Goal: Task Accomplishment & Management: Manage account settings

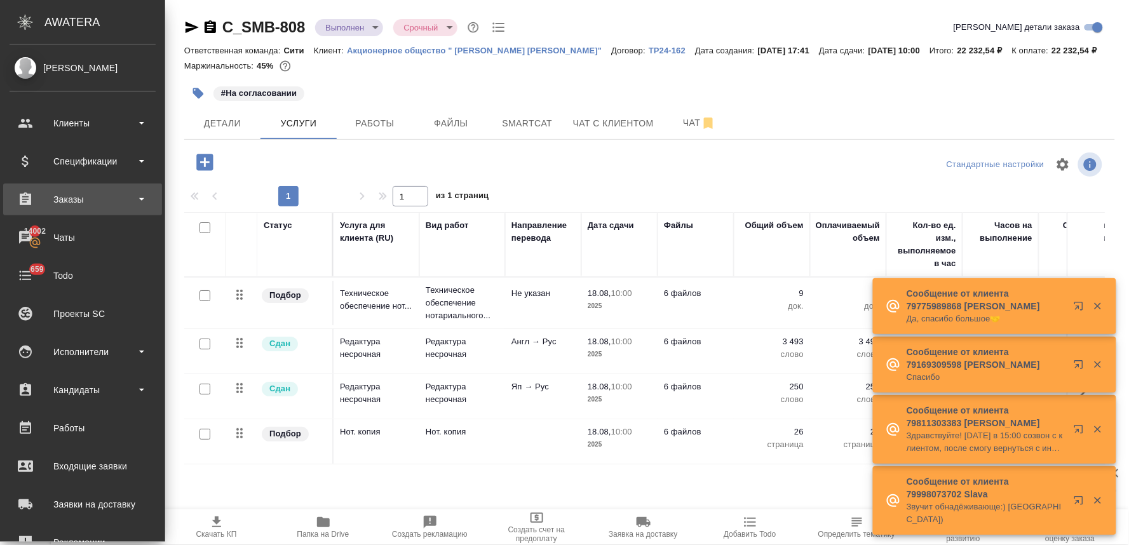
click at [86, 201] on div "Заказы" at bounding box center [83, 199] width 146 height 19
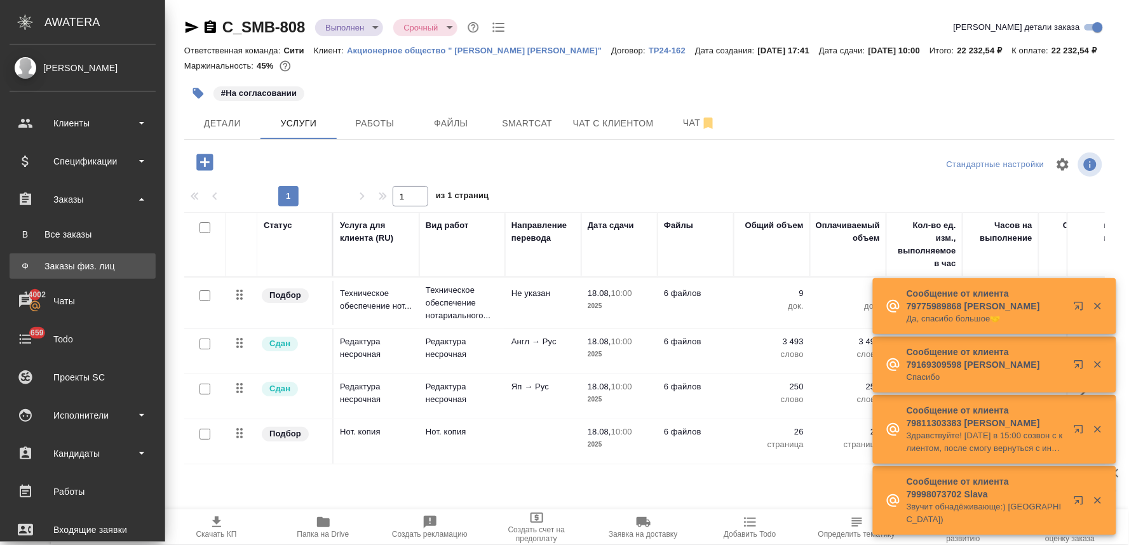
click at [85, 264] on div "Заказы физ. лиц" at bounding box center [82, 266] width 133 height 13
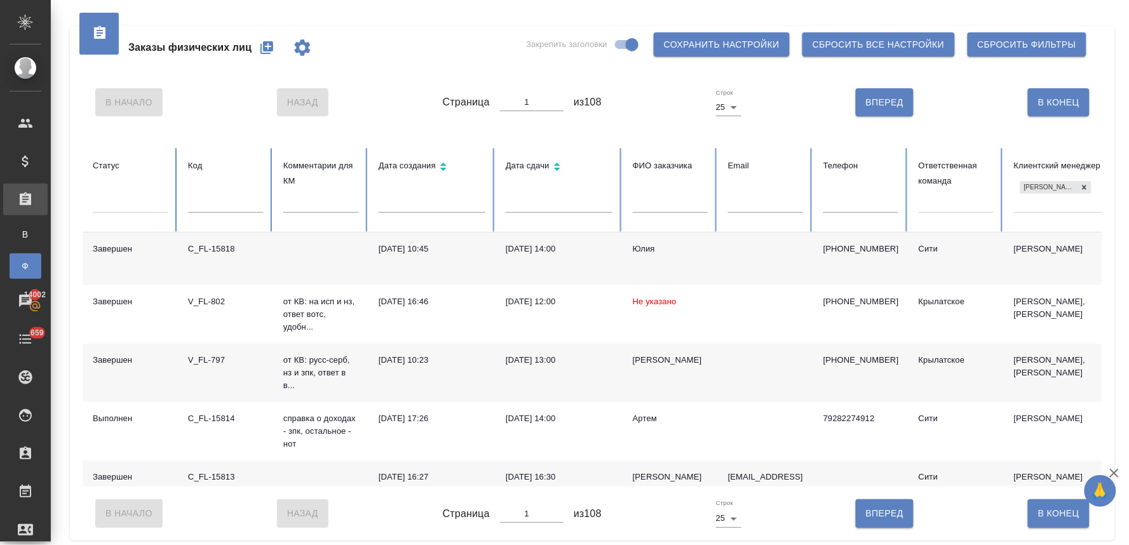
click at [267, 47] on icon "button" at bounding box center [266, 47] width 15 height 15
click at [1088, 186] on icon at bounding box center [1084, 187] width 9 height 9
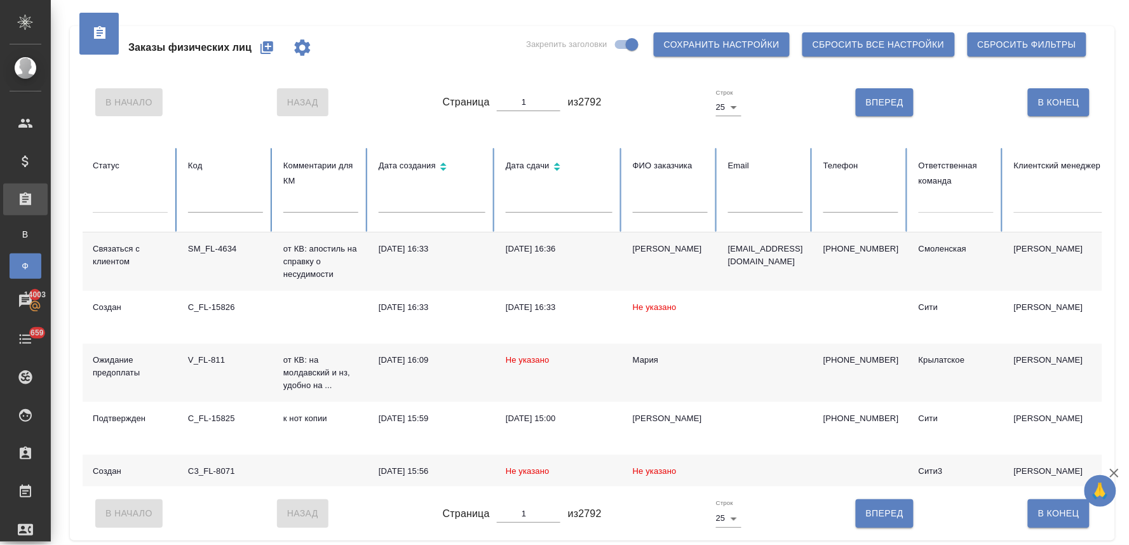
click at [849, 193] on th "Телефон" at bounding box center [860, 190] width 95 height 85
click at [883, 203] on input "text" at bounding box center [860, 204] width 75 height 18
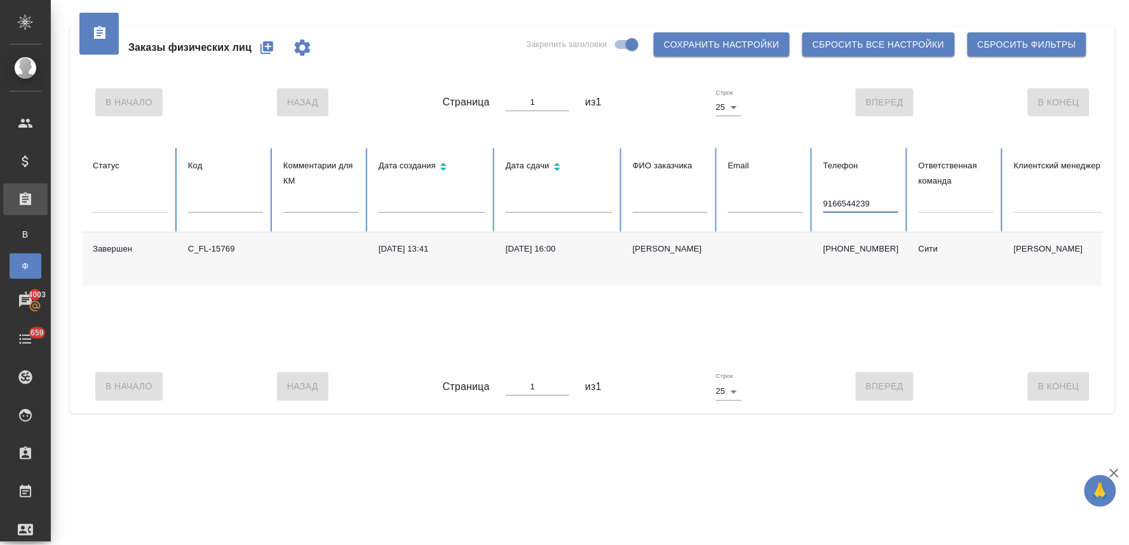
type input "9166544239"
click at [776, 472] on div ".cls-1 fill:#fff; AWATERA Lyamina Nadezhda Клиенты Спецификации Заказы В Все за…" at bounding box center [564, 272] width 1129 height 545
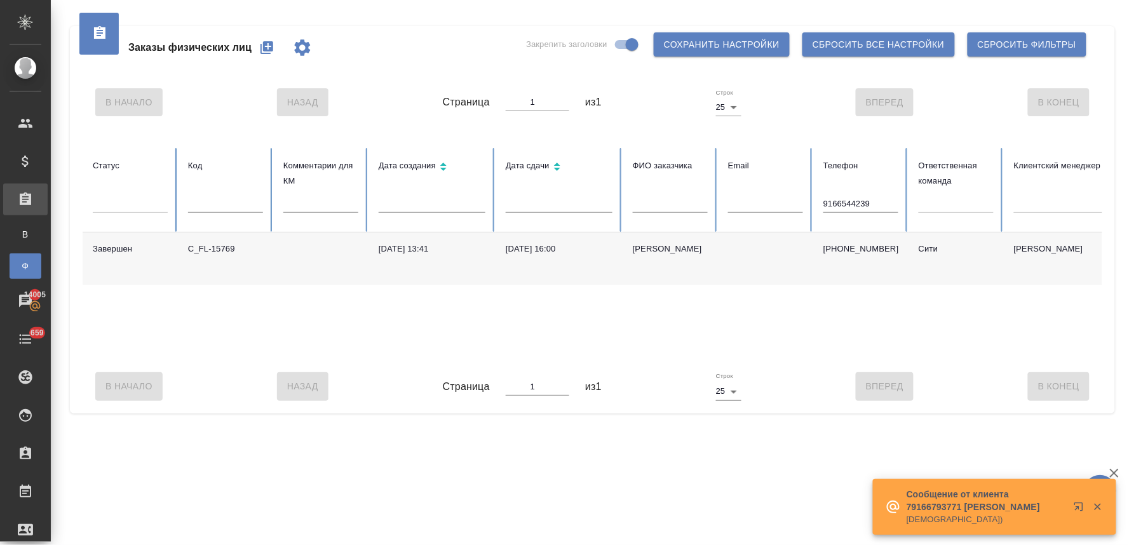
click at [193, 413] on div "В Начало Назад Страница 1 из 1 Строк 25 25 Вперед В Конец" at bounding box center [593, 386] width 1020 height 53
click at [234, 252] on div "C_FL-15769" at bounding box center [225, 249] width 75 height 13
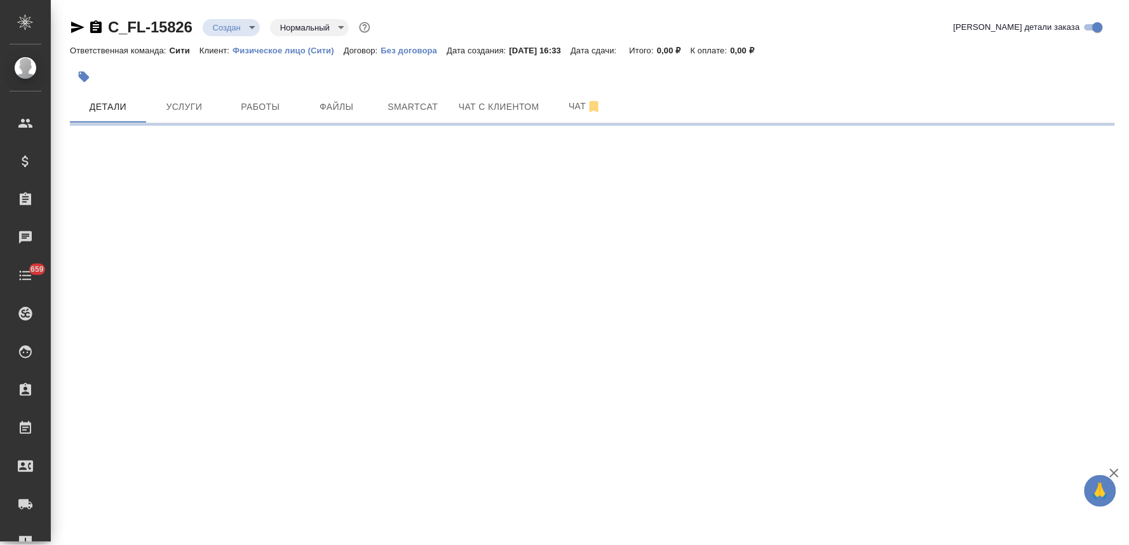
select select "RU"
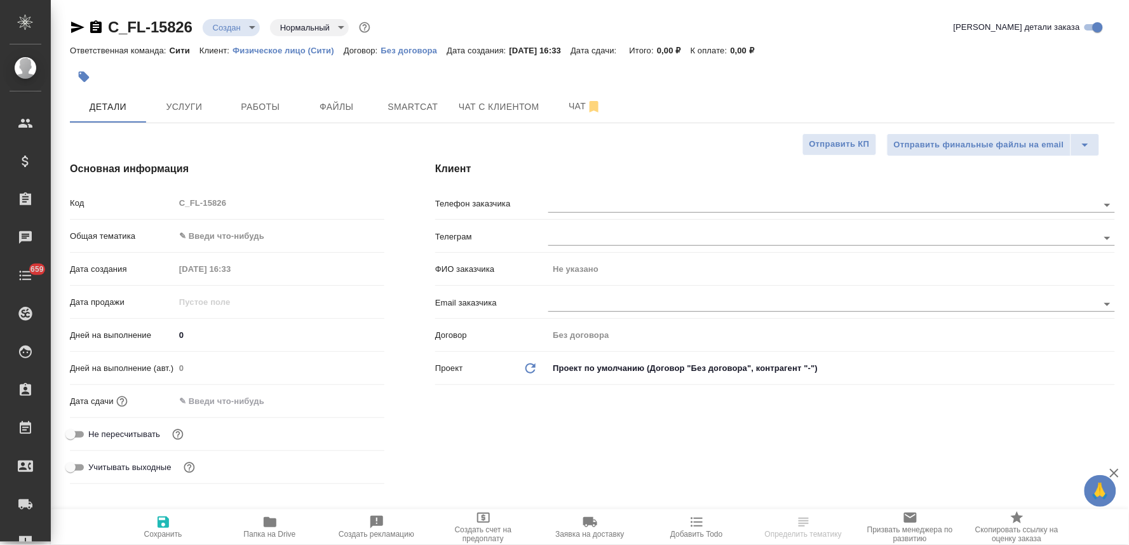
type textarea "x"
click at [128, 436] on span "Не пересчитывать" at bounding box center [124, 434] width 72 height 13
click at [93, 436] on input "Не пересчитывать" at bounding box center [71, 434] width 46 height 15
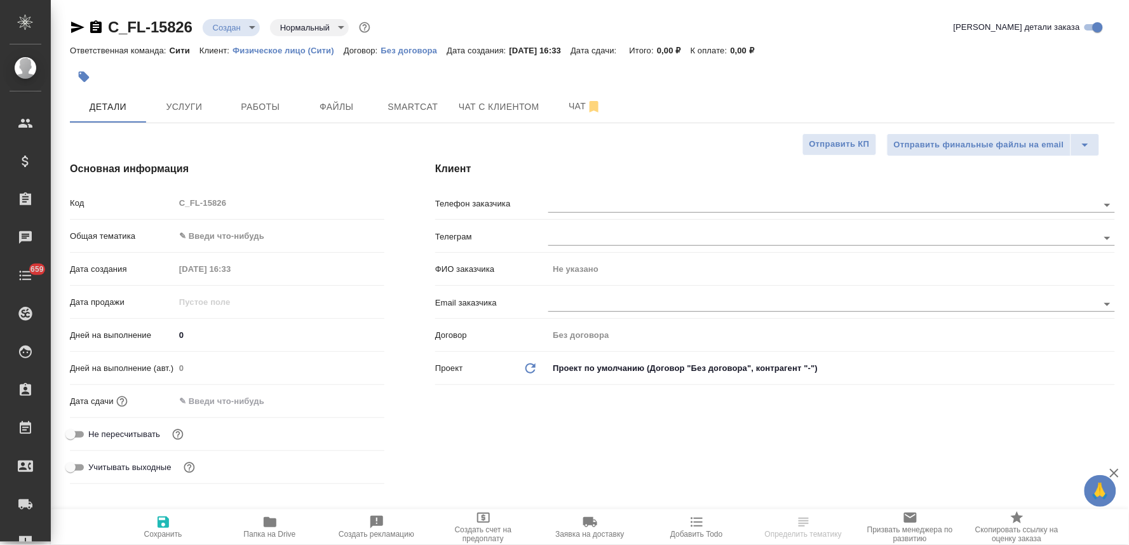
checkbox input "true"
type textarea "x"
click at [249, 404] on input "text" at bounding box center [230, 401] width 111 height 18
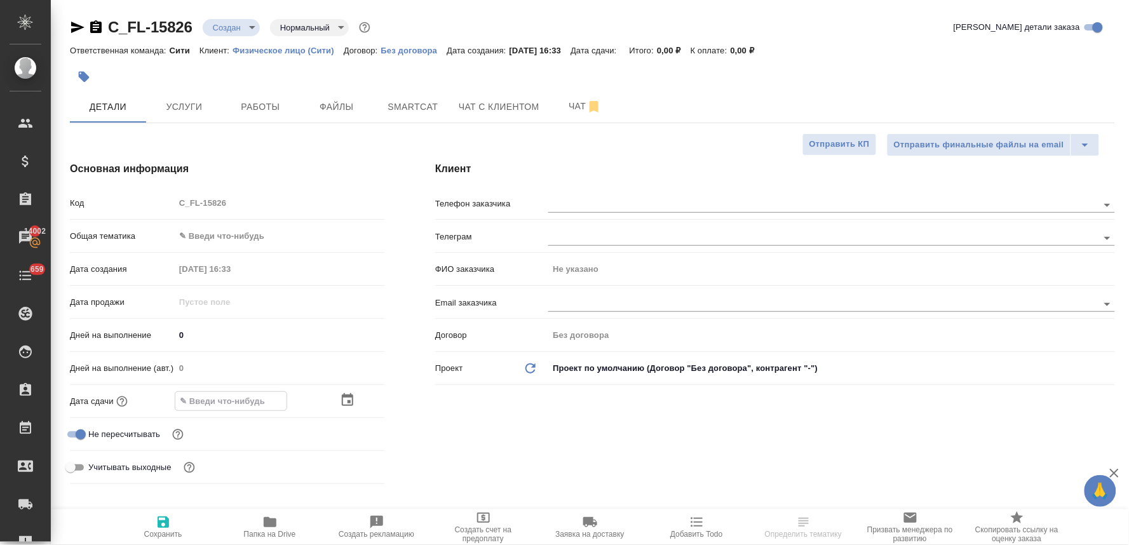
click at [348, 401] on icon "button" at bounding box center [347, 399] width 11 height 13
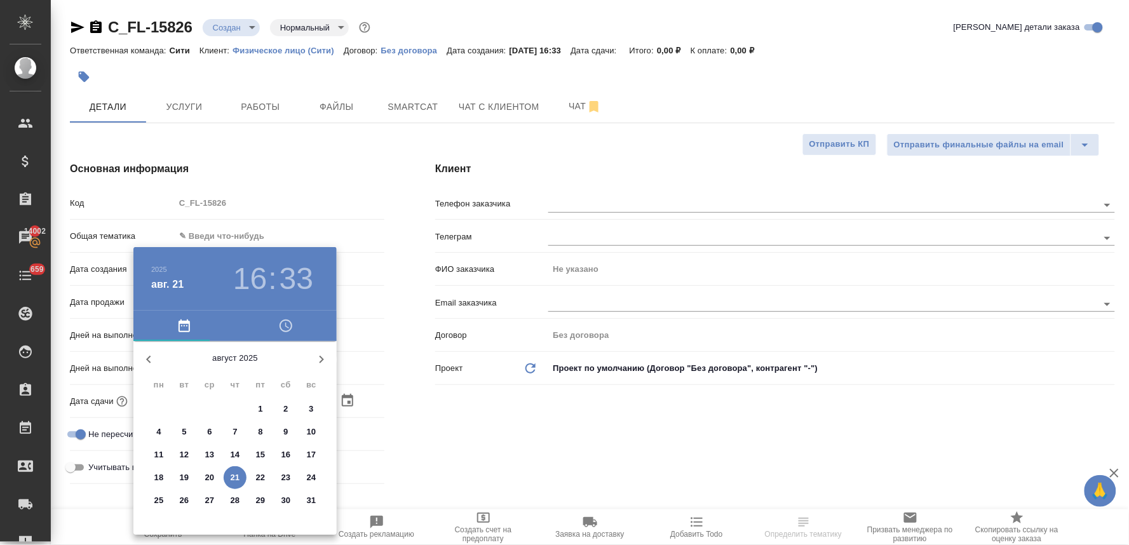
click at [267, 477] on span "22" at bounding box center [260, 477] width 23 height 13
type input "22.08.2025 16:33"
type textarea "x"
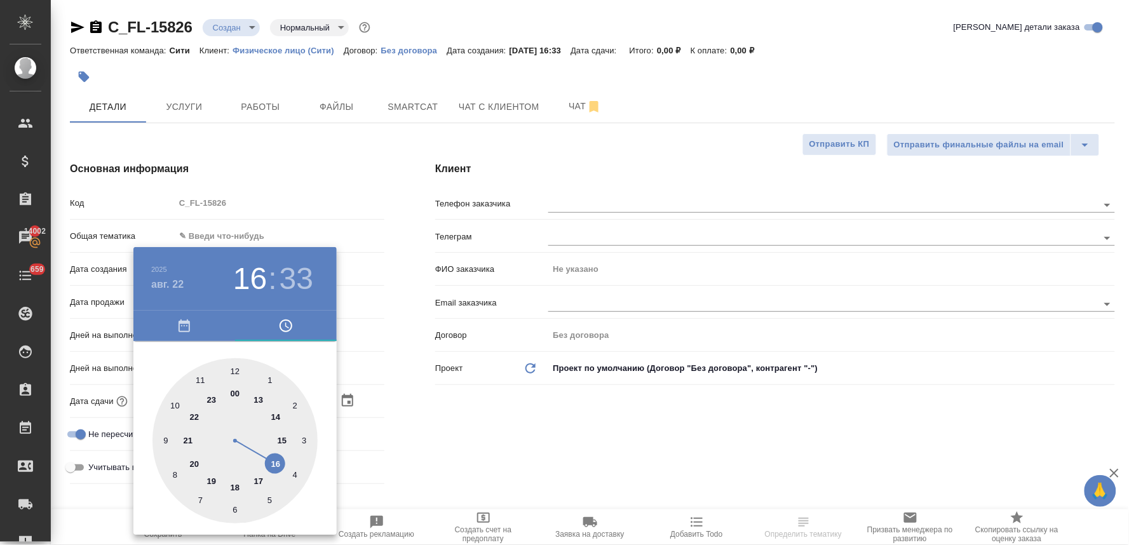
click at [493, 434] on div at bounding box center [564, 272] width 1129 height 545
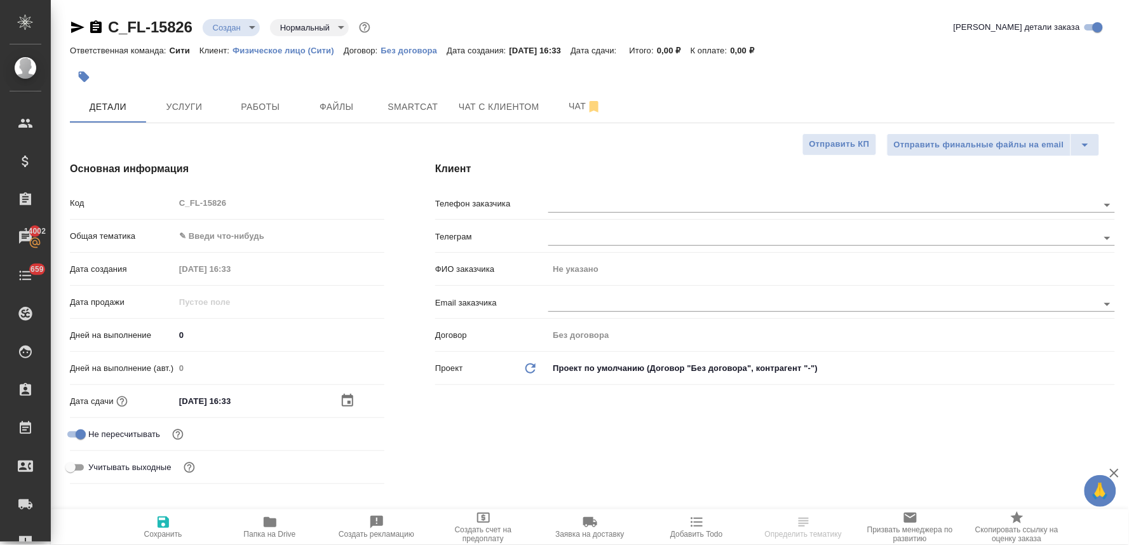
click at [164, 520] on icon "button" at bounding box center [163, 522] width 15 height 15
type textarea "x"
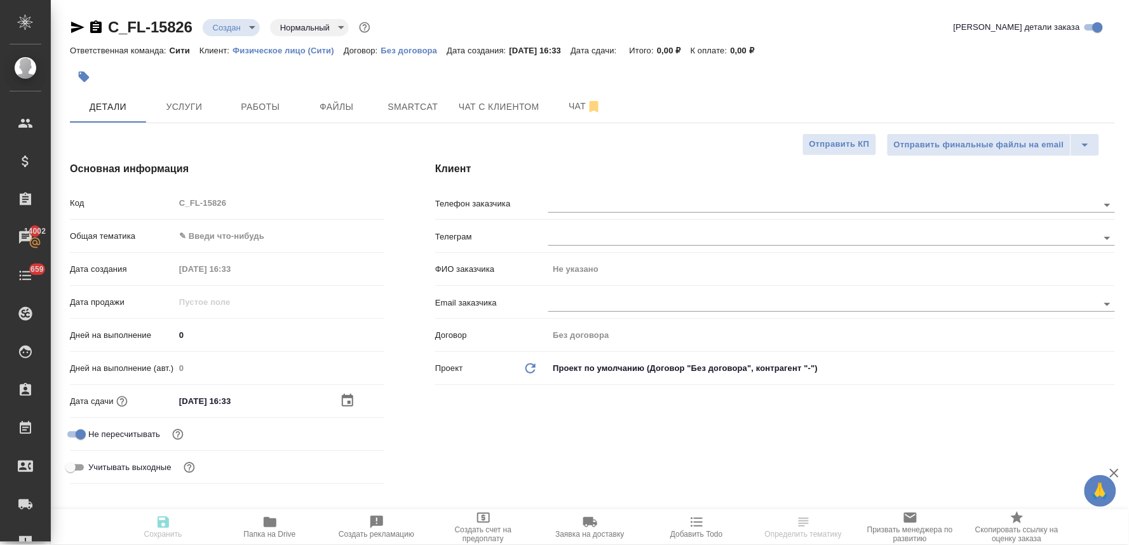
type textarea "x"
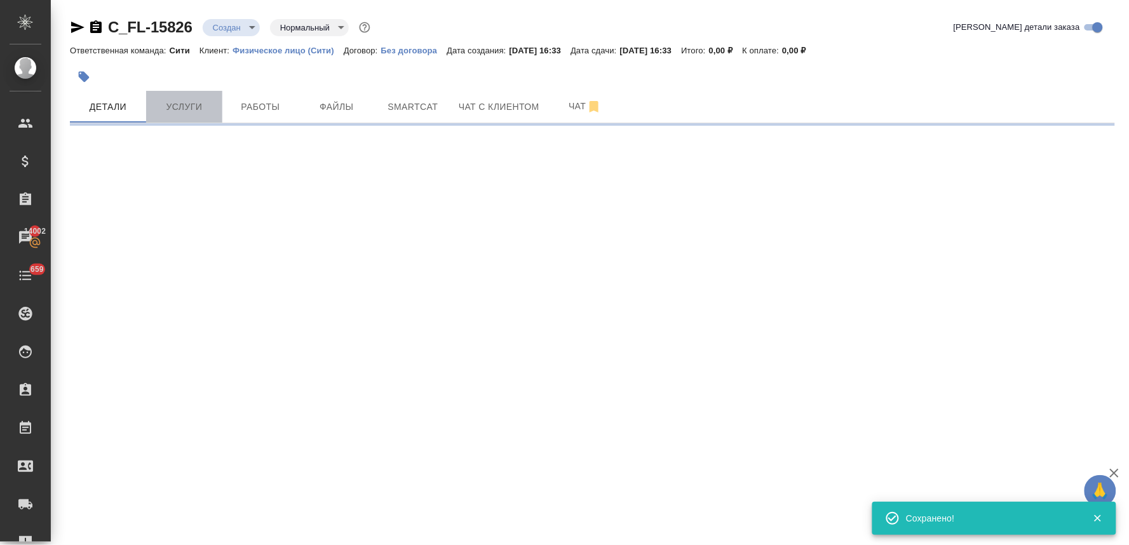
click at [195, 111] on span "Услуги" at bounding box center [184, 107] width 61 height 16
select select "RU"
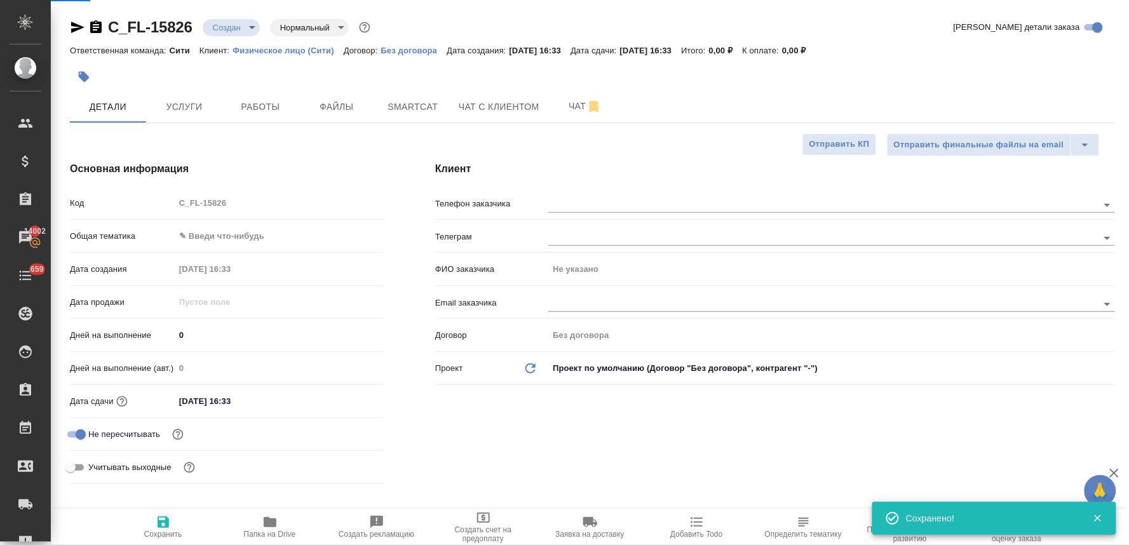
type textarea "x"
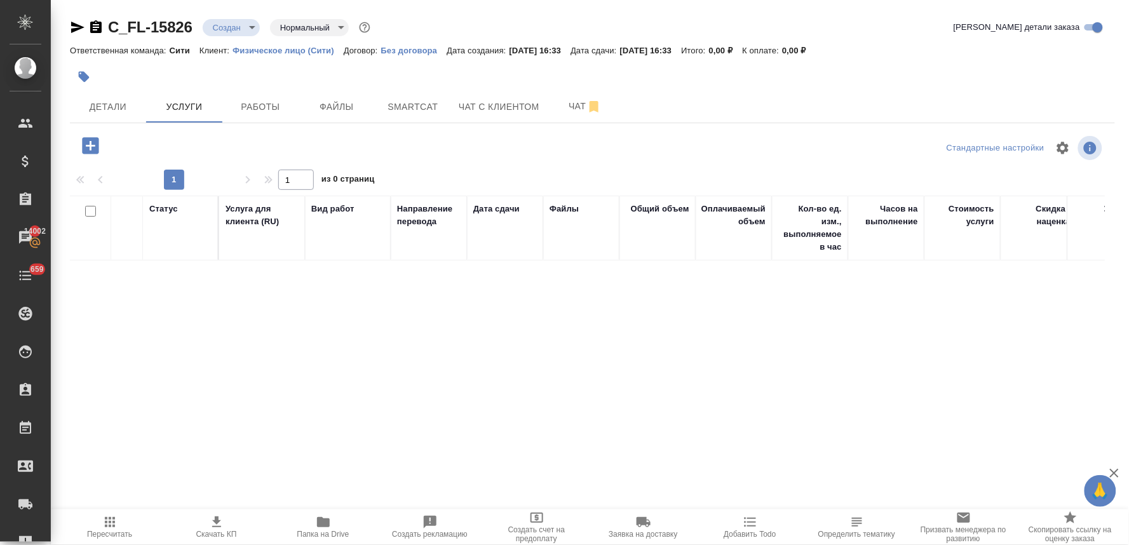
click at [86, 142] on icon "button" at bounding box center [90, 145] width 17 height 17
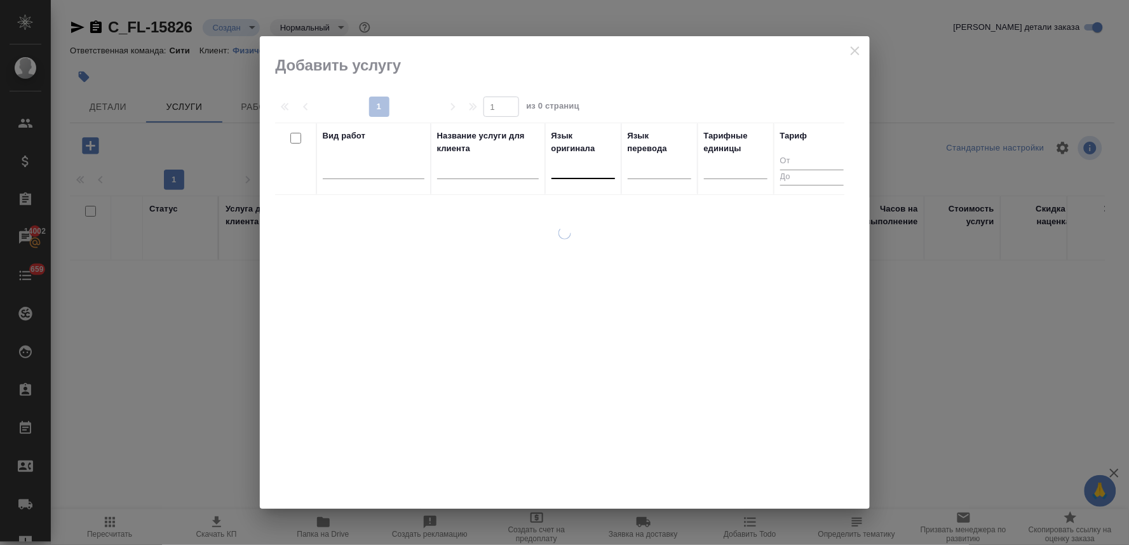
click at [562, 168] on div at bounding box center [583, 166] width 64 height 18
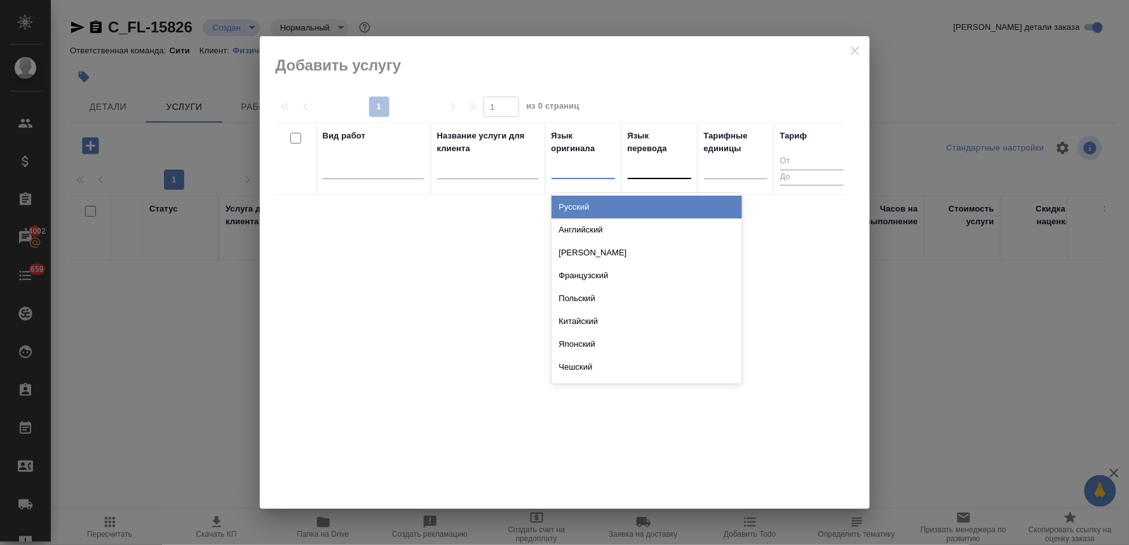
click at [649, 173] on div at bounding box center [660, 166] width 64 height 18
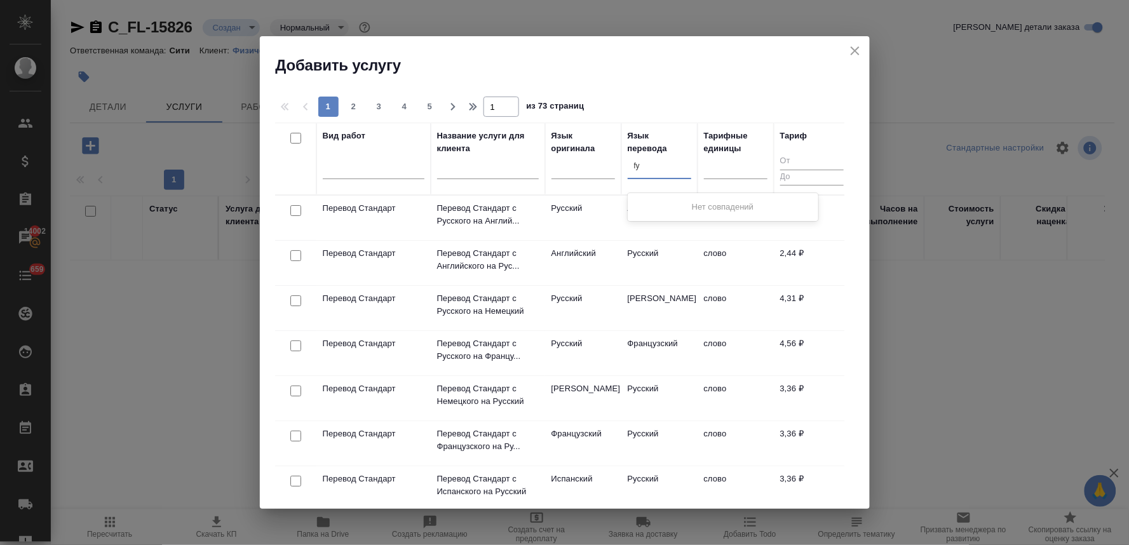
type input "f"
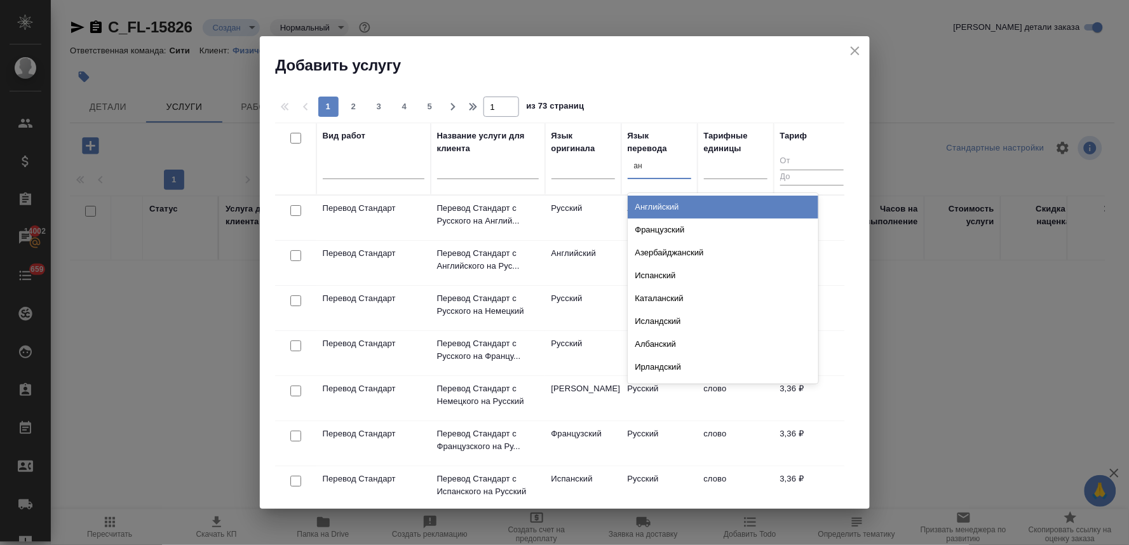
type input "анг"
click at [645, 204] on div "Английский" at bounding box center [723, 207] width 191 height 23
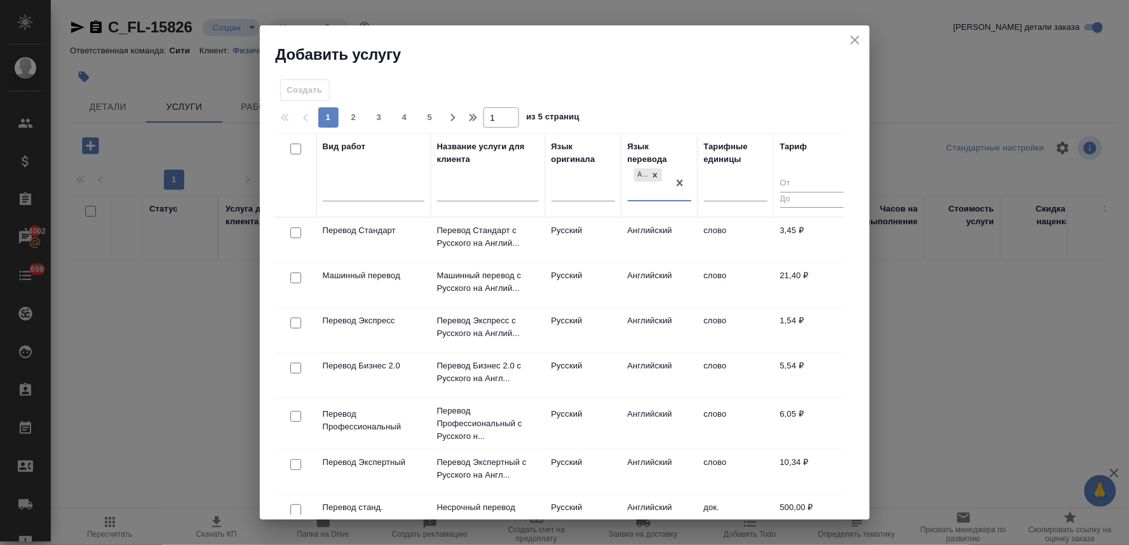
click at [292, 236] on input "checkbox" at bounding box center [295, 232] width 11 height 11
checkbox input "true"
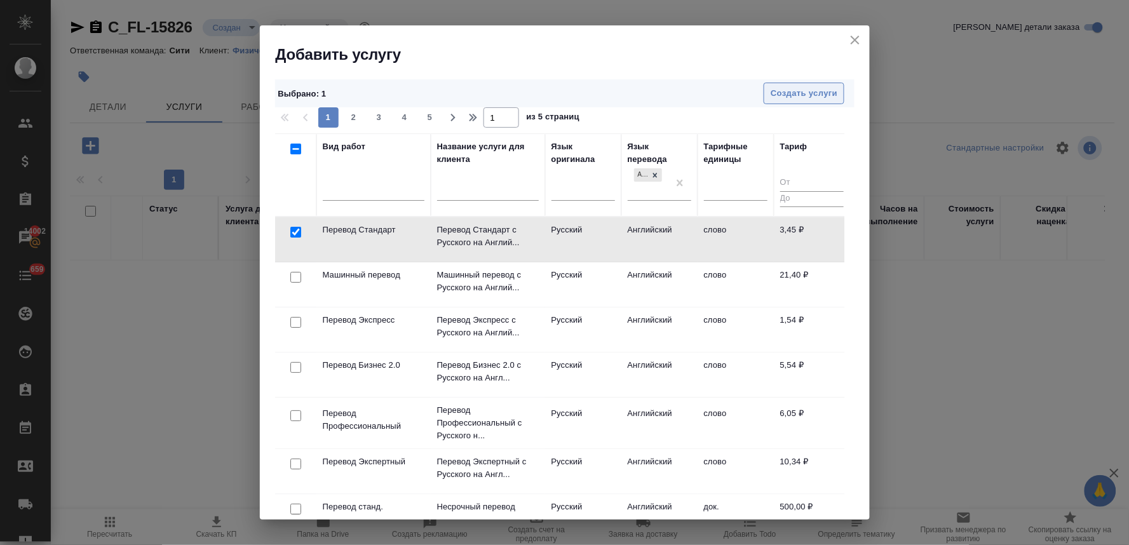
click at [795, 93] on span "Создать услуги" at bounding box center [804, 93] width 67 height 15
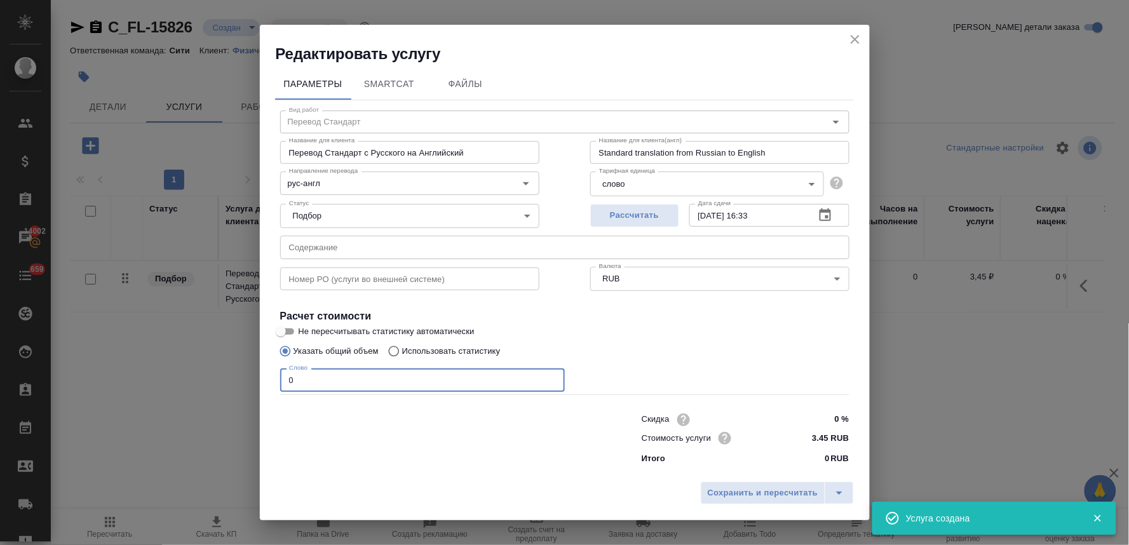
drag, startPoint x: 301, startPoint y: 377, endPoint x: 254, endPoint y: 384, distance: 47.6
click at [254, 384] on div "Редактировать услугу Параметры SmartCat Файлы Вид работ Перевод Стандарт Вид ра…" at bounding box center [564, 272] width 1129 height 545
type input "250"
click at [785, 497] on span "Сохранить и пересчитать" at bounding box center [763, 493] width 111 height 15
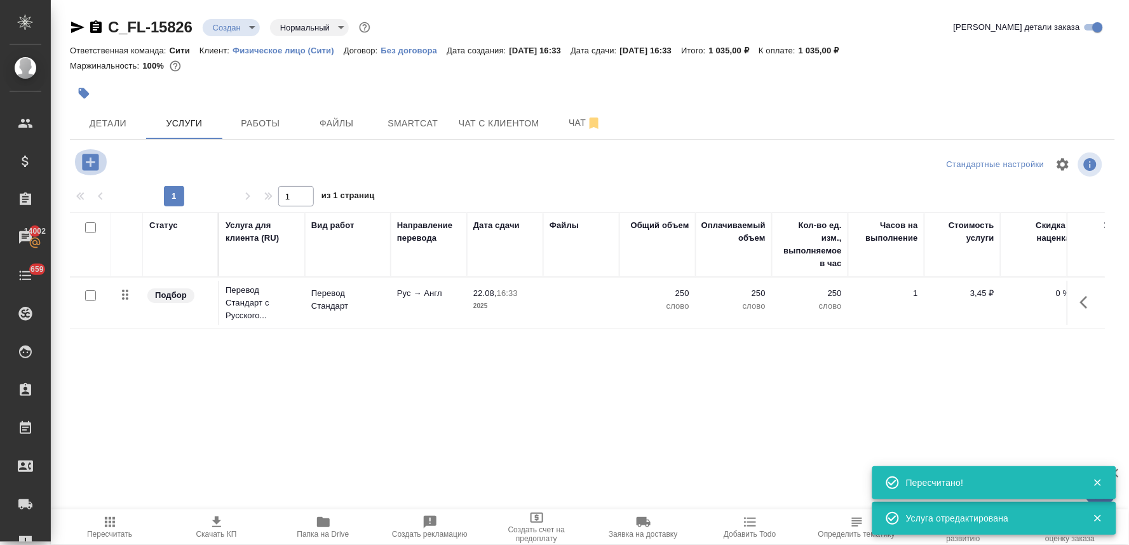
click at [90, 160] on icon "button" at bounding box center [90, 162] width 22 height 22
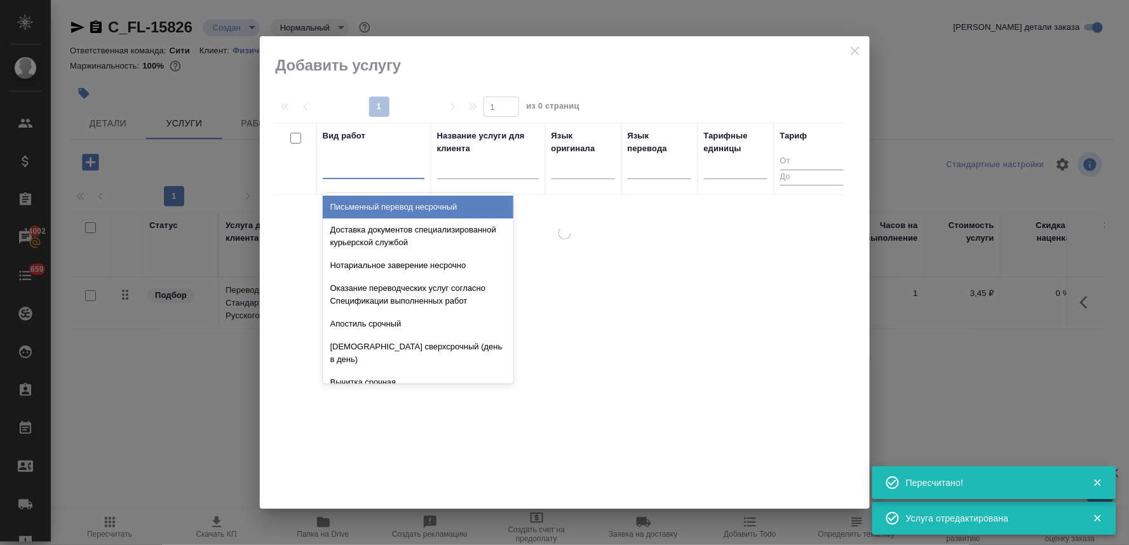
click at [409, 166] on div at bounding box center [374, 166] width 102 height 18
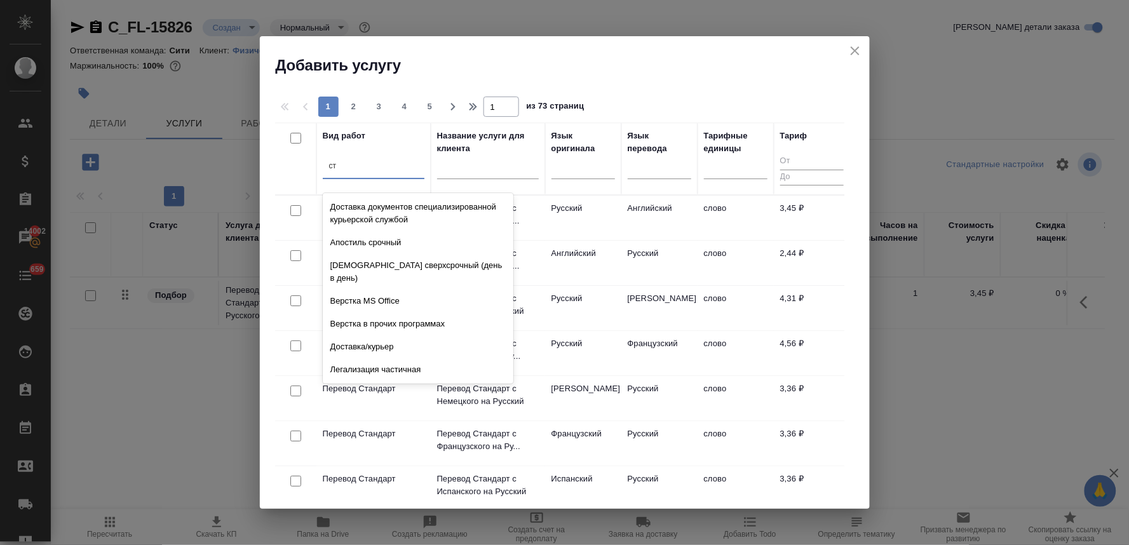
type input "с"
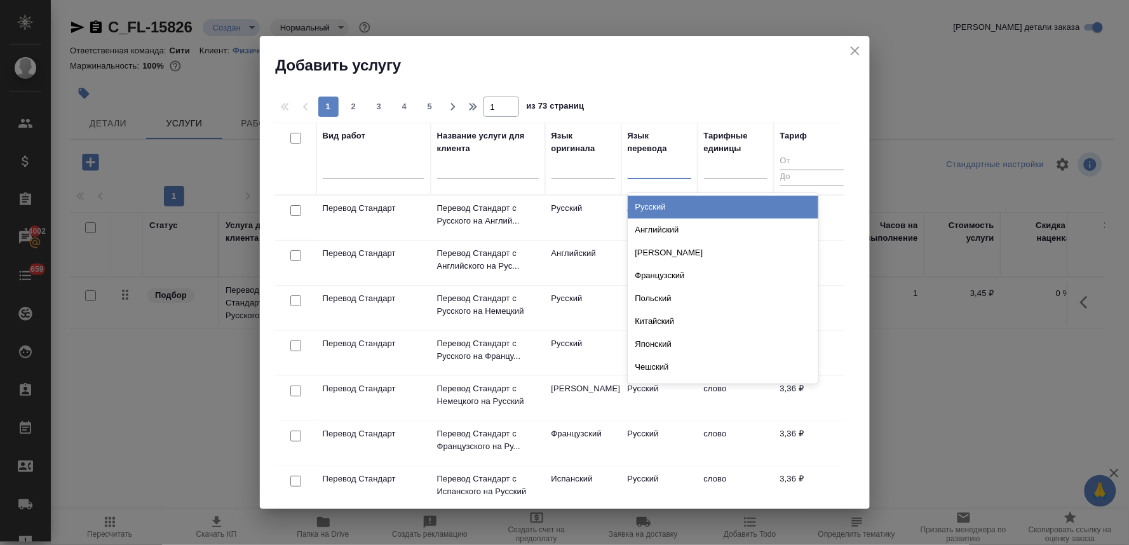
click at [686, 166] on div at bounding box center [660, 166] width 64 height 18
type input "нем"
click at [687, 205] on div "Немецкий" at bounding box center [723, 207] width 191 height 23
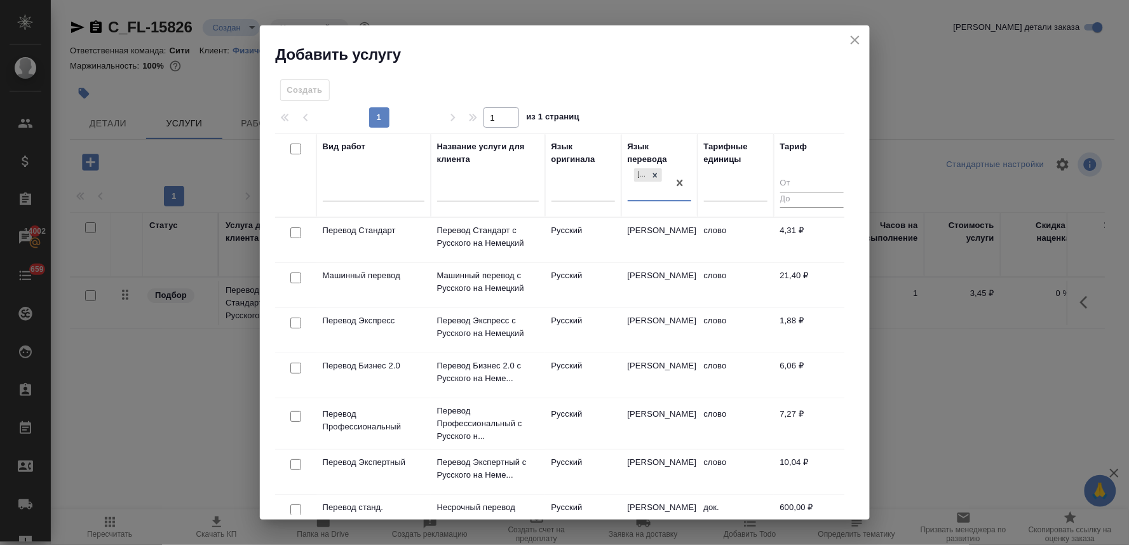
click at [297, 233] on input "checkbox" at bounding box center [295, 232] width 11 height 11
checkbox input "true"
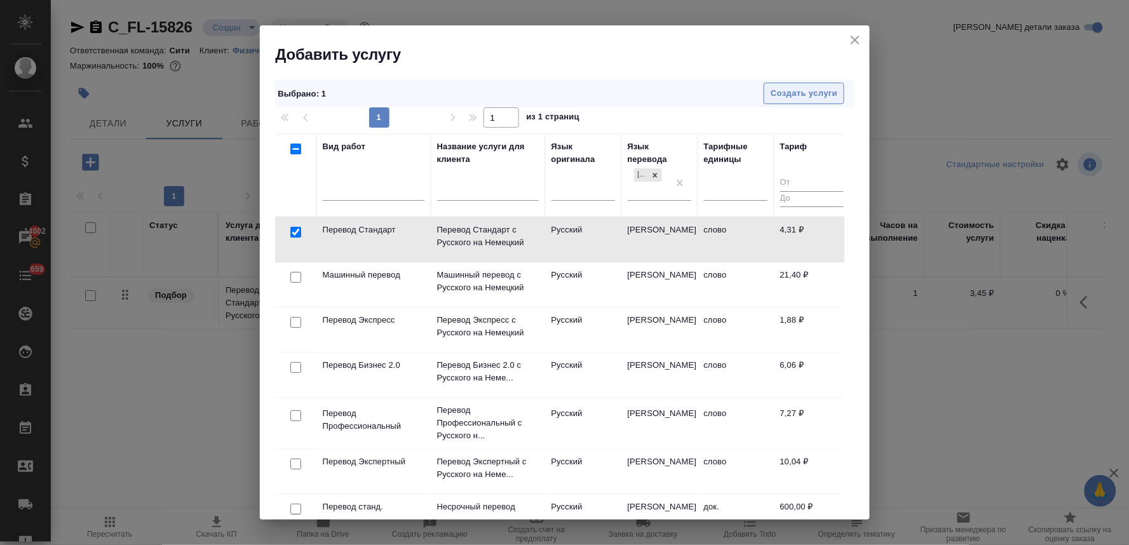
click at [824, 84] on button "Создать услуги" at bounding box center [804, 94] width 81 height 22
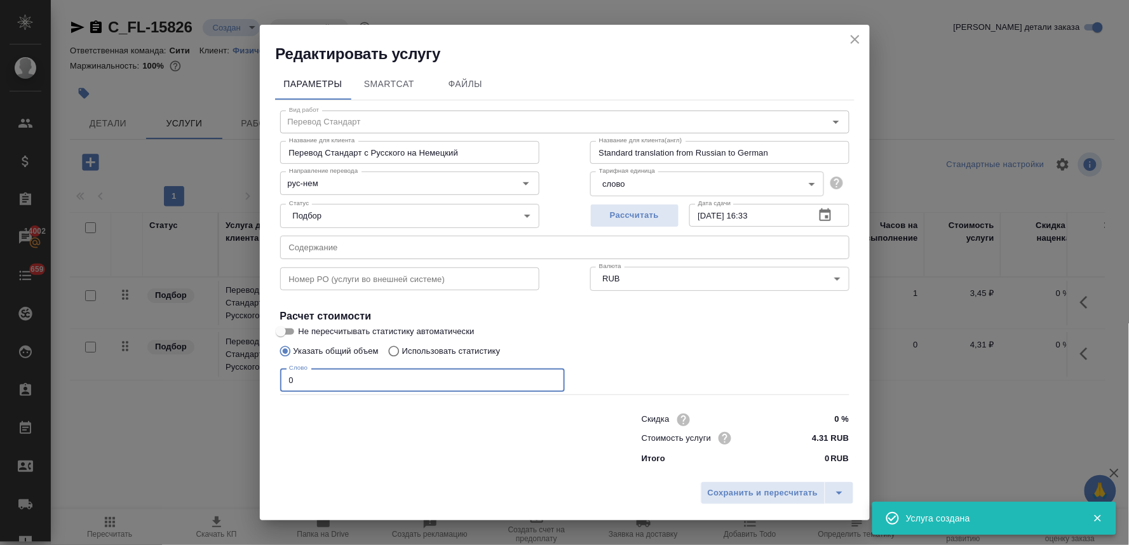
drag, startPoint x: 324, startPoint y: 379, endPoint x: 238, endPoint y: 371, distance: 86.1
click at [240, 380] on div "Редактировать услугу Параметры SmartCat Файлы Вид работ Перевод Стандарт Вид ра…" at bounding box center [564, 272] width 1129 height 545
type input "350"
click at [728, 490] on span "Сохранить и пересчитать" at bounding box center [763, 493] width 111 height 15
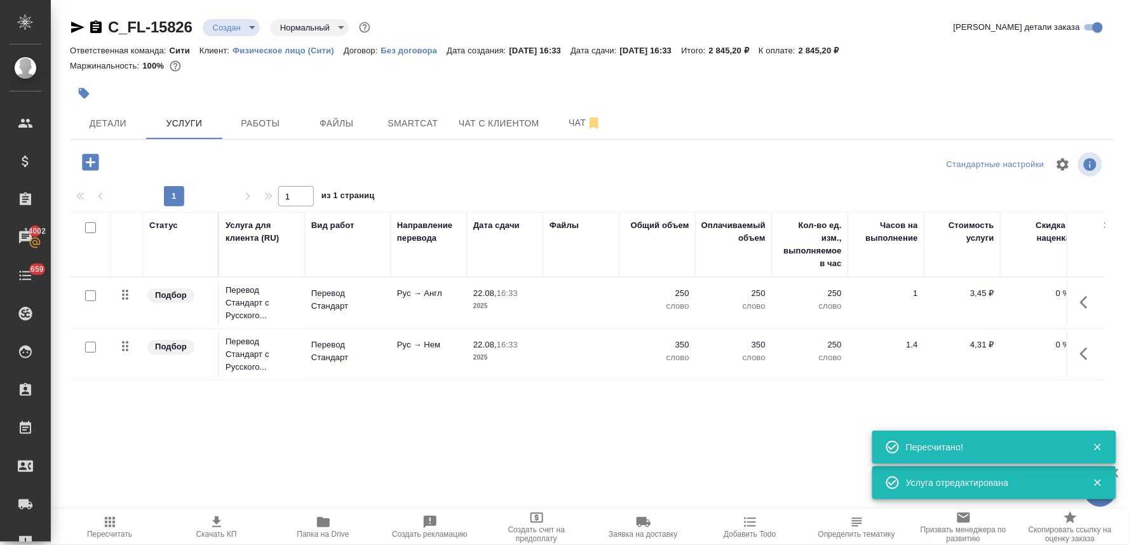
click at [86, 159] on icon "button" at bounding box center [90, 162] width 17 height 17
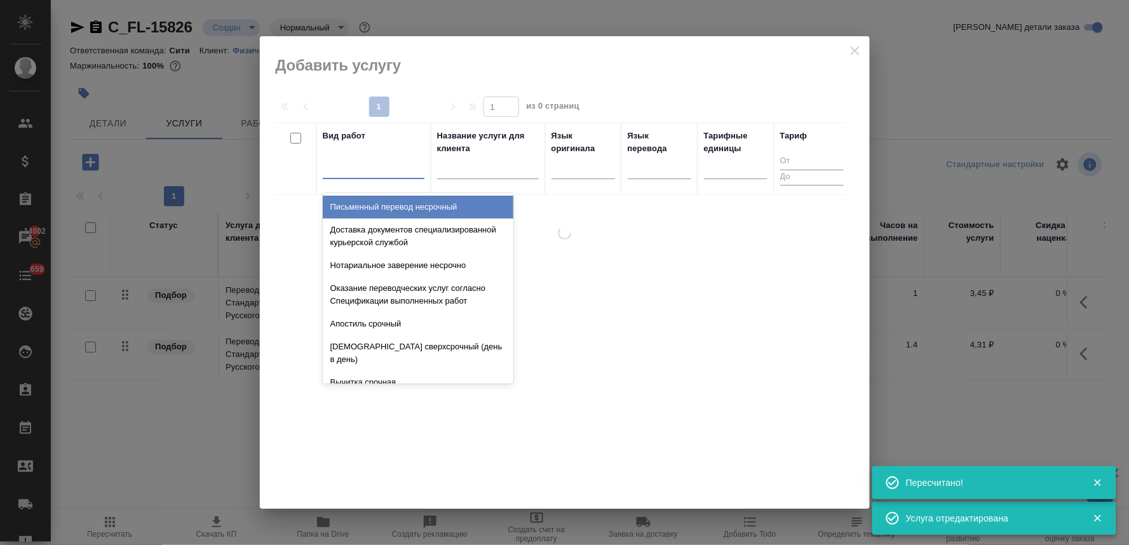
click at [369, 172] on div at bounding box center [374, 166] width 102 height 18
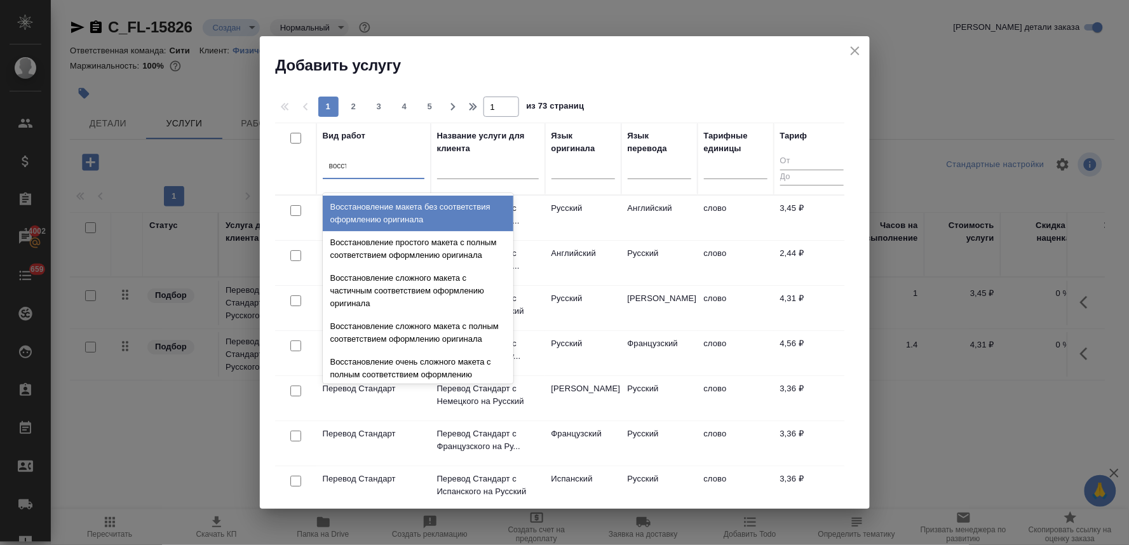
type input "восста"
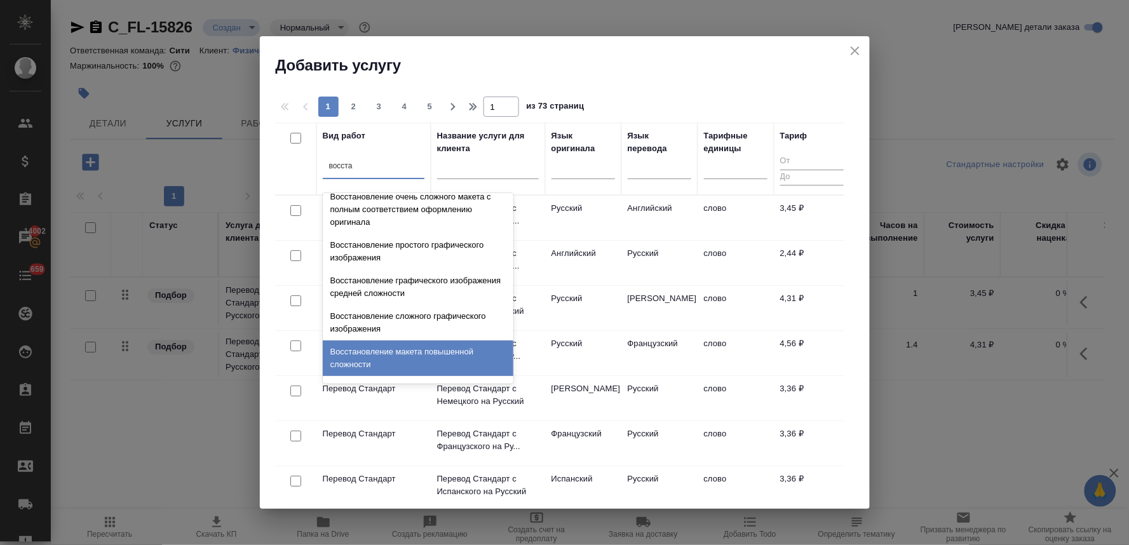
scroll to position [233, 0]
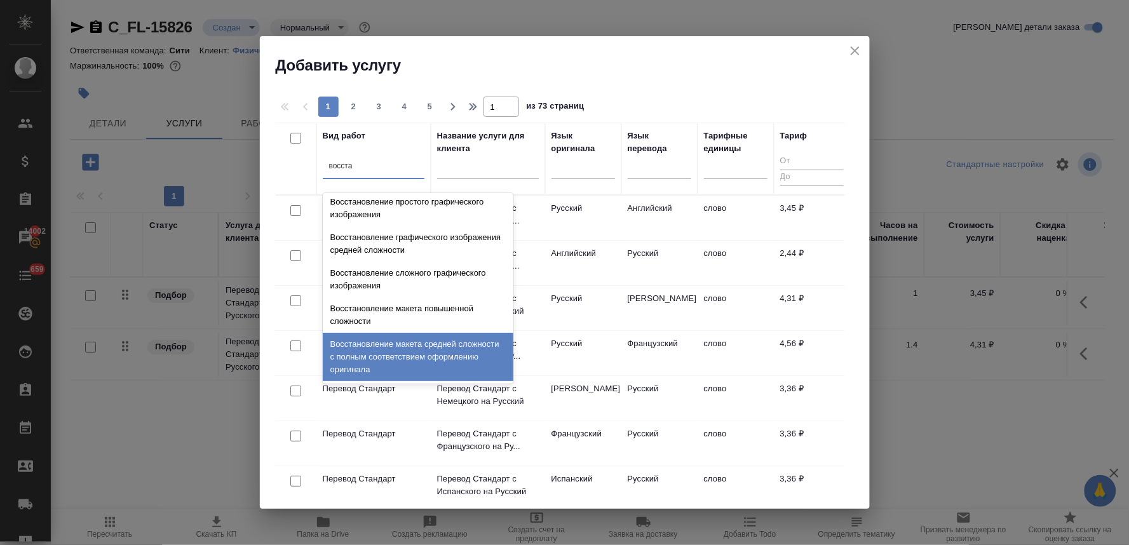
click at [414, 352] on div "Восстановление макета средней сложности с полным соответствием оформлению ориги…" at bounding box center [418, 357] width 191 height 48
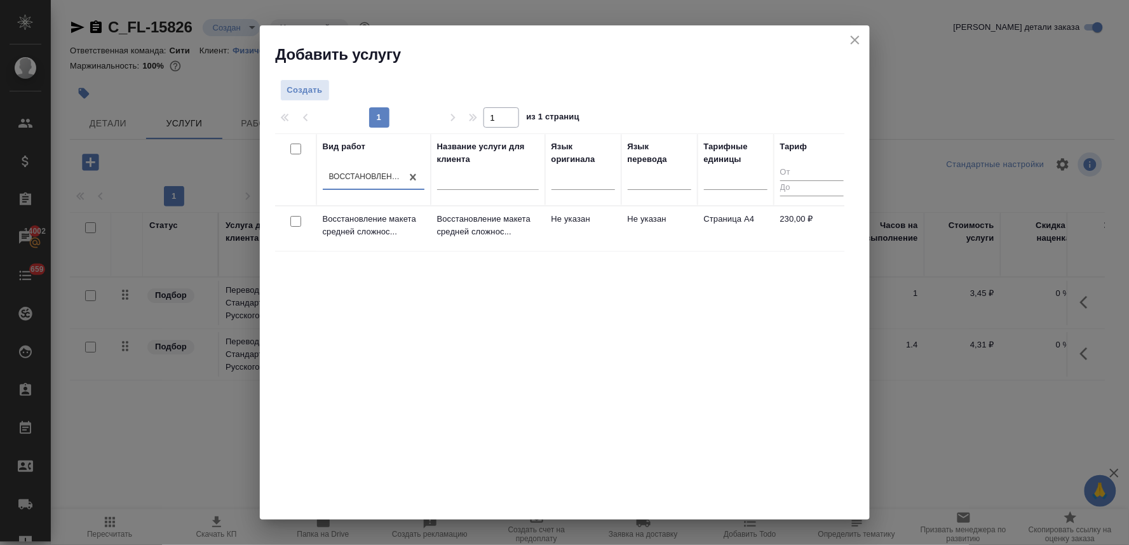
click at [297, 222] on input "checkbox" at bounding box center [295, 221] width 11 height 11
checkbox input "true"
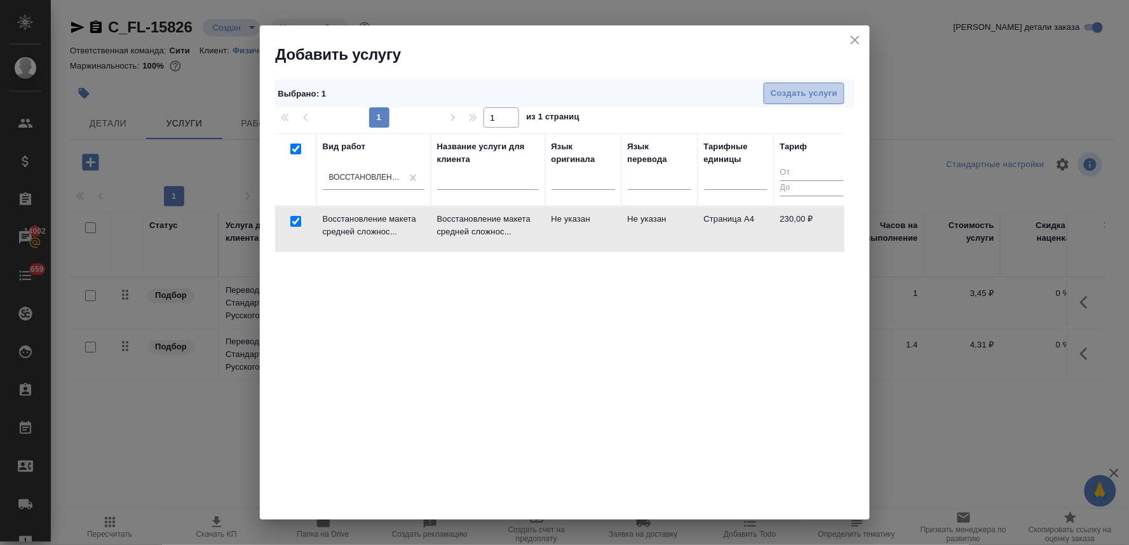
click at [773, 89] on span "Создать услуги" at bounding box center [804, 93] width 67 height 15
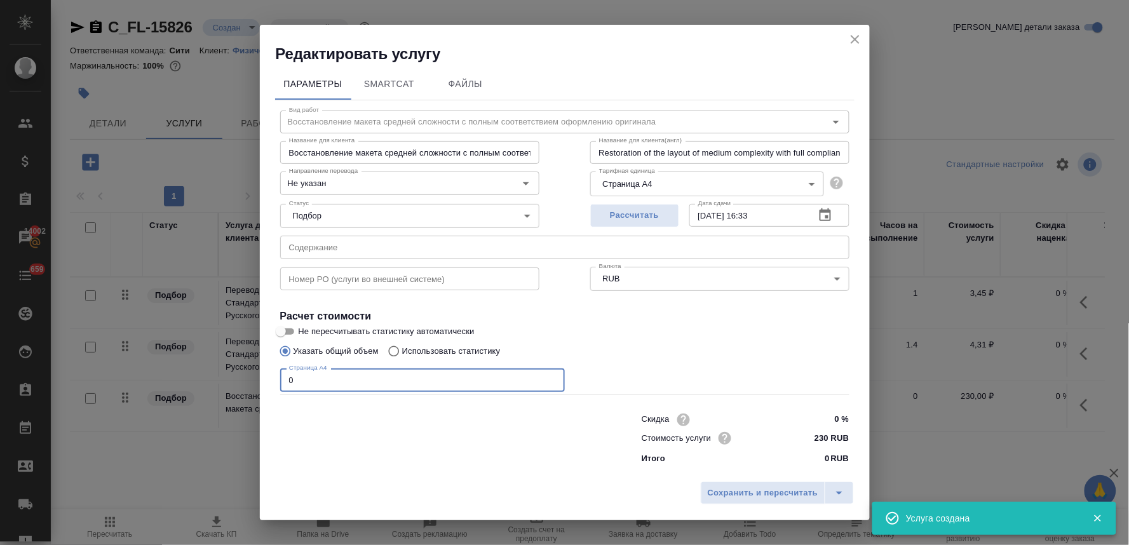
drag, startPoint x: 295, startPoint y: 384, endPoint x: 272, endPoint y: 382, distance: 22.9
click at [272, 382] on div "Параметры SmartCat Файлы Вид работ Восстановление макета средней сложности с по…" at bounding box center [565, 270] width 610 height 412
type input "3"
type input "2"
click at [808, 501] on button "Сохранить и пересчитать" at bounding box center [763, 493] width 125 height 23
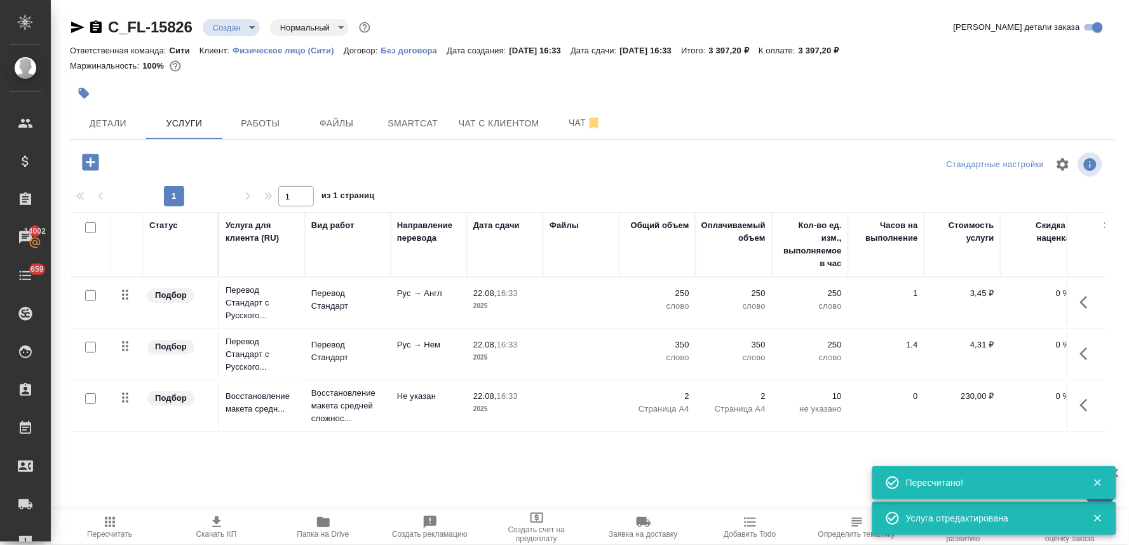
click at [93, 163] on icon "button" at bounding box center [90, 162] width 17 height 17
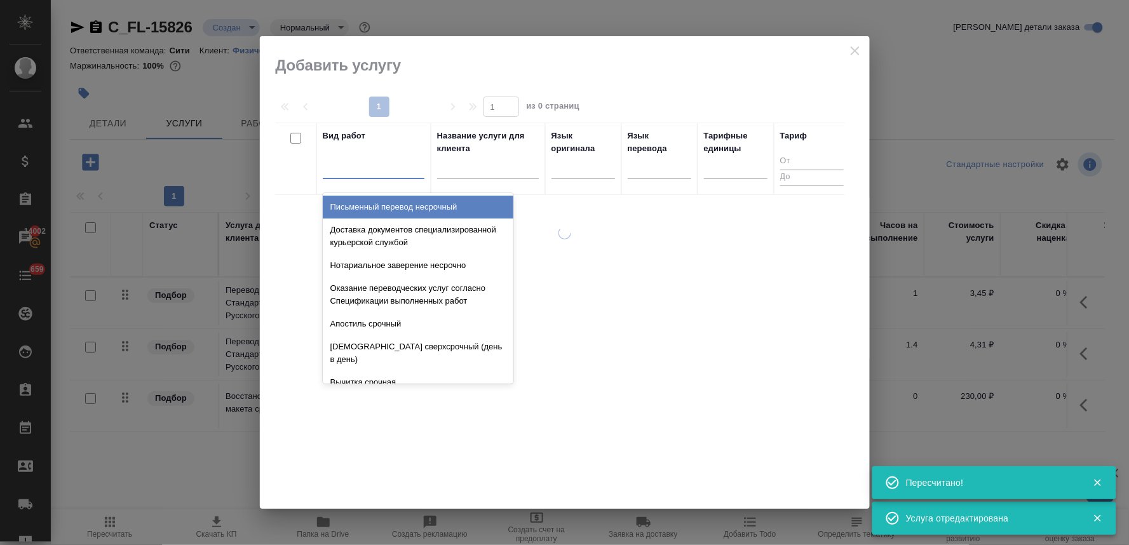
click at [346, 169] on div at bounding box center [374, 166] width 102 height 18
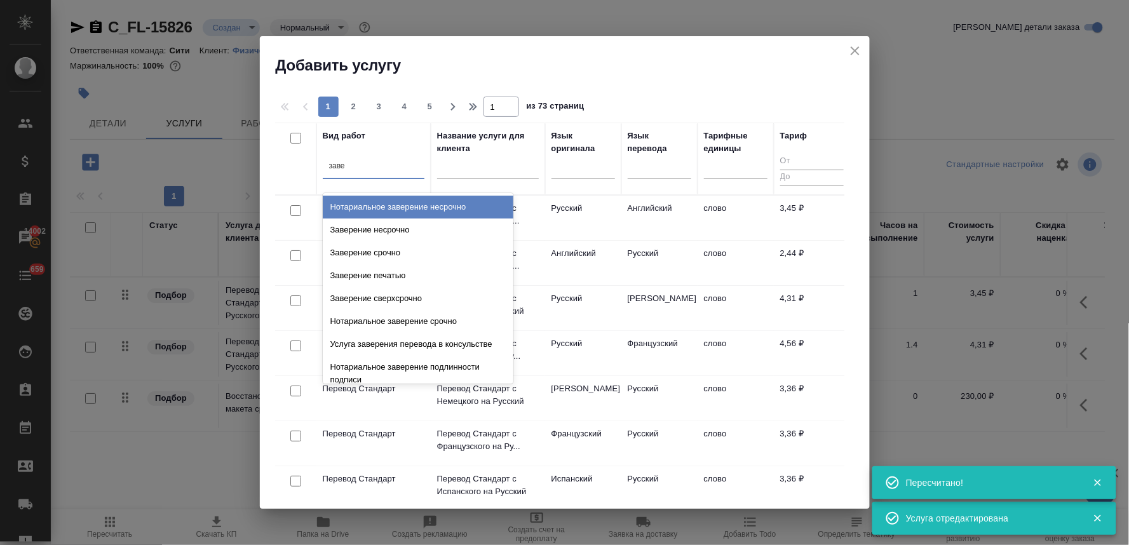
type input "завер"
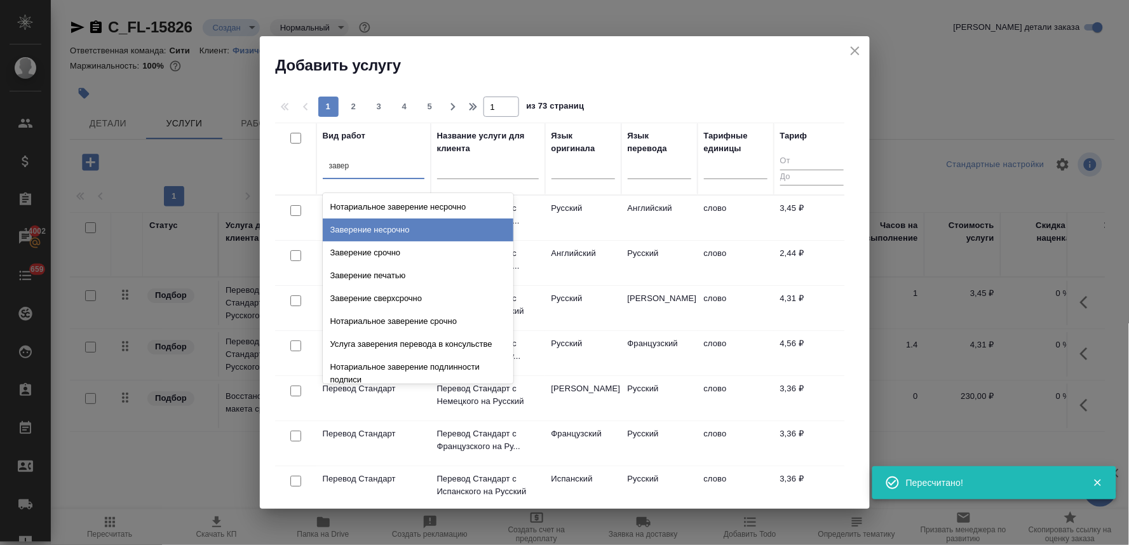
click at [372, 231] on div "Заверение несрочно" at bounding box center [418, 230] width 191 height 23
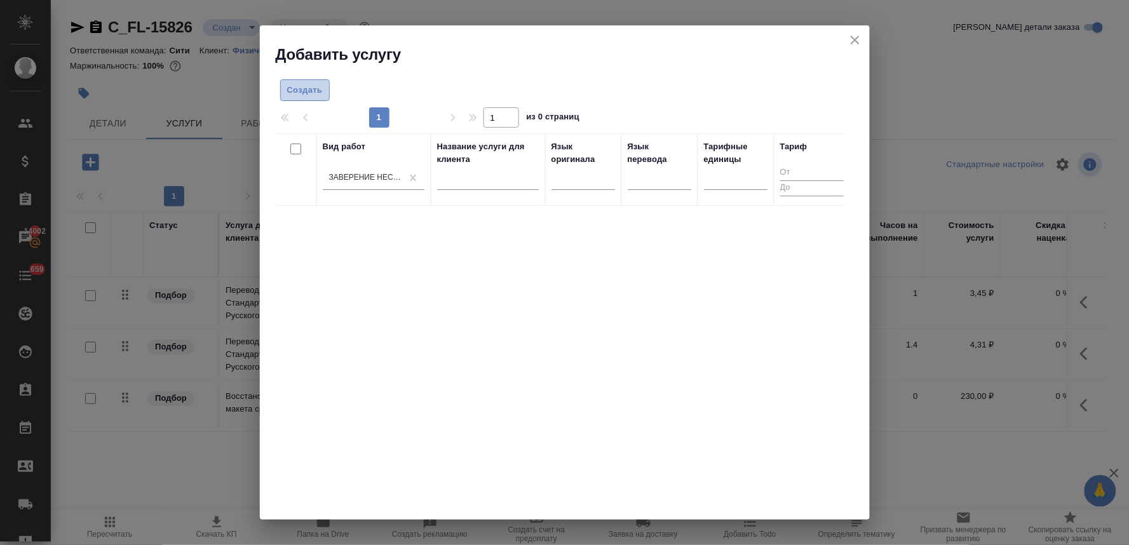
click at [307, 86] on span "Создать" at bounding box center [305, 90] width 36 height 15
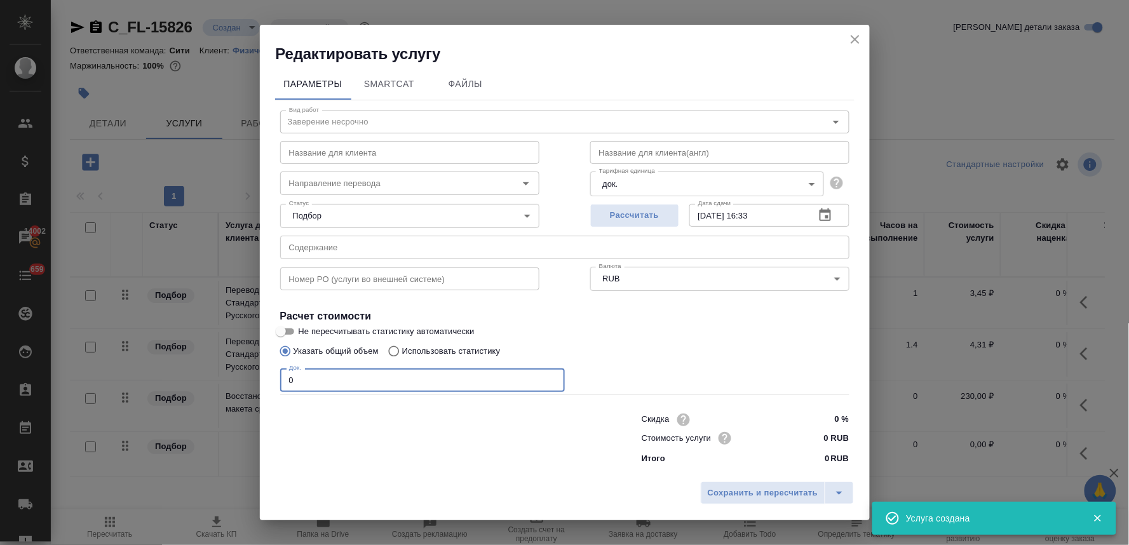
drag, startPoint x: 308, startPoint y: 378, endPoint x: 276, endPoint y: 377, distance: 31.8
click at [280, 378] on input "0" at bounding box center [422, 380] width 285 height 23
type input "3"
click at [762, 488] on span "Сохранить и пересчитать" at bounding box center [763, 493] width 111 height 15
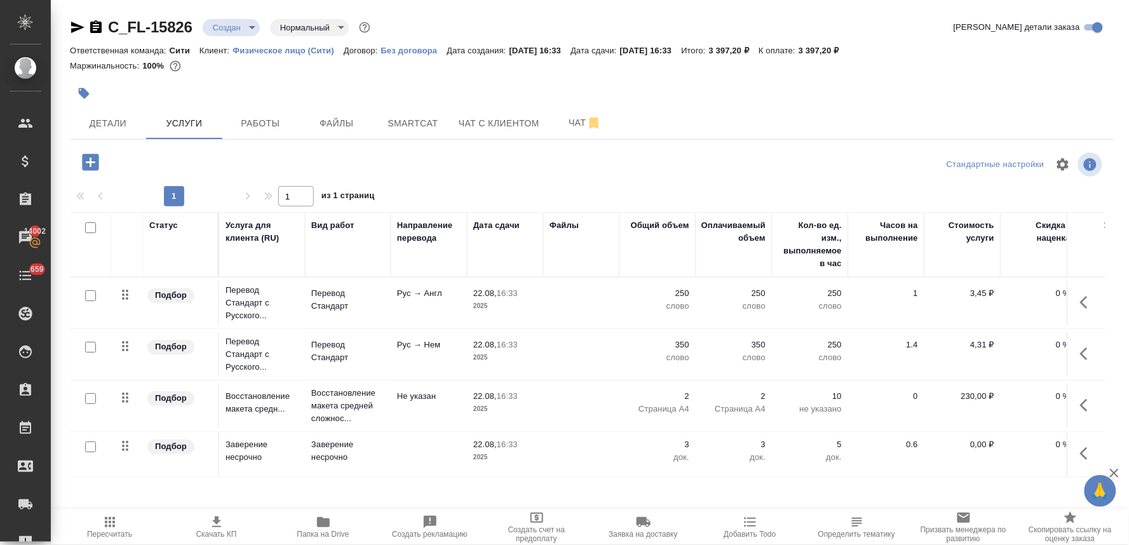
click at [976, 445] on p "0,00 ₽" at bounding box center [963, 444] width 64 height 13
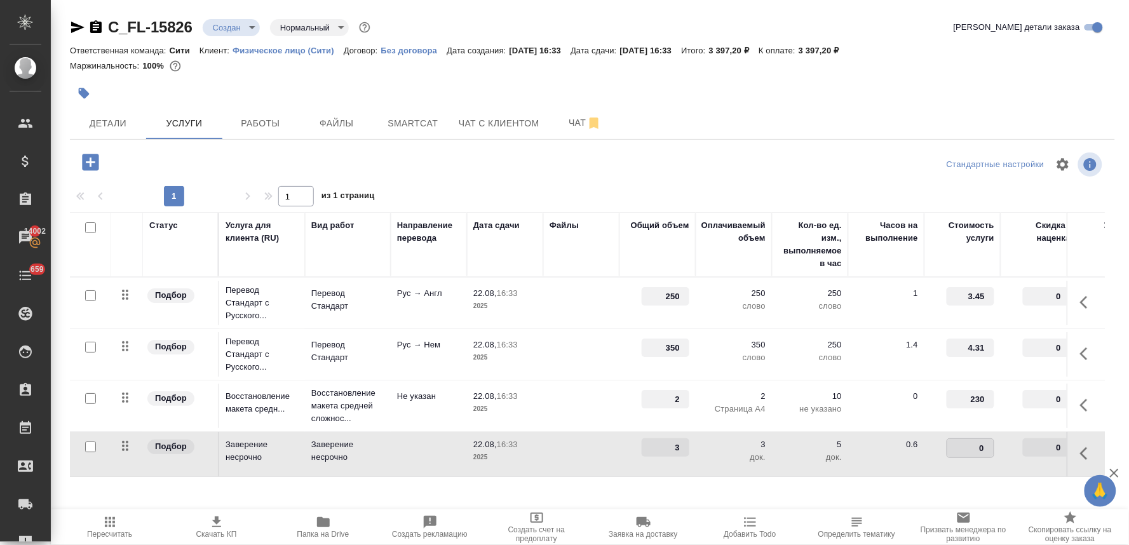
drag, startPoint x: 969, startPoint y: 446, endPoint x: 1009, endPoint y: 445, distance: 40.0
click at [1008, 445] on tr "Подбор Заверение несрочно Заверение несрочно 22.08, 16:33 2025 3 3 док. 5 док. …" at bounding box center [669, 454] width 1198 height 45
drag, startPoint x: 976, startPoint y: 445, endPoint x: 995, endPoint y: 441, distance: 19.6
click at [994, 445] on div "0" at bounding box center [971, 448] width 48 height 20
type input "662"
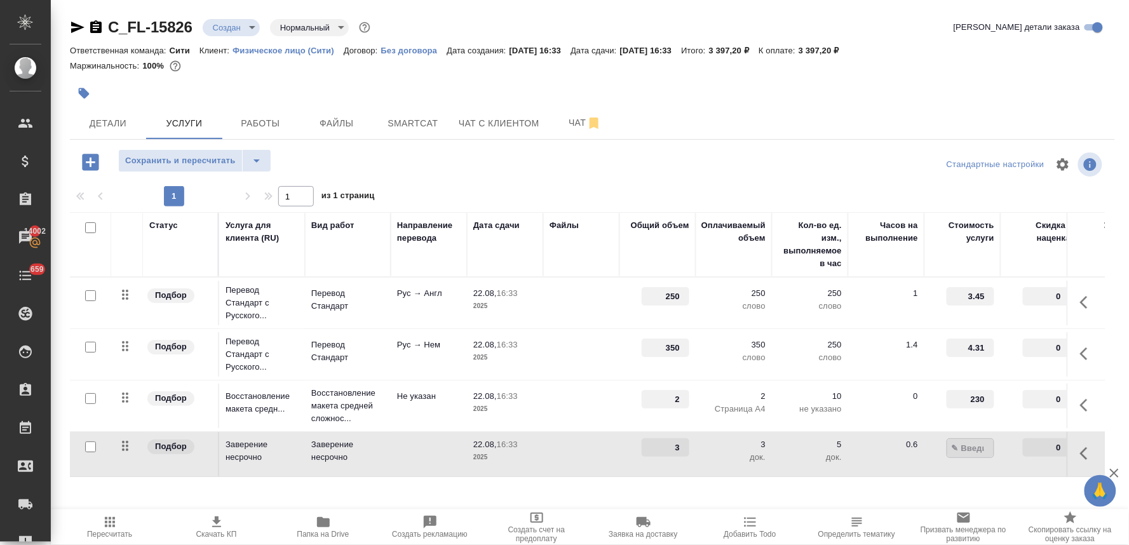
type input "662.5"
click at [751, 172] on div at bounding box center [592, 164] width 348 height 30
click at [189, 163] on span "Сохранить и пересчитать" at bounding box center [180, 161] width 111 height 15
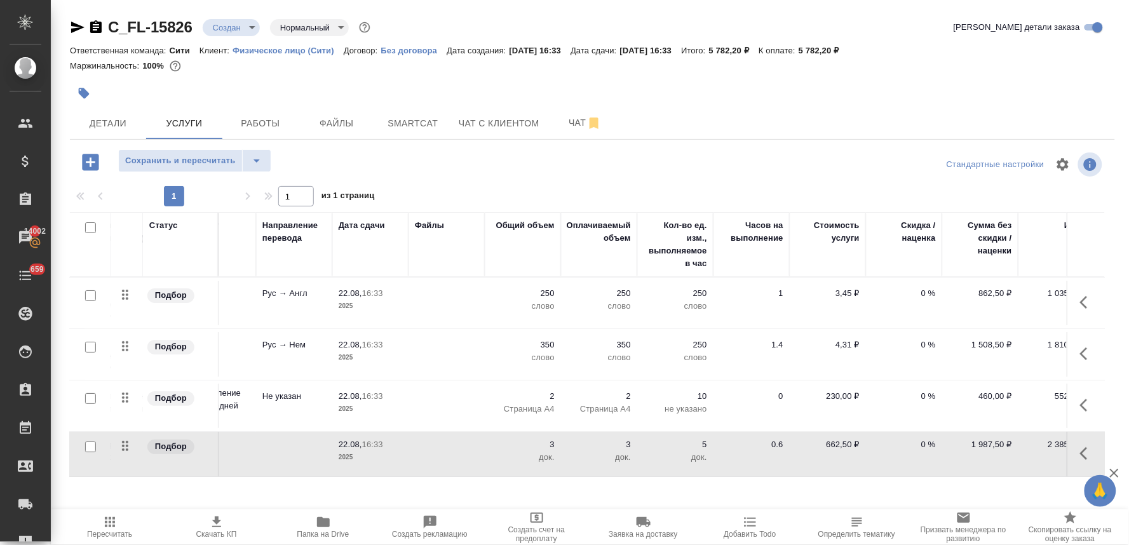
scroll to position [0, 172]
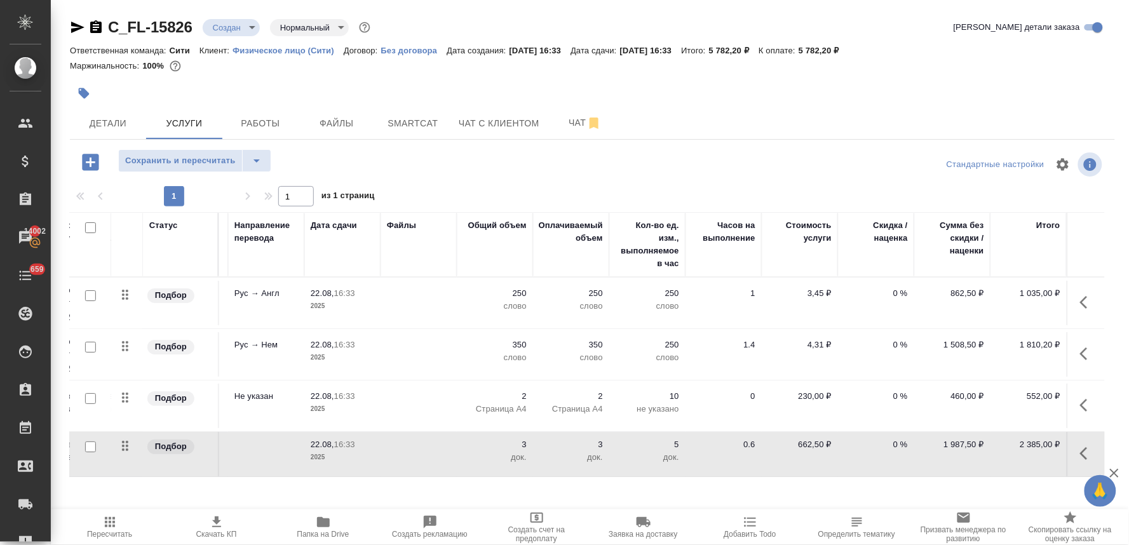
click at [880, 294] on p "0 %" at bounding box center [876, 293] width 64 height 13
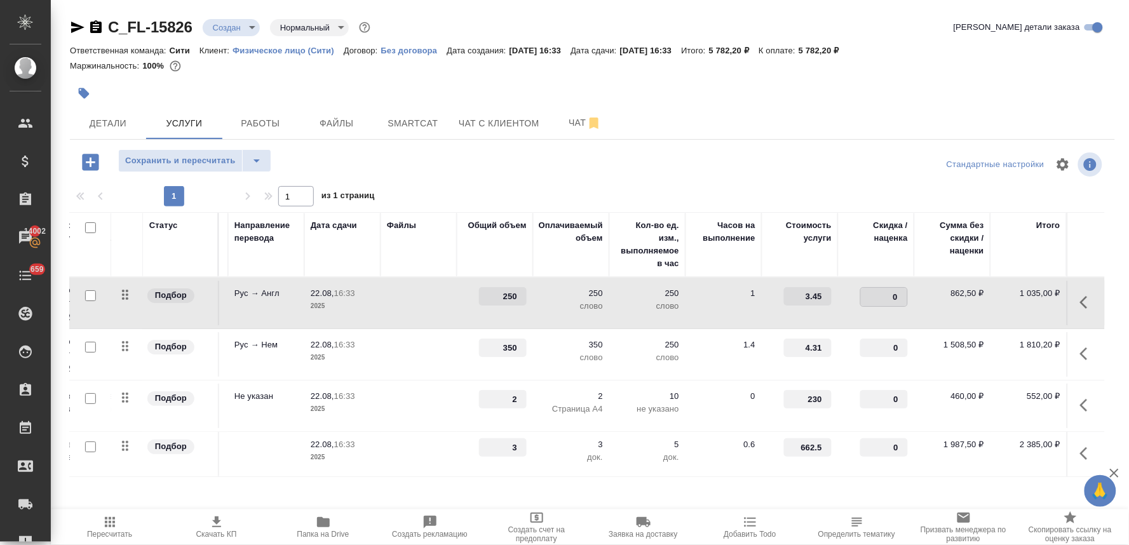
click at [881, 294] on input "0" at bounding box center [884, 297] width 46 height 18
type input "-30"
click at [879, 347] on input "0" at bounding box center [884, 348] width 48 height 18
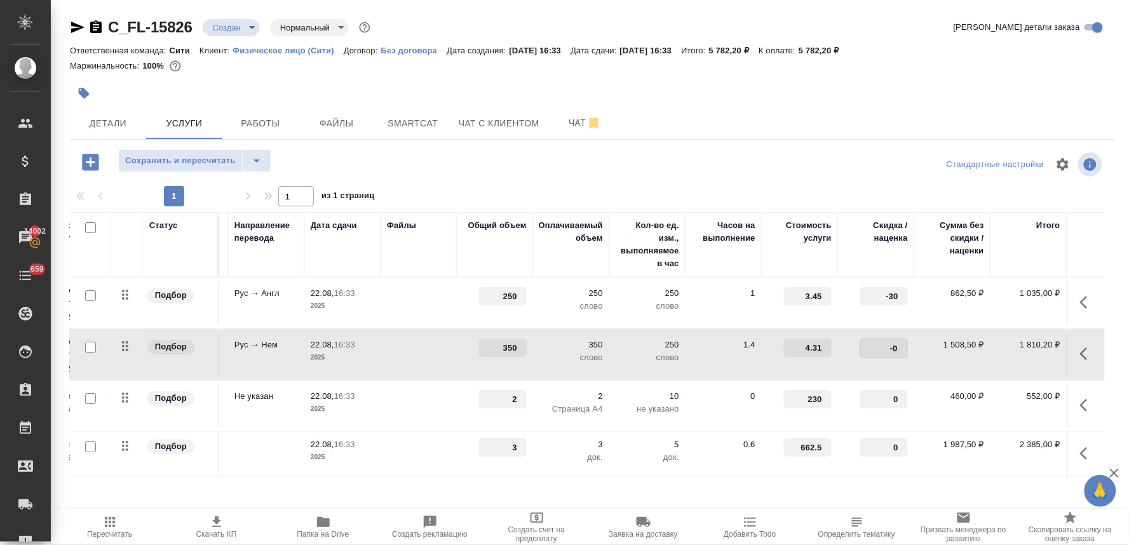
type input "-30"
drag, startPoint x: 785, startPoint y: 447, endPoint x: 837, endPoint y: 445, distance: 52.1
click at [837, 445] on tr "Подбор Заверение несрочно Заверение несрочно 22.08, 16:33 2025 3 3 док. 5 док. …" at bounding box center [506, 454] width 1198 height 45
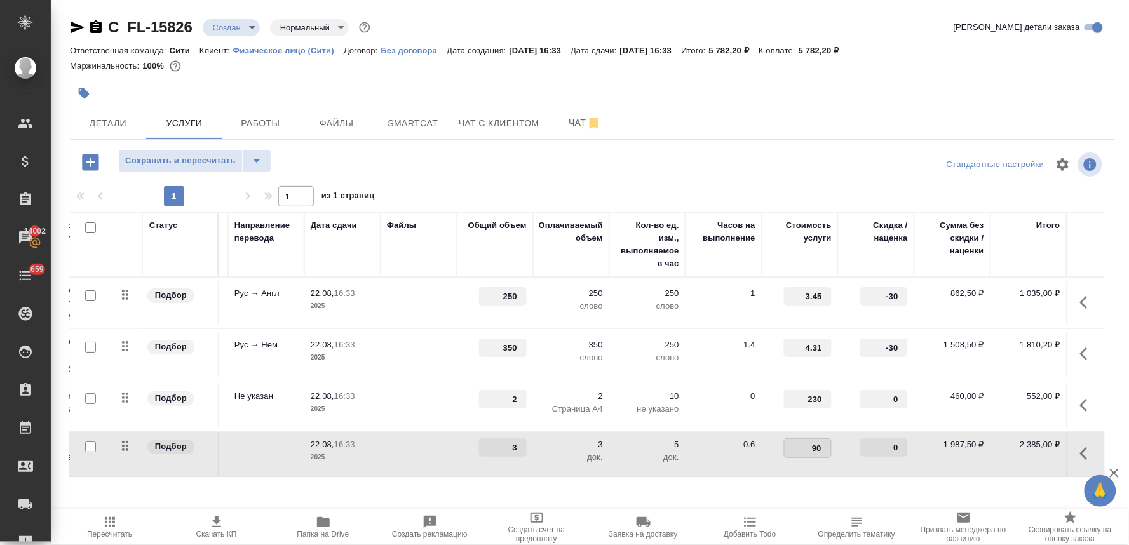
type input "900"
click at [802, 175] on div "Стандартные настройки" at bounding box center [936, 164] width 338 height 30
click at [194, 166] on span "Сохранить и пересчитать" at bounding box center [180, 161] width 111 height 15
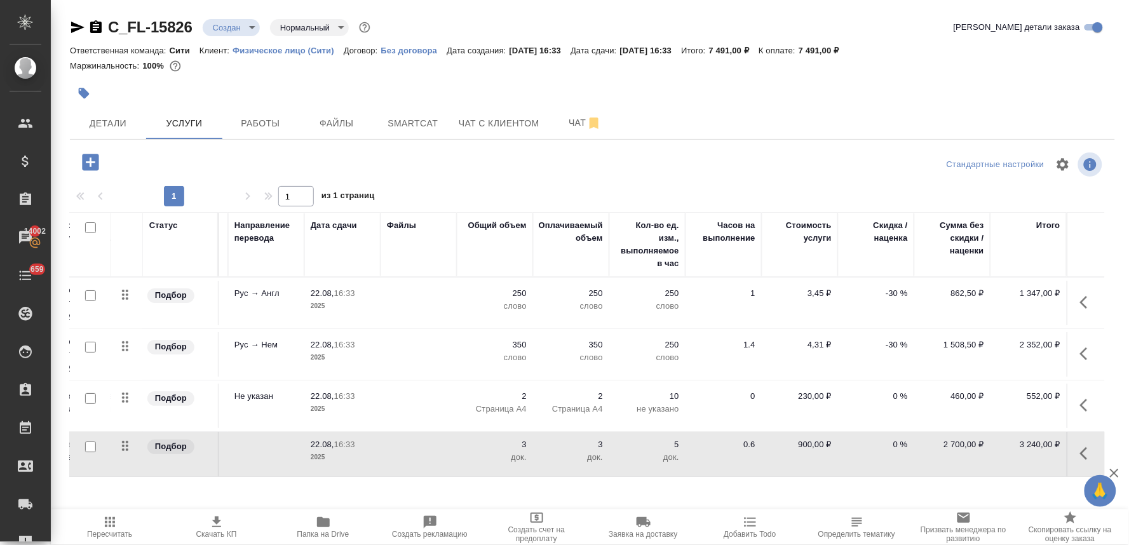
click at [512, 398] on p "2" at bounding box center [495, 396] width 64 height 13
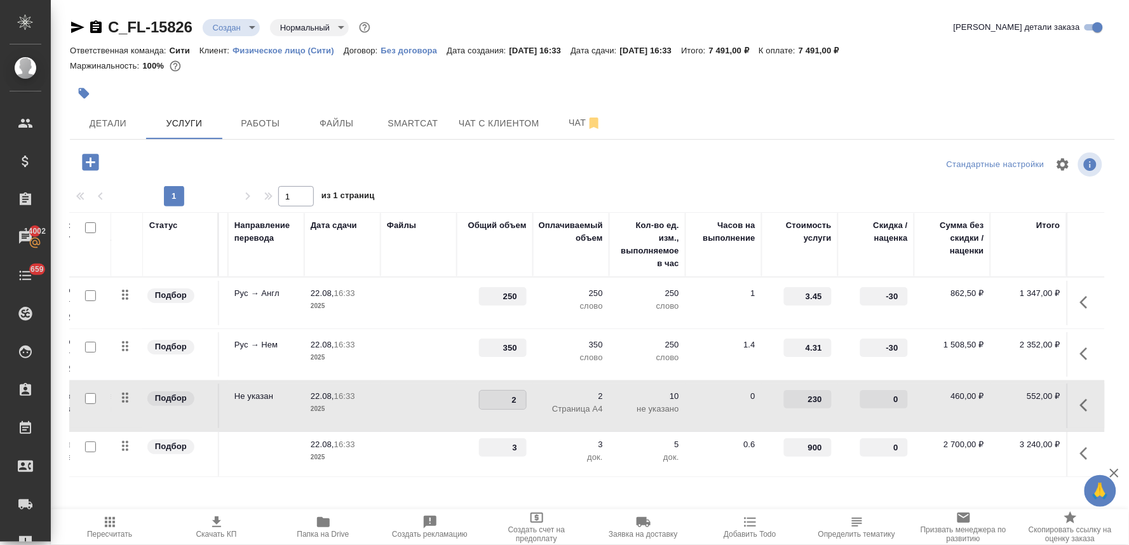
drag, startPoint x: 505, startPoint y: 399, endPoint x: 496, endPoint y: 399, distance: 9.5
click at [496, 399] on input "2" at bounding box center [503, 400] width 46 height 18
type input "1"
click at [498, 166] on div at bounding box center [592, 164] width 348 height 30
click at [143, 157] on span "Сохранить и пересчитать" at bounding box center [180, 161] width 111 height 15
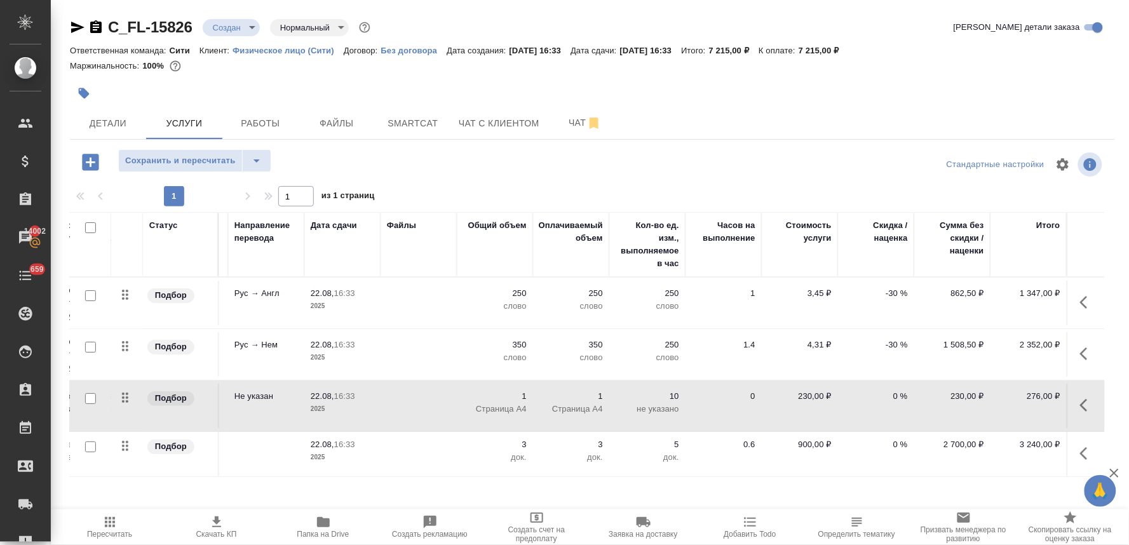
click at [799, 442] on p "900,00 ₽" at bounding box center [800, 444] width 64 height 13
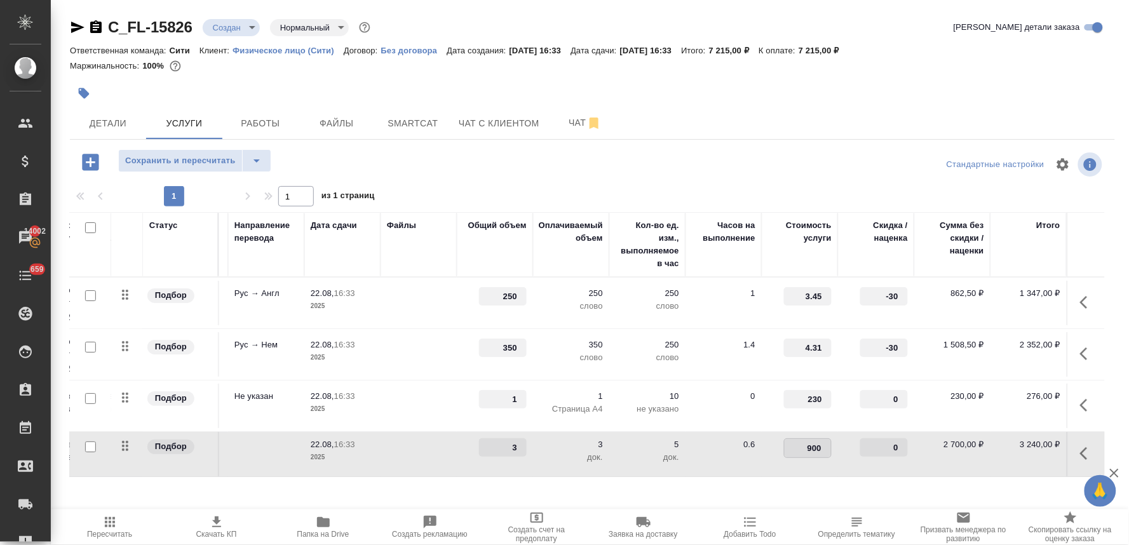
drag, startPoint x: 817, startPoint y: 443, endPoint x: 834, endPoint y: 443, distance: 16.5
click at [834, 443] on tr "Подбор Заверение несрочно Заверение несрочно 22.08, 16:33 2025 3 3 док. 5 док. …" at bounding box center [506, 454] width 1198 height 45
type input "662"
type input "662.5"
drag, startPoint x: 867, startPoint y: 348, endPoint x: 912, endPoint y: 348, distance: 45.1
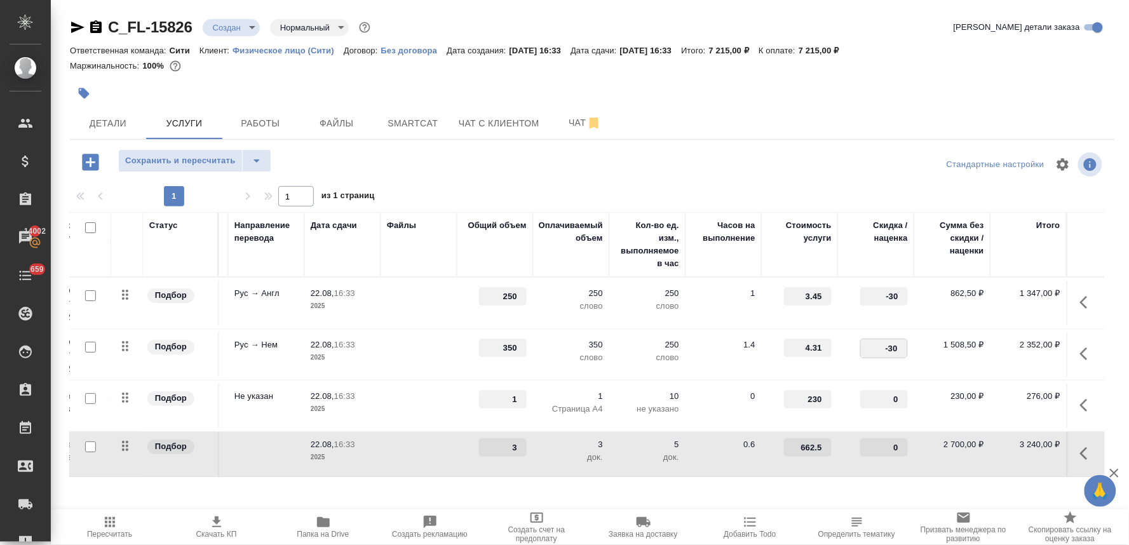
type input "0"
drag, startPoint x: 867, startPoint y: 297, endPoint x: 903, endPoint y: 296, distance: 36.2
click at [902, 296] on td "-30" at bounding box center [876, 303] width 76 height 44
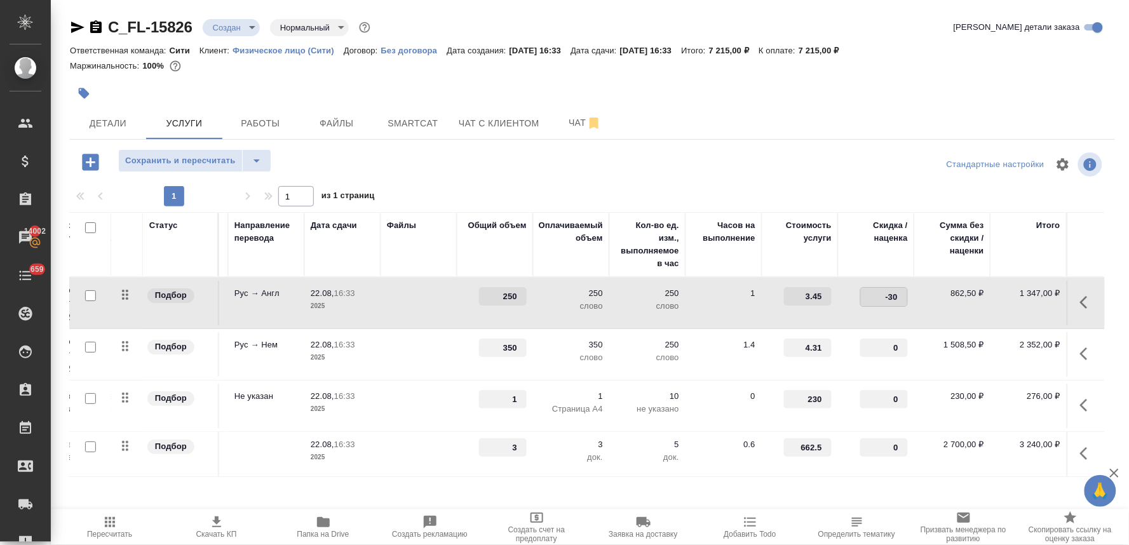
type input "0"
click at [773, 148] on div "C_FL-15826 Создан new Нормальный normal Кратко детали заказа Ответственная кома…" at bounding box center [592, 259] width 1059 height 518
click at [195, 166] on span "Сохранить и пересчитать" at bounding box center [180, 161] width 111 height 15
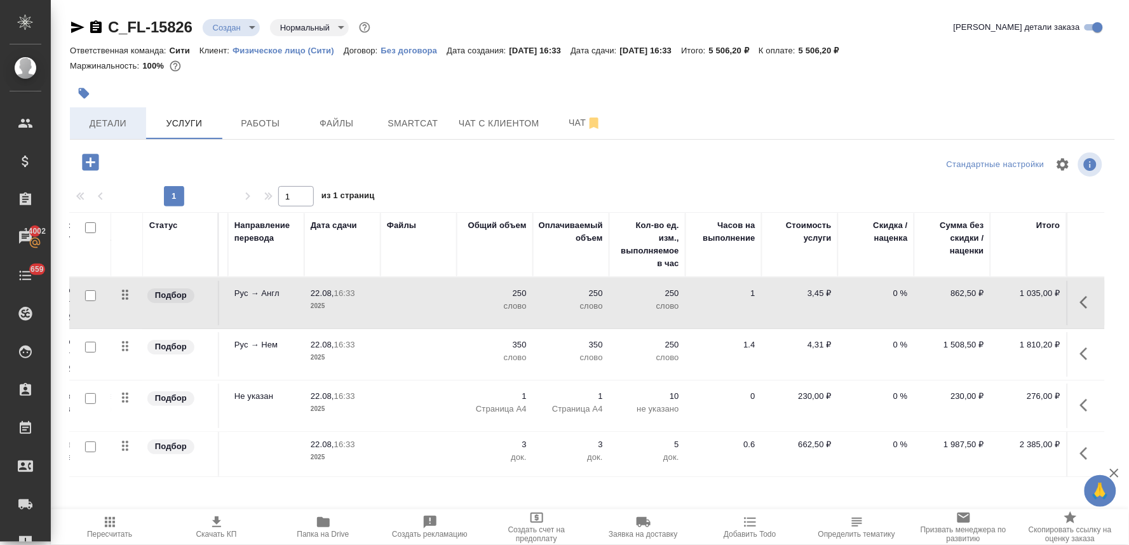
click at [111, 132] on button "Детали" at bounding box center [108, 123] width 76 height 32
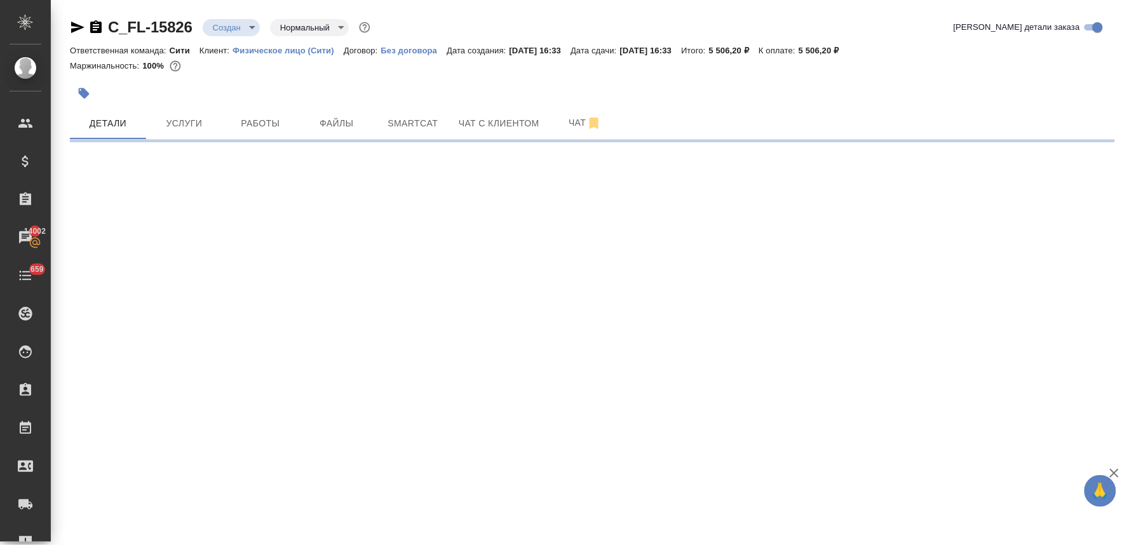
select select "RU"
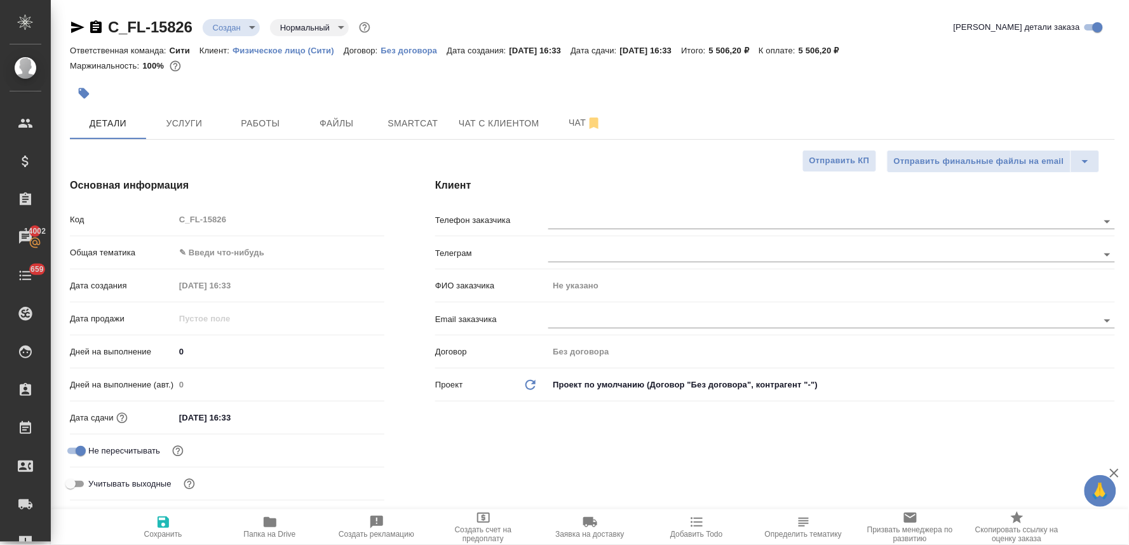
type textarea "x"
click at [159, 222] on div "Код C_FL-15826" at bounding box center [227, 219] width 315 height 22
click at [534, 461] on div "Клиент Телефон заказчика Телеграм ФИО заказчика Не указано Email заказчика Дого…" at bounding box center [775, 341] width 731 height 379
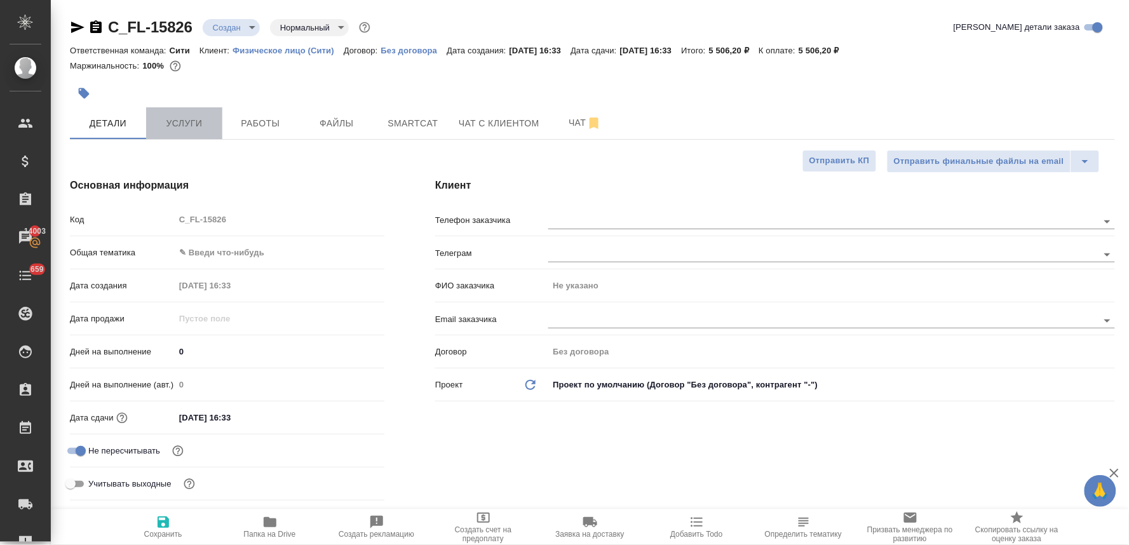
click at [194, 124] on span "Услуги" at bounding box center [184, 124] width 61 height 16
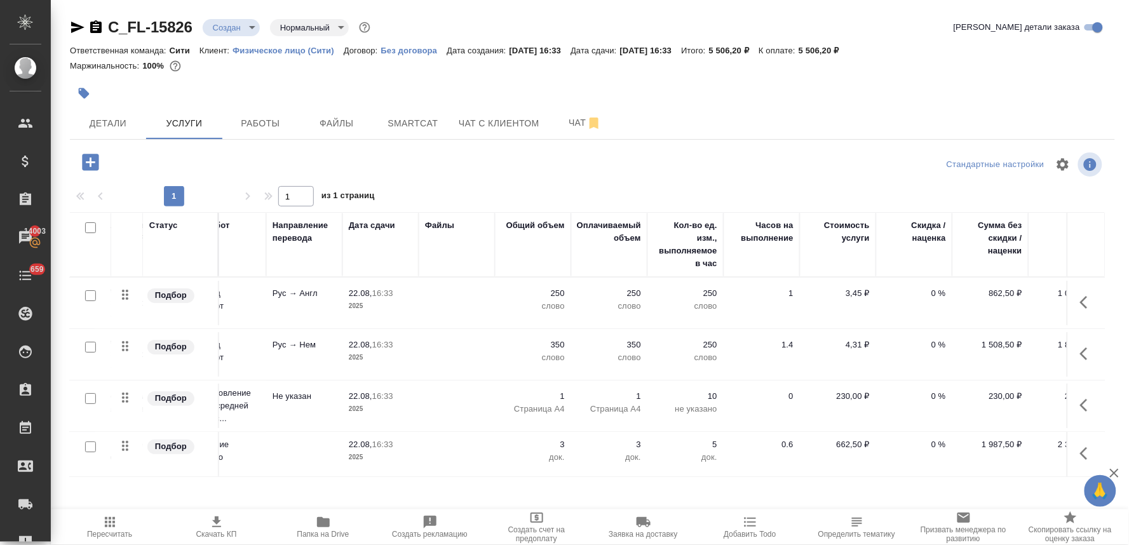
scroll to position [0, 172]
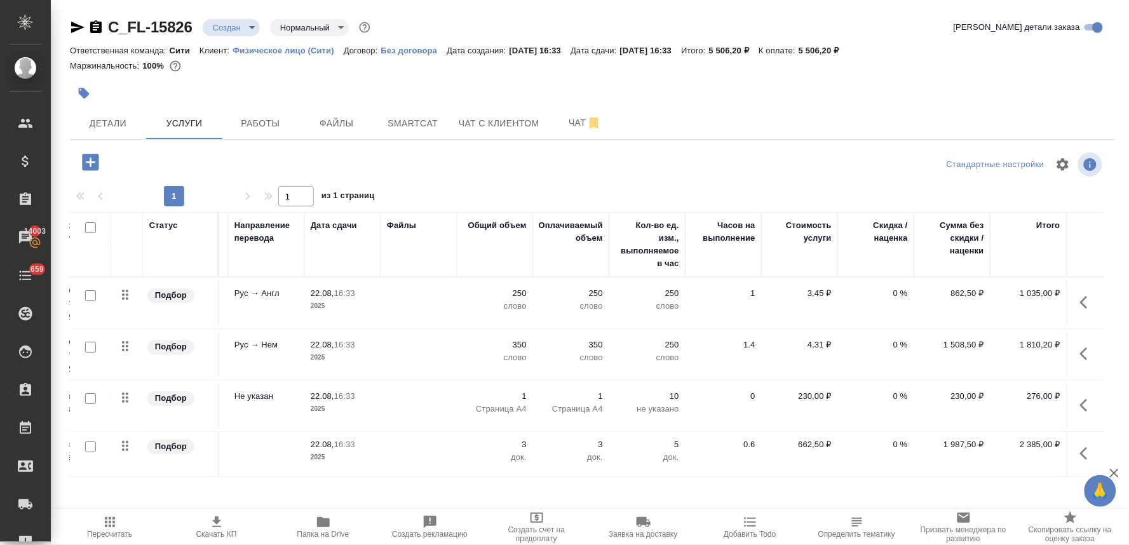
click at [886, 293] on p "0 %" at bounding box center [876, 293] width 64 height 13
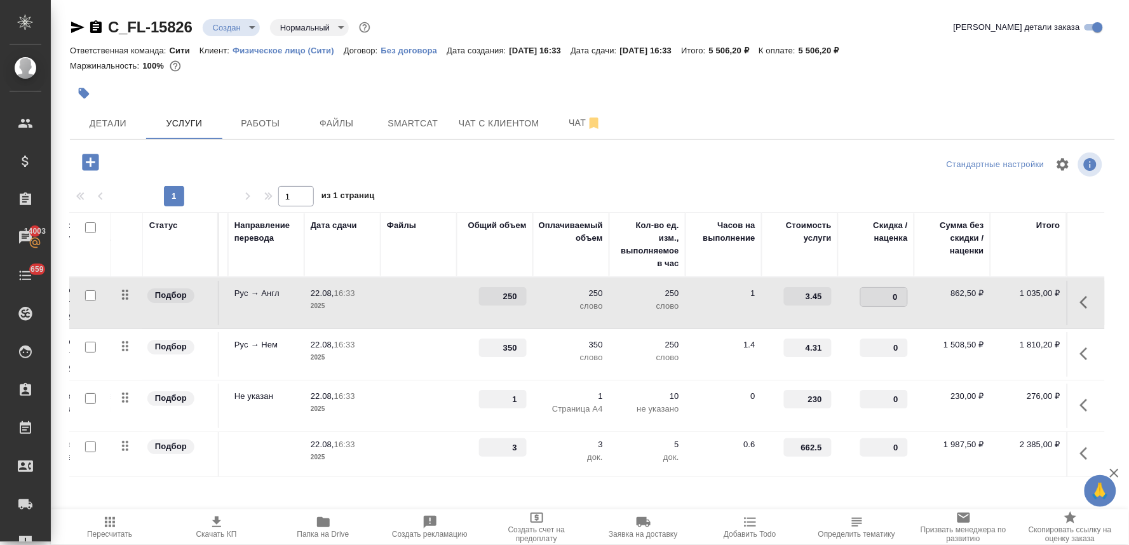
click at [874, 294] on input "0" at bounding box center [884, 297] width 46 height 18
type input "-30"
click at [873, 348] on input "0" at bounding box center [884, 348] width 46 height 18
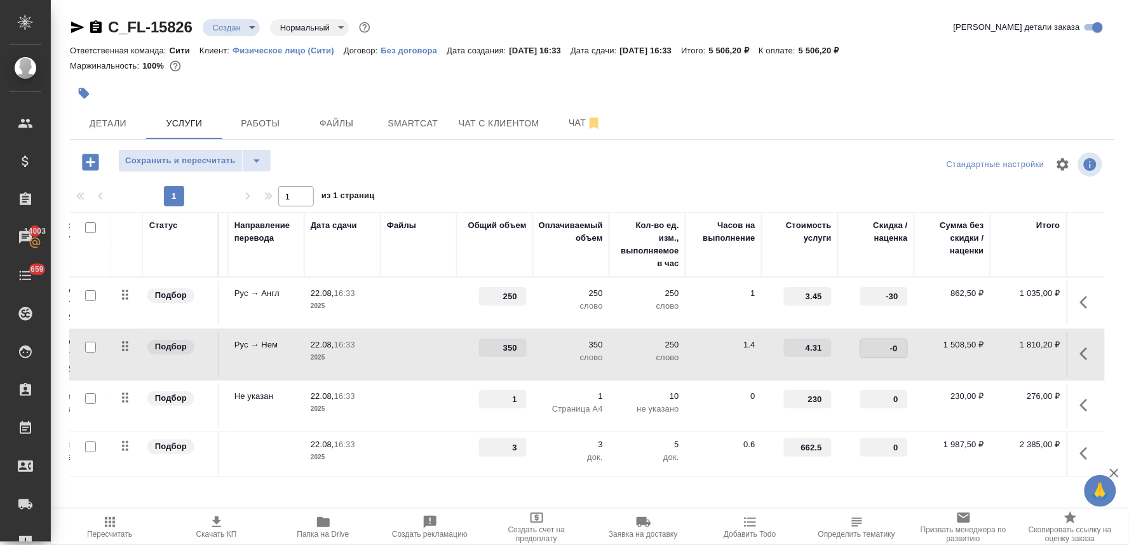
type input "-30"
drag, startPoint x: 787, startPoint y: 449, endPoint x: 835, endPoint y: 441, distance: 49.5
click at [835, 441] on tr "Подбор Заверение несрочно Заверение несрочно 22.08, 16:33 2025 3 3 док. 5 док. …" at bounding box center [506, 454] width 1198 height 45
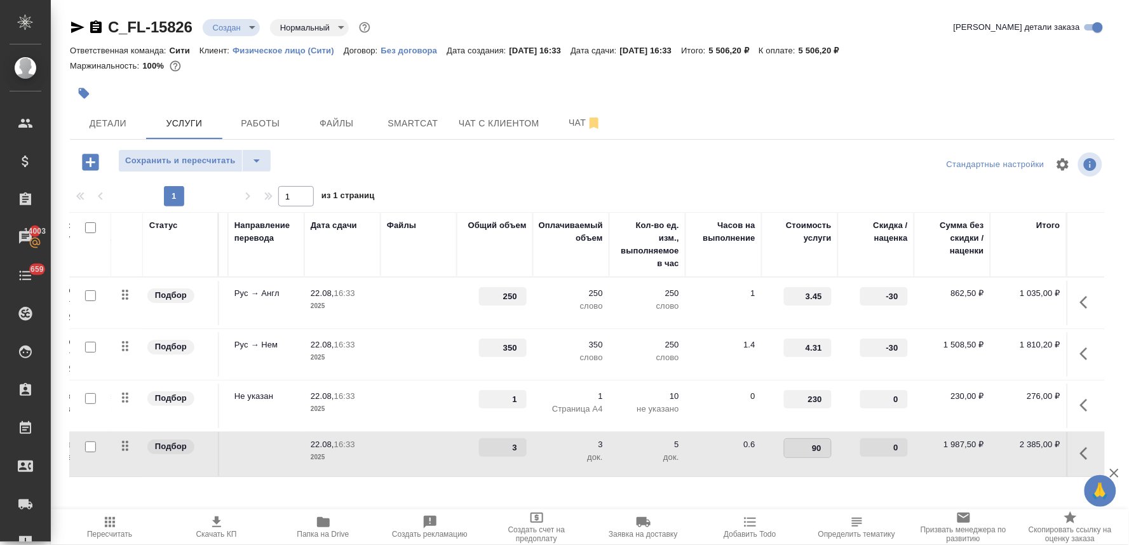
type input "900"
drag, startPoint x: 492, startPoint y: 447, endPoint x: 521, endPoint y: 446, distance: 28.6
click at [519, 325] on td "3" at bounding box center [495, 303] width 76 height 44
type input "4"
click at [737, 156] on div at bounding box center [592, 164] width 348 height 30
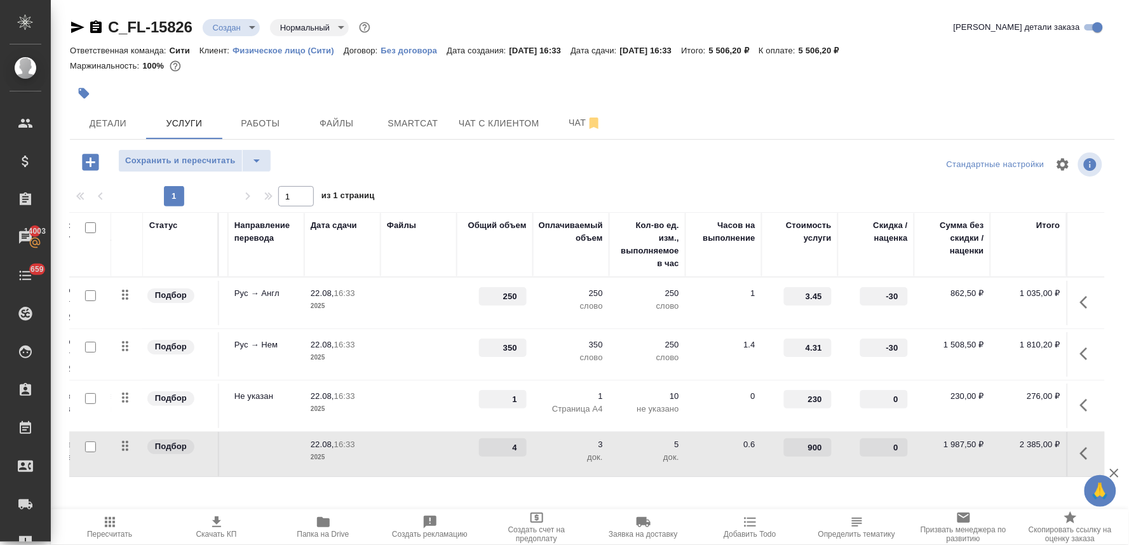
click at [105, 519] on icon "button" at bounding box center [110, 522] width 10 height 10
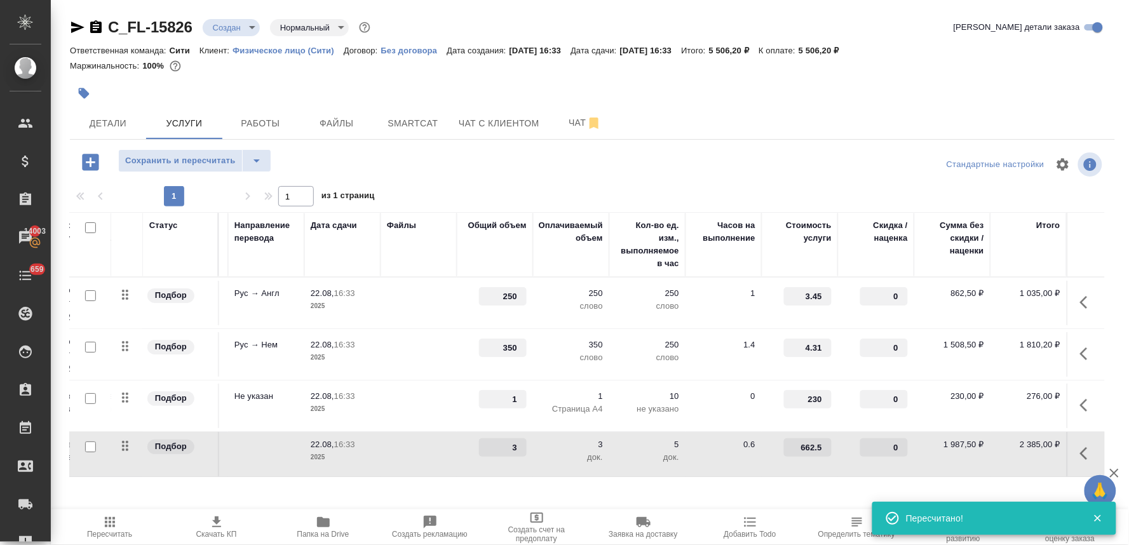
click at [1061, 74] on div at bounding box center [592, 75] width 1045 height 3
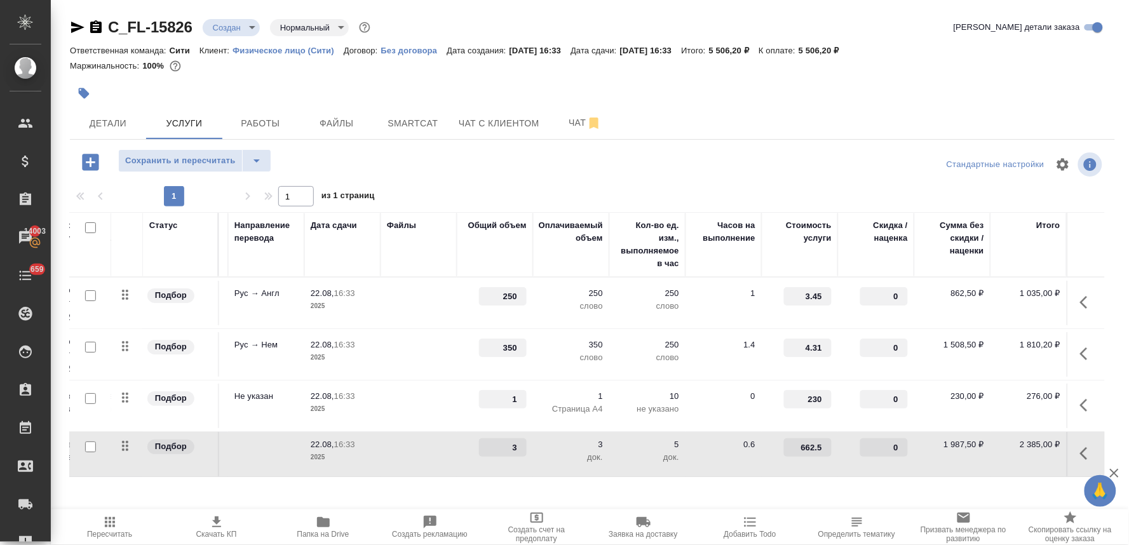
click at [491, 297] on input "250" at bounding box center [503, 296] width 48 height 18
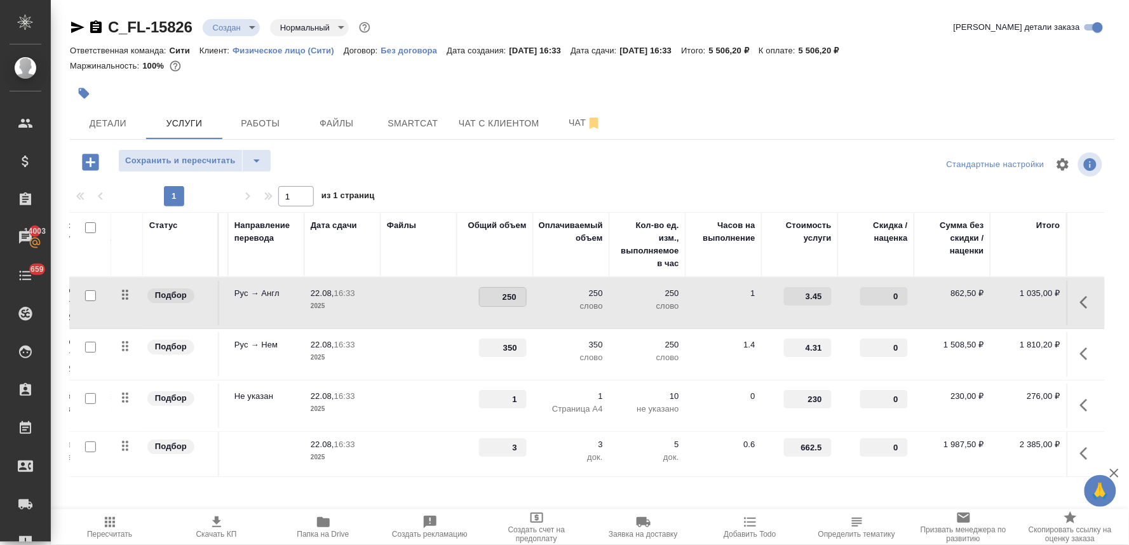
drag, startPoint x: 483, startPoint y: 297, endPoint x: 642, endPoint y: 291, distance: 158.9
click at [623, 292] on tr "Подбор Перевод Стандарт с Русского... Перевод Стандарт Рус → Англ 22.08, 16:33 …" at bounding box center [506, 303] width 1198 height 51
type input "810"
click at [769, 168] on div "Стандартные настройки" at bounding box center [936, 164] width 338 height 30
click at [201, 166] on span "Сохранить и пересчитать" at bounding box center [180, 161] width 111 height 15
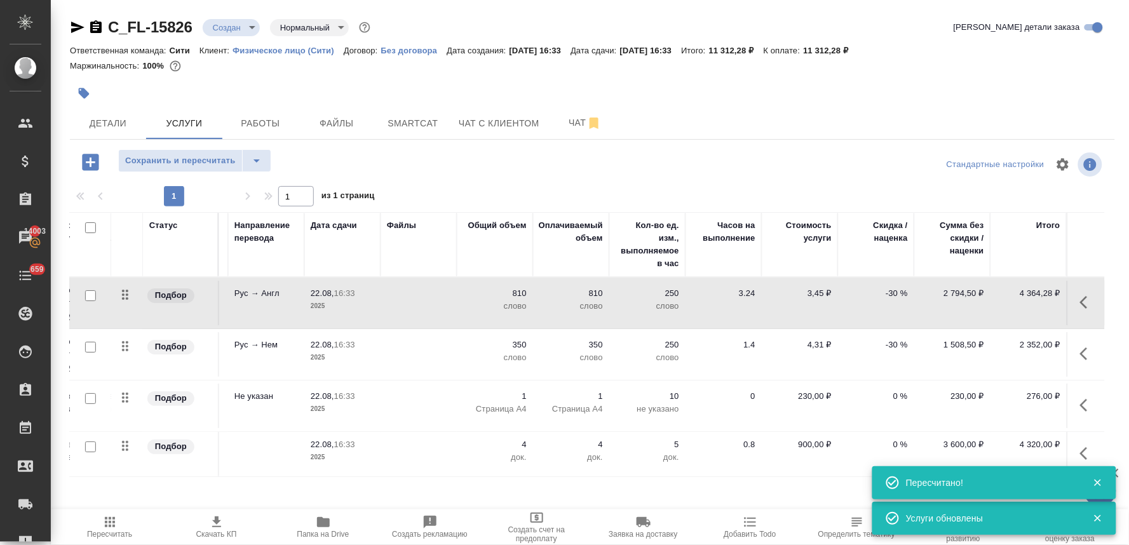
scroll to position [3, 172]
click at [516, 391] on p "1" at bounding box center [495, 396] width 64 height 13
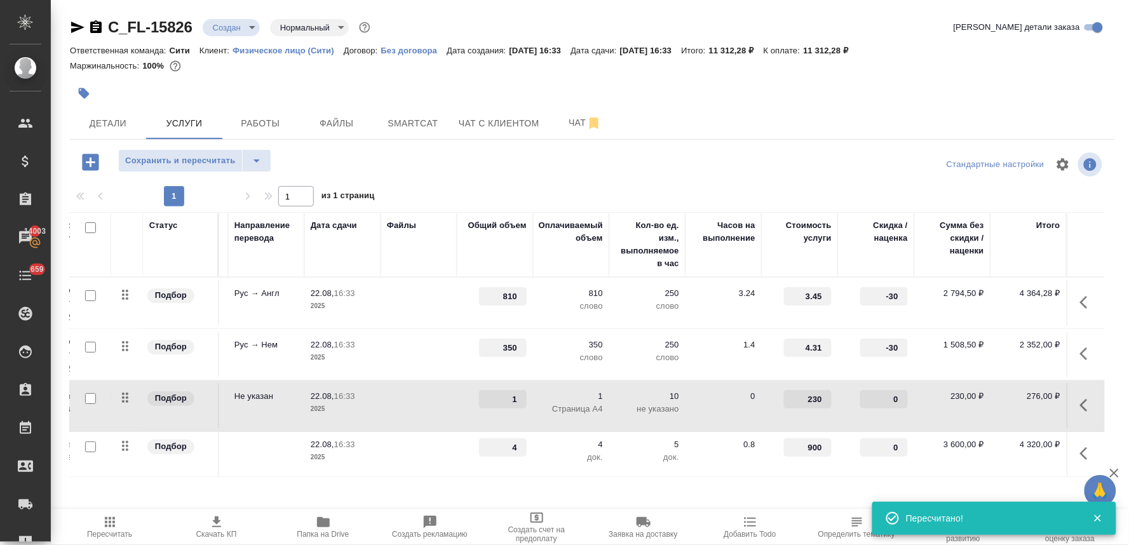
drag, startPoint x: 502, startPoint y: 394, endPoint x: 513, endPoint y: 394, distance: 11.4
click at [513, 394] on input "1" at bounding box center [503, 399] width 48 height 18
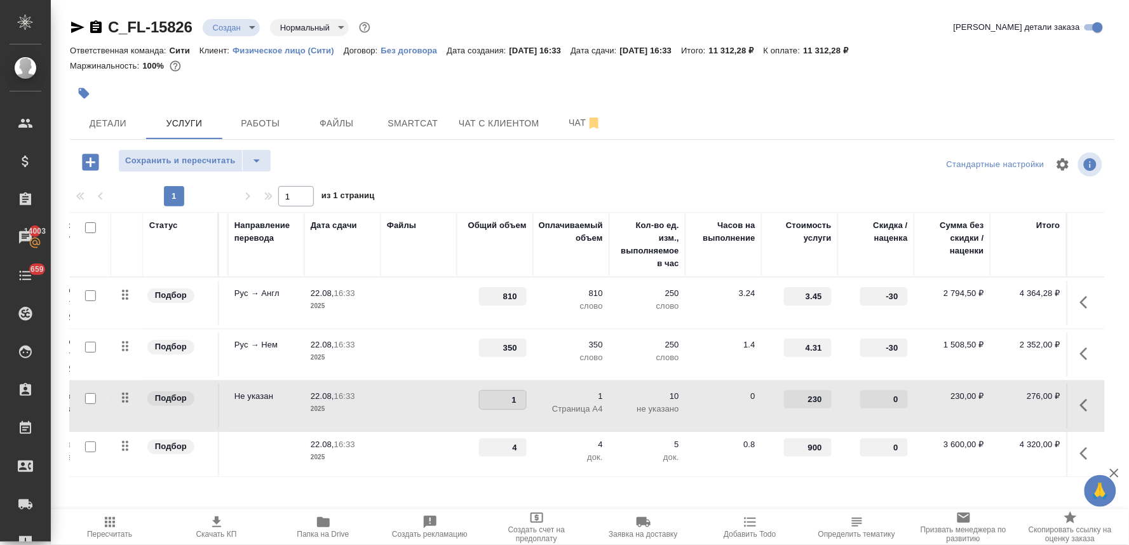
type input "2"
click at [550, 173] on div at bounding box center [592, 164] width 348 height 30
click at [165, 156] on span "Сохранить и пересчитать" at bounding box center [180, 161] width 111 height 15
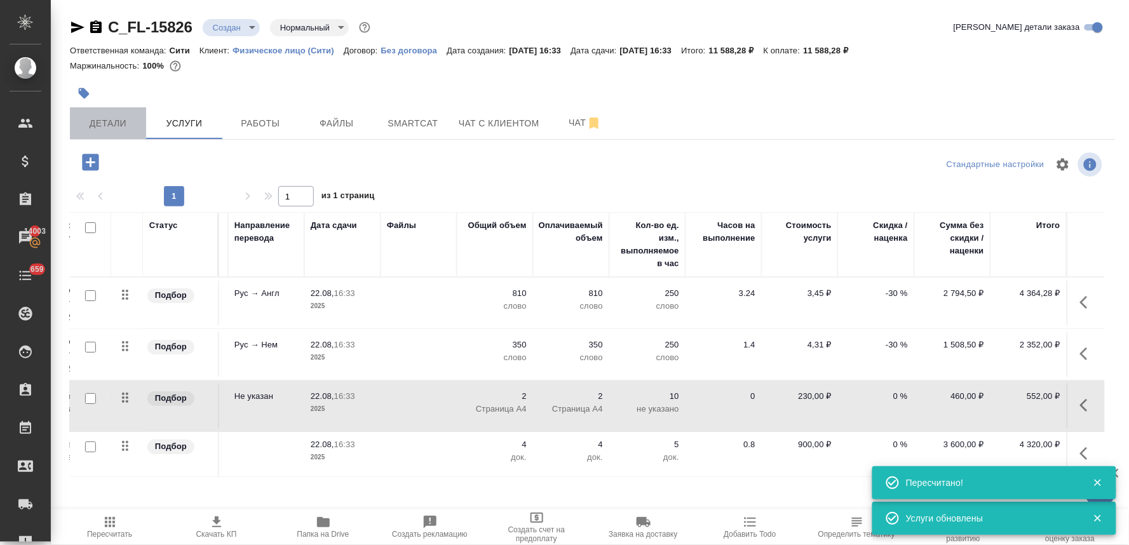
click at [121, 128] on span "Детали" at bounding box center [108, 124] width 61 height 16
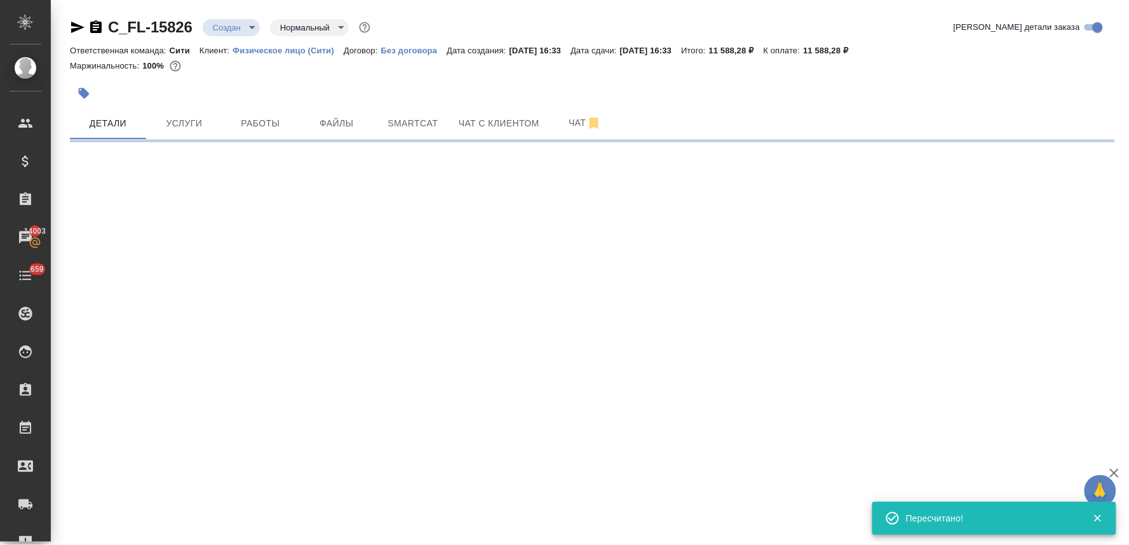
select select "RU"
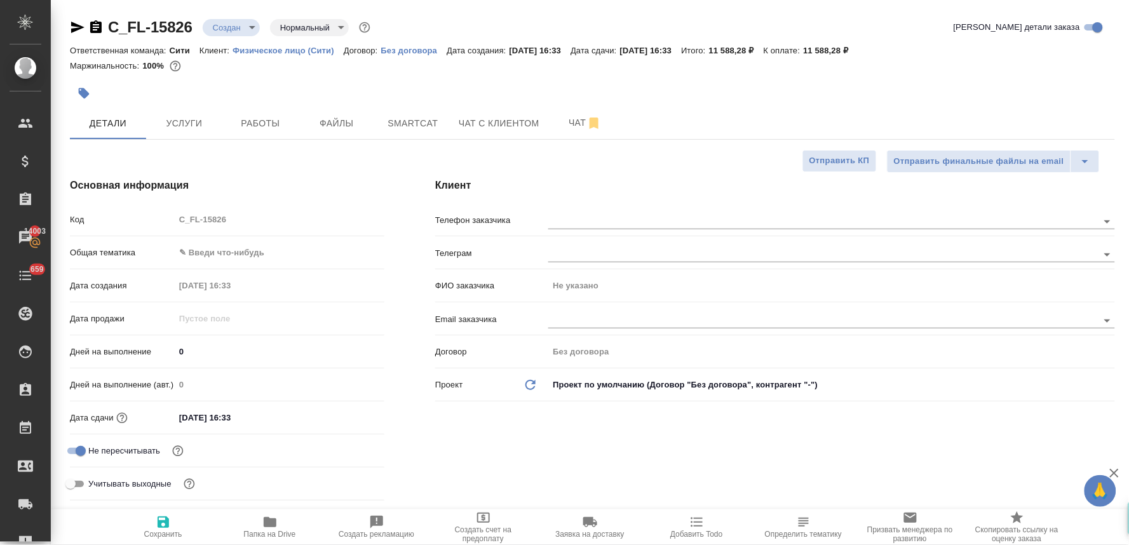
type textarea "x"
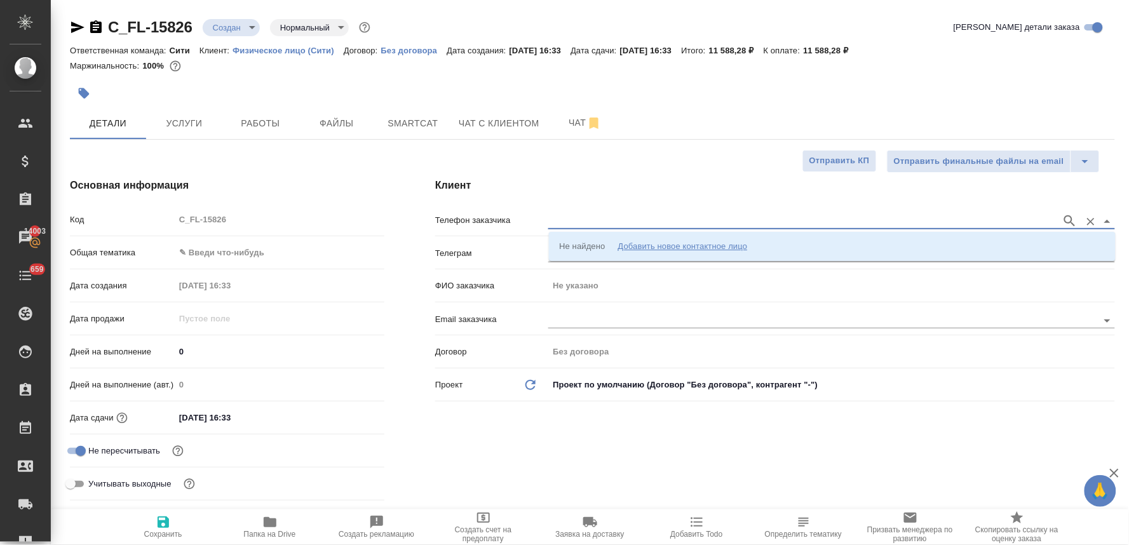
click at [636, 217] on input "text" at bounding box center [801, 220] width 507 height 15
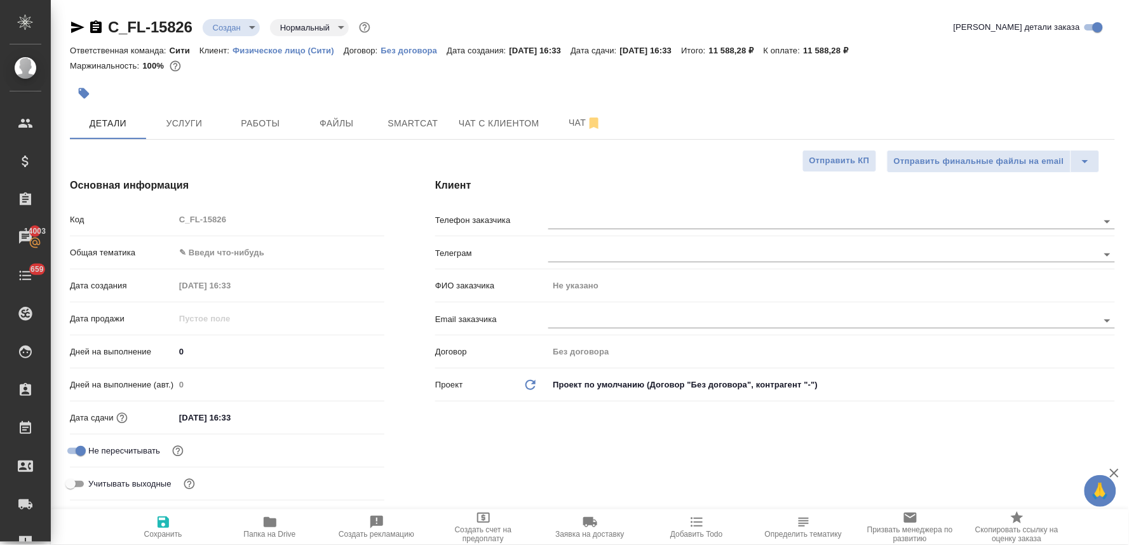
type textarea "x"
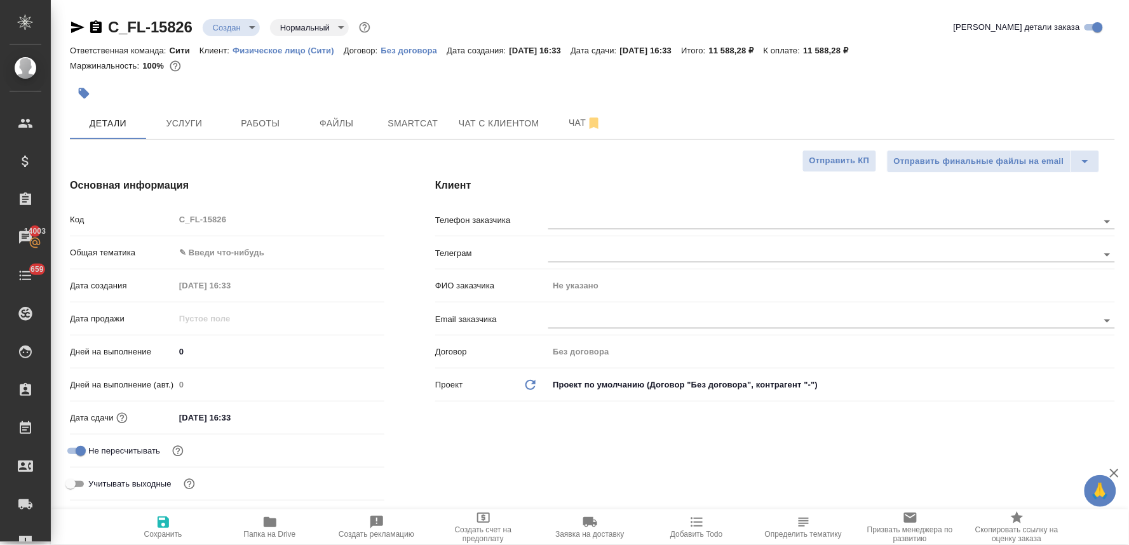
type textarea "x"
click at [199, 105] on div at bounding box center [418, 93] width 697 height 28
click at [200, 110] on button "Услуги" at bounding box center [184, 123] width 76 height 32
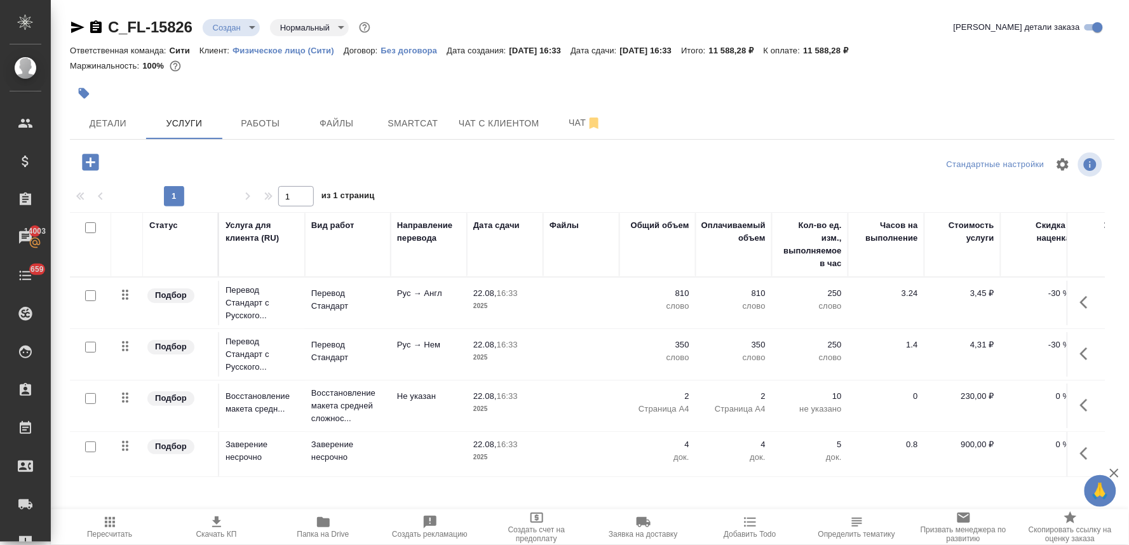
click at [679, 295] on p "810" at bounding box center [658, 293] width 64 height 13
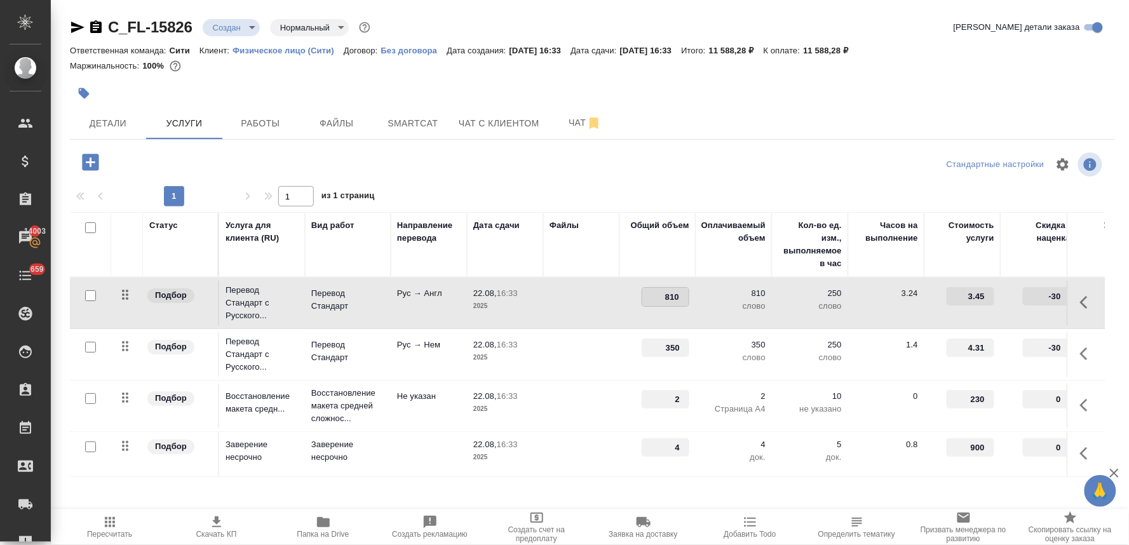
drag, startPoint x: 666, startPoint y: 299, endPoint x: 688, endPoint y: 297, distance: 22.3
click at [687, 297] on input "810" at bounding box center [665, 297] width 46 height 18
type input "250"
click at [698, 179] on div at bounding box center [592, 164] width 348 height 30
click at [151, 159] on span "Сохранить и пересчитать" at bounding box center [180, 161] width 111 height 15
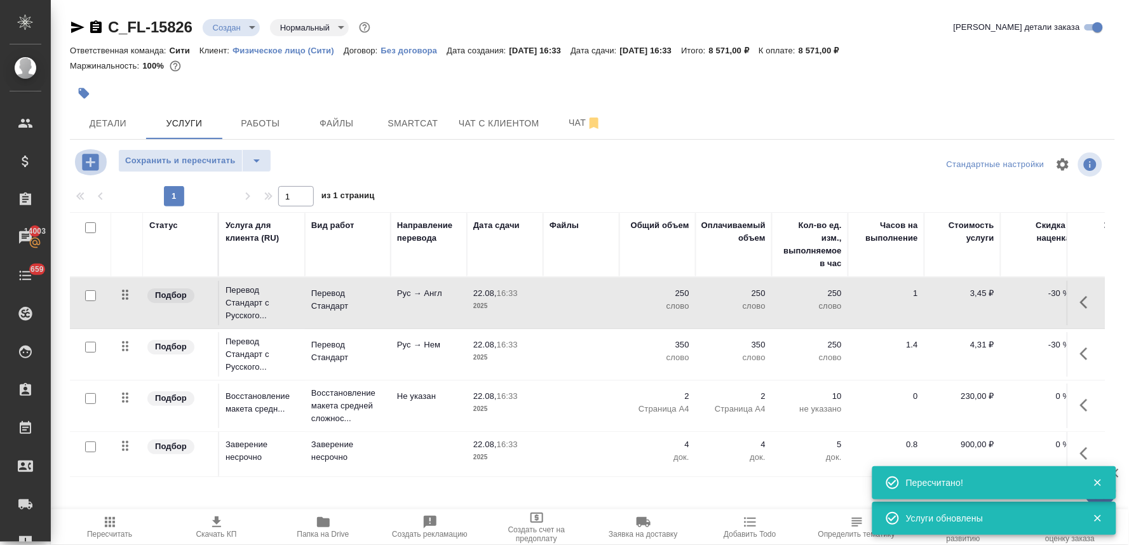
click at [95, 156] on icon "button" at bounding box center [90, 162] width 17 height 17
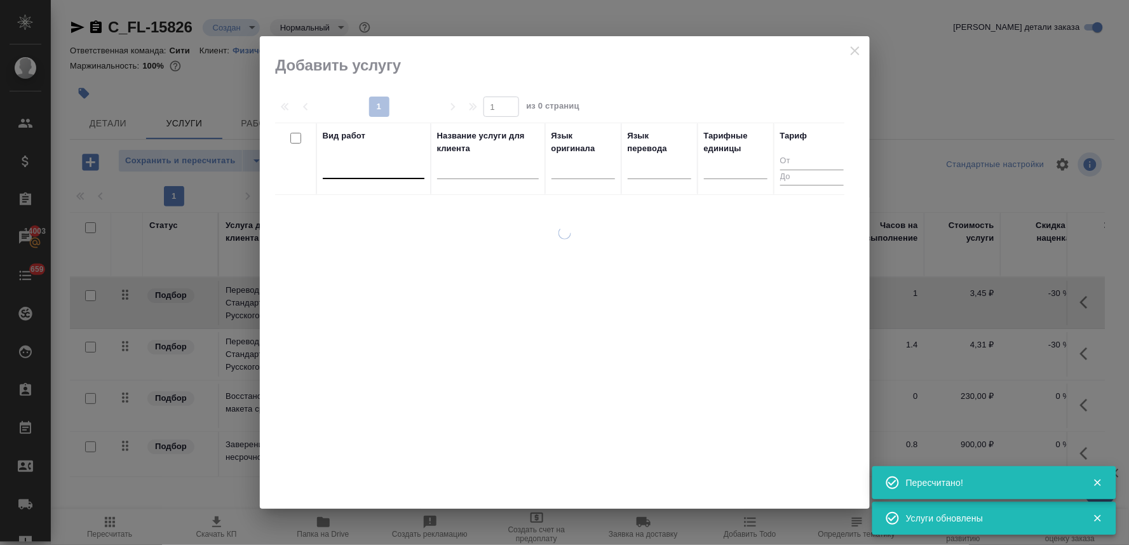
click at [365, 159] on div at bounding box center [374, 166] width 102 height 18
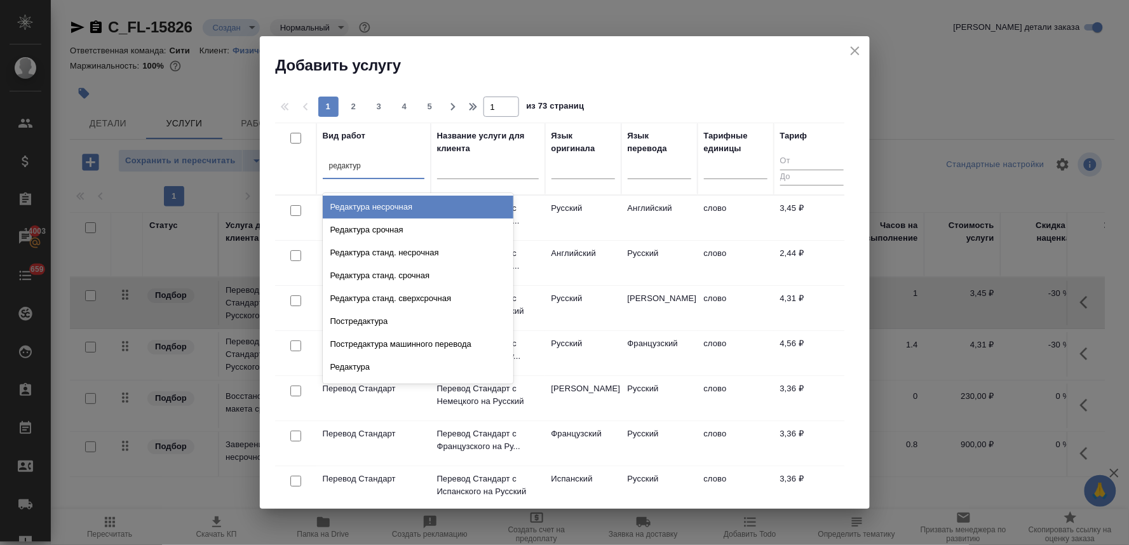
type input "редактура"
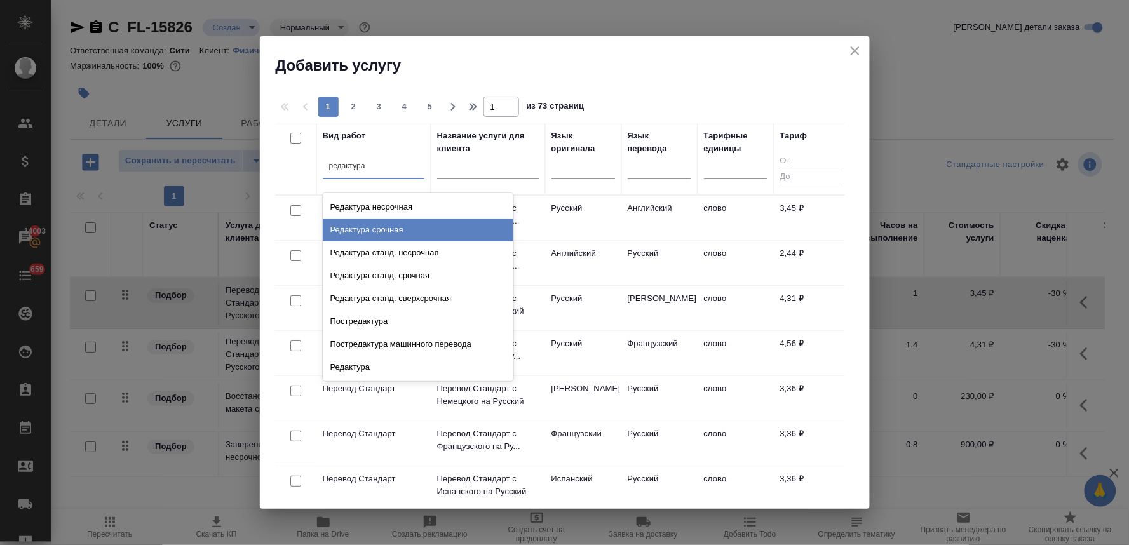
click at [385, 226] on div "Редактура срочная" at bounding box center [418, 230] width 191 height 23
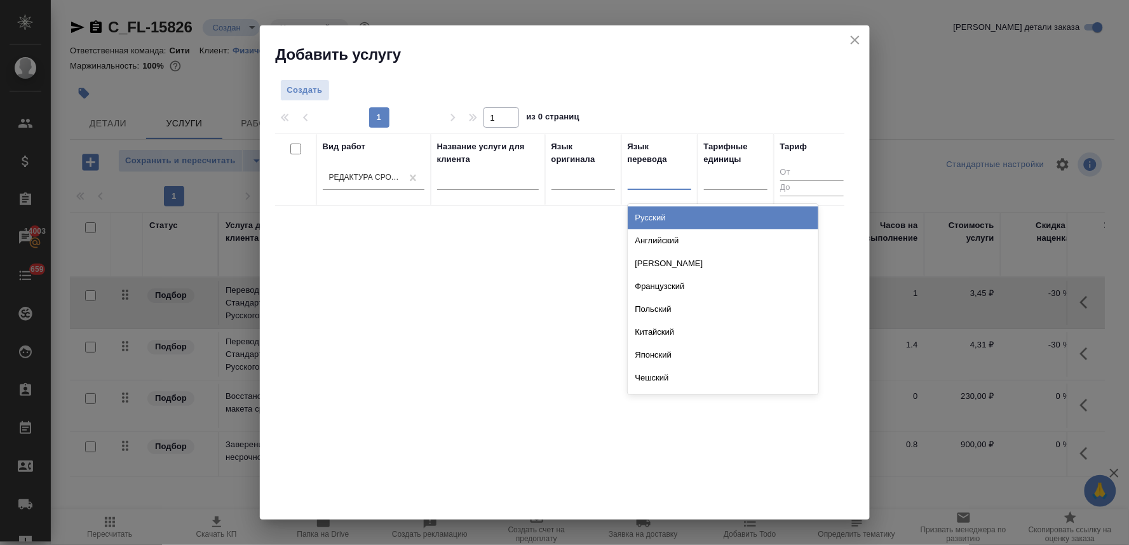
click at [657, 186] on div at bounding box center [660, 177] width 64 height 18
type input "анг"
click at [656, 223] on div "Английский" at bounding box center [723, 217] width 191 height 23
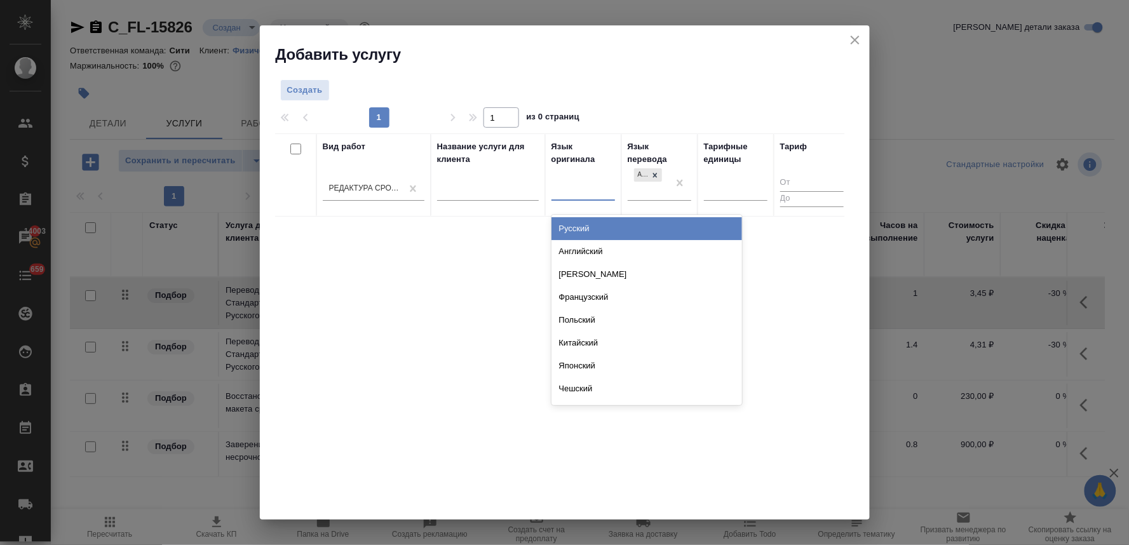
click at [586, 194] on div at bounding box center [583, 188] width 64 height 18
type input "рус"
click at [611, 232] on div "Русский" at bounding box center [646, 228] width 191 height 23
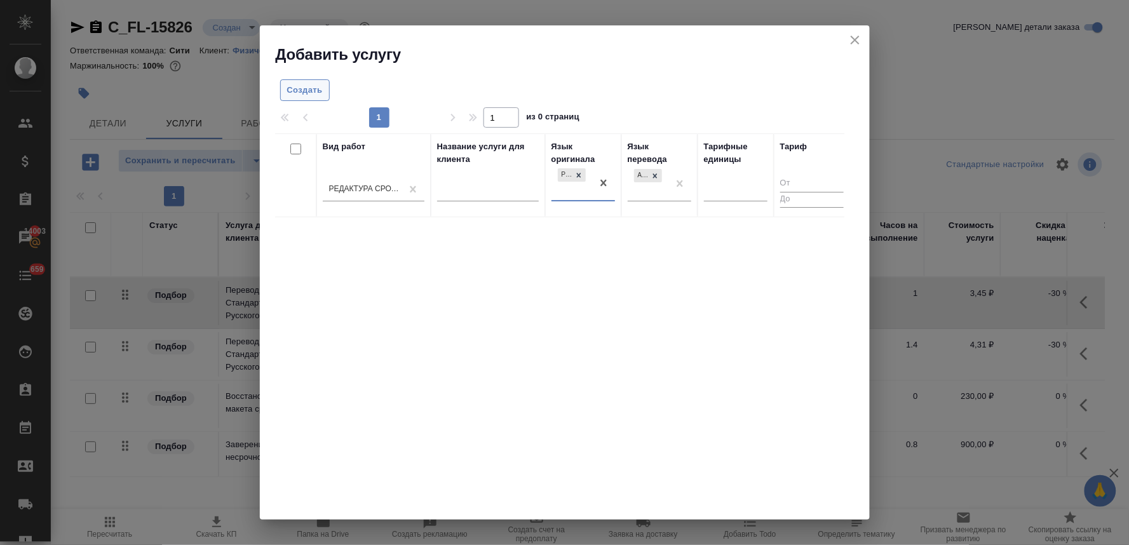
click at [318, 83] on span "Создать" at bounding box center [305, 90] width 36 height 15
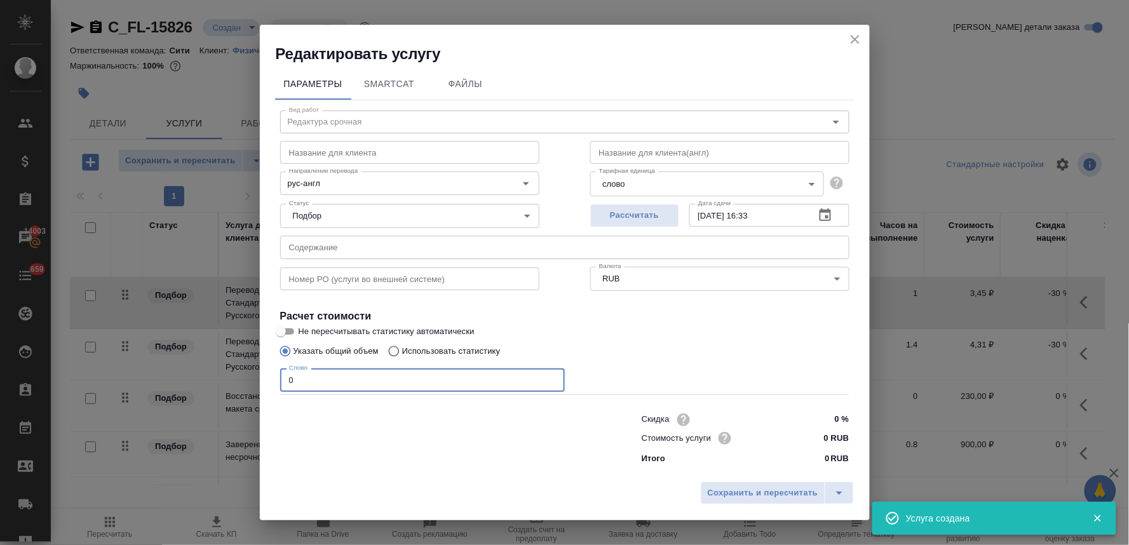
drag, startPoint x: 329, startPoint y: 378, endPoint x: 243, endPoint y: 382, distance: 85.9
click at [252, 383] on div "Редактировать услугу Параметры SmartCat Файлы Вид работ Редактура срочная Вид р…" at bounding box center [564, 272] width 1129 height 545
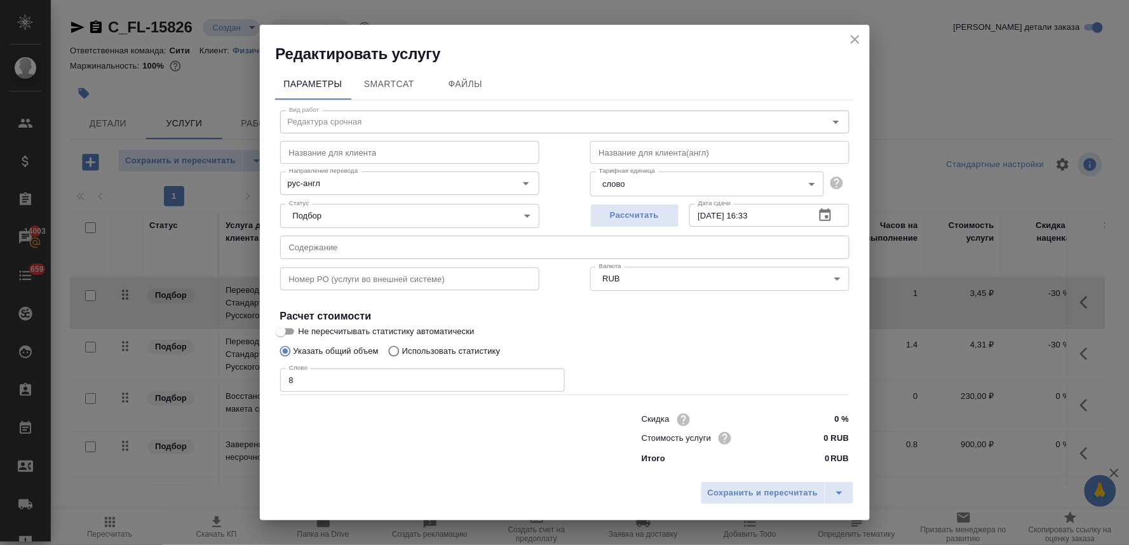
drag, startPoint x: 426, startPoint y: 419, endPoint x: 382, endPoint y: 391, distance: 52.3
click at [423, 418] on div at bounding box center [436, 437] width 362 height 51
drag, startPoint x: 357, startPoint y: 379, endPoint x: 206, endPoint y: 390, distance: 151.0
click at [208, 390] on div "Редактировать услугу Параметры SmartCat Файлы Вид работ Редактура срочная Вид р…" at bounding box center [564, 272] width 1129 height 545
type input "660"
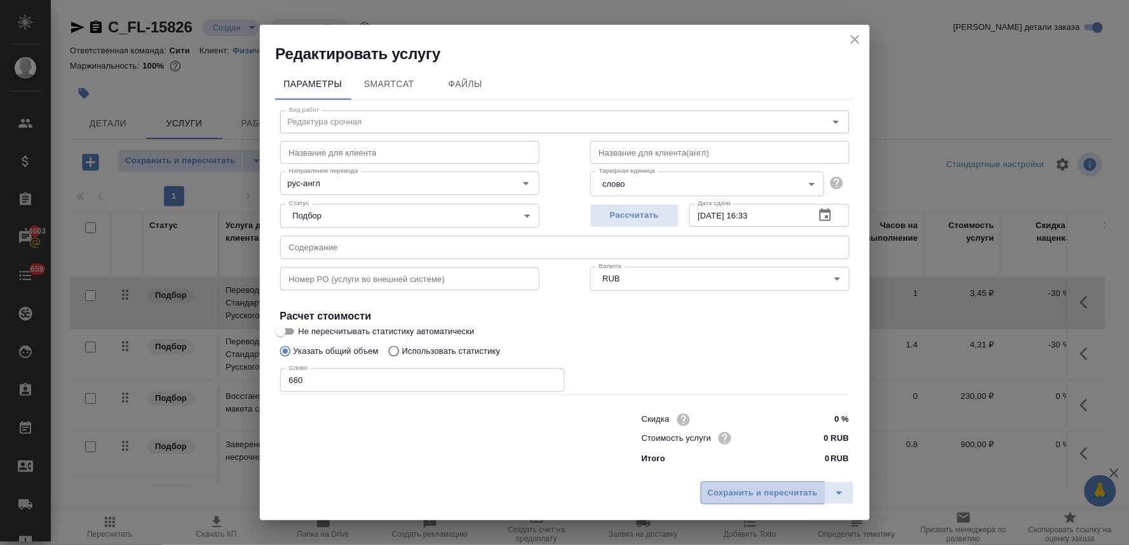
click at [761, 490] on span "Сохранить и пересчитать" at bounding box center [763, 493] width 111 height 15
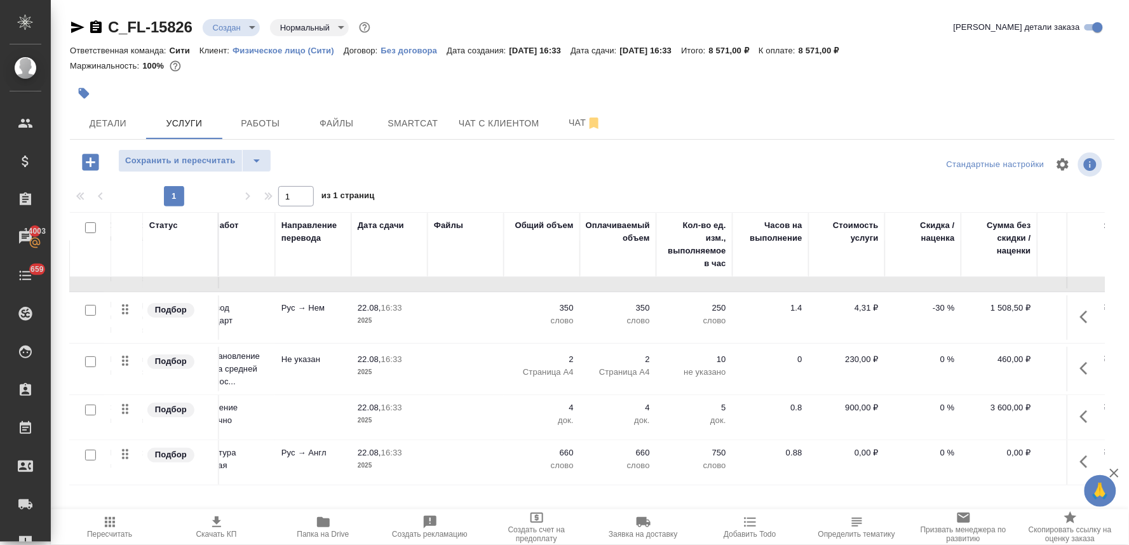
scroll to position [48, 172]
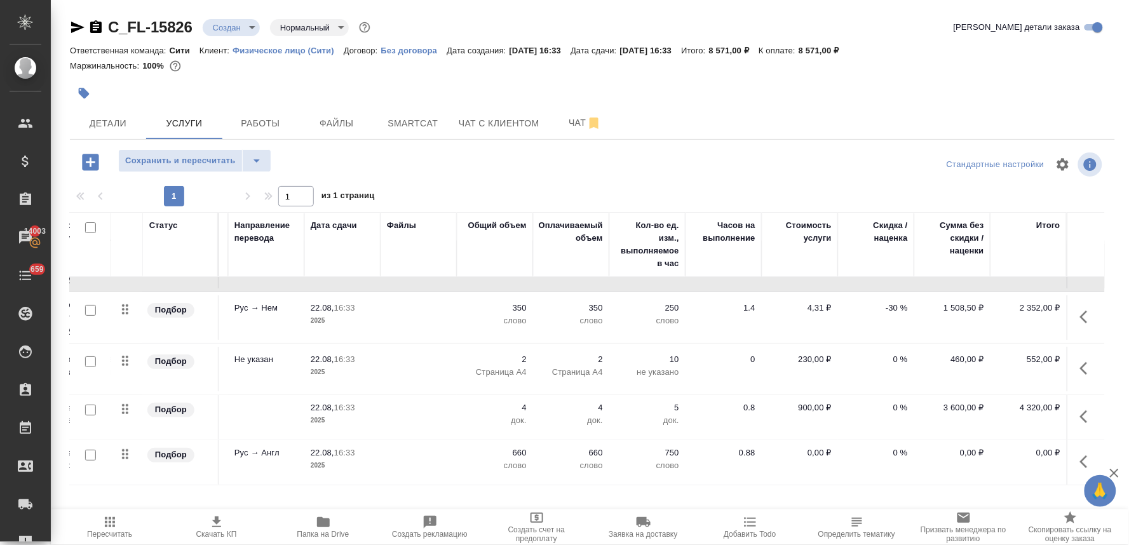
click at [808, 447] on p "0,00 ₽" at bounding box center [800, 453] width 64 height 13
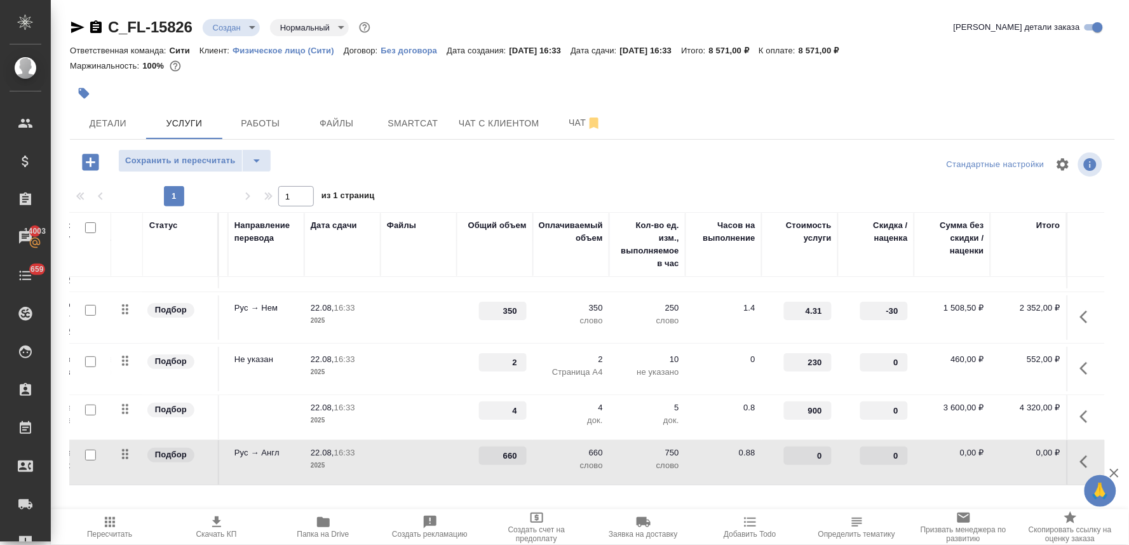
drag, startPoint x: 806, startPoint y: 438, endPoint x: 822, endPoint y: 437, distance: 16.6
click at [821, 447] on div "0" at bounding box center [808, 456] width 48 height 18
type input "3.02"
drag, startPoint x: 487, startPoint y: 347, endPoint x: 518, endPoint y: 342, distance: 30.9
click at [517, 288] on td "2" at bounding box center [495, 266] width 76 height 44
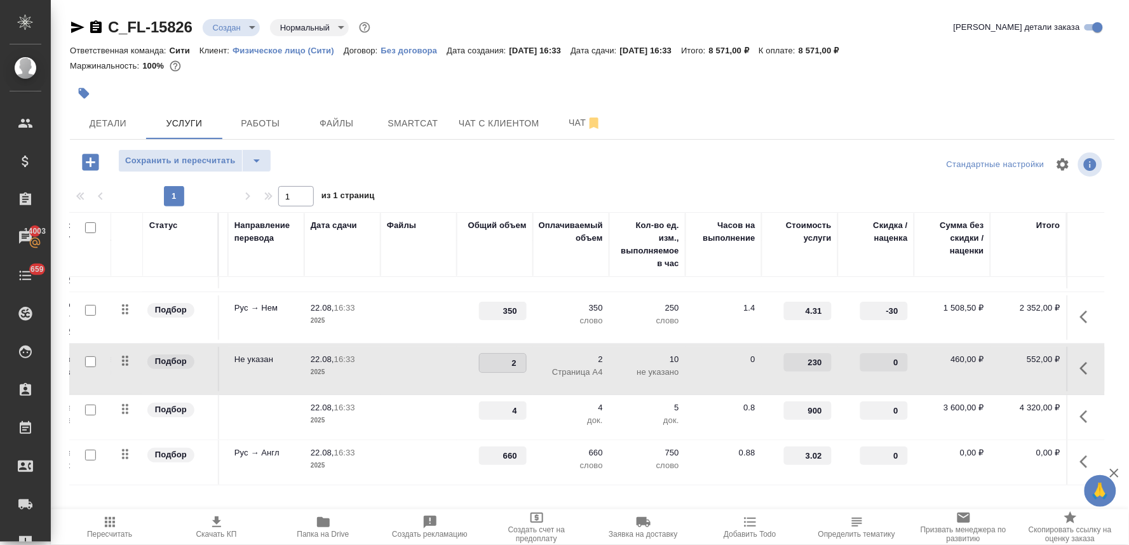
type input "1"
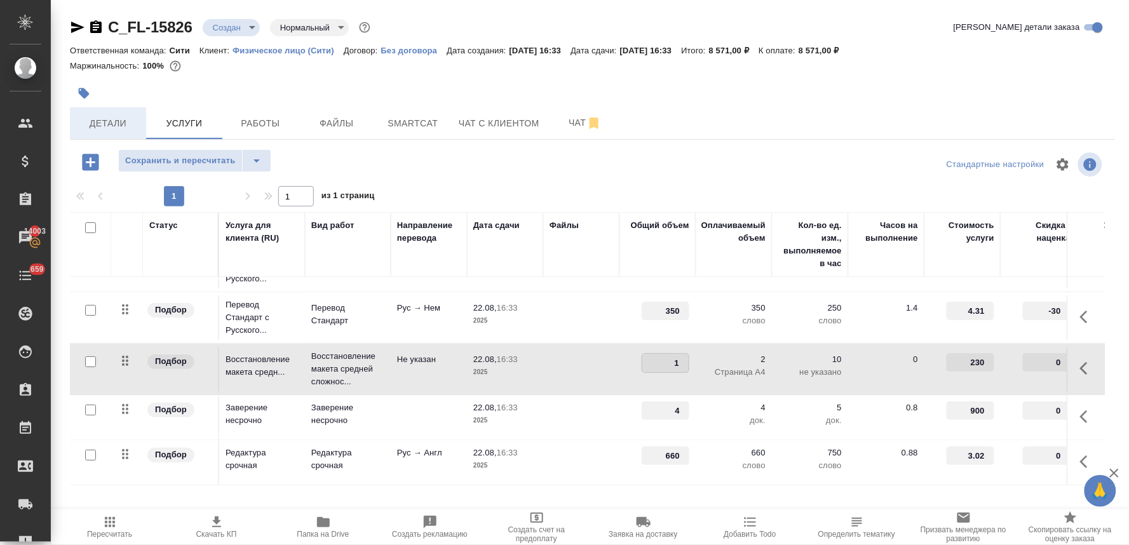
click at [545, 165] on div at bounding box center [592, 164] width 348 height 30
click at [149, 154] on span "Сохранить и пересчитать" at bounding box center [180, 161] width 111 height 15
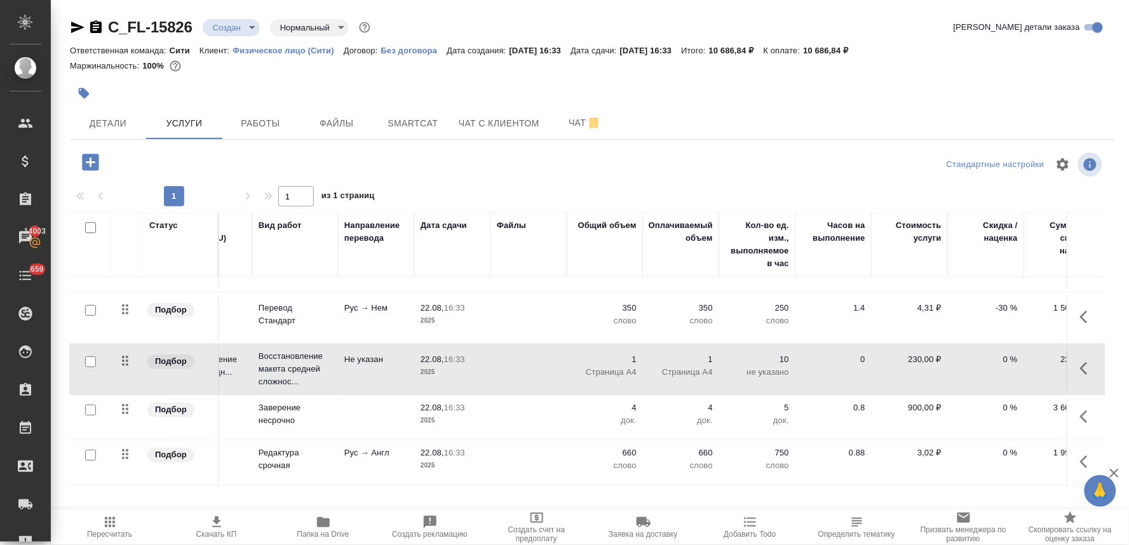
scroll to position [48, 172]
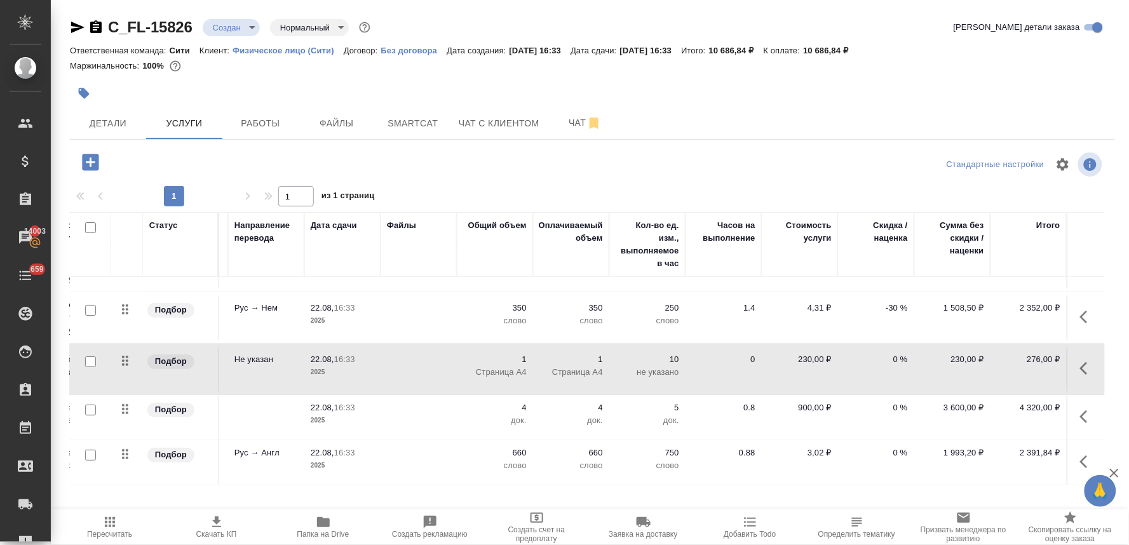
click at [884, 263] on p "0 %" at bounding box center [876, 256] width 64 height 13
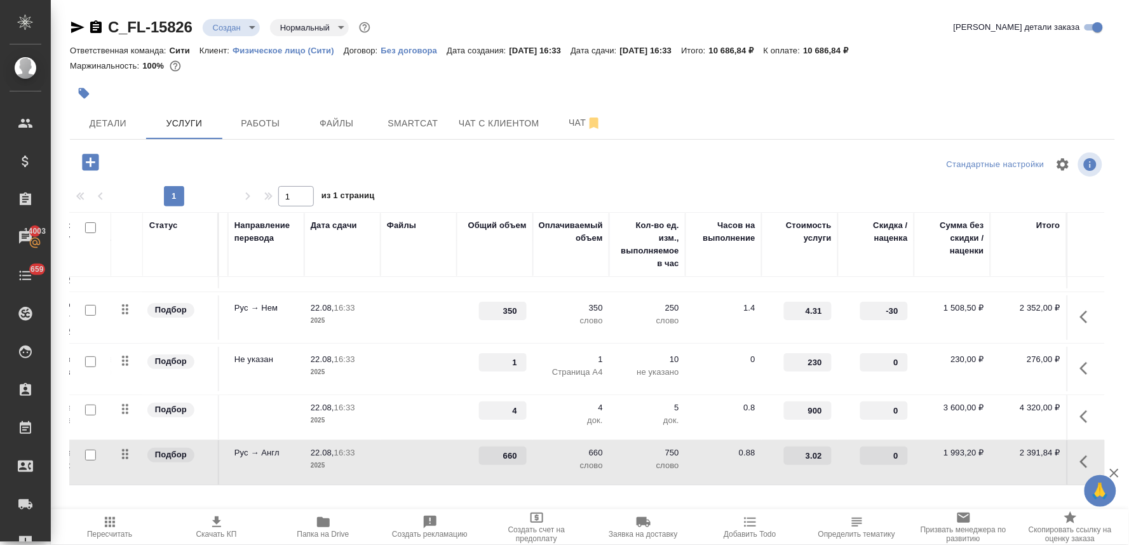
click at [877, 447] on input "0" at bounding box center [884, 456] width 48 height 18
type input "0"
click at [882, 166] on div "Стандартные настройки" at bounding box center [936, 164] width 338 height 30
click at [862, 302] on input "-30" at bounding box center [884, 311] width 46 height 18
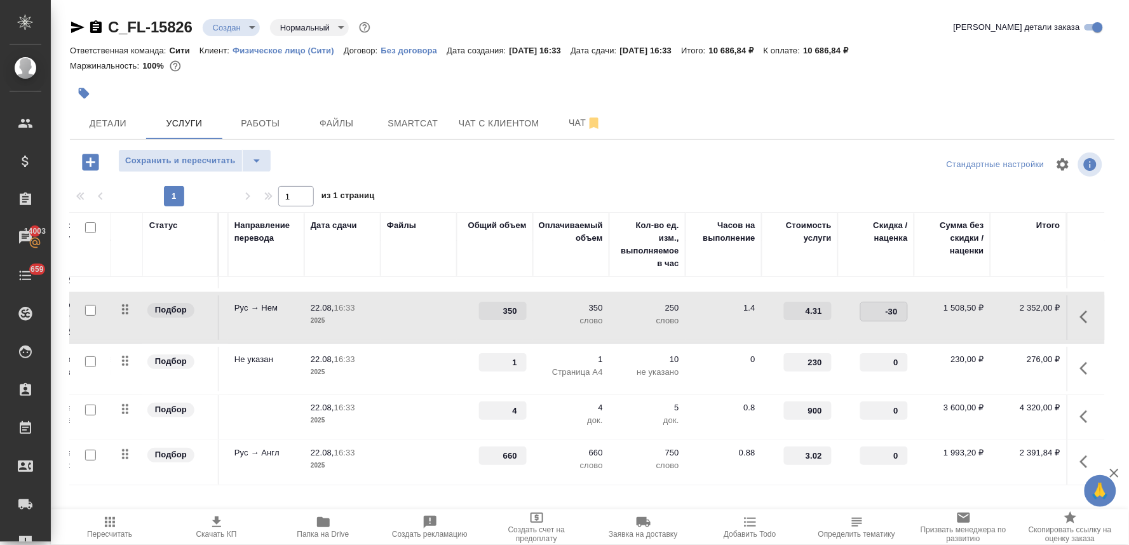
drag, startPoint x: 863, startPoint y: 301, endPoint x: 934, endPoint y: 301, distance: 71.2
click at [933, 301] on tr "Подбор Перевод Стандарт с Русского... Перевод Стандарт Рус → Нем 22.08, 16:33 2…" at bounding box center [506, 317] width 1198 height 51
type input "0"
drag, startPoint x: 795, startPoint y: 399, endPoint x: 831, endPoint y: 396, distance: 36.3
type input "662"
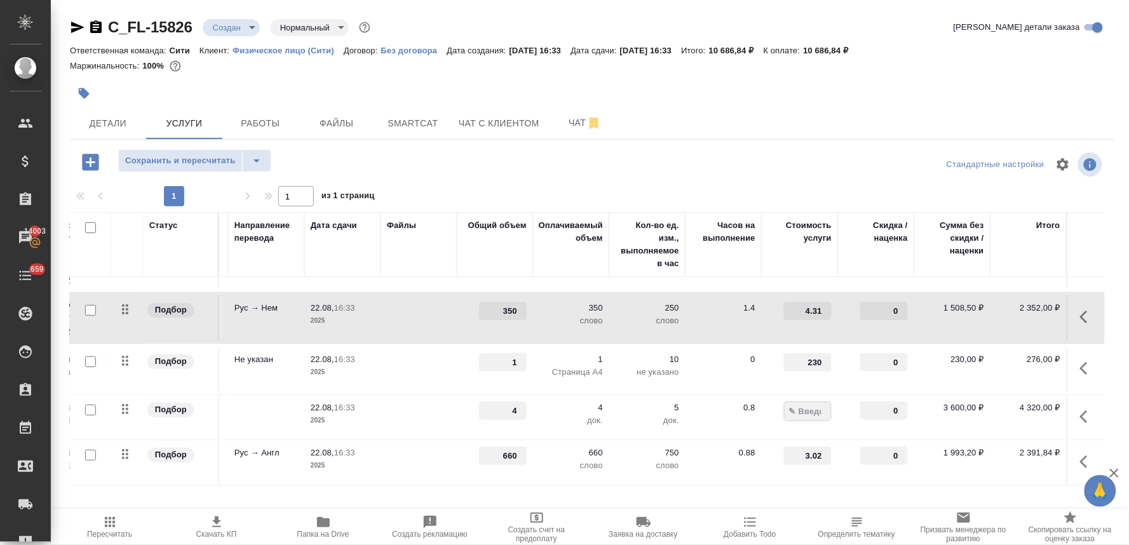
type input "662.5"
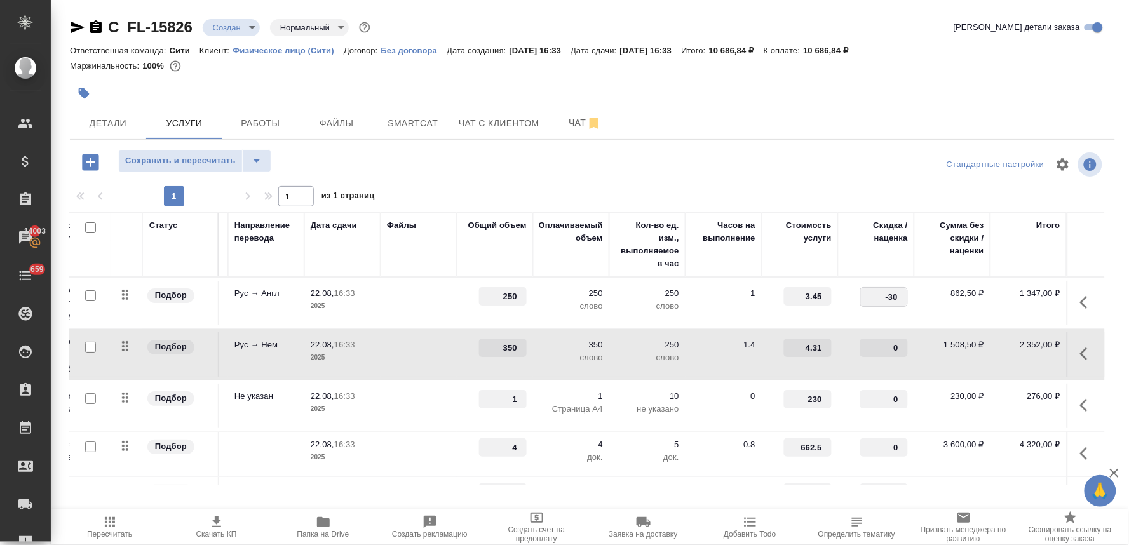
drag, startPoint x: 867, startPoint y: 295, endPoint x: 907, endPoint y: 294, distance: 39.4
click at [903, 294] on td "-30" at bounding box center [876, 303] width 76 height 44
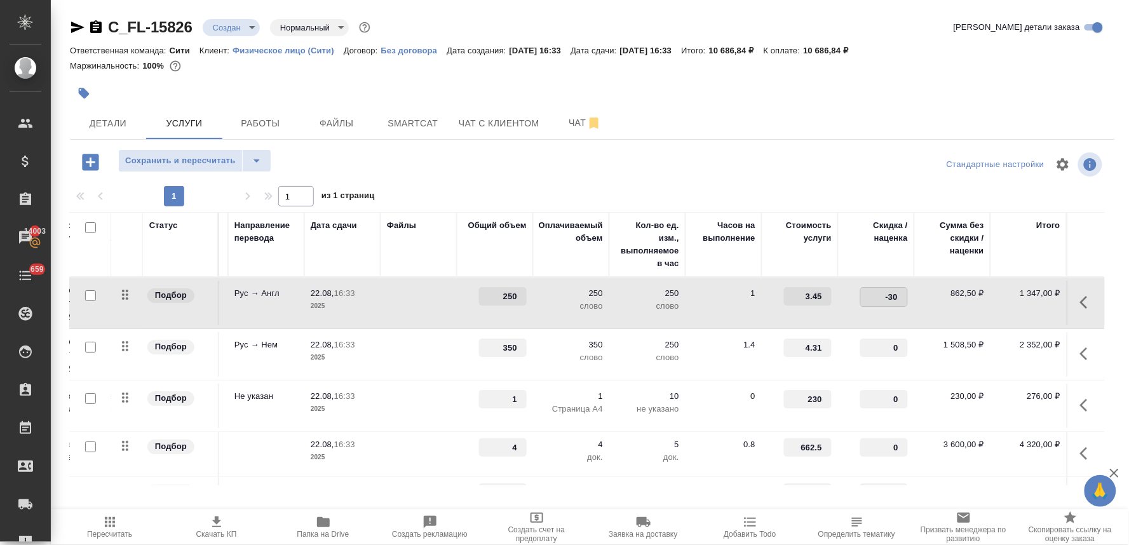
type input "0"
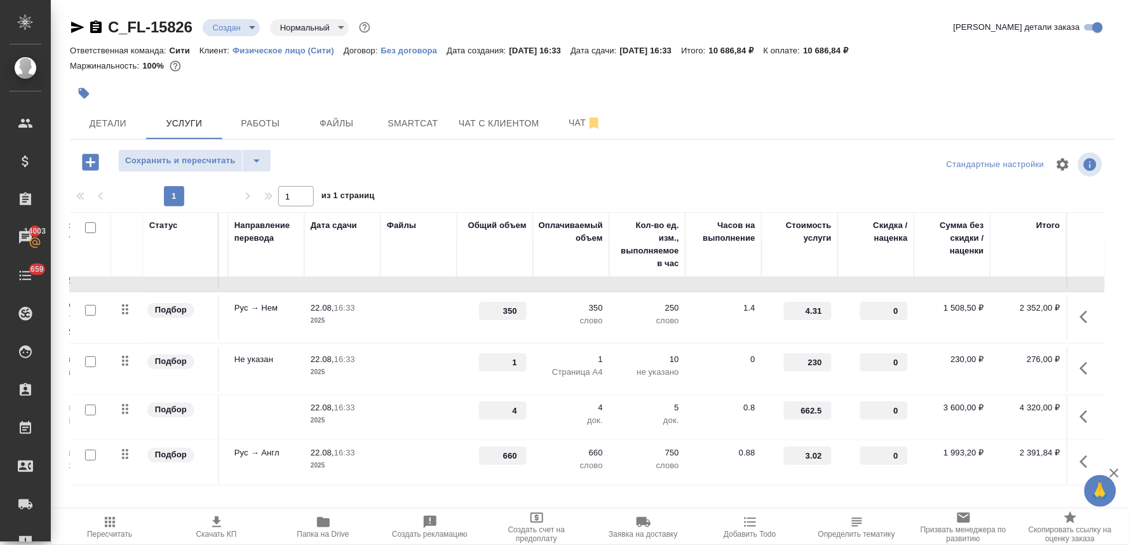
click at [816, 175] on div "Стандартные настройки" at bounding box center [936, 164] width 338 height 30
click at [196, 154] on span "Сохранить и пересчитать" at bounding box center [180, 161] width 111 height 15
click at [123, 119] on span "Детали" at bounding box center [108, 124] width 61 height 16
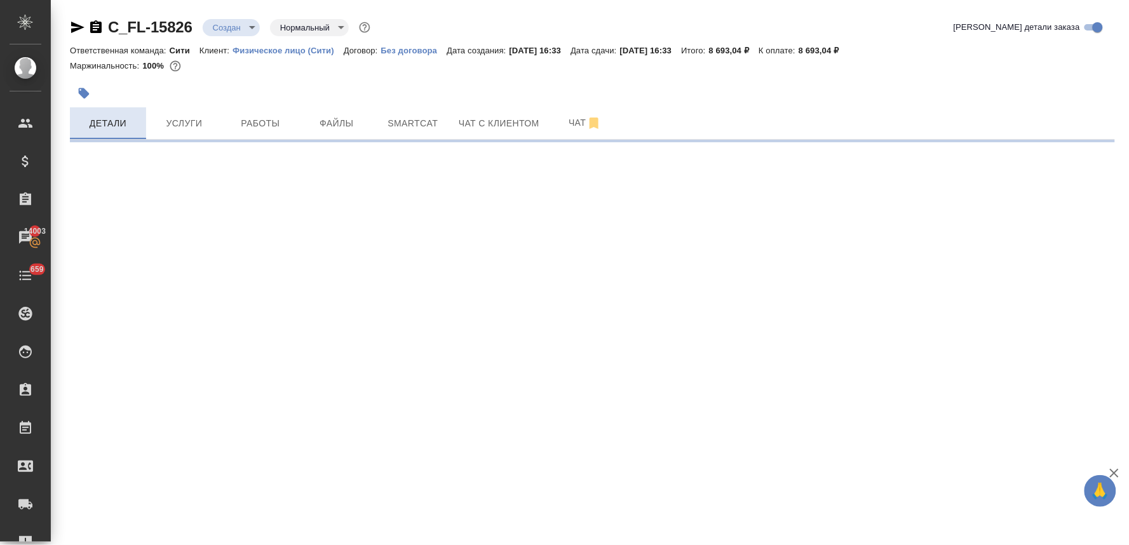
select select "RU"
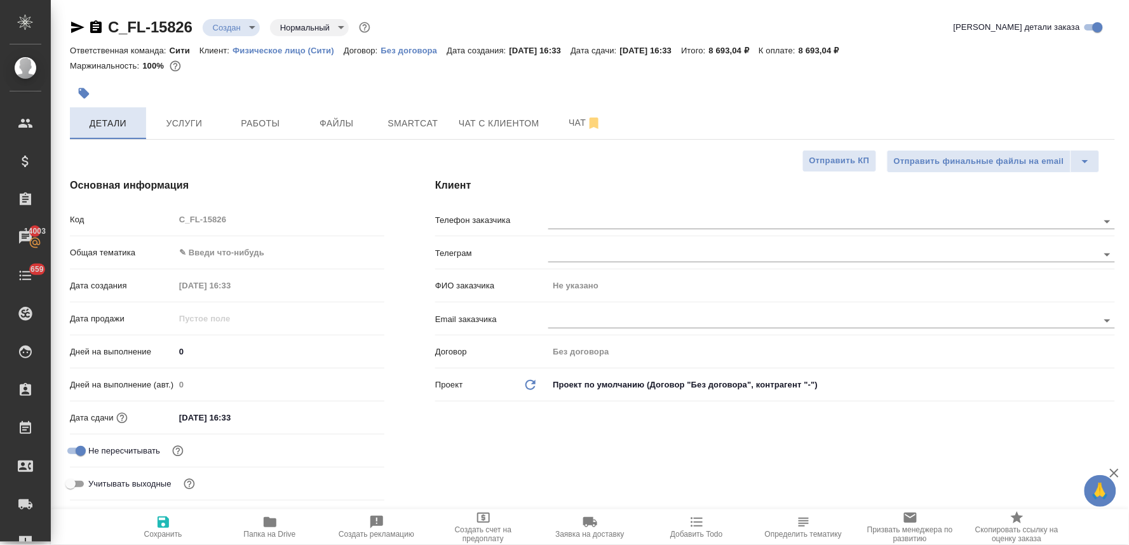
type textarea "x"
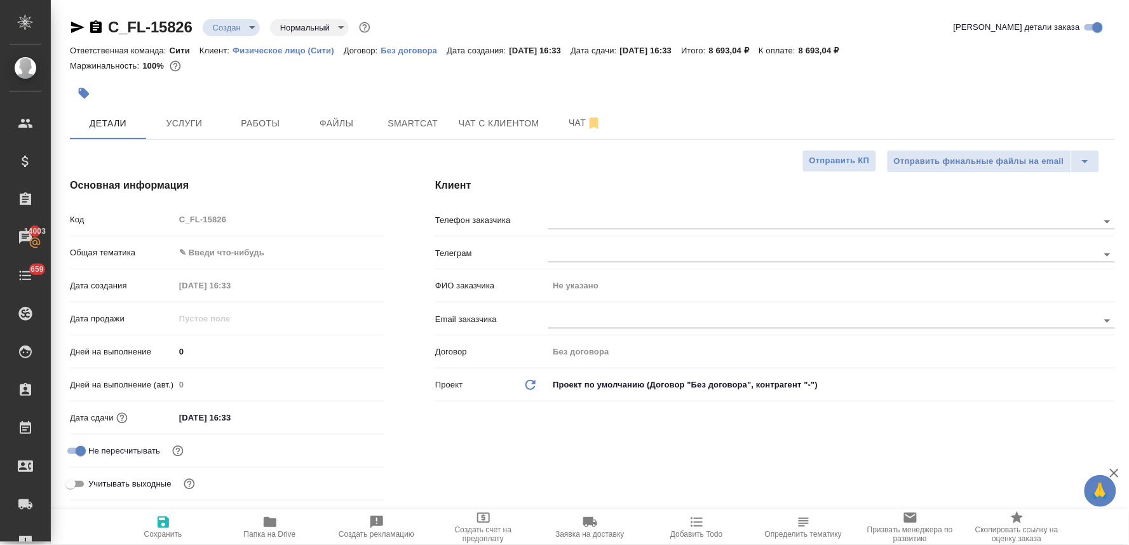
type textarea "x"
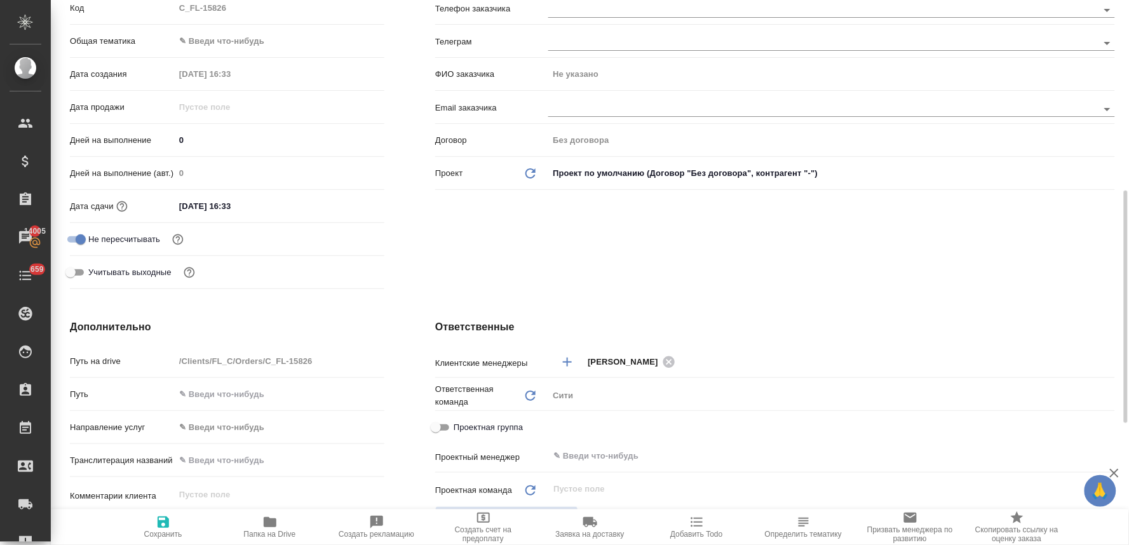
scroll to position [282, 0]
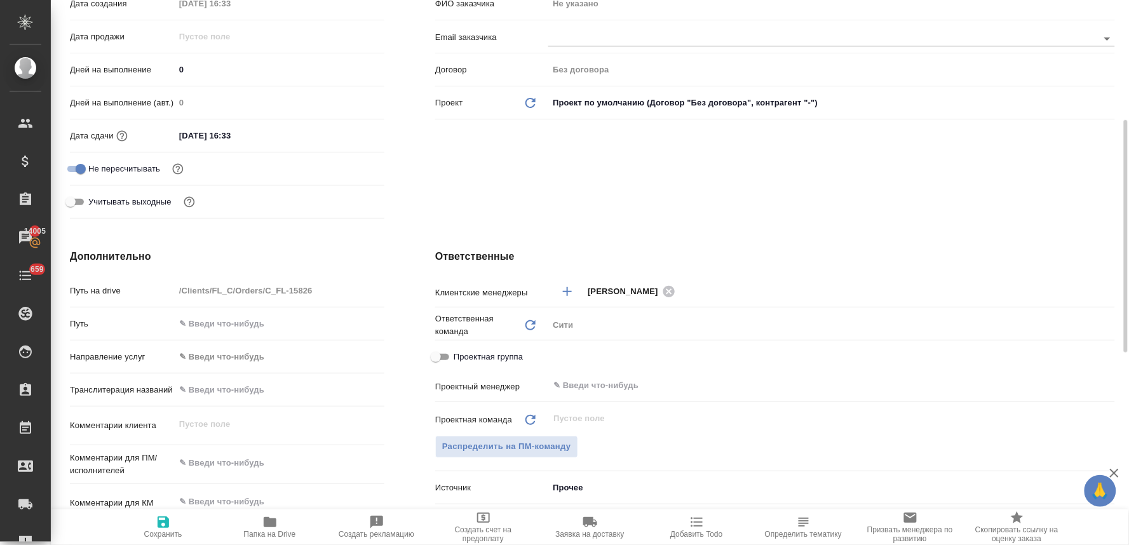
type textarea "x"
click at [210, 469] on textarea at bounding box center [280, 463] width 210 height 22
type textarea "x"
type textarea "н"
type textarea "x"
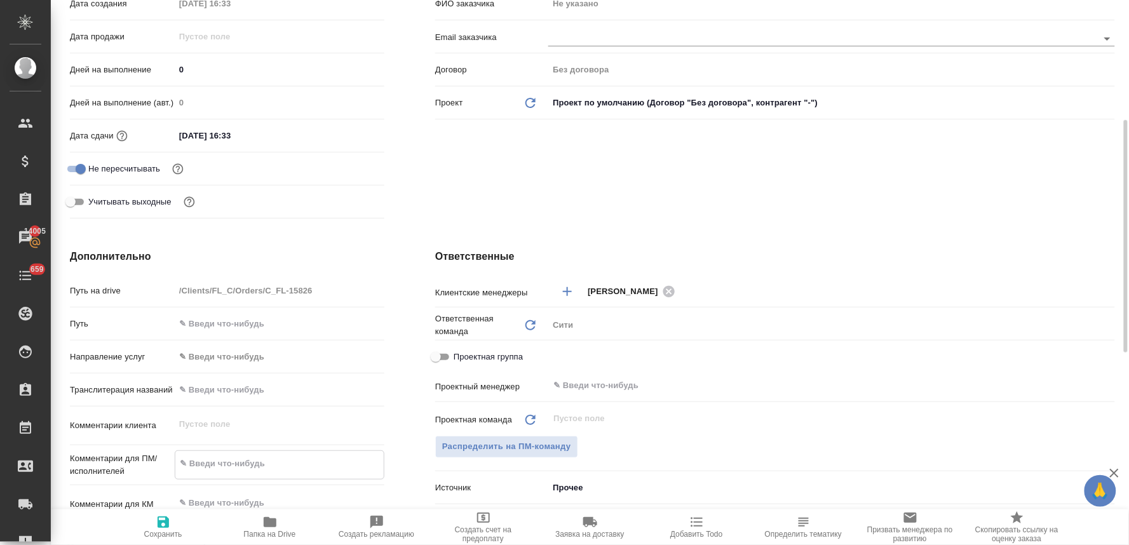
type textarea "x"
type textarea "но"
type textarea "x"
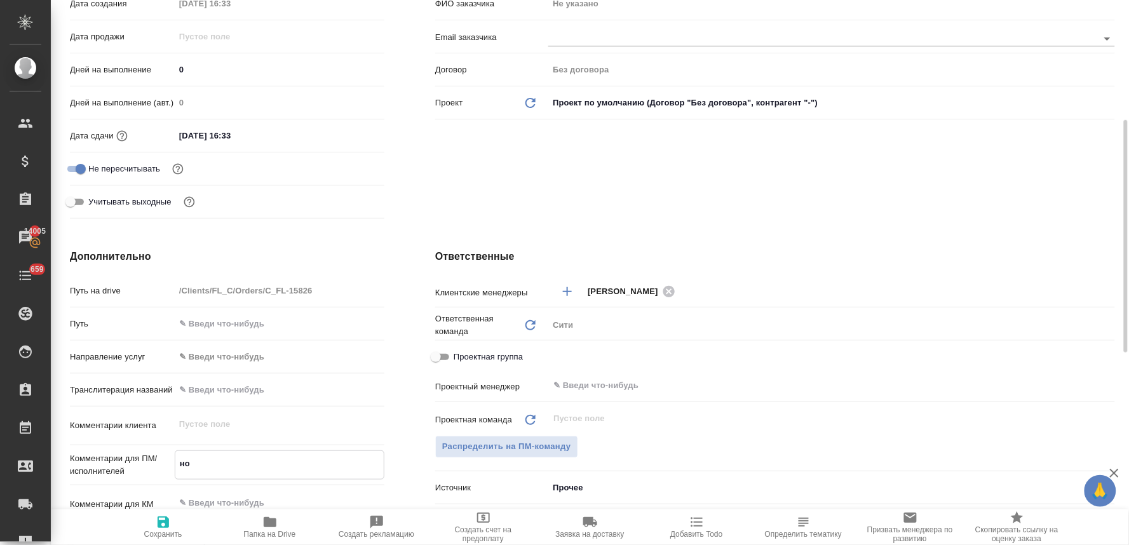
type textarea "нот"
type textarea "x"
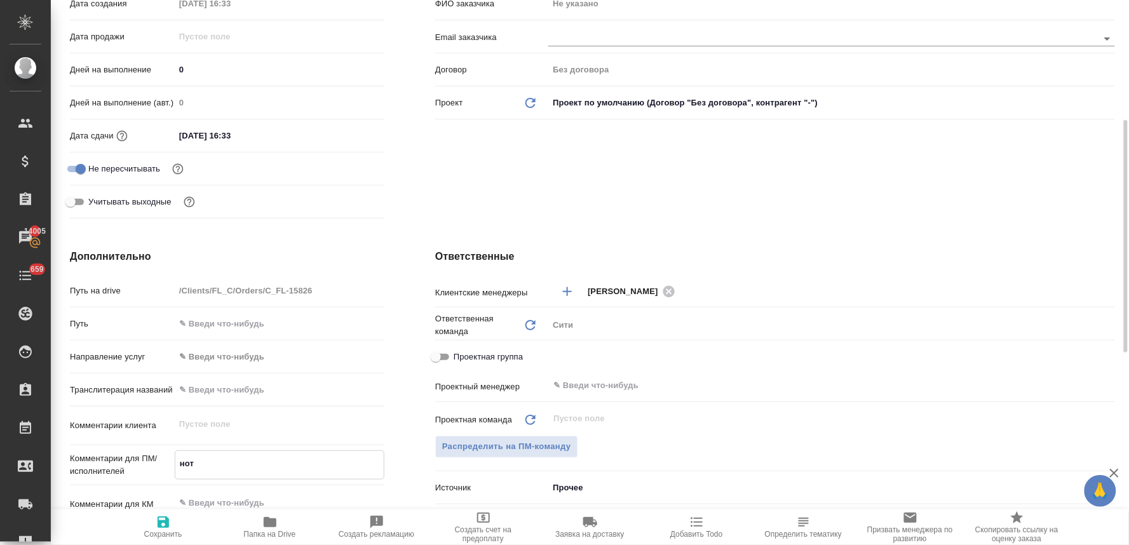
type textarea "нот"
type textarea "x"
type textarea "нот"
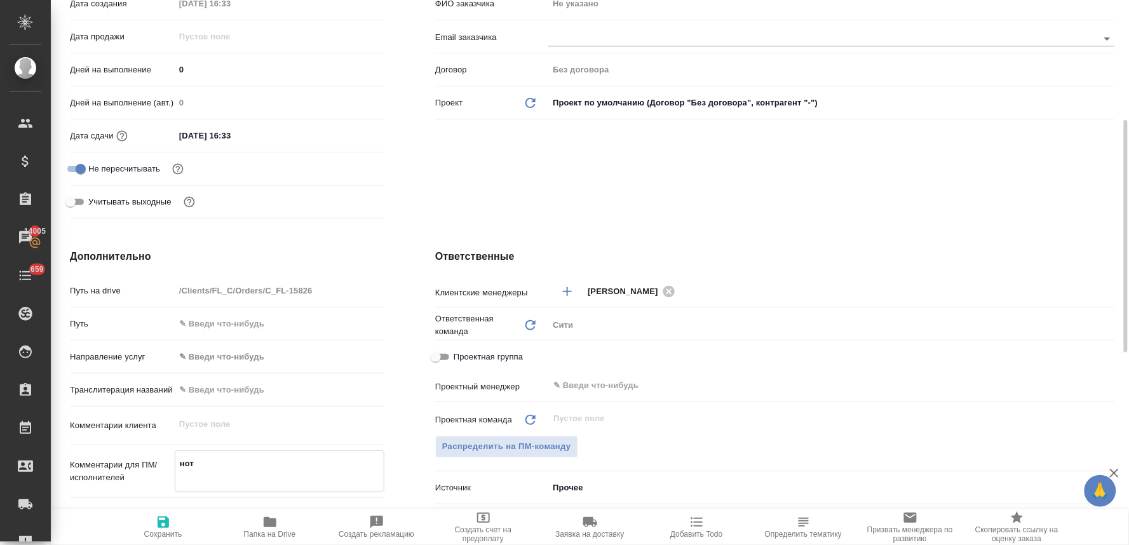
type textarea "x"
type textarea "нот с"
type textarea "x"
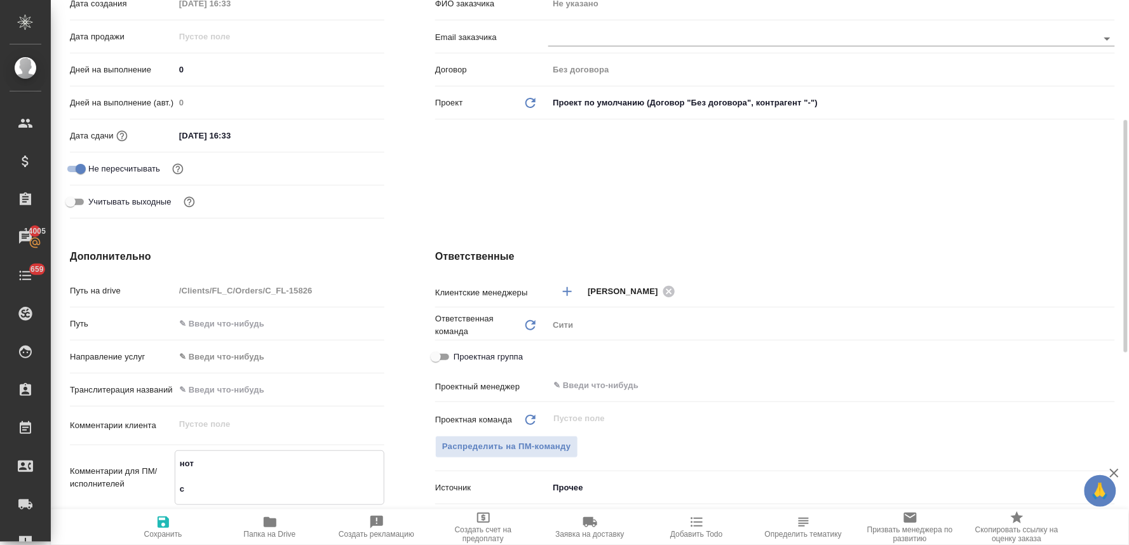
type textarea "x"
type textarea "нот сп"
type textarea "x"
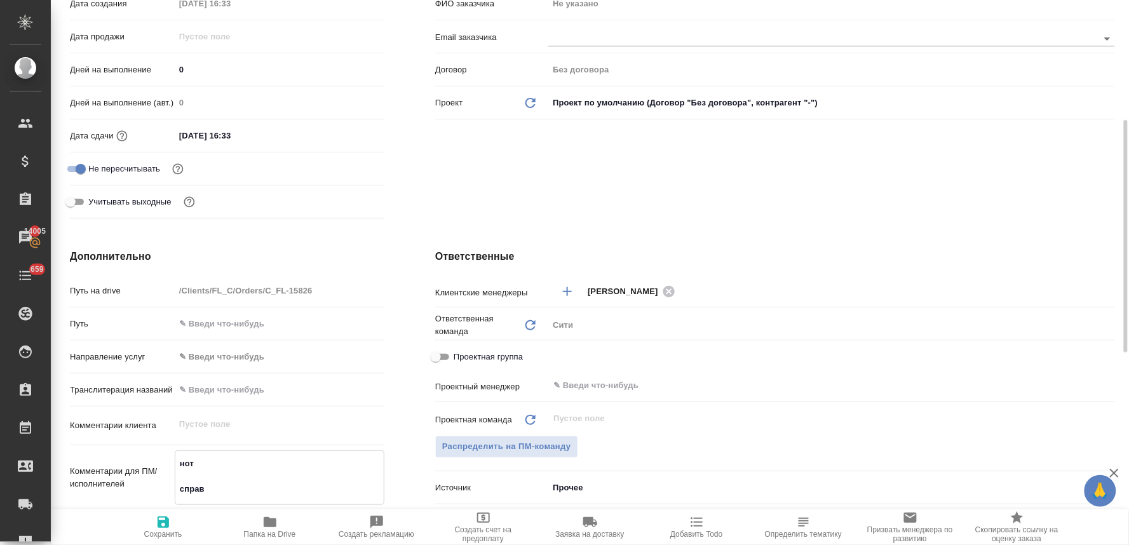
type textarea "нот справк"
type textarea "x"
type textarea "нот справка о"
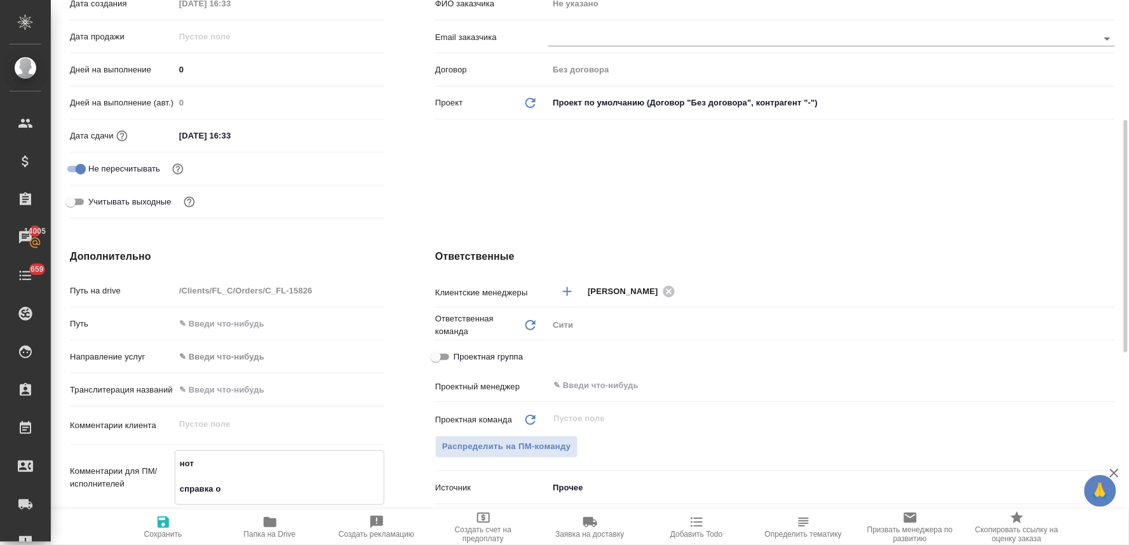
type textarea "x"
type textarea "нот справка о нес"
type textarea "x"
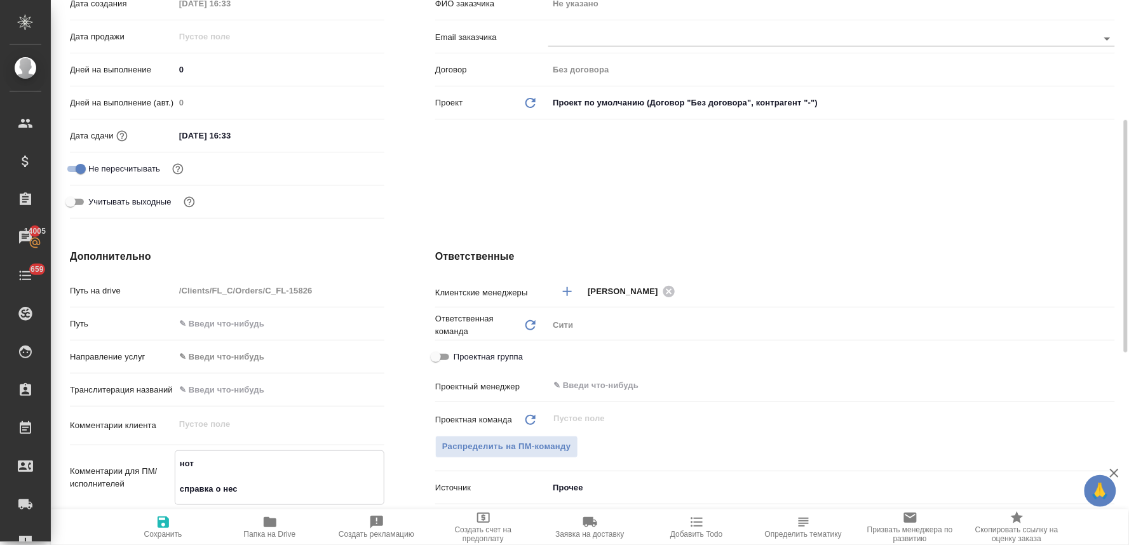
type textarea "нот справка о несу"
type textarea "x"
type textarea "нот справка о несуд"
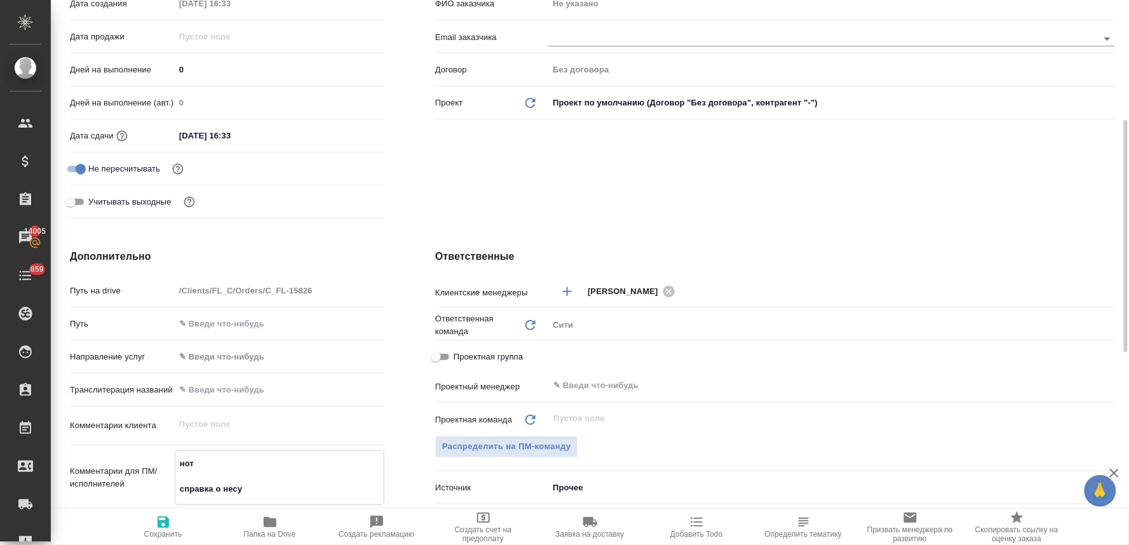
type textarea "x"
type textarea "нот справка о несуд"
type textarea "x"
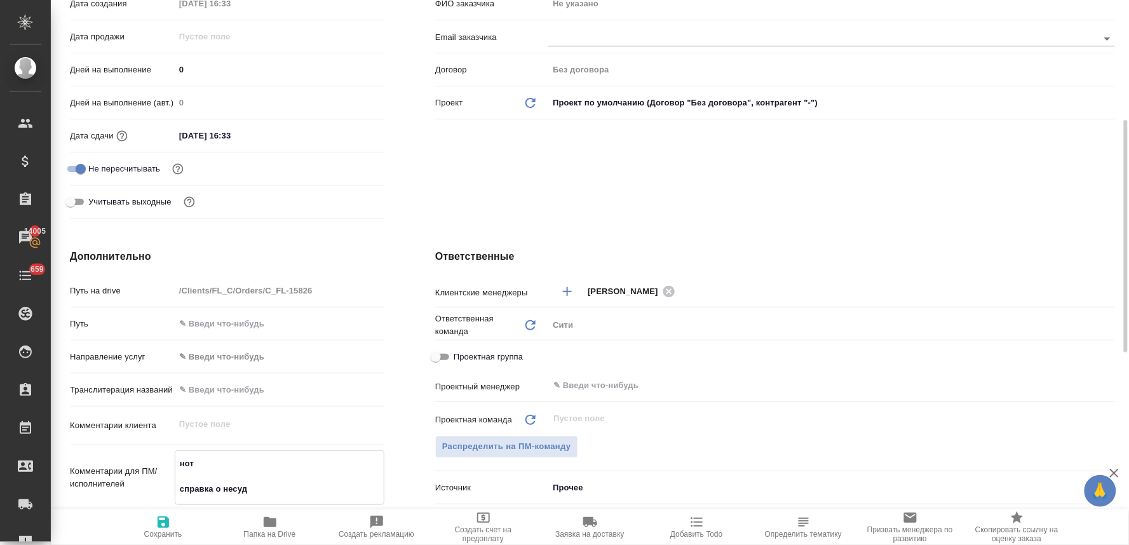
type textarea "x"
type textarea "нот справка о несуд -"
type textarea "x"
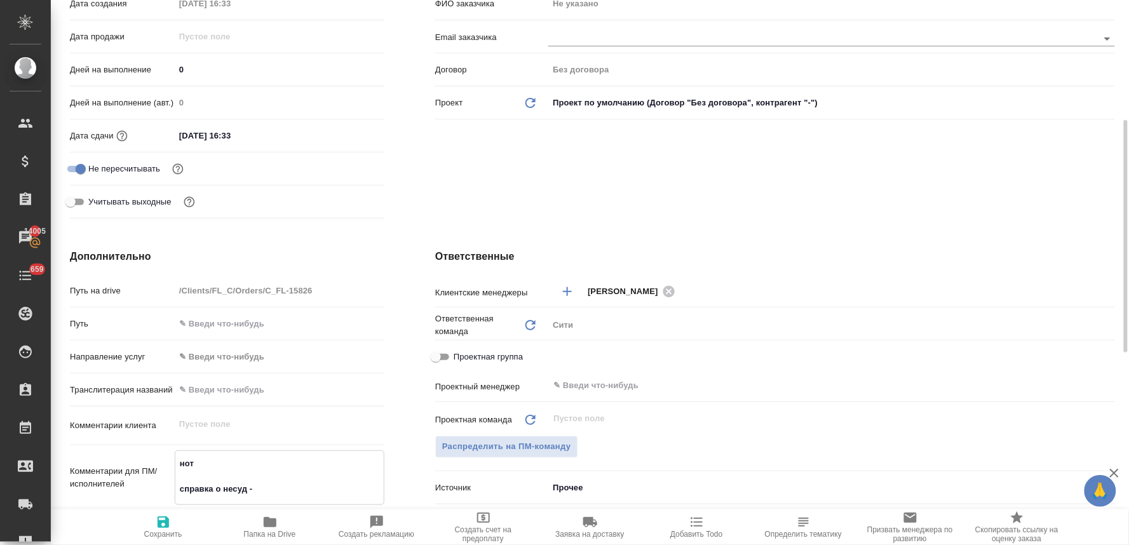
type textarea "x"
type textarea "нот справка о несуд -"
type textarea "x"
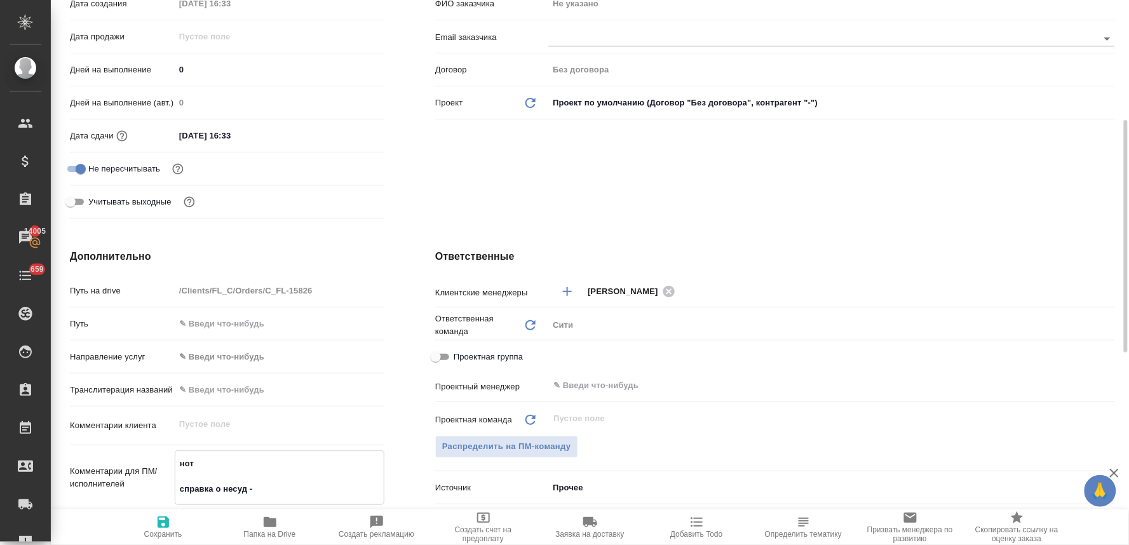
type textarea "нот справка о несуд - н"
type textarea "x"
type textarea "нот справка о несуд - на"
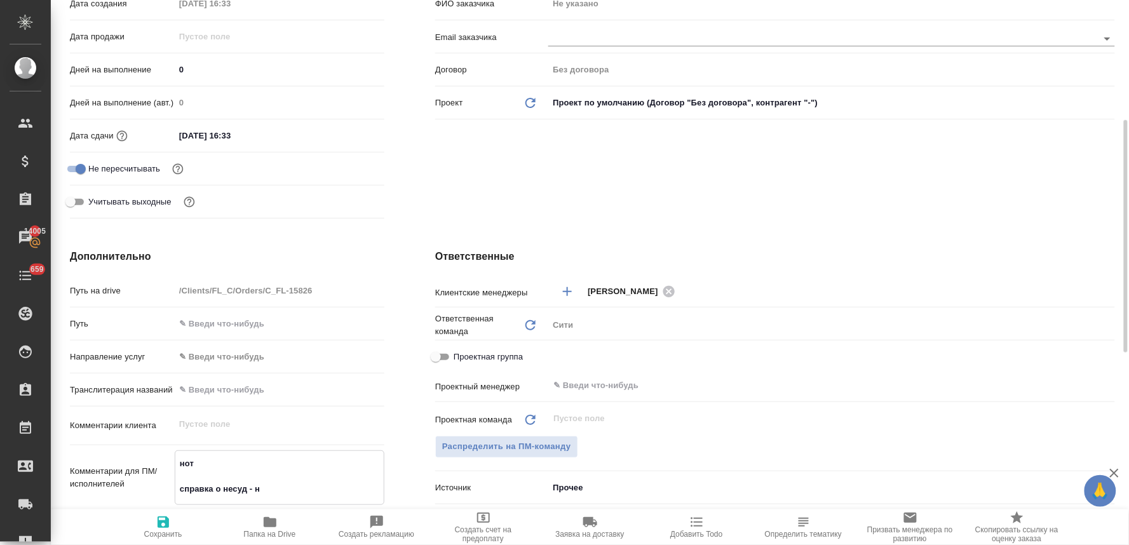
type textarea "x"
type textarea "нот справка о несуд - на"
type textarea "x"
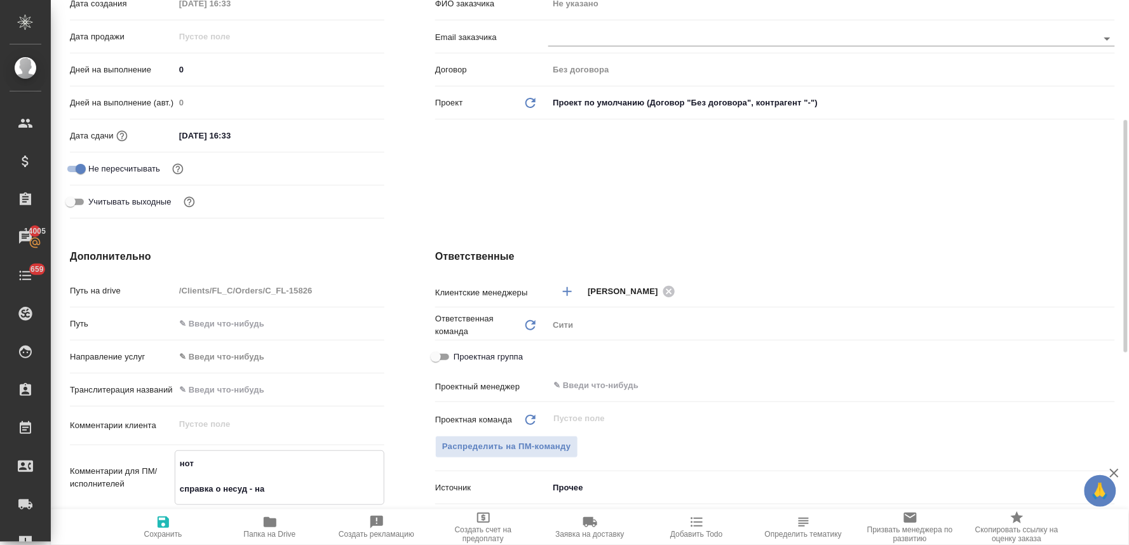
type textarea "x"
type textarea "нот справка о несуд - на н"
type textarea "x"
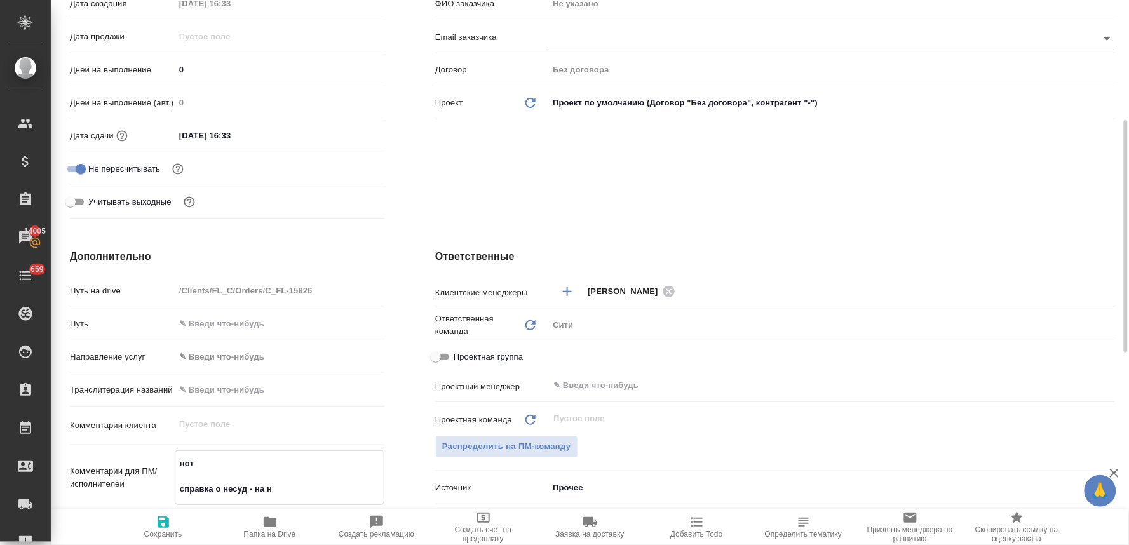
type textarea "нот справка о несуд - на не"
type textarea "x"
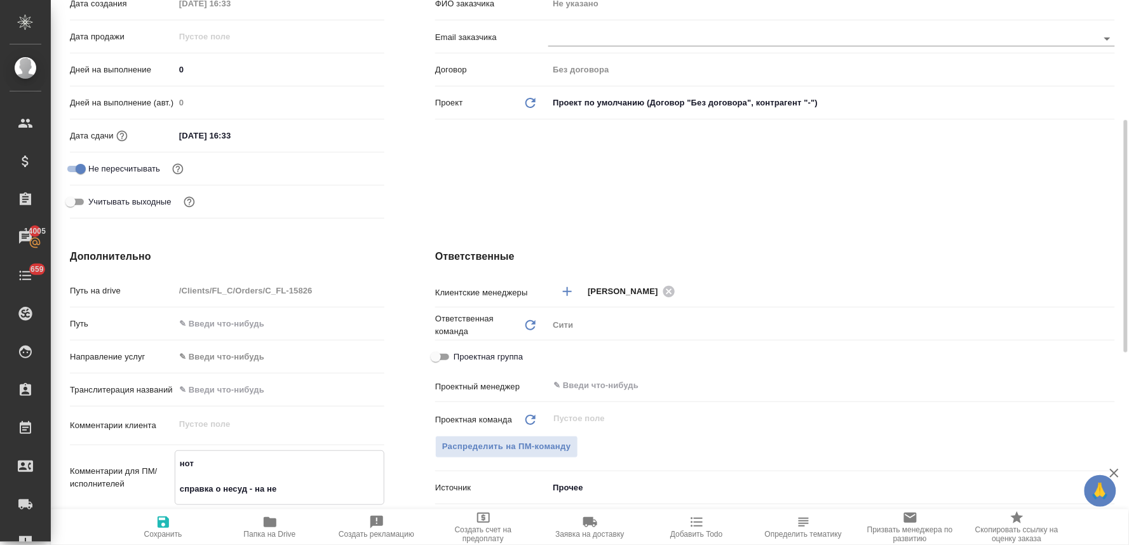
type textarea "нот справка о несуд - на нем"
type textarea "x"
type textarea "нот справка о несуд - на нем"
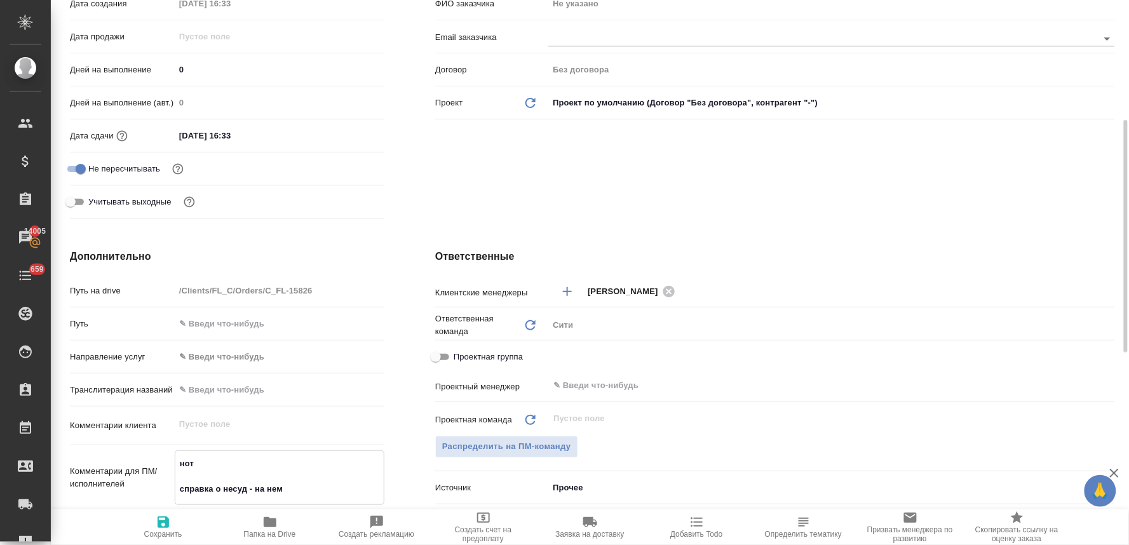
type textarea "x"
type textarea "нот справка о несуд - на нем о"
type textarea "x"
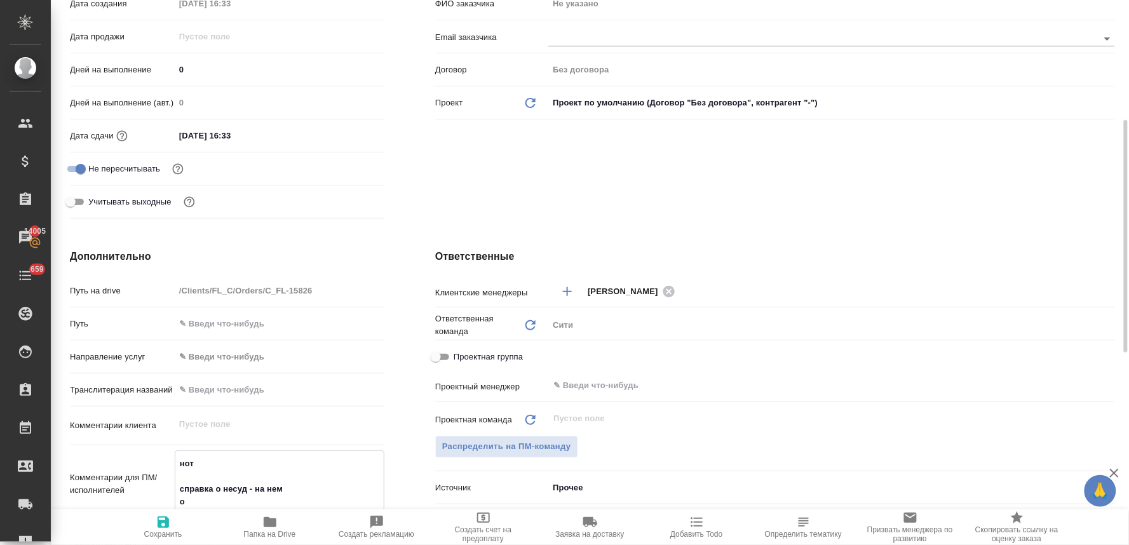
type textarea "x"
type textarea "нот справка о несуд - на нем ос"
type textarea "x"
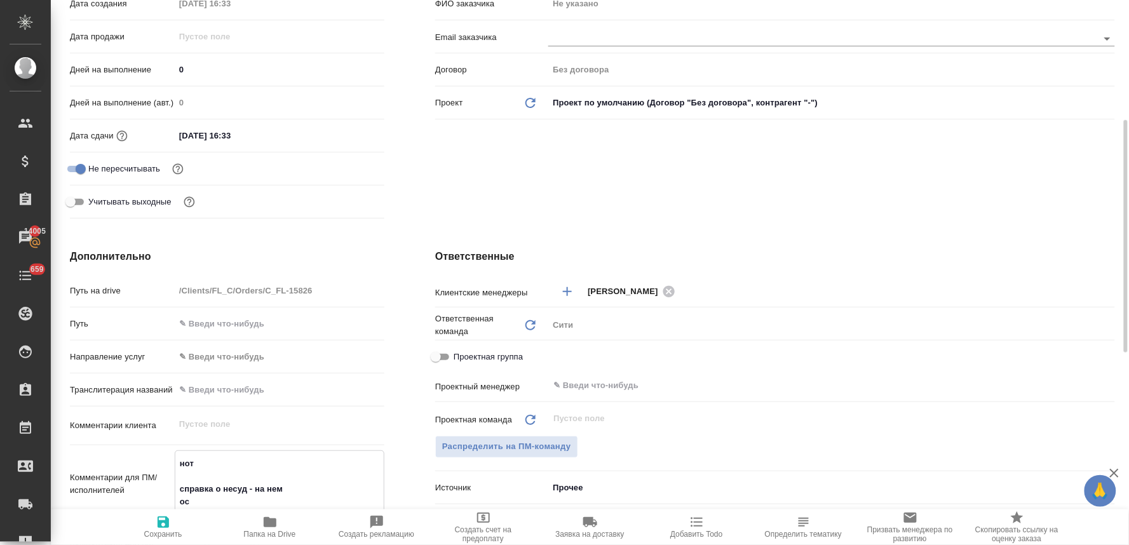
type textarea "x"
type textarea "нот справка о несуд - на нем ост"
type textarea "x"
type textarea "нот справка о несуд - на нем остал"
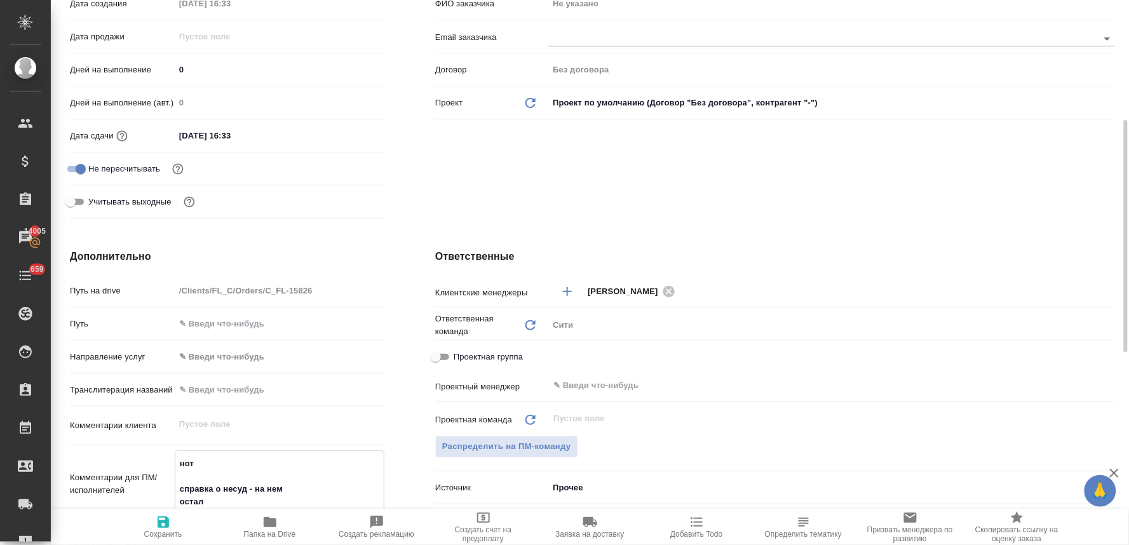
type textarea "x"
type textarea "нот справка о несуд - на нем осталь"
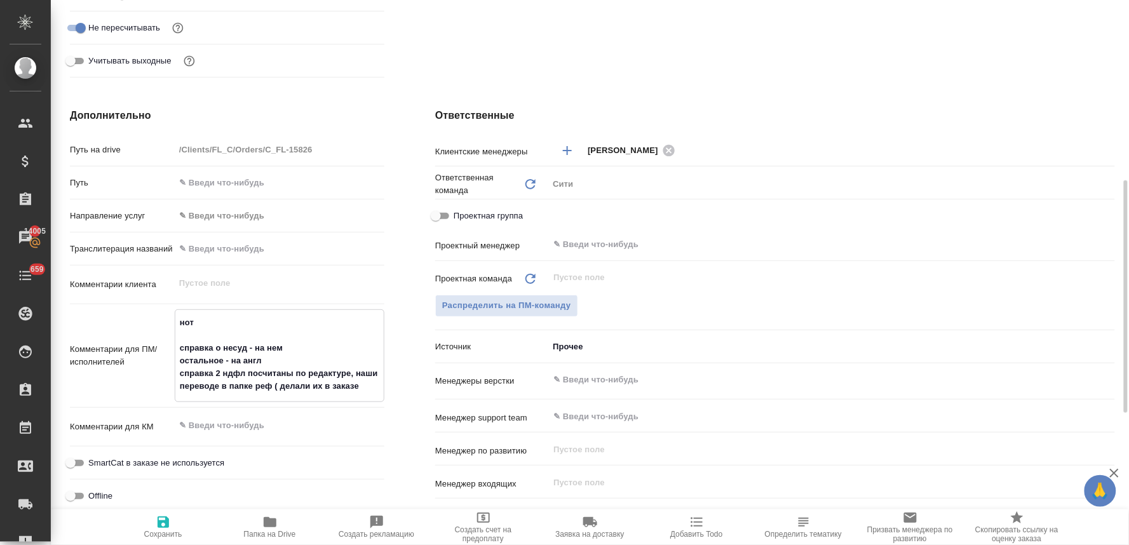
paste textarea "C_FL-15769"
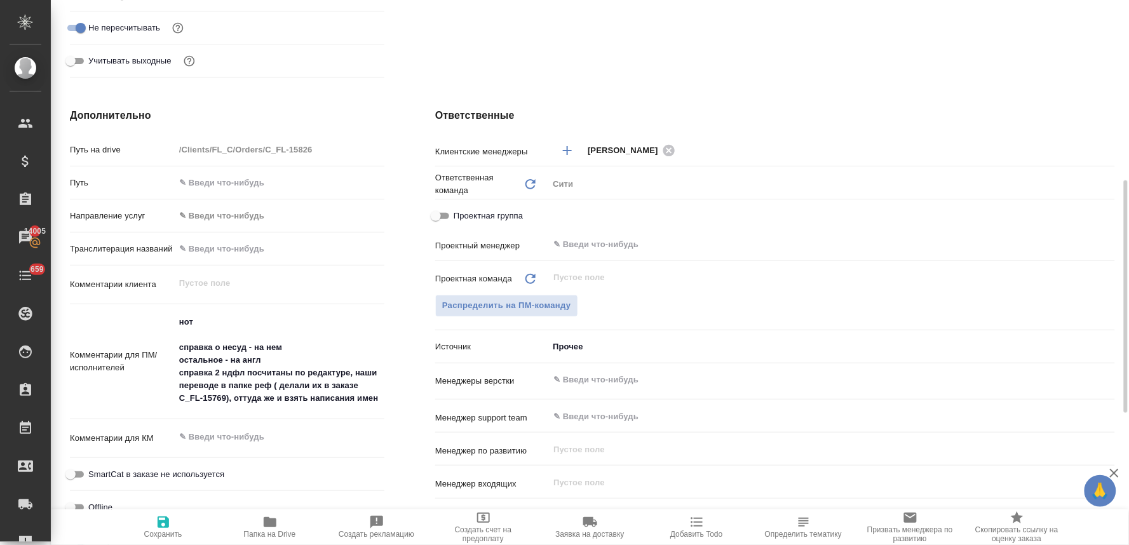
drag, startPoint x: 402, startPoint y: 504, endPoint x: 466, endPoint y: 423, distance: 103.5
click at [402, 504] on div "Дополнительно Путь на drive /Clients/FL_C/Orders/C_FL-15826 Путь Направление ус…" at bounding box center [226, 339] width 365 height 513
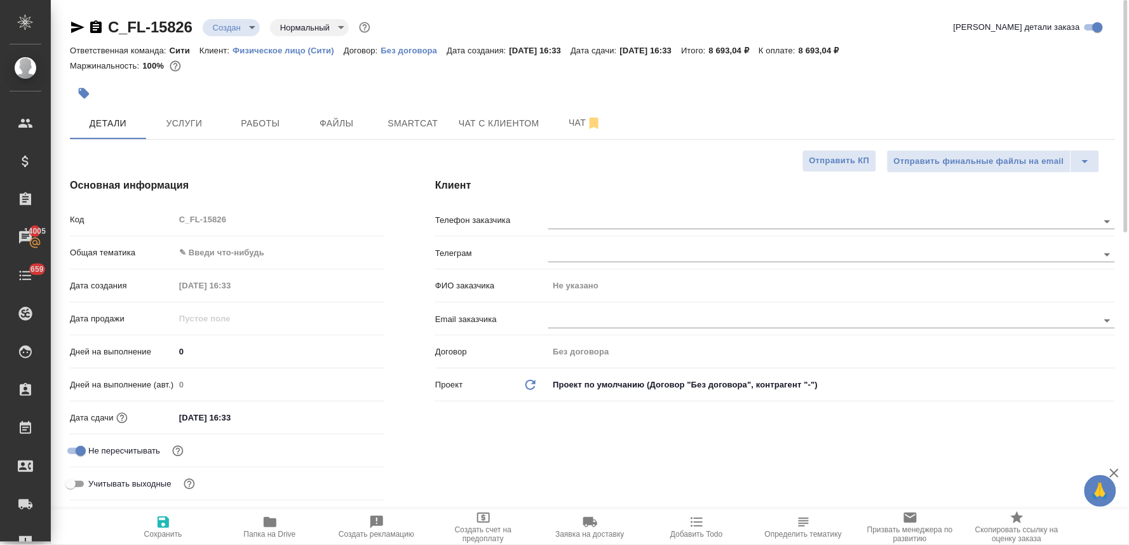
click at [161, 525] on icon "button" at bounding box center [163, 522] width 11 height 11
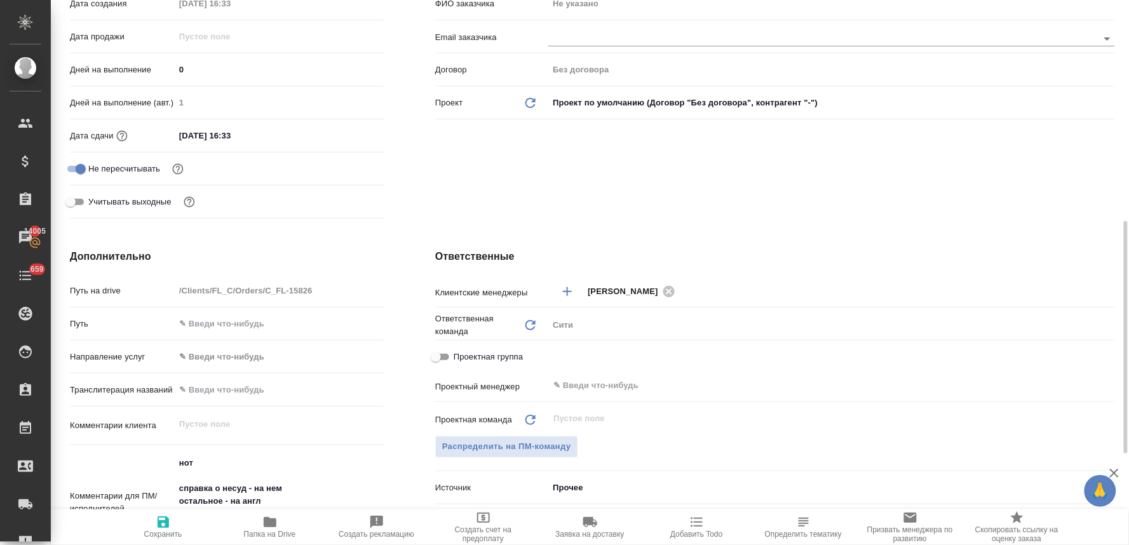
scroll to position [423, 0]
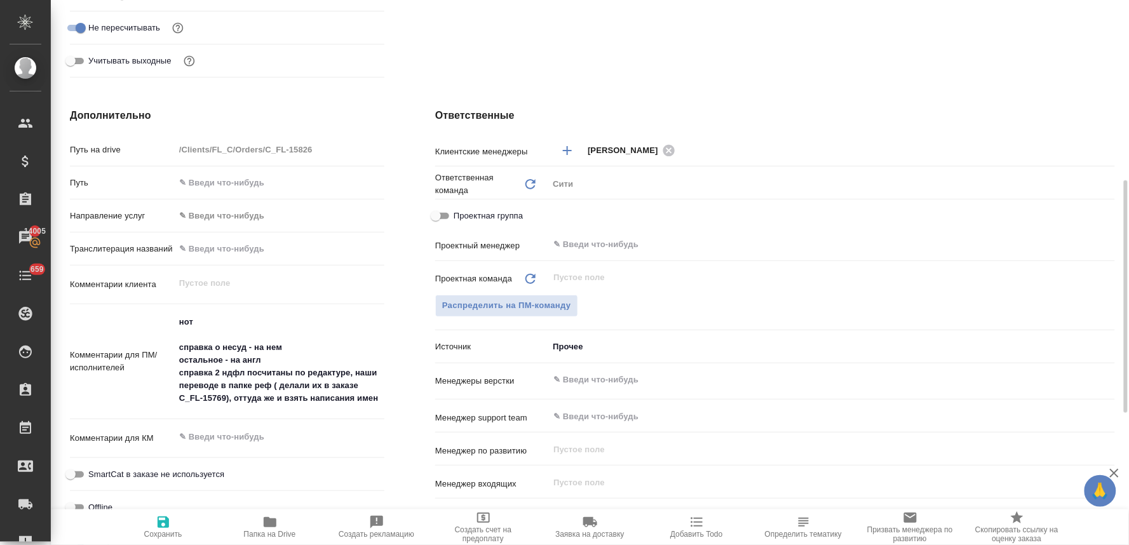
click at [126, 392] on div "Комментарии для ПМ/исполнителей нот справка о несуд - на нем остальное - на анг…" at bounding box center [227, 361] width 315 height 104
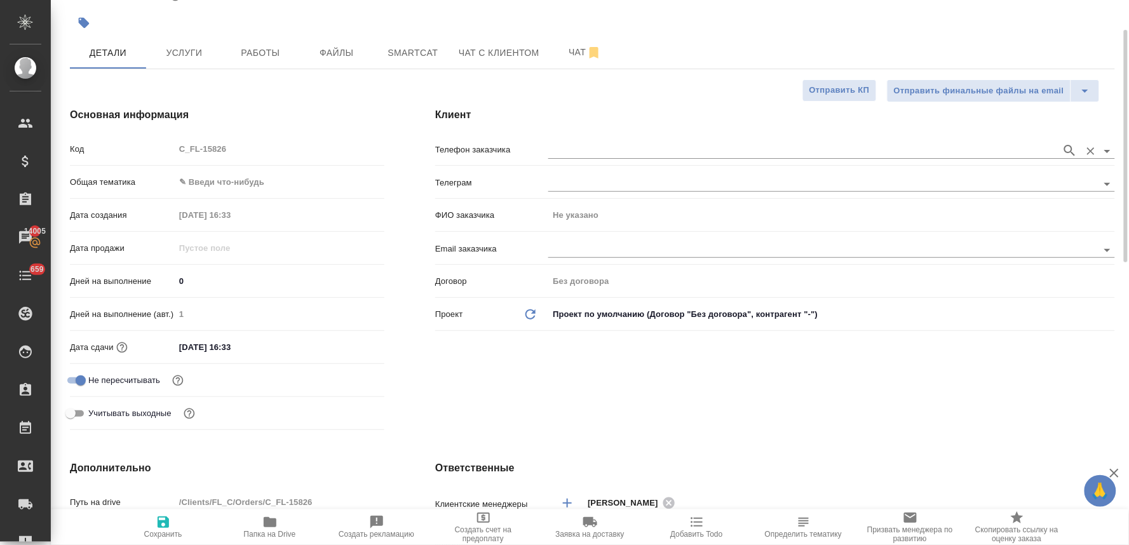
click at [582, 148] on input "text" at bounding box center [801, 150] width 507 height 15
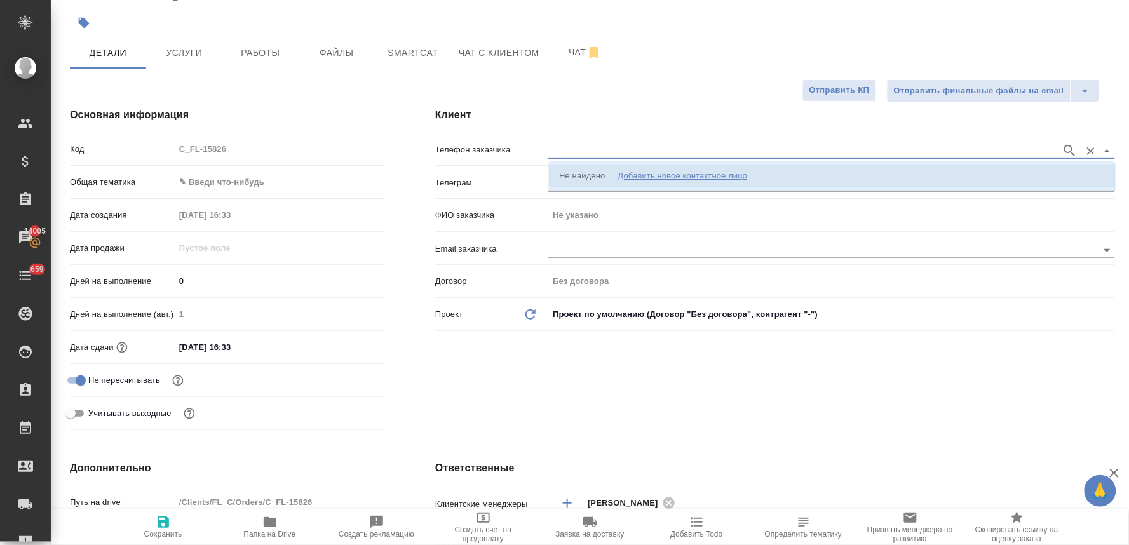
click at [632, 173] on div "Добавить новое контактное лицо" at bounding box center [683, 176] width 130 height 13
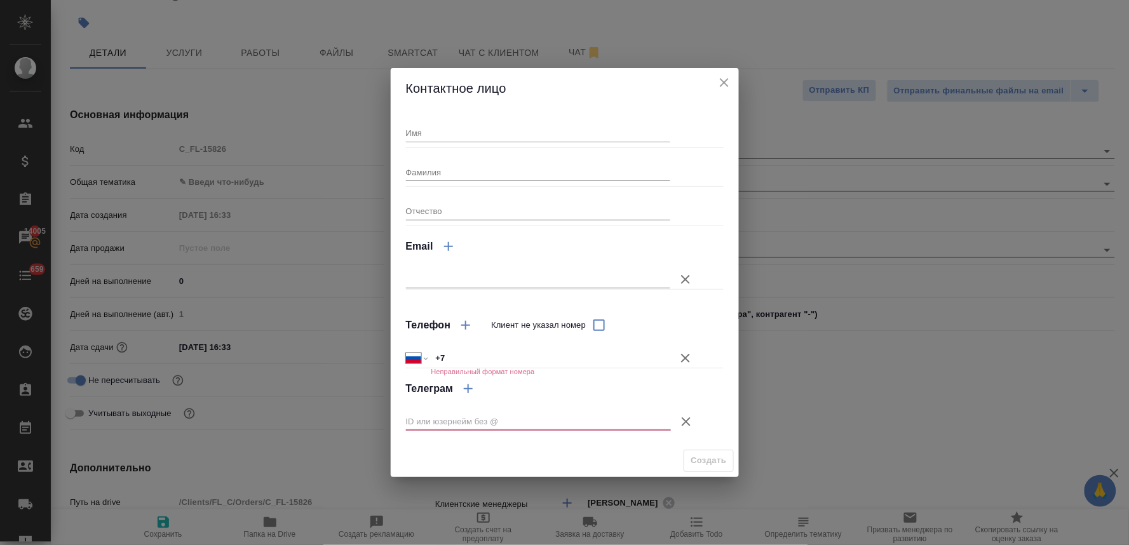
click at [722, 81] on icon "close" at bounding box center [724, 82] width 9 height 9
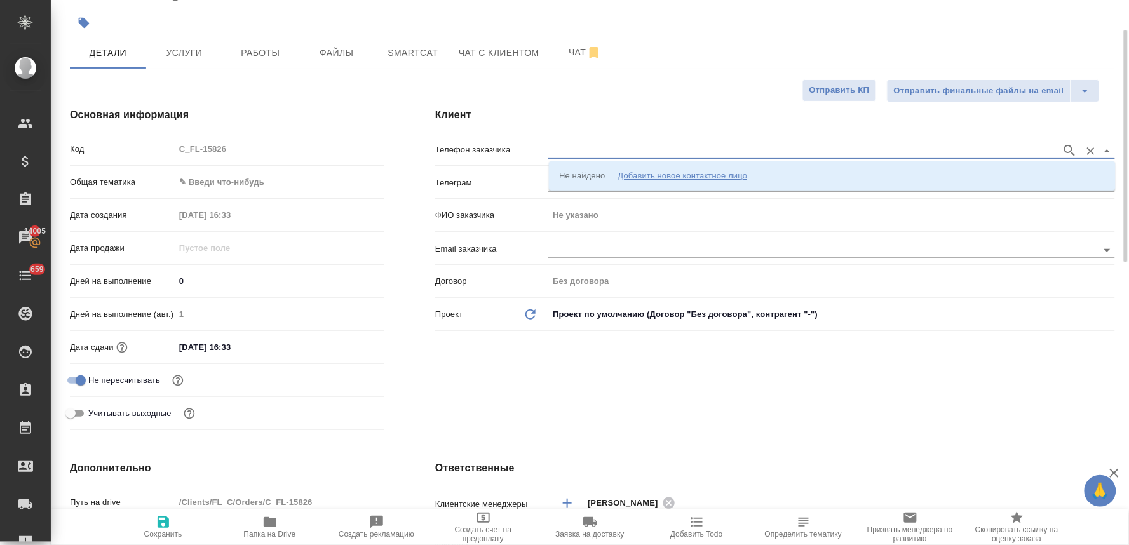
click at [670, 148] on input "text" at bounding box center [801, 150] width 507 height 15
paste input "+79166544239"
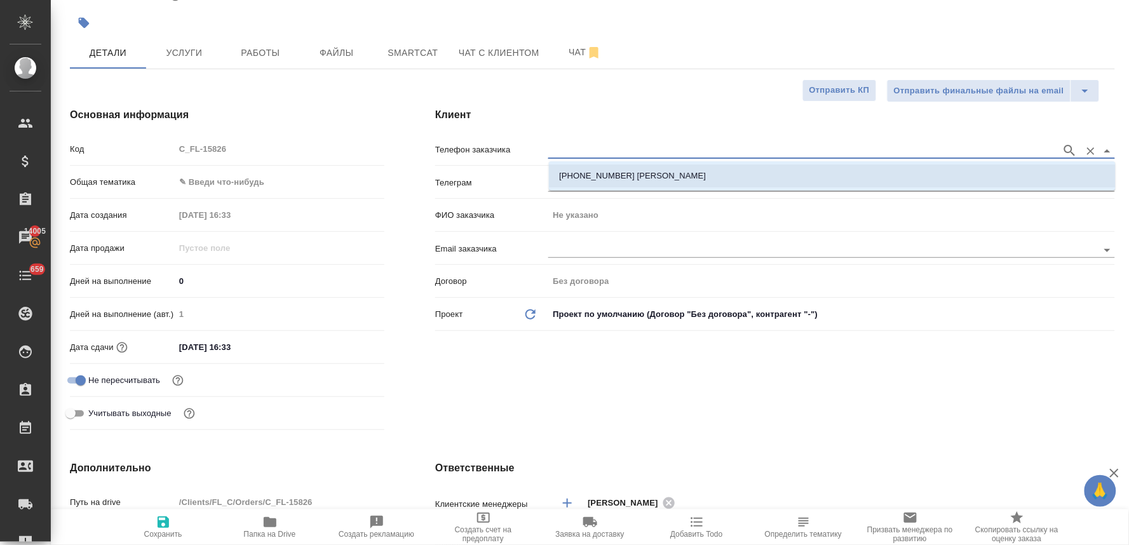
click at [646, 183] on li "+79166544239 Булгак Олег" at bounding box center [832, 176] width 567 height 23
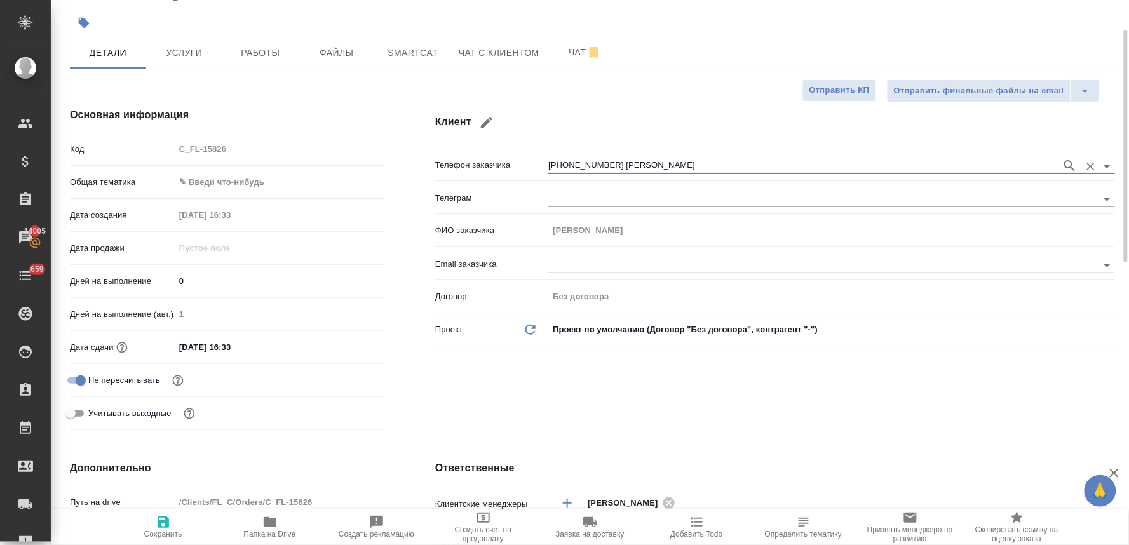
click at [151, 535] on span "Сохранить" at bounding box center [163, 534] width 38 height 9
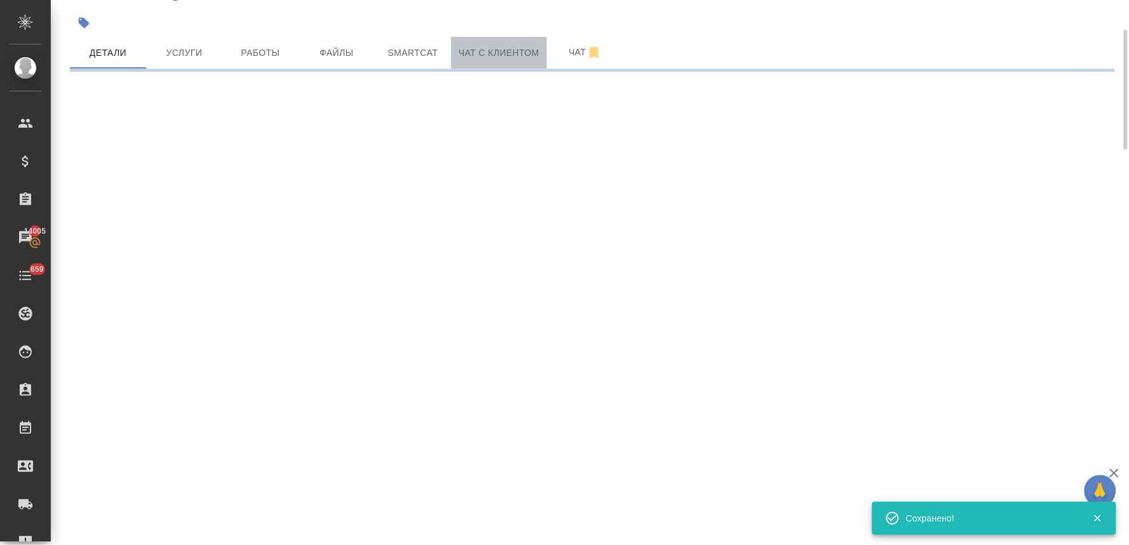
click at [529, 48] on span "Чат с клиентом" at bounding box center [499, 53] width 81 height 16
click at [103, 73] on span "Начать чат" at bounding box center [99, 79] width 47 height 15
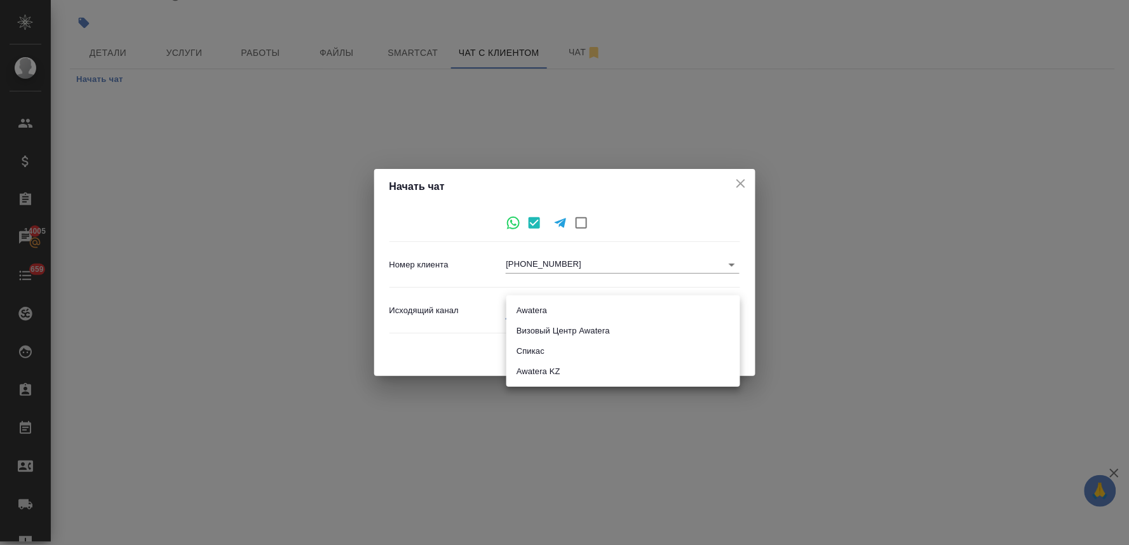
click at [639, 313] on body "🙏 .cls-1 fill:#fff; AWATERA Lyamina Nadezhda Клиенты Спецификации Заказы 14005 …" at bounding box center [564, 272] width 1129 height 545
click at [602, 302] on li "Awatera" at bounding box center [623, 311] width 234 height 20
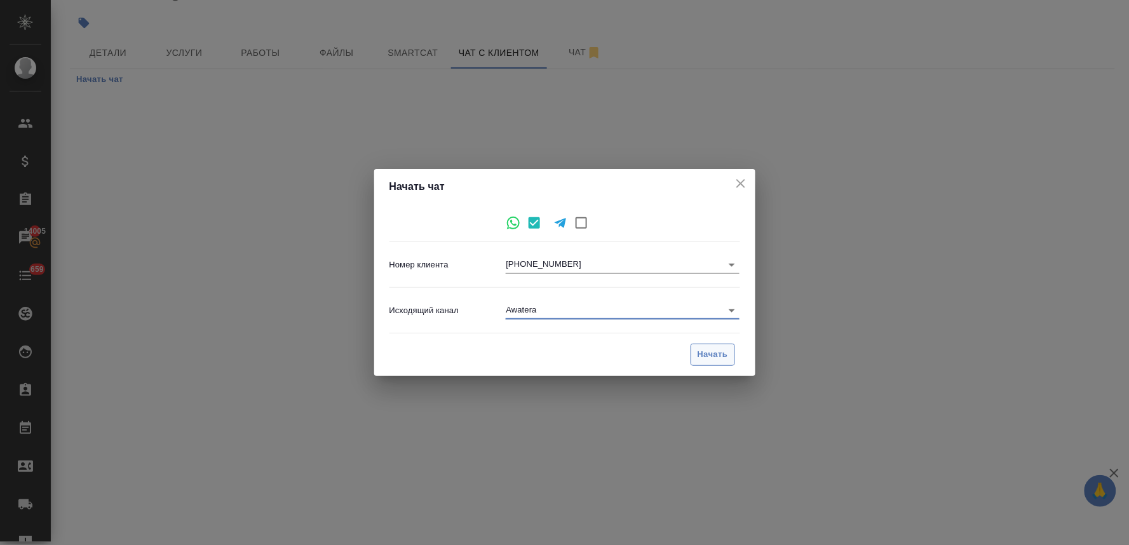
click at [713, 349] on span "Начать" at bounding box center [713, 355] width 30 height 15
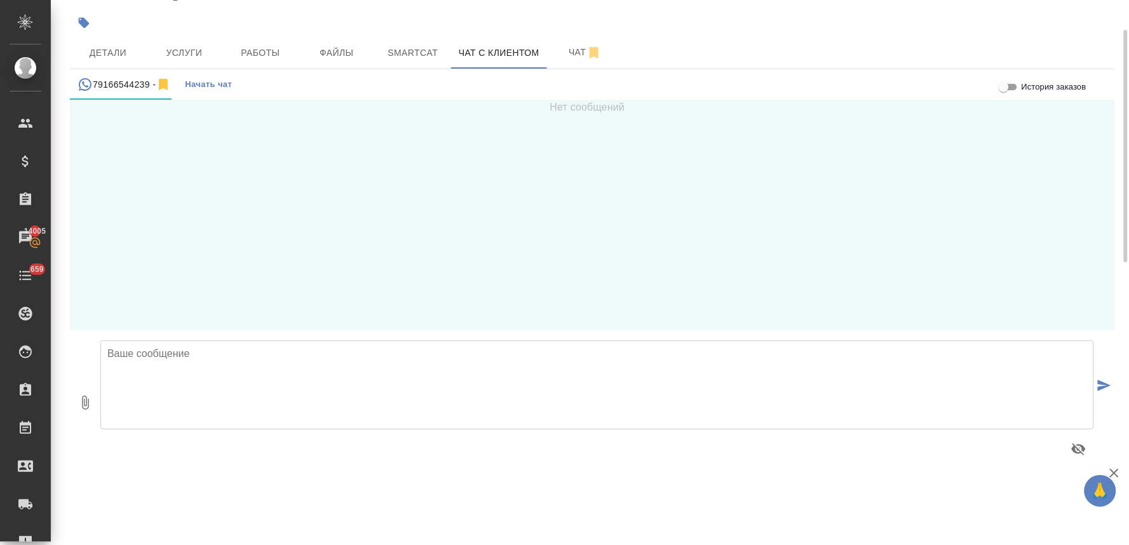
click at [308, 356] on textarea at bounding box center [597, 385] width 994 height 89
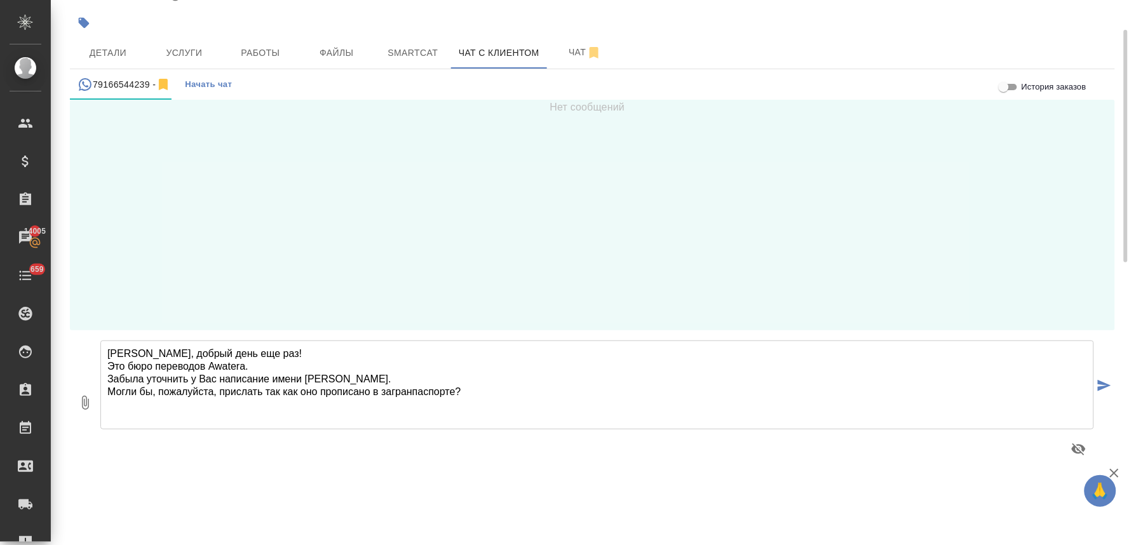
drag, startPoint x: 267, startPoint y: 391, endPoint x: 281, endPoint y: 389, distance: 14.1
click at [281, 389] on textarea "Олег, добрый день еще раз! Это бюро переводов Awatera. Забыла уточнить у Вас на…" at bounding box center [597, 385] width 994 height 89
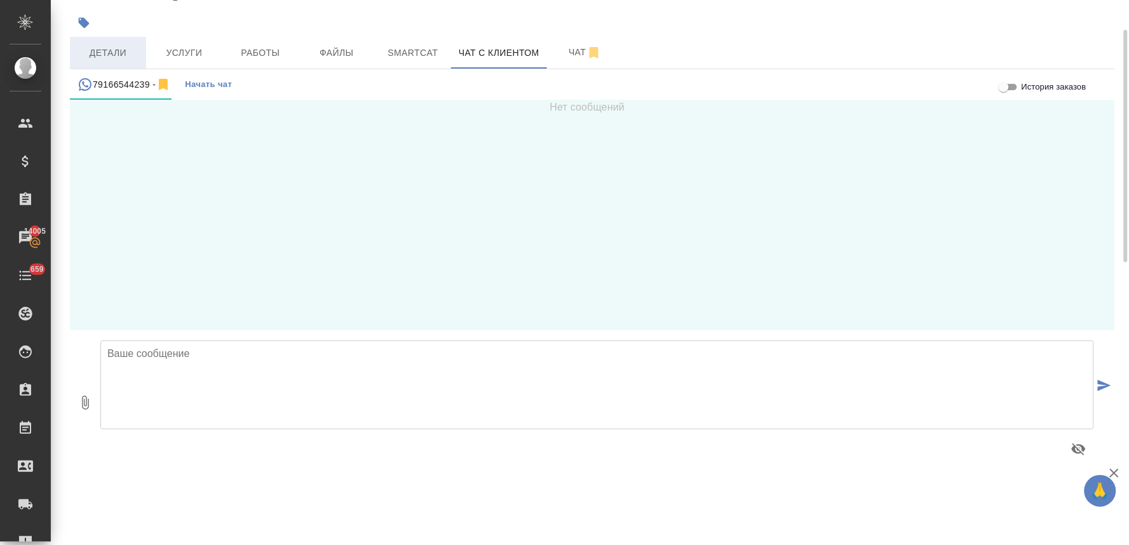
click at [106, 50] on span "Детали" at bounding box center [108, 53] width 61 height 16
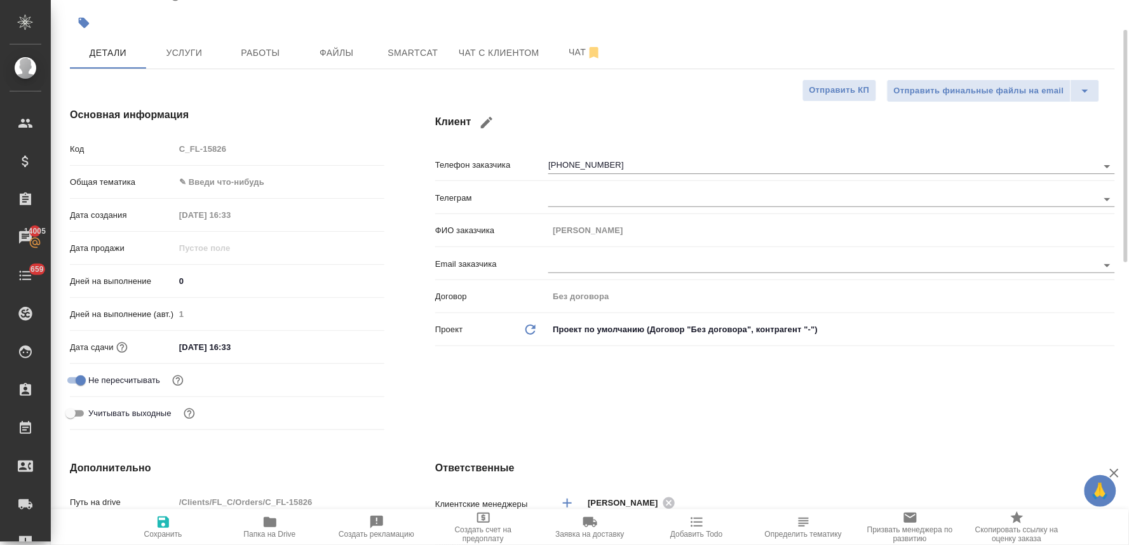
click at [239, 186] on body "🙏 .cls-1 fill:#fff; AWATERA Lyamina Nadezhda Клиенты Спецификации Заказы 14005 …" at bounding box center [564, 272] width 1129 height 545
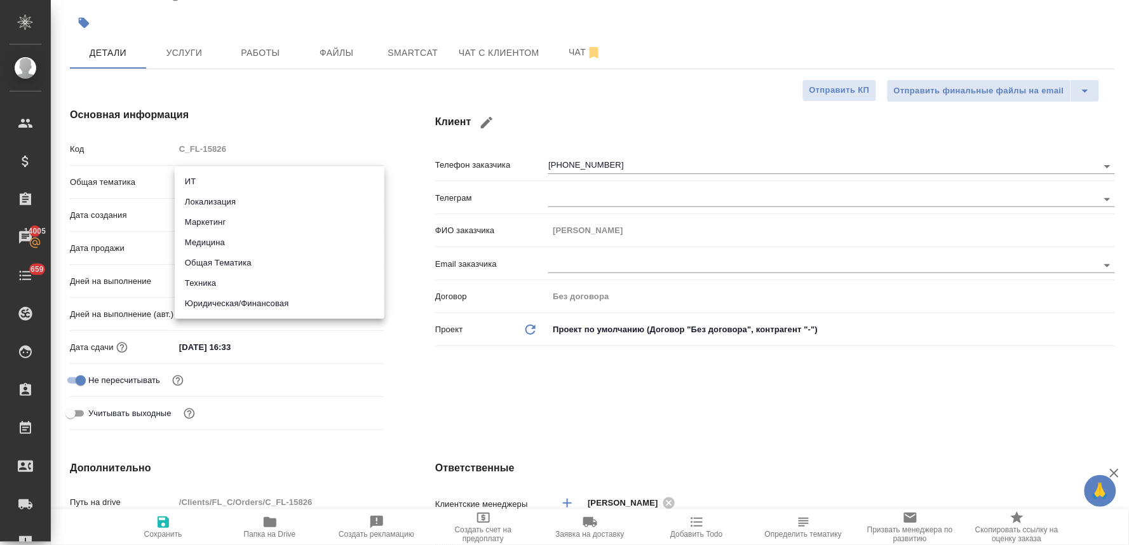
click at [252, 302] on li "Юридическая/Финансовая" at bounding box center [280, 304] width 210 height 20
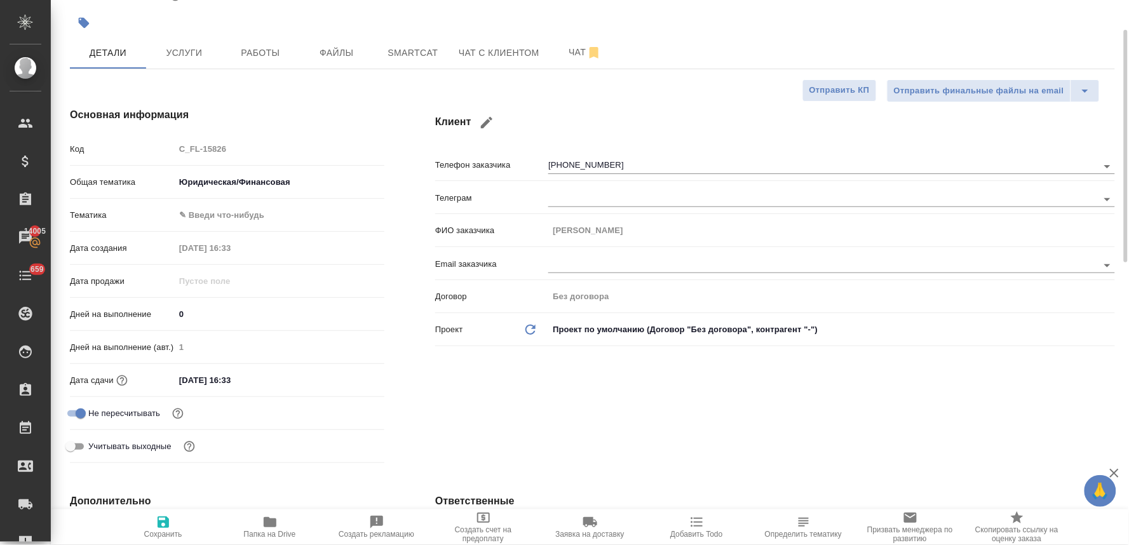
click at [238, 213] on body "🙏 .cls-1 fill:#fff; AWATERA Lyamina Nadezhda Клиенты Спецификации Заказы 14005 …" at bounding box center [564, 272] width 1129 height 545
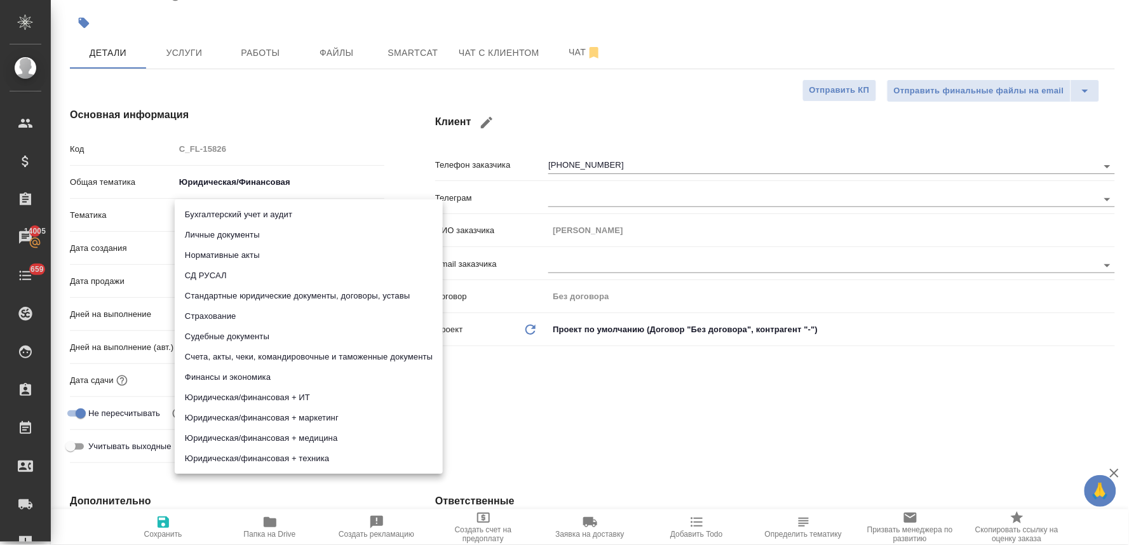
click at [237, 238] on li "Личные документы" at bounding box center [309, 235] width 268 height 20
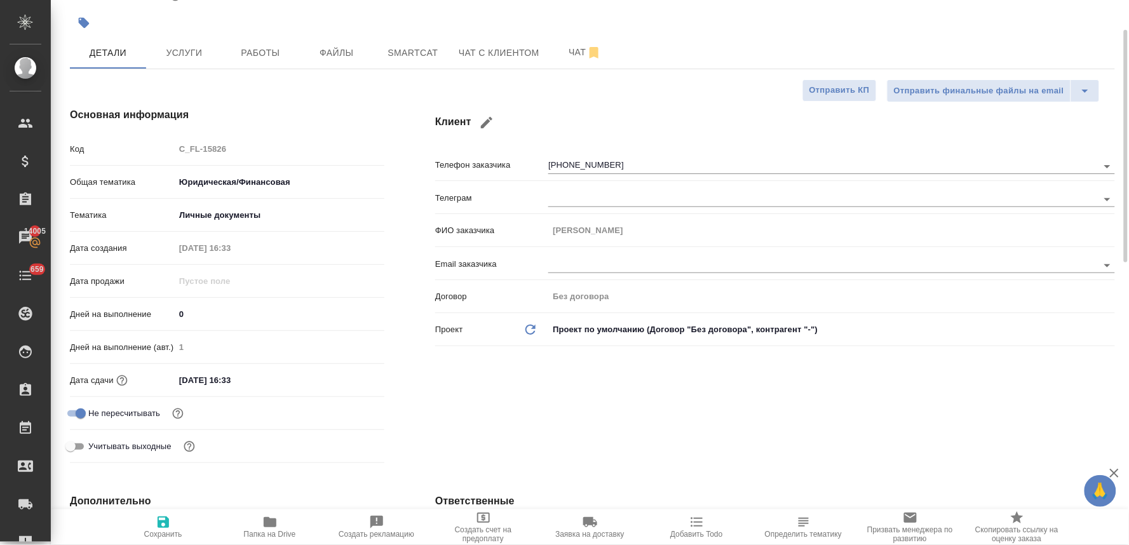
click at [163, 525] on icon "button" at bounding box center [163, 522] width 15 height 15
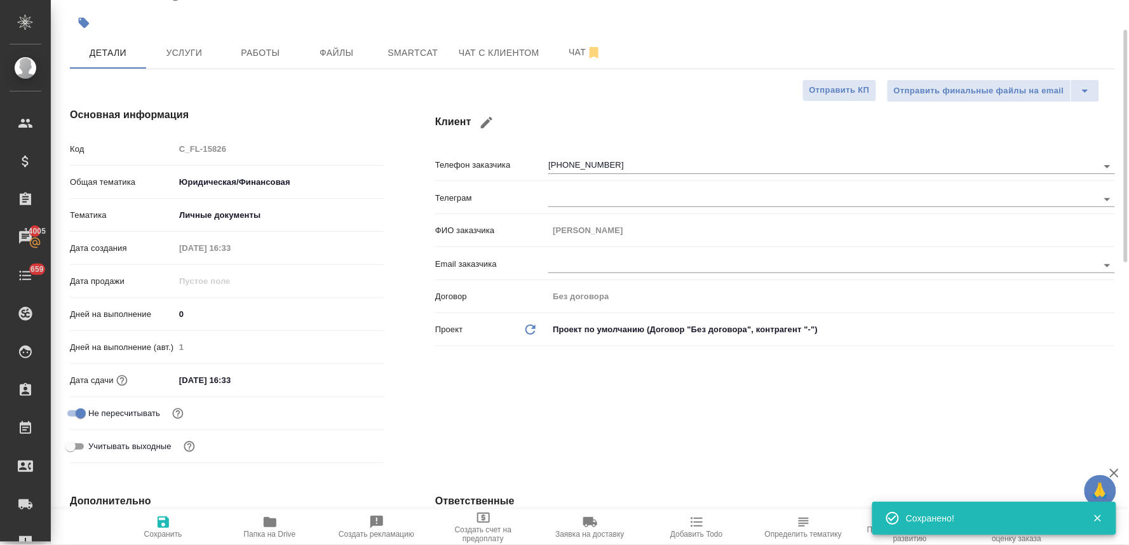
click at [743, 41] on div "Детали Услуги Работы Файлы Smartcat Чат с клиентом Чат" at bounding box center [592, 53] width 1045 height 32
click at [345, 55] on span "Файлы" at bounding box center [336, 53] width 61 height 16
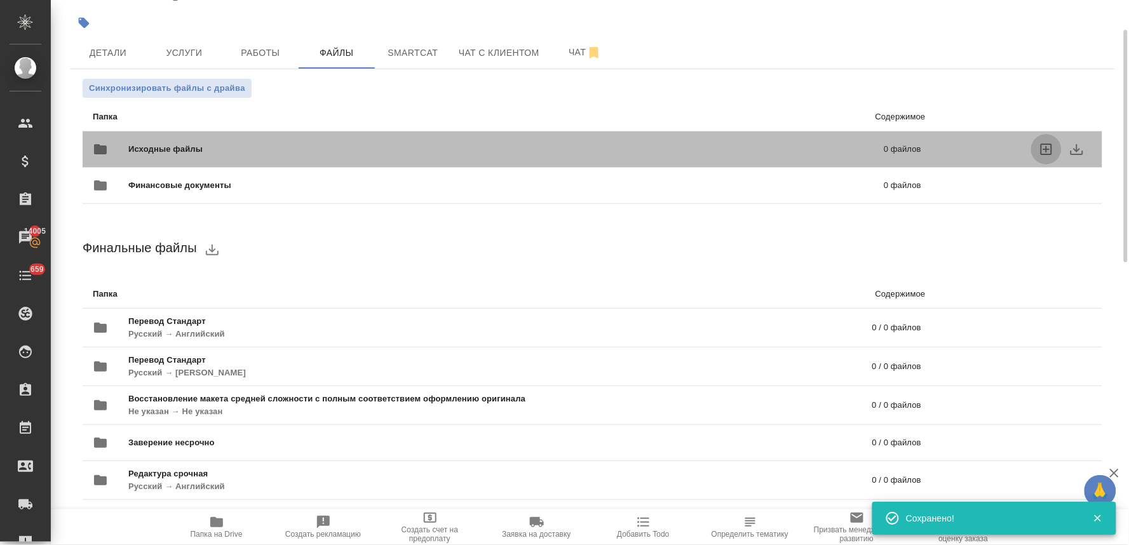
click at [1051, 146] on icon "uploadFiles" at bounding box center [1046, 149] width 15 height 15
click at [0, 0] on input "uploadFiles" at bounding box center [0, 0] width 0 height 0
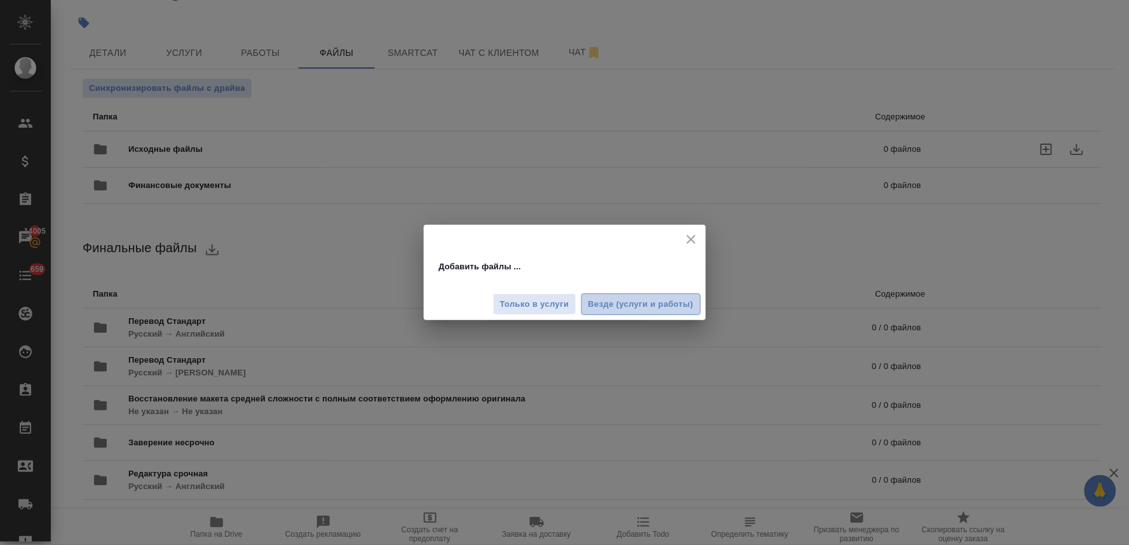
click at [643, 303] on span "Везде (услуги и работы)" at bounding box center [640, 304] width 105 height 15
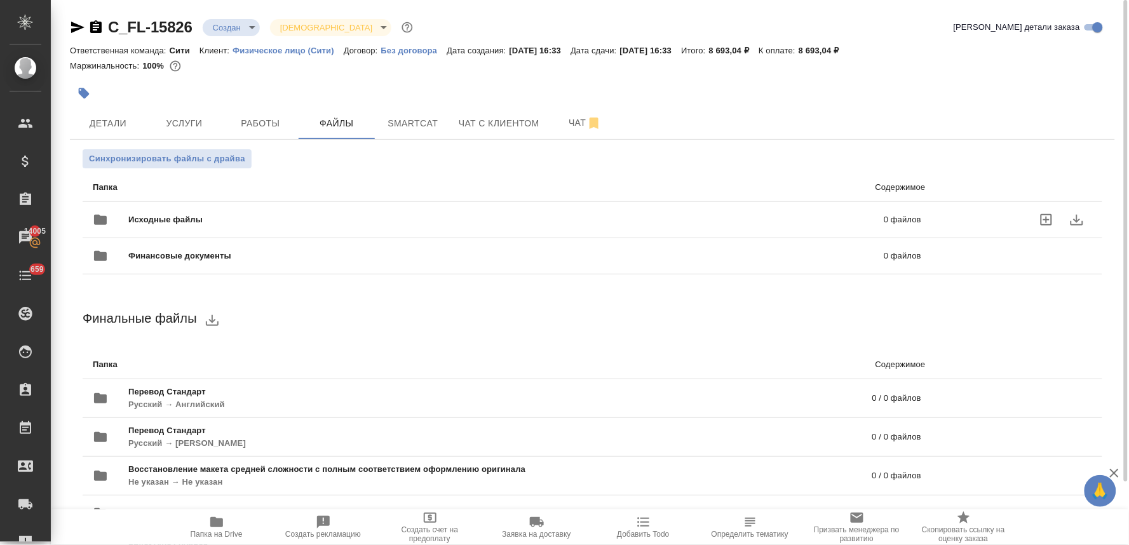
click at [210, 522] on icon "button" at bounding box center [216, 522] width 13 height 10
click at [432, 343] on div "Финальные файлы Папка Содержимое Перевод Стандарт Русский → Английский 0 / 0 фа…" at bounding box center [593, 440] width 1020 height 271
click at [98, 121] on span "Детали" at bounding box center [108, 124] width 61 height 16
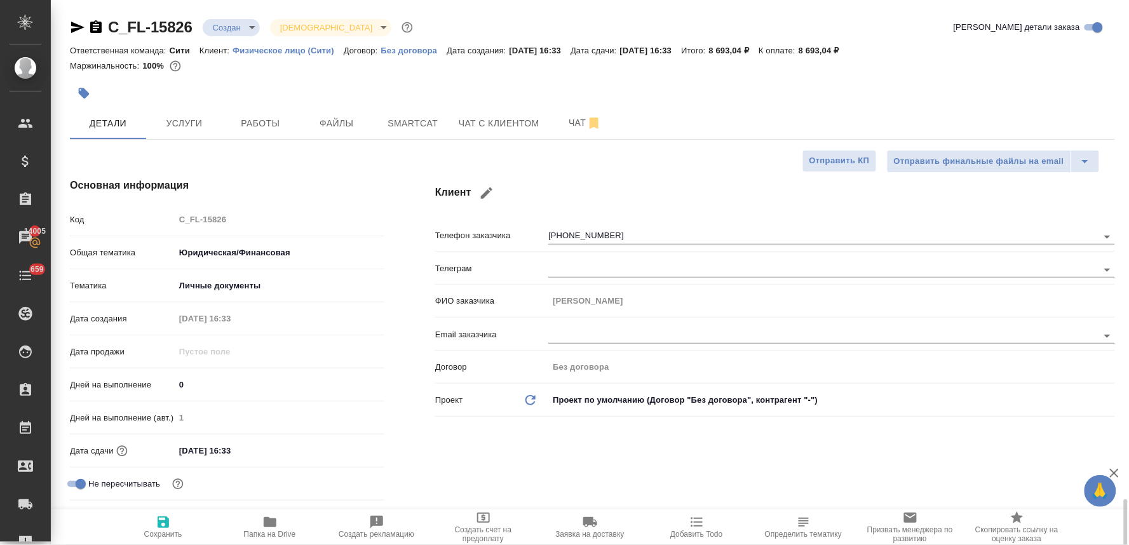
scroll to position [353, 0]
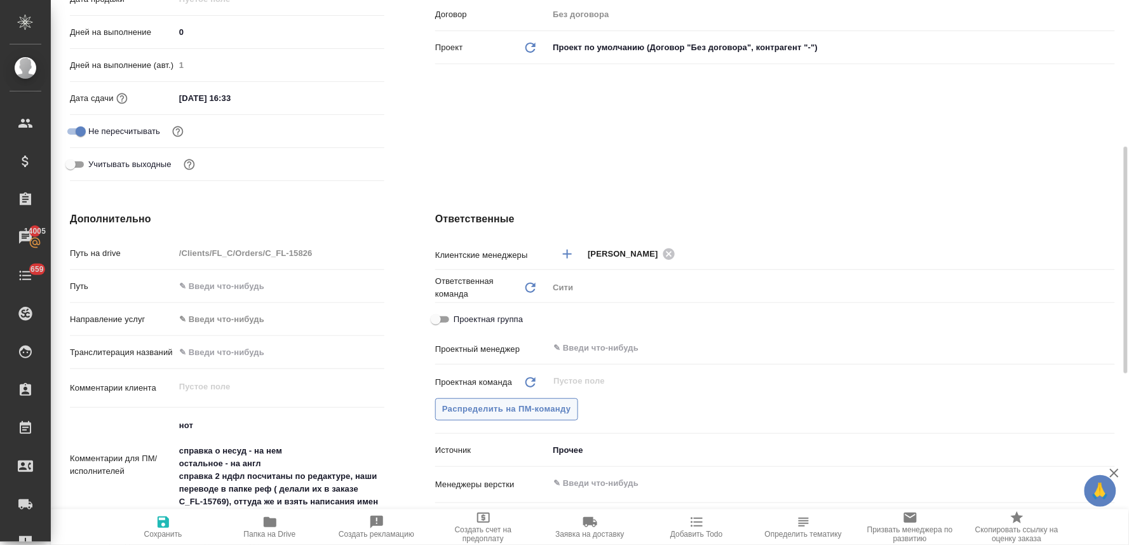
click at [540, 407] on span "Распределить на ПМ-команду" at bounding box center [506, 409] width 129 height 15
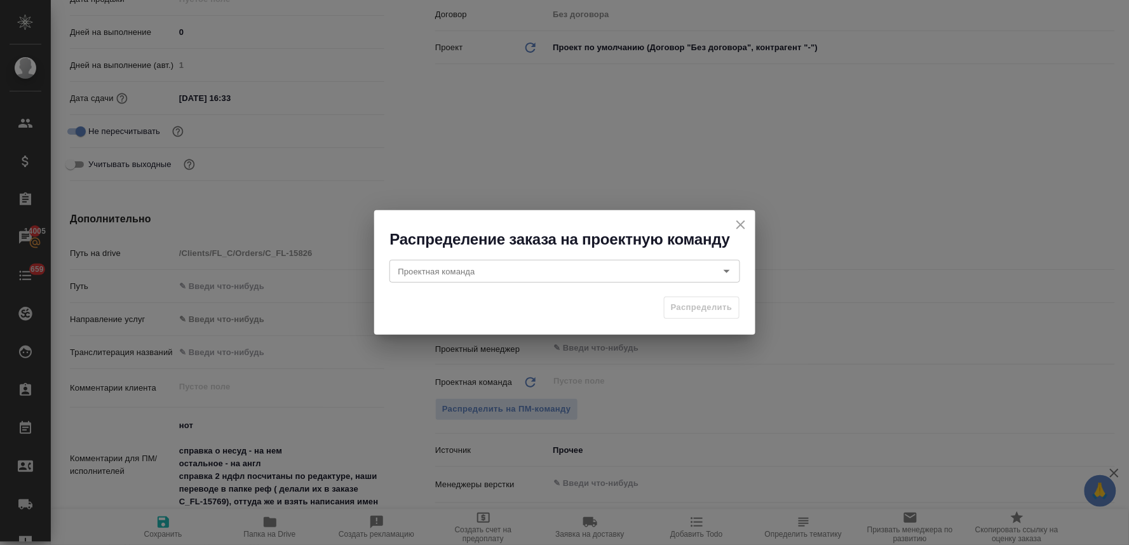
click at [750, 223] on button "close" at bounding box center [740, 224] width 19 height 19
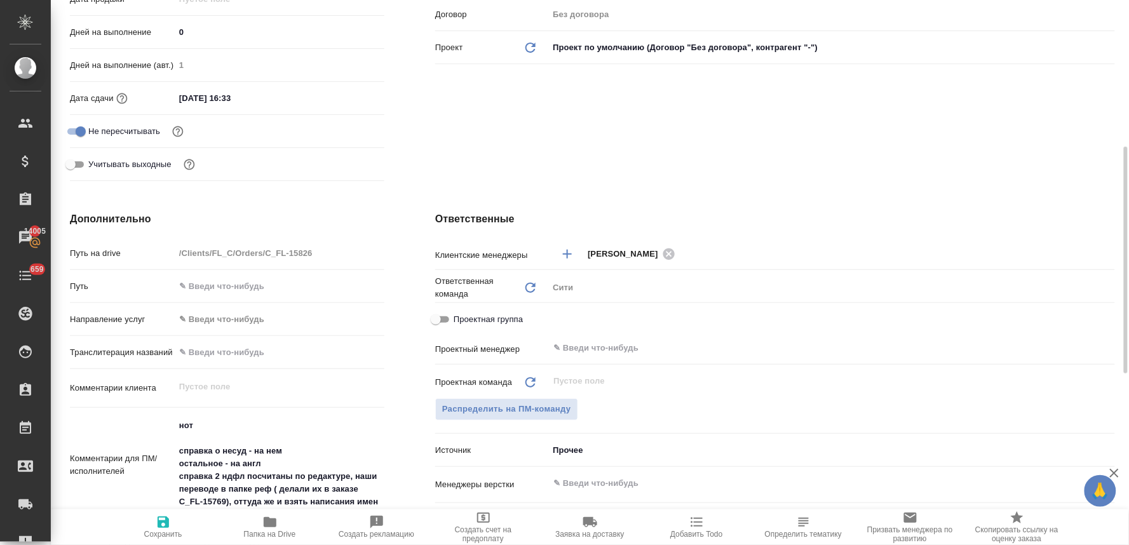
scroll to position [766, 0]
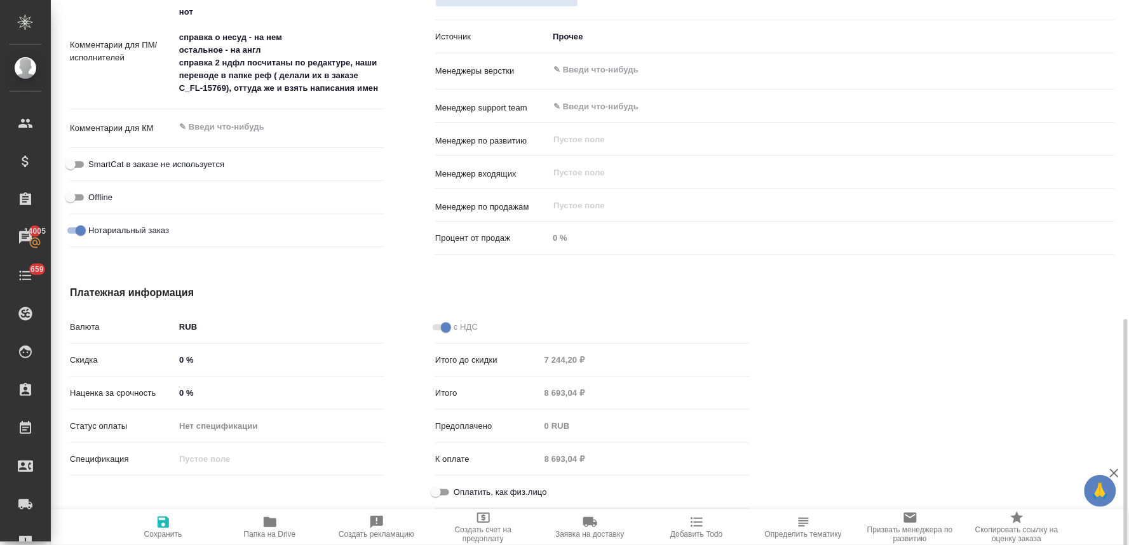
click at [468, 488] on span "Оплатить, как физ.лицо" at bounding box center [500, 492] width 93 height 13
click at [459, 488] on input "Оплатить, как физ.лицо" at bounding box center [436, 492] width 46 height 15
click at [140, 534] on span "Сохранить" at bounding box center [163, 527] width 91 height 24
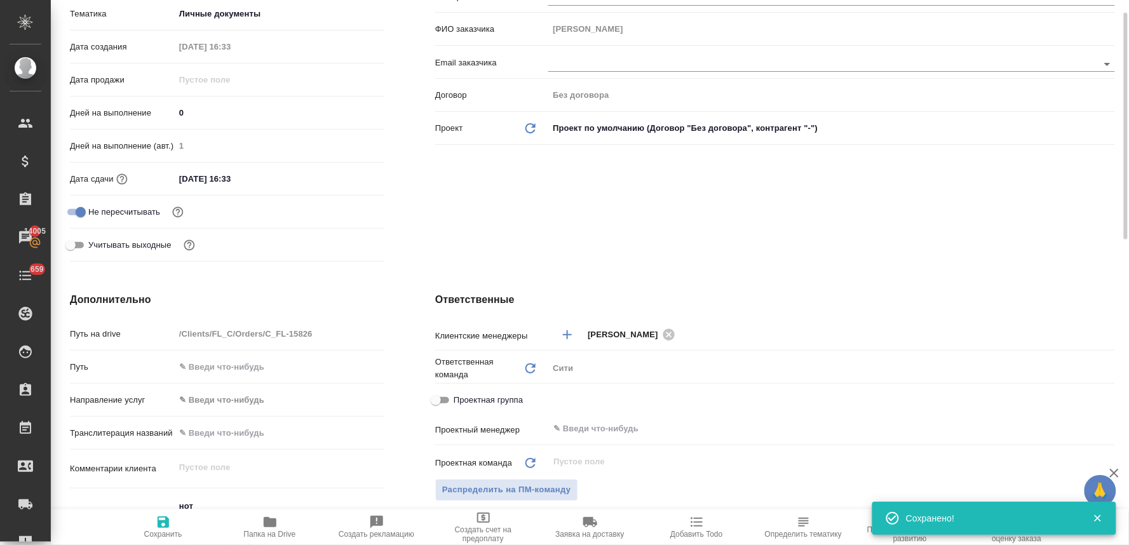
scroll to position [0, 0]
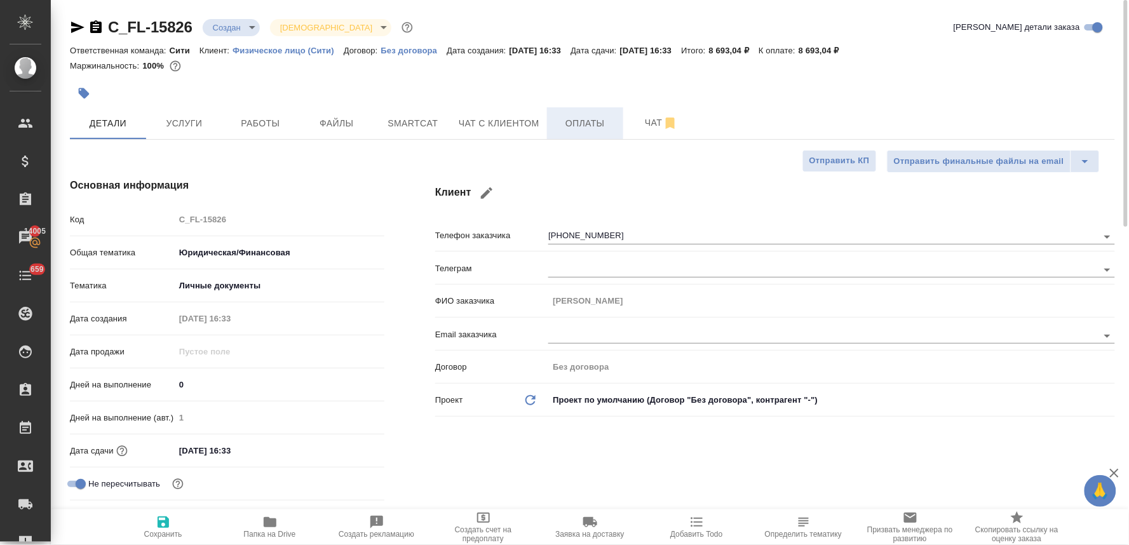
click at [575, 130] on span "Оплаты" at bounding box center [585, 124] width 61 height 16
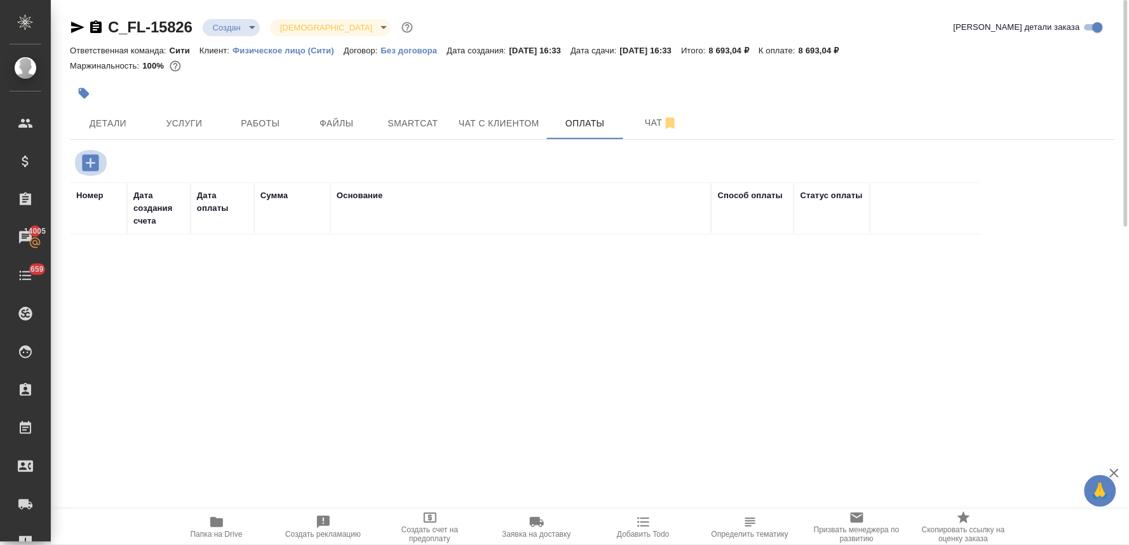
click at [87, 161] on icon "button" at bounding box center [90, 162] width 17 height 17
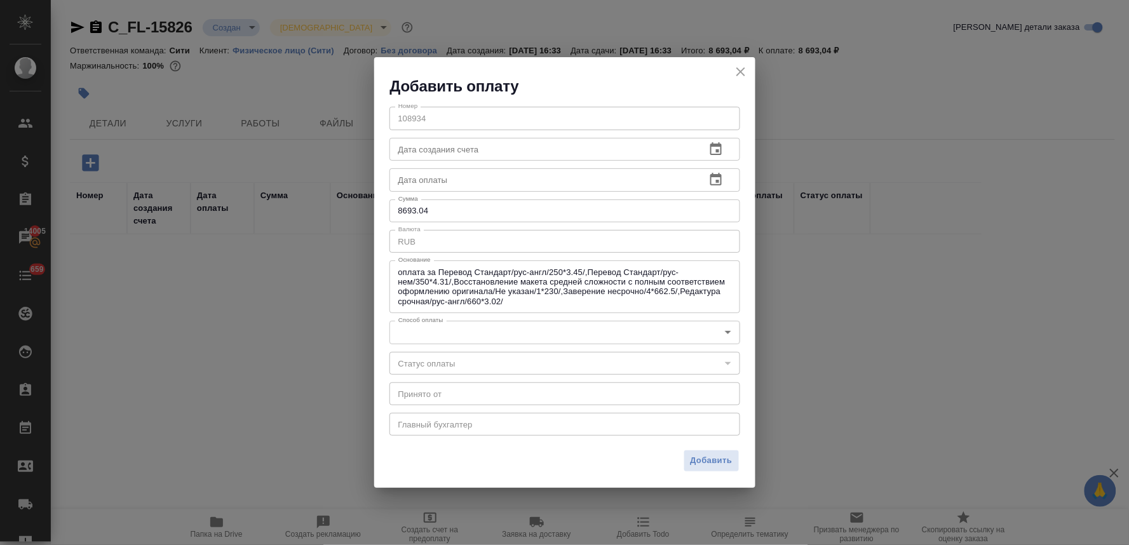
click at [447, 335] on body "🙏 .cls-1 fill:#fff; AWATERA Lyamina Nadezhda Клиенты Спецификации Заказы 14005 …" at bounding box center [564, 272] width 1129 height 545
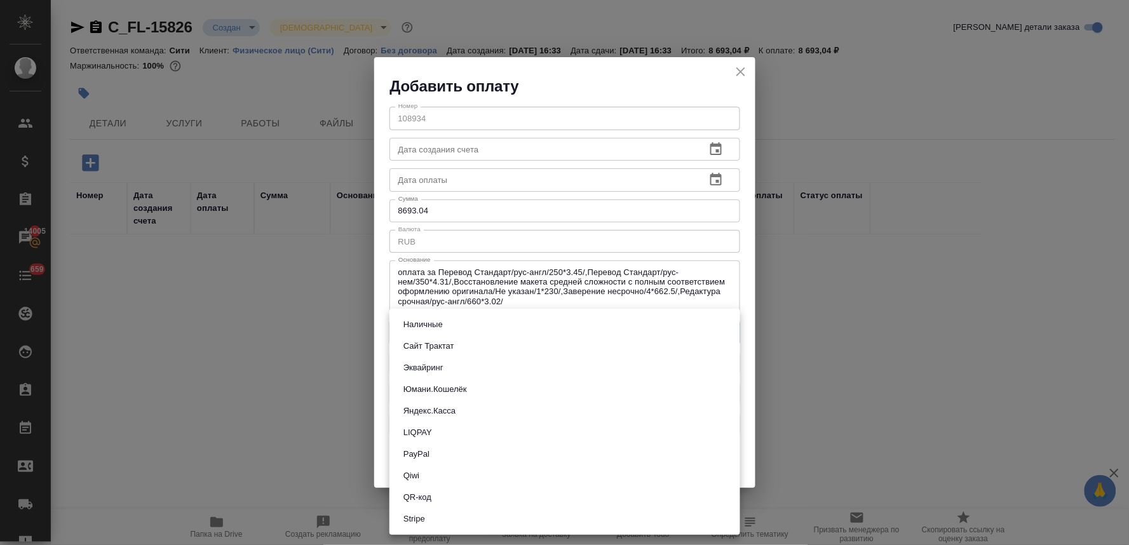
click at [452, 497] on li "QR-код" at bounding box center [564, 498] width 351 height 22
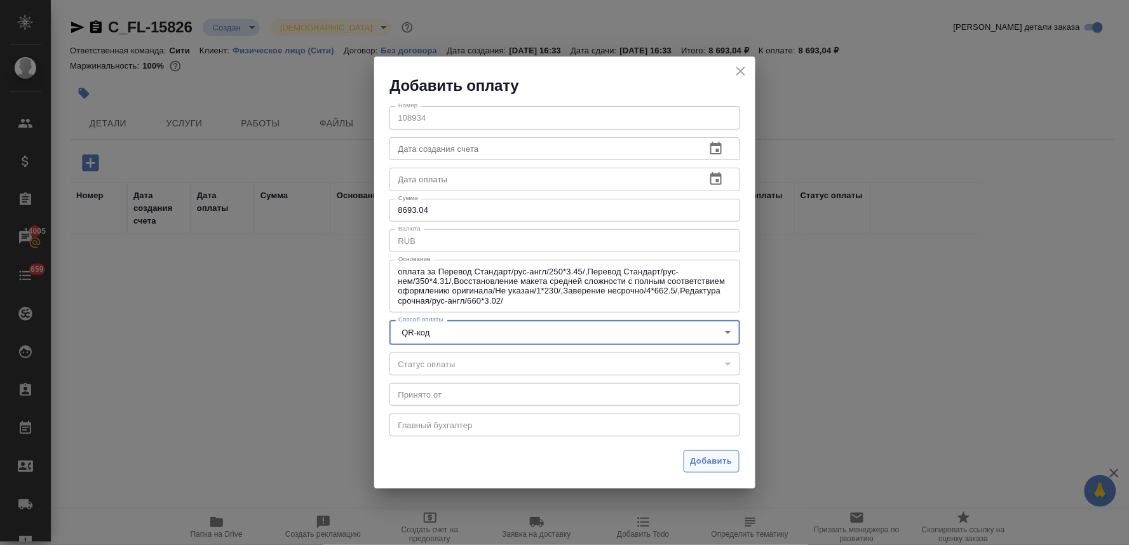
click at [712, 459] on span "Добавить" at bounding box center [712, 461] width 42 height 15
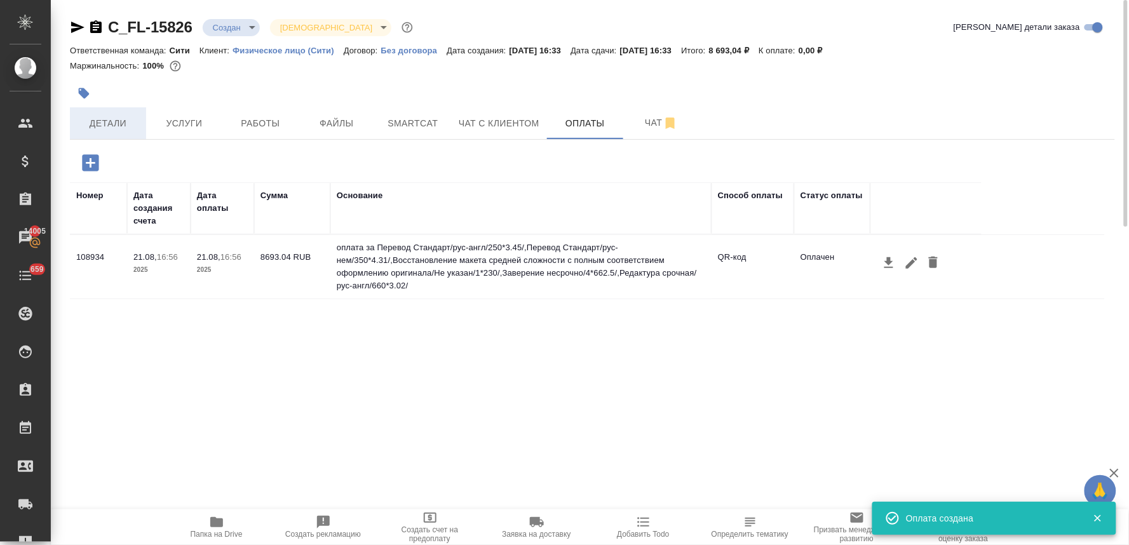
click at [106, 112] on button "Детали" at bounding box center [108, 123] width 76 height 32
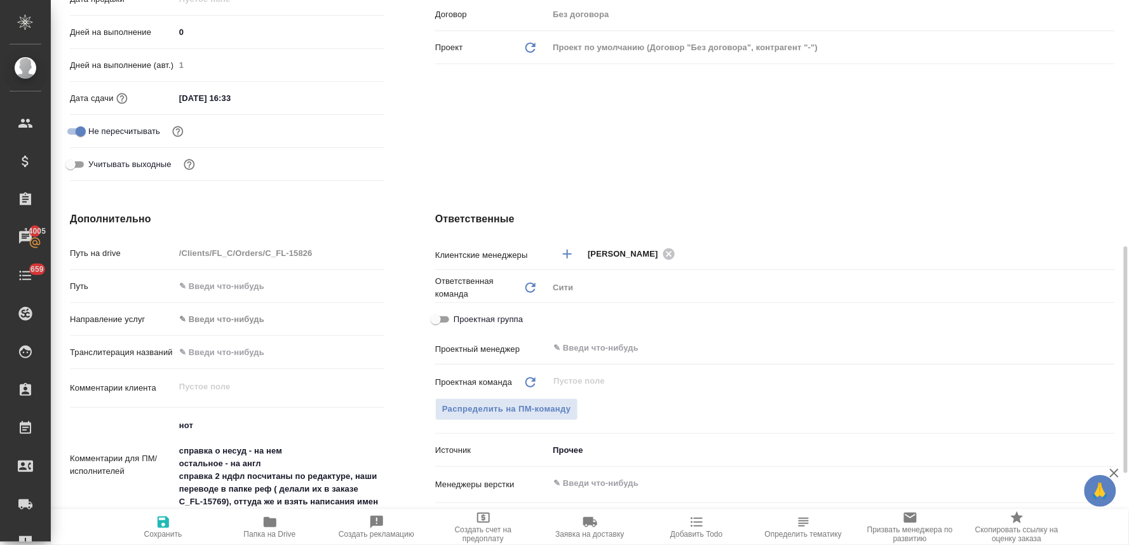
scroll to position [494, 0]
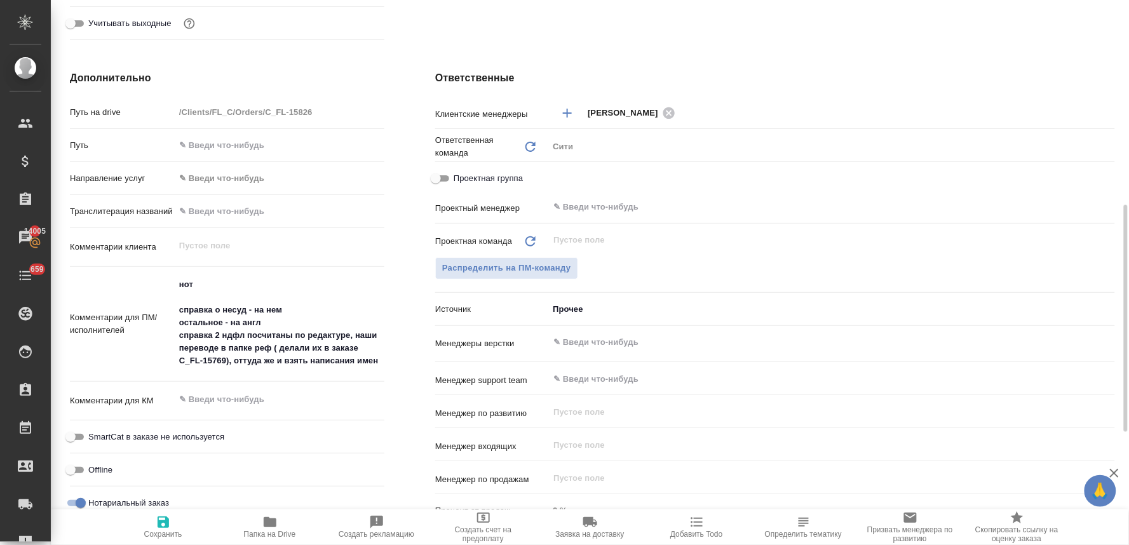
click at [225, 208] on input "text" at bounding box center [280, 211] width 210 height 18
paste input "Abrosimov Iurii"
click at [170, 528] on icon "button" at bounding box center [163, 522] width 15 height 15
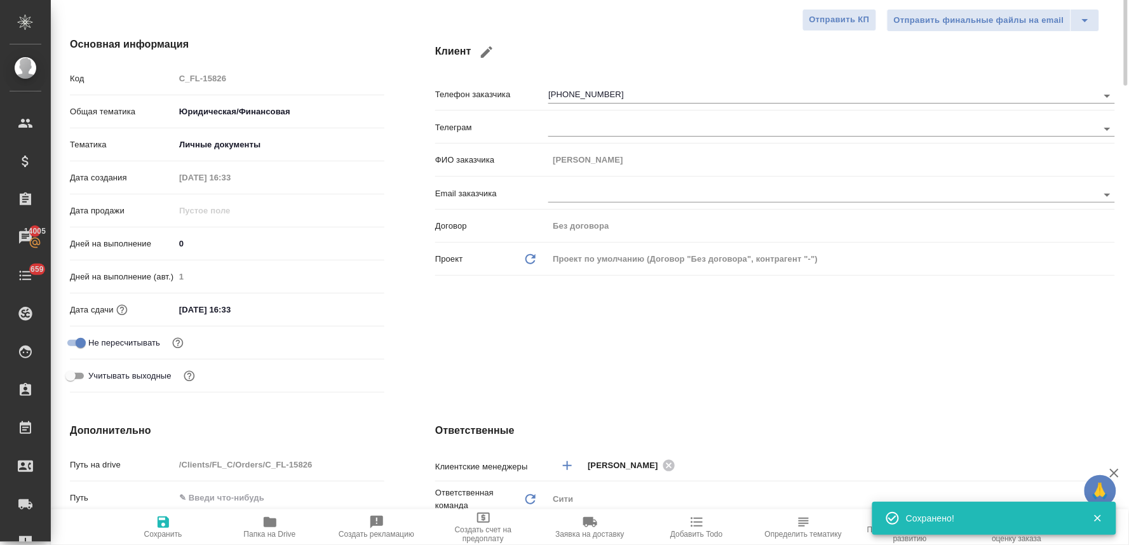
scroll to position [0, 0]
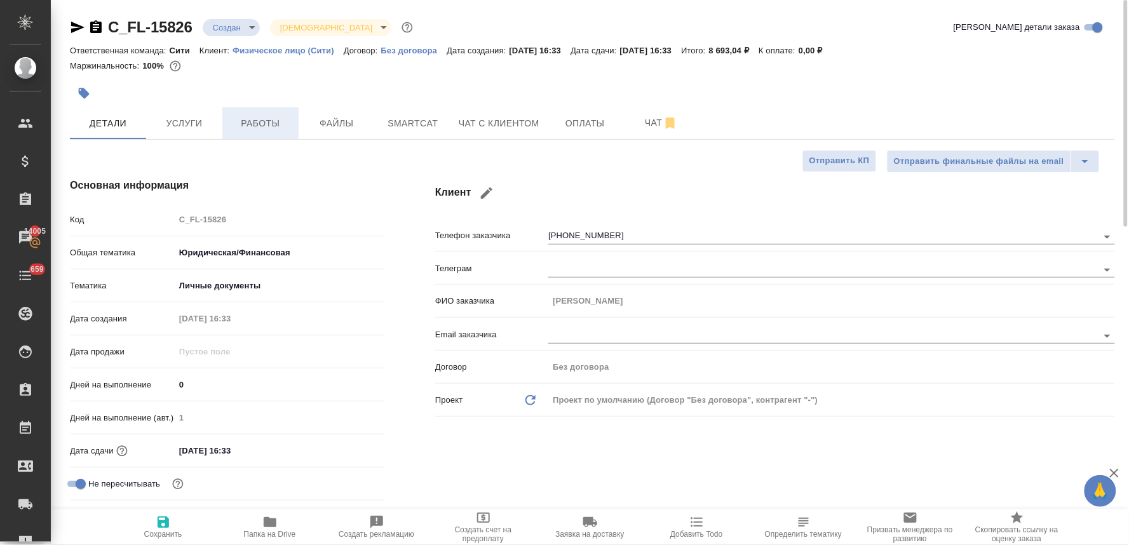
click at [276, 112] on button "Работы" at bounding box center [260, 123] width 76 height 32
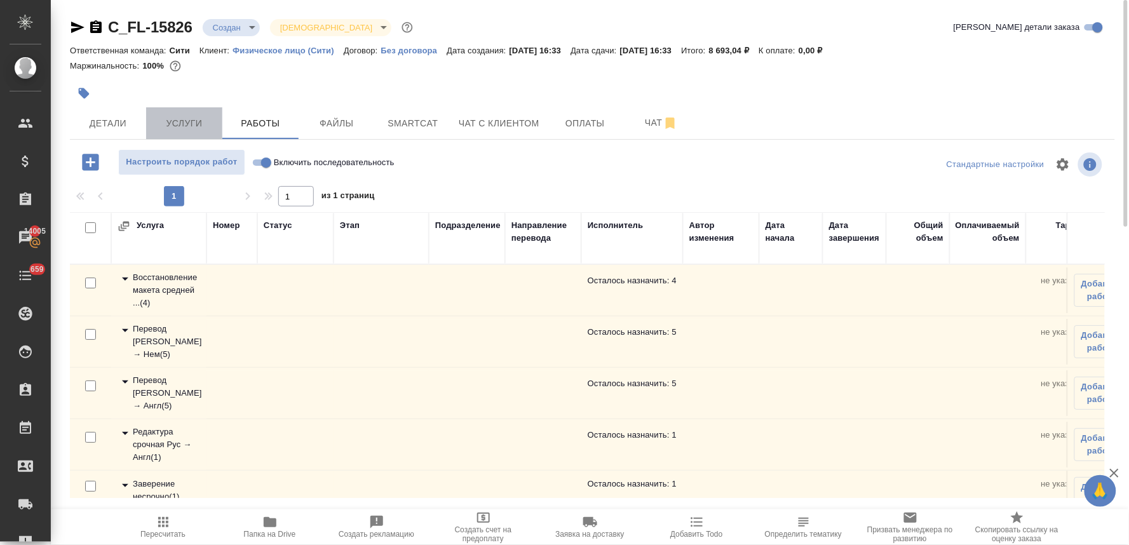
click at [181, 118] on span "Услуги" at bounding box center [184, 124] width 61 height 16
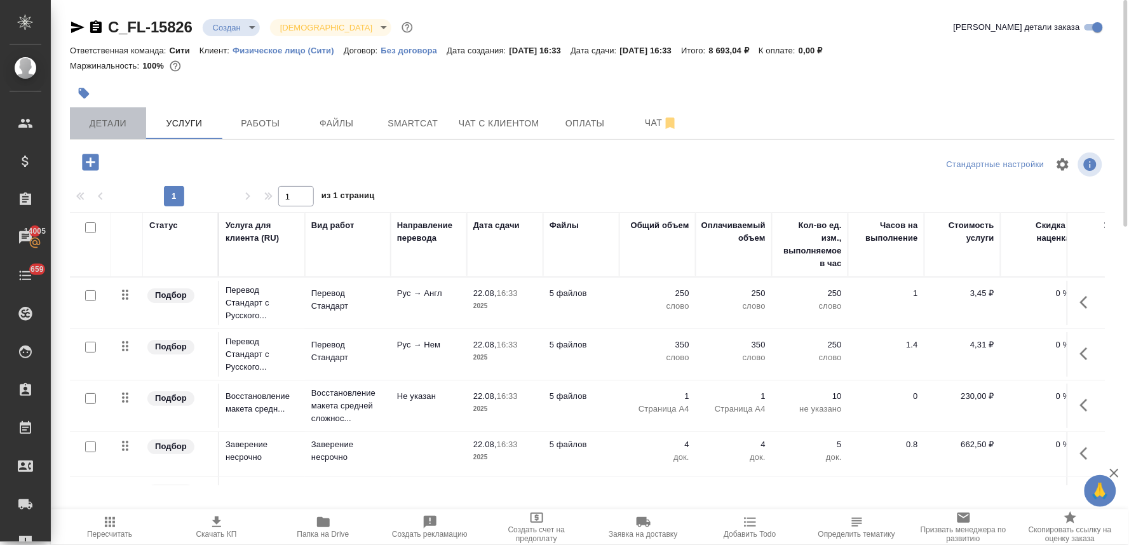
click at [119, 121] on span "Детали" at bounding box center [108, 124] width 61 height 16
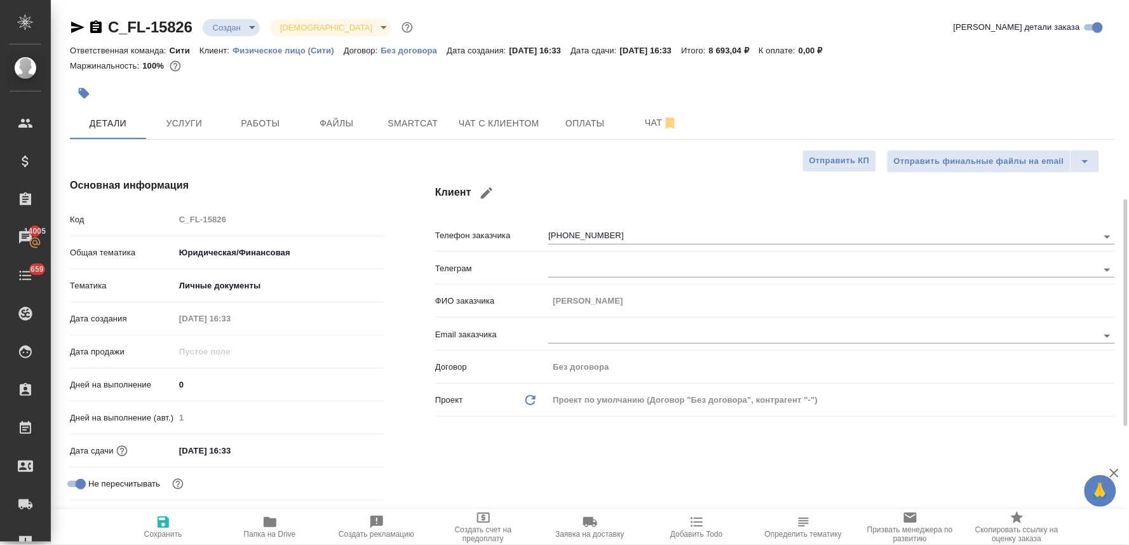
scroll to position [353, 0]
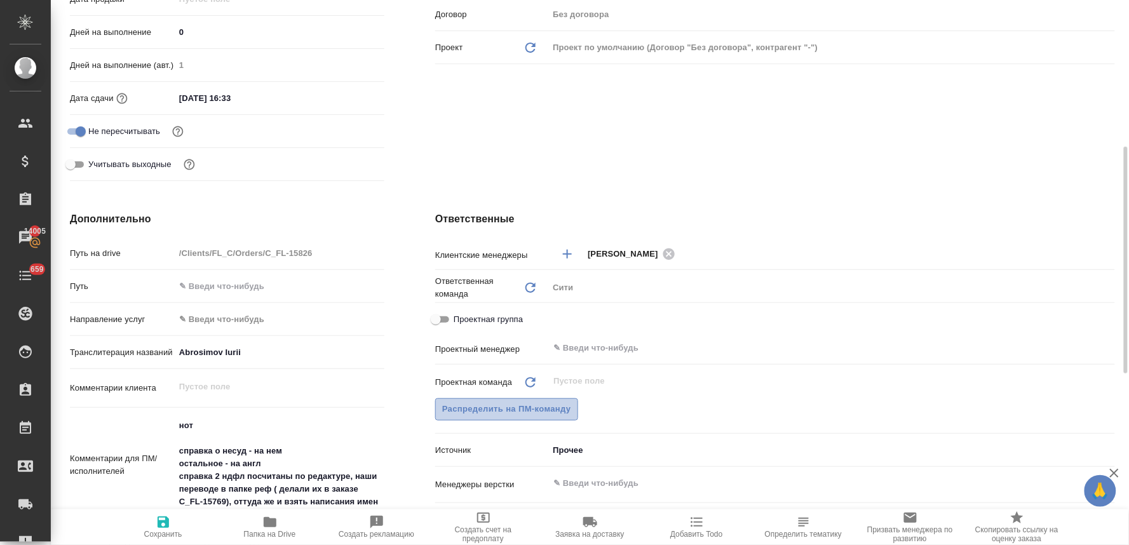
click at [543, 402] on span "Распределить на ПМ-команду" at bounding box center [506, 409] width 129 height 15
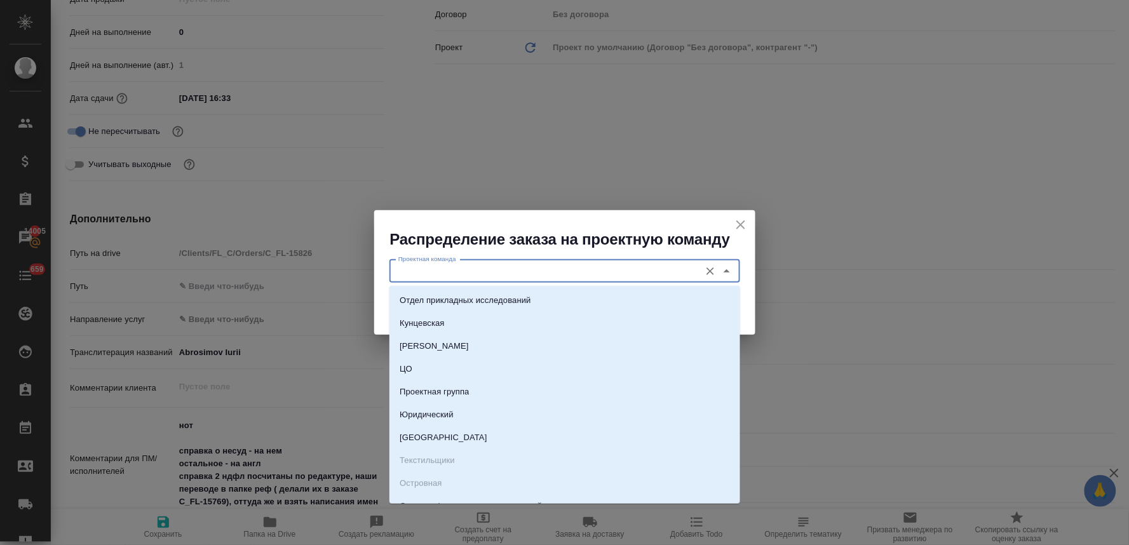
click at [524, 269] on input "Проектная команда" at bounding box center [543, 271] width 301 height 15
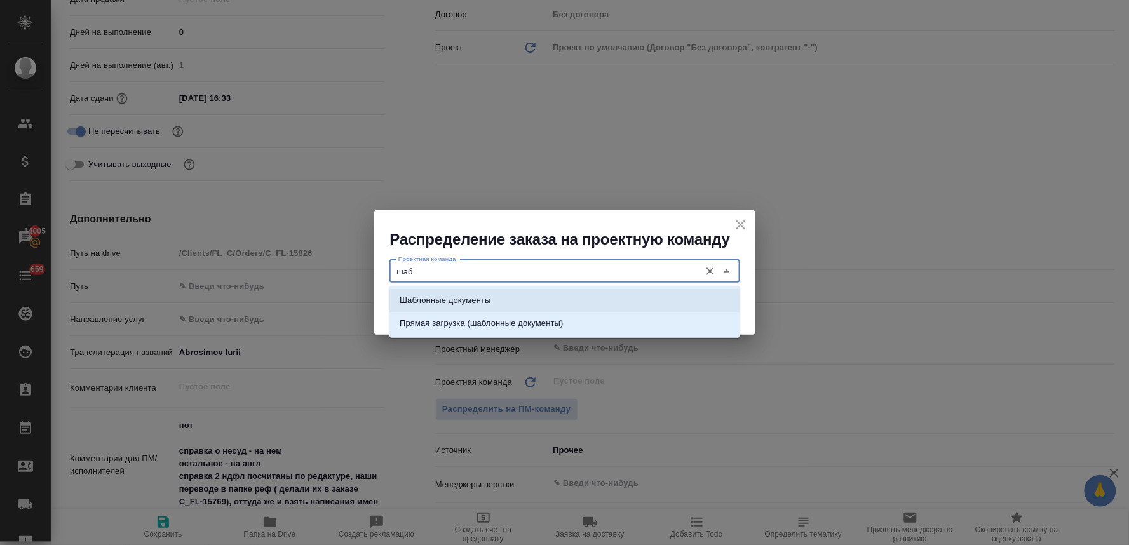
click at [524, 294] on li "Шаблонные документы" at bounding box center [564, 300] width 351 height 23
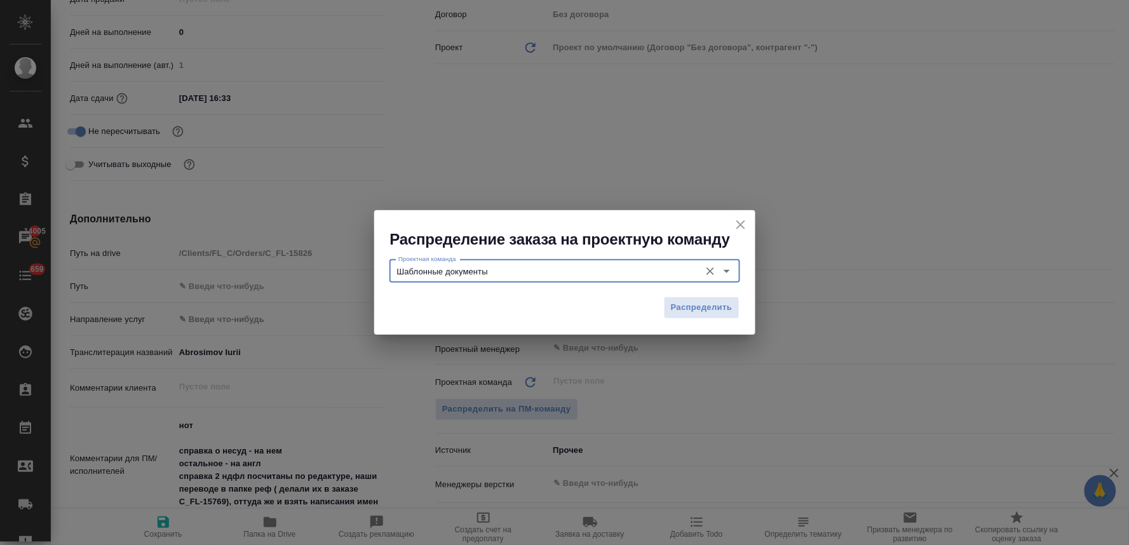
click at [661, 306] on div "Распределить" at bounding box center [564, 312] width 381 height 44
click at [725, 308] on span "Распределить" at bounding box center [702, 308] width 62 height 15
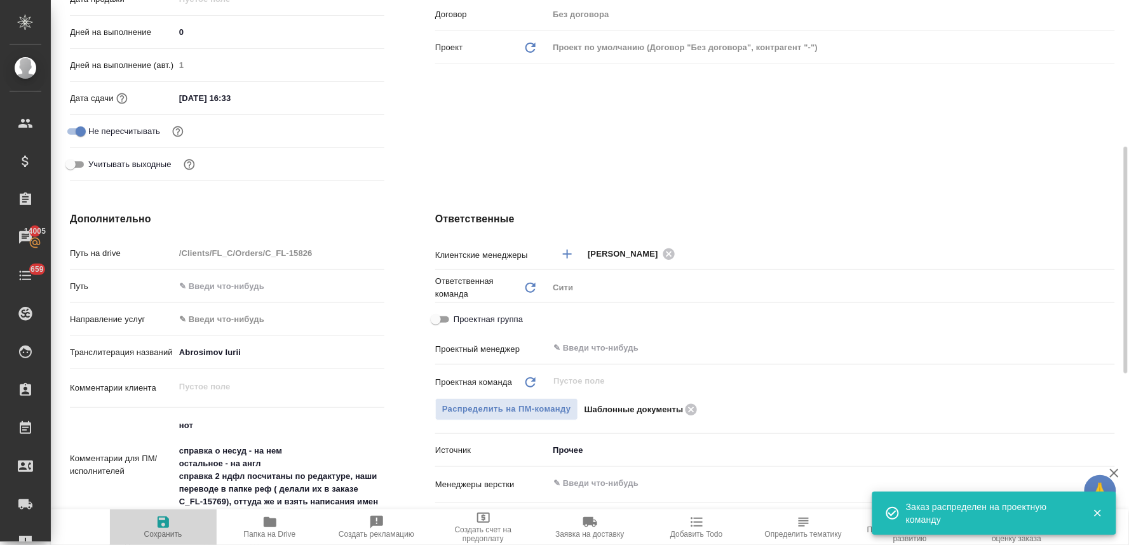
click at [158, 529] on icon "button" at bounding box center [163, 522] width 15 height 15
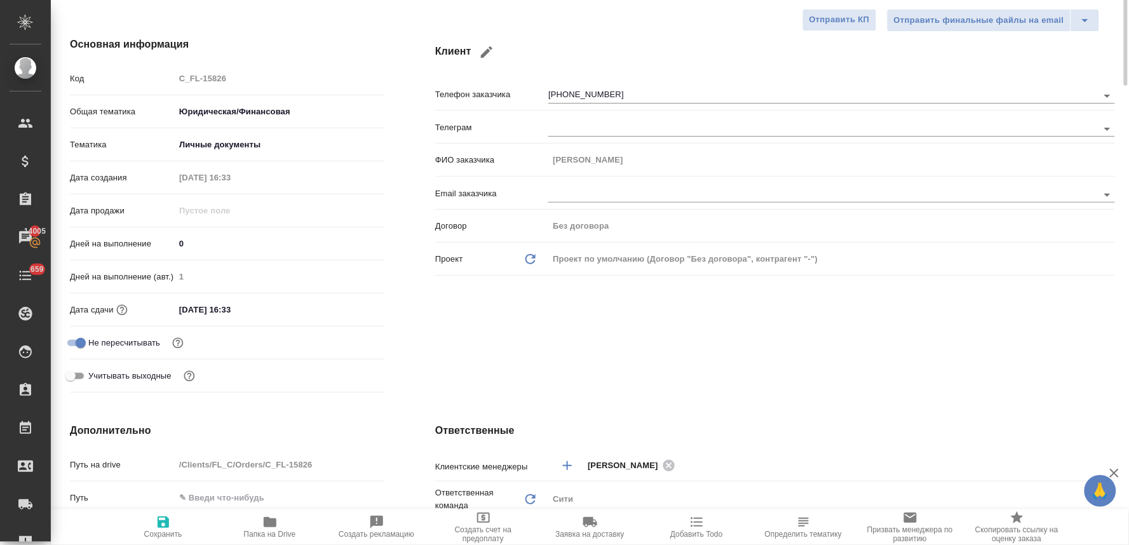
scroll to position [0, 0]
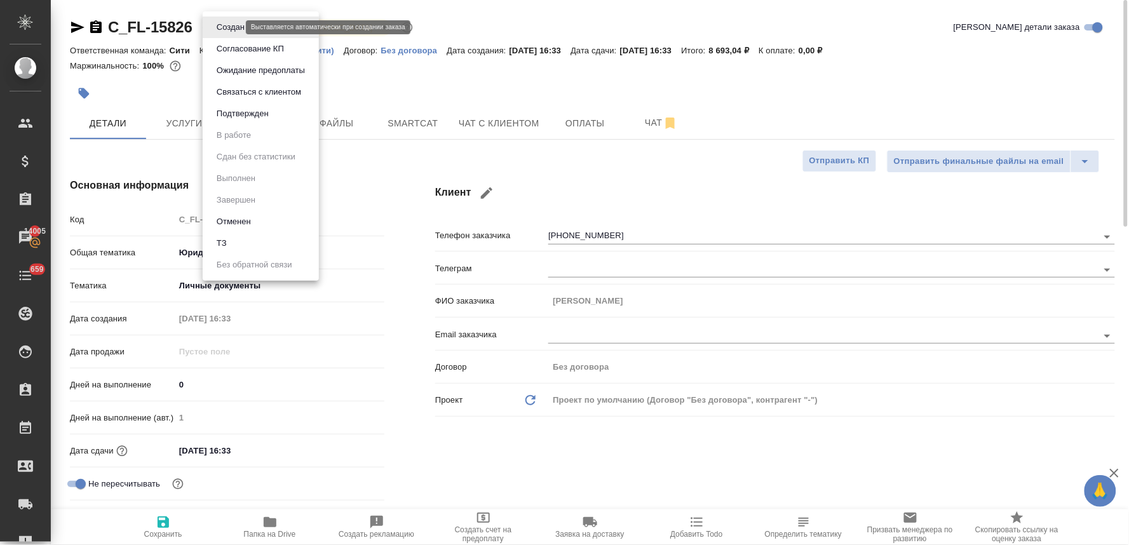
click at [215, 30] on body "🙏 .cls-1 fill:#fff; AWATERA Lyamina Nadezhda Клиенты Спецификации Заказы 14005 …" at bounding box center [564, 272] width 1129 height 545
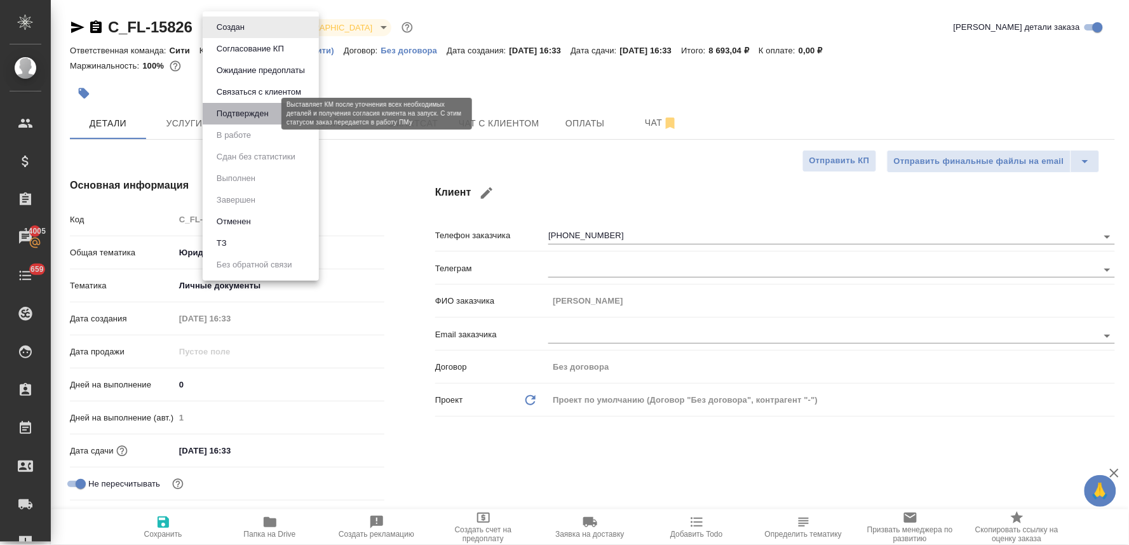
click at [250, 111] on button "Подтвержден" at bounding box center [243, 114] width 60 height 14
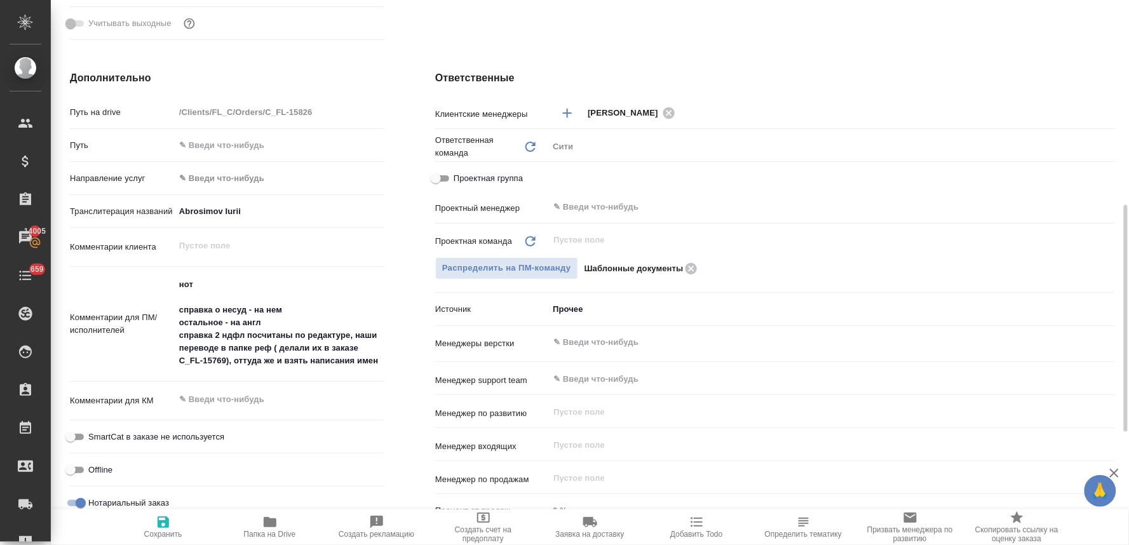
scroll to position [564, 0]
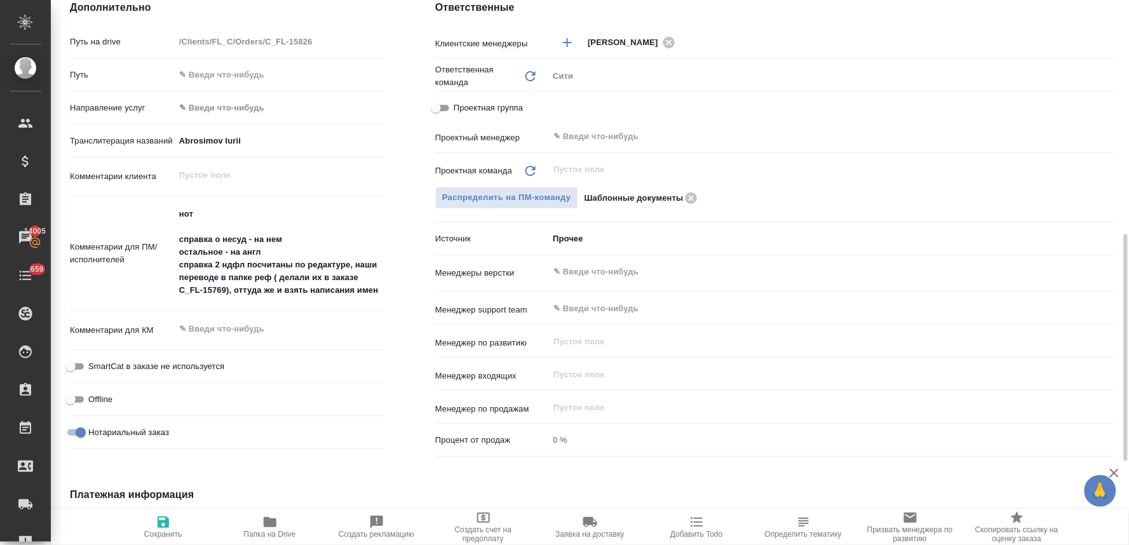
click at [217, 278] on textarea "нот справка о несуд - на нем остальное - на англ справка 2 ндфл посчитаны по ре…" at bounding box center [280, 252] width 210 height 98
drag, startPoint x: 165, startPoint y: 531, endPoint x: 331, endPoint y: 452, distance: 183.3
click at [164, 531] on span "Сохранить" at bounding box center [163, 534] width 38 height 9
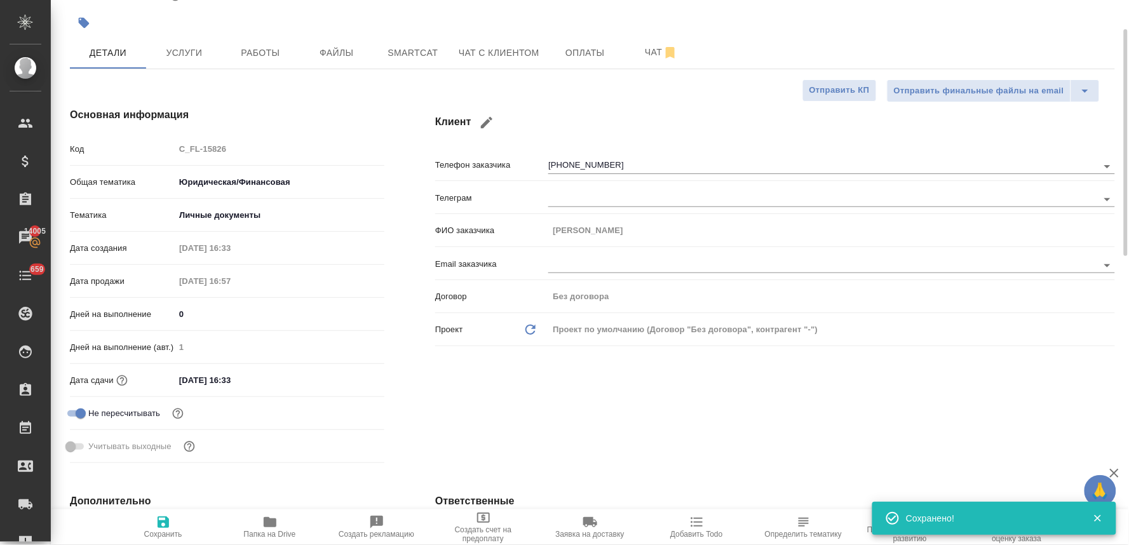
scroll to position [0, 0]
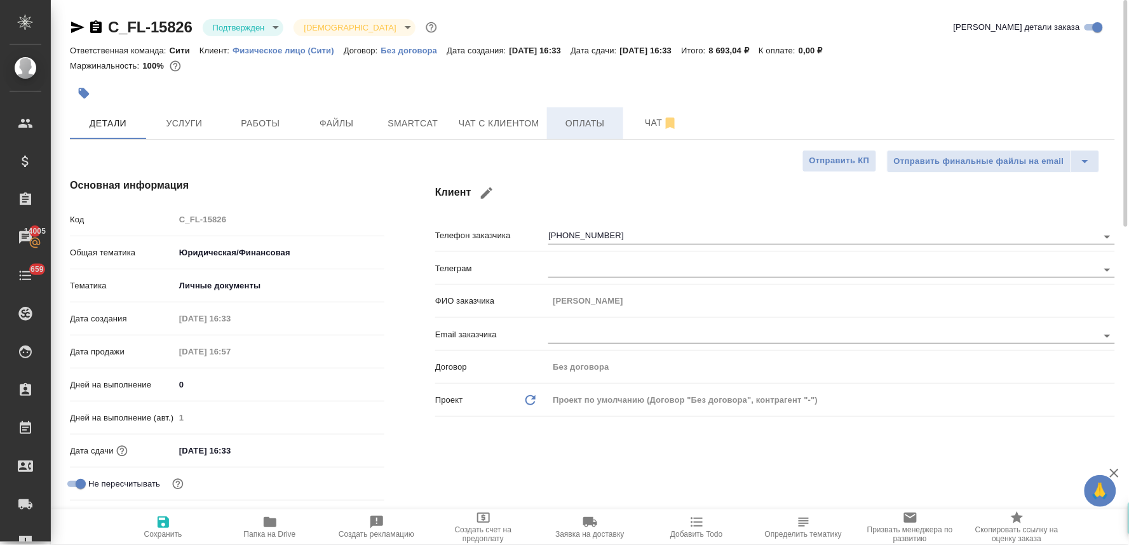
click at [575, 122] on span "Оплаты" at bounding box center [585, 124] width 61 height 16
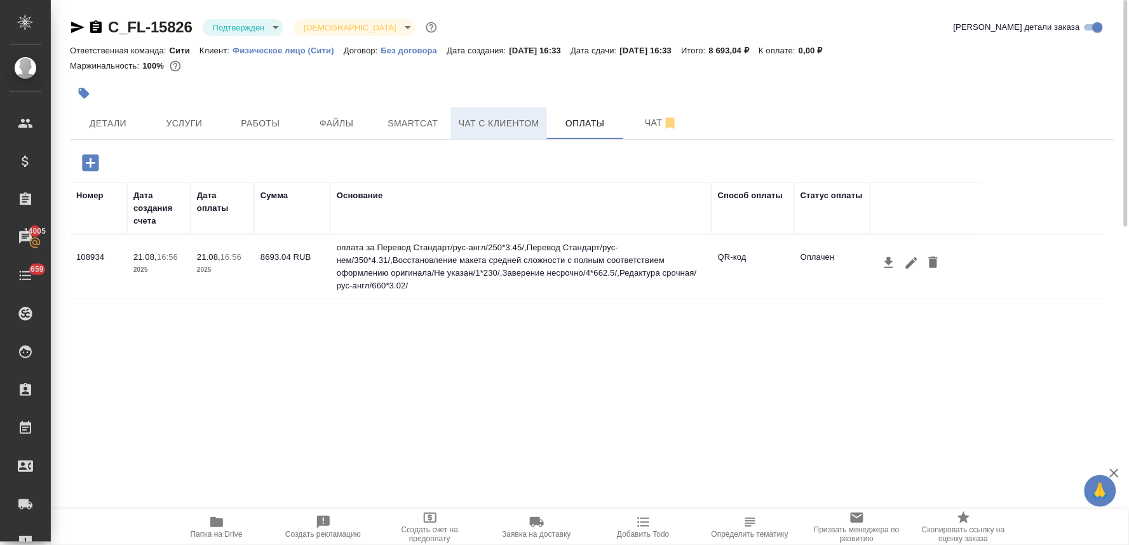
click at [498, 124] on span "Чат с клиентом" at bounding box center [499, 124] width 81 height 16
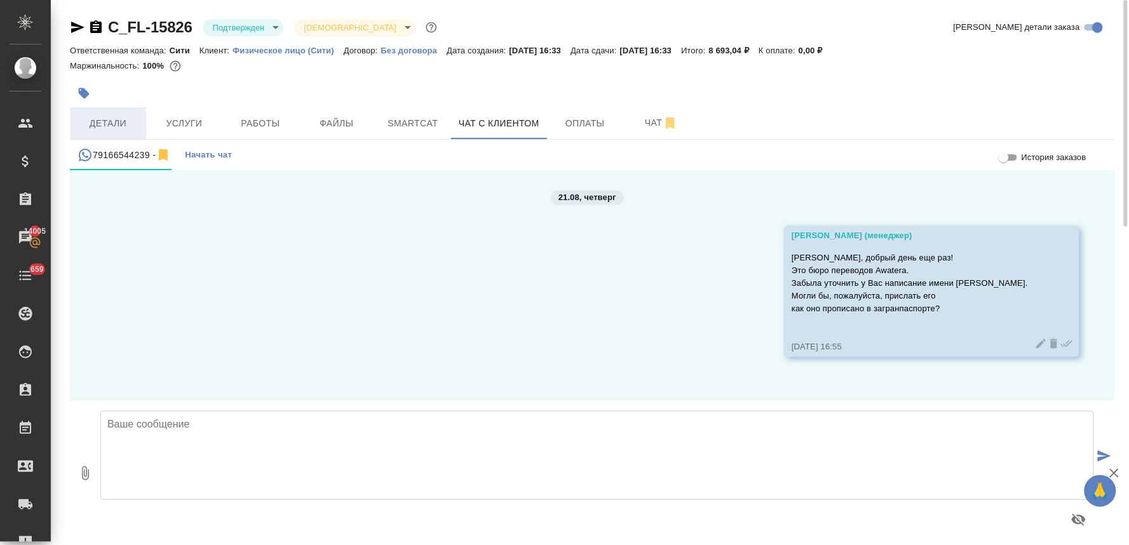
click at [130, 126] on span "Детали" at bounding box center [108, 124] width 61 height 16
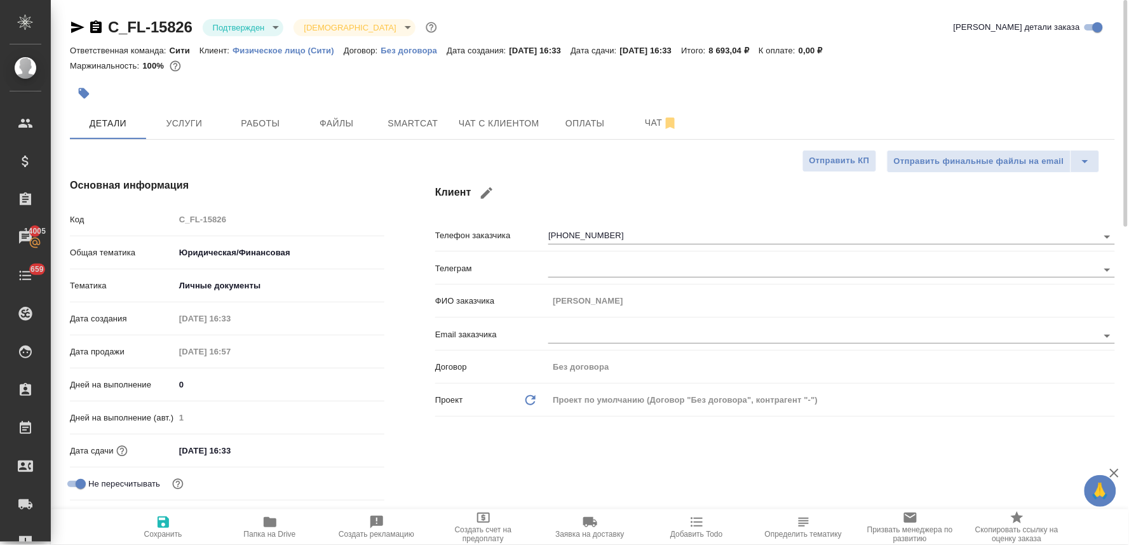
drag, startPoint x: 408, startPoint y: 421, endPoint x: 358, endPoint y: 294, distance: 135.8
click at [408, 421] on div "Основная информация Код C_FL-15826 Общая тематика Юридическая/Финансовая yr-fn …" at bounding box center [226, 358] width 365 height 412
click at [522, 119] on span "Чат с клиентом" at bounding box center [499, 124] width 81 height 16
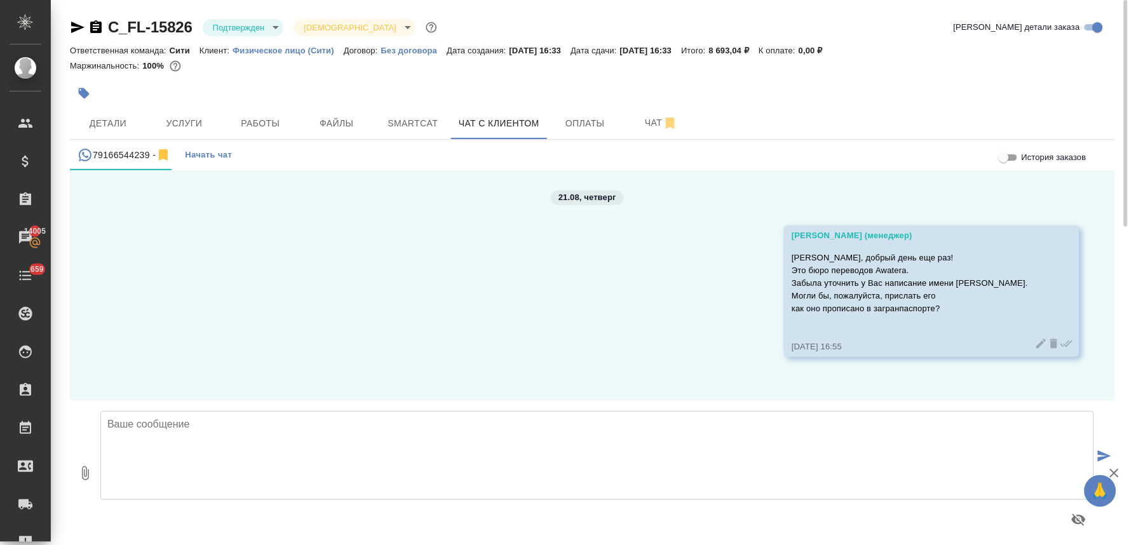
click at [202, 154] on span "Начать чат" at bounding box center [208, 155] width 47 height 15
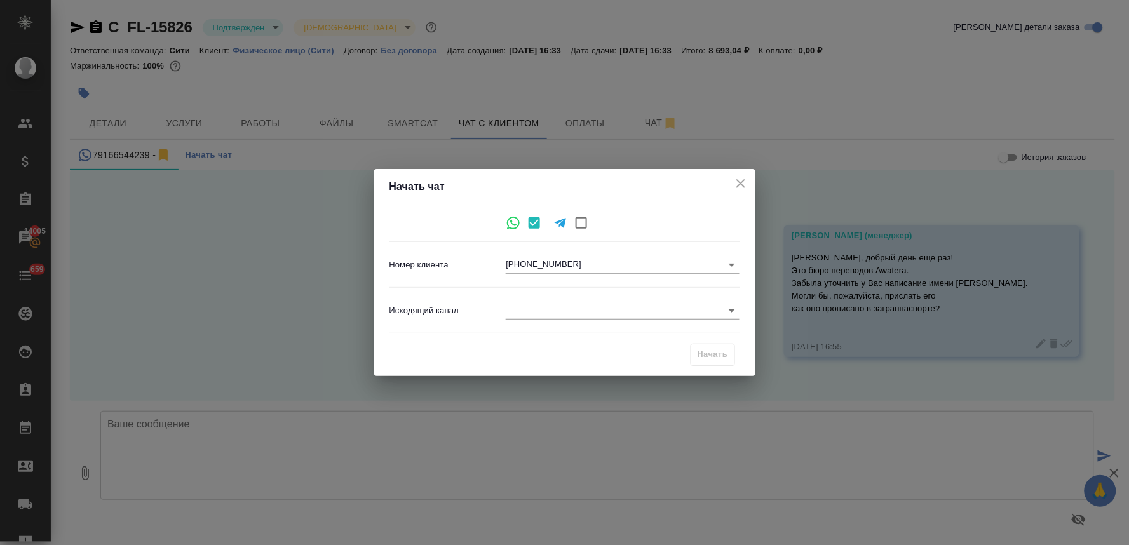
click at [741, 182] on icon "close" at bounding box center [740, 183] width 9 height 9
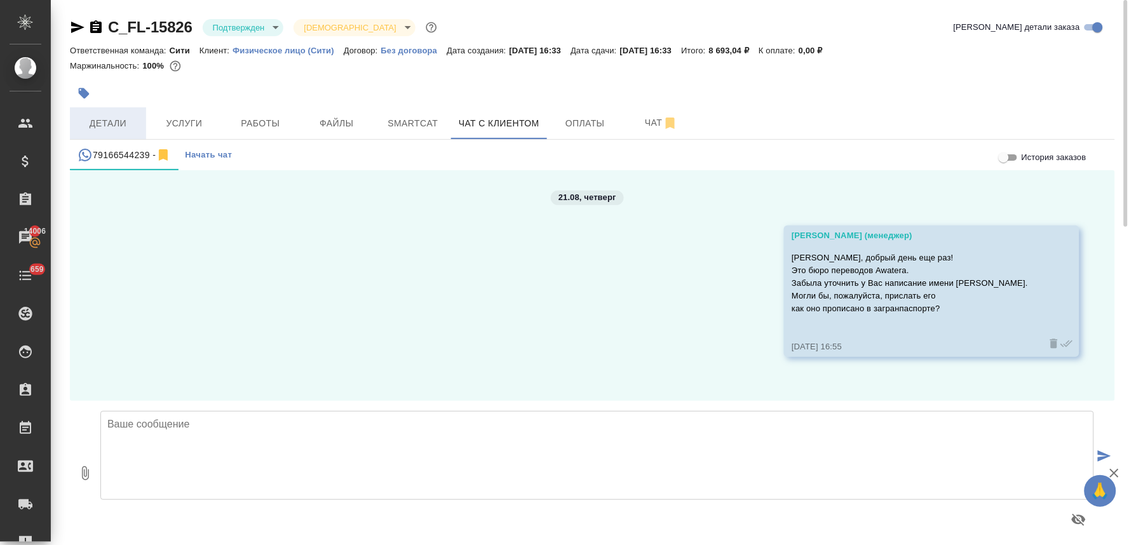
click at [95, 132] on button "Детали" at bounding box center [108, 123] width 76 height 32
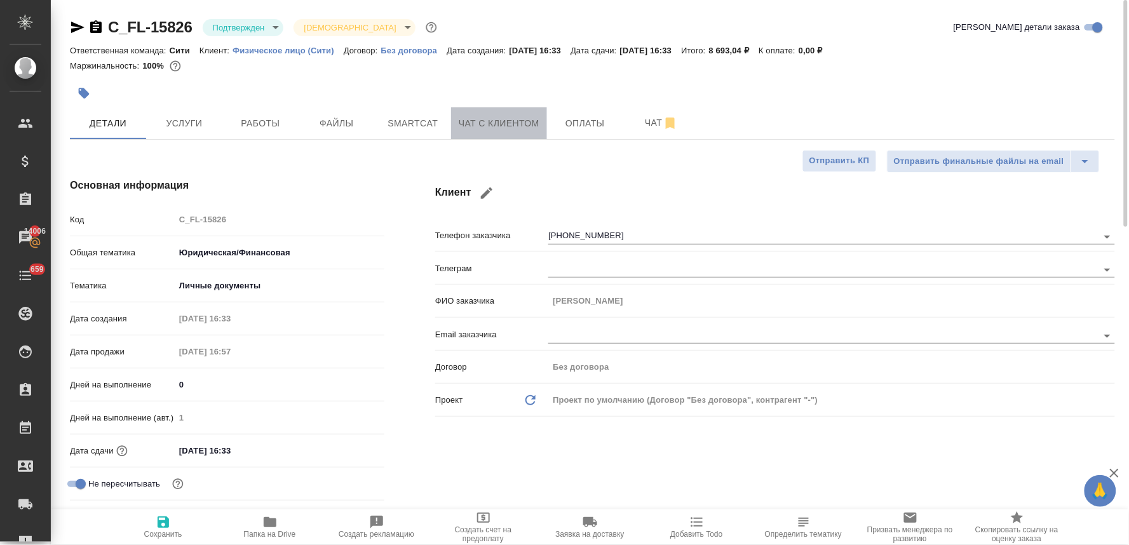
click at [506, 114] on button "Чат с клиентом" at bounding box center [499, 123] width 96 height 32
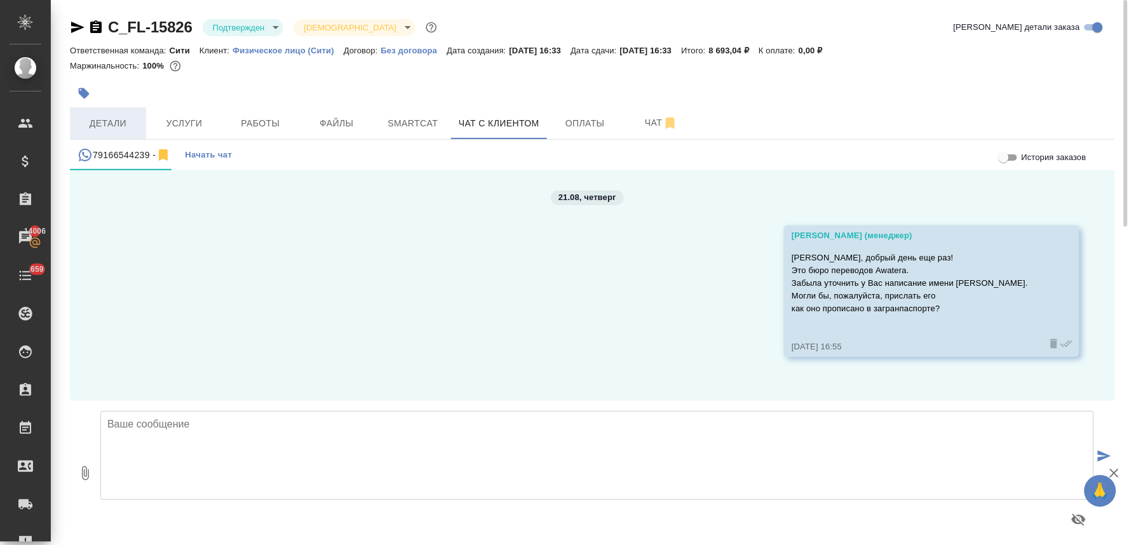
click at [107, 126] on span "Детали" at bounding box center [108, 124] width 61 height 16
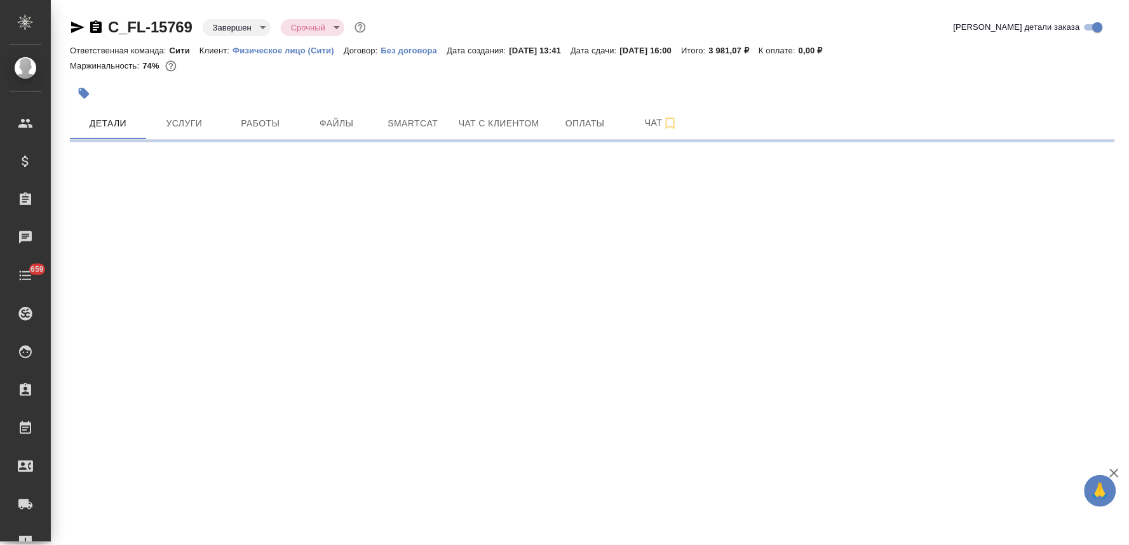
select select "RU"
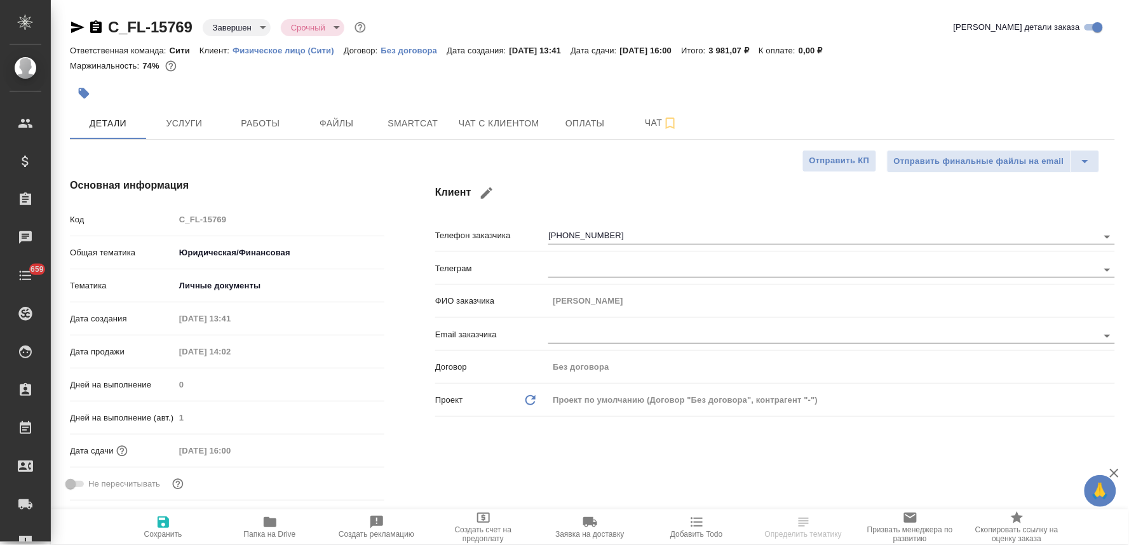
type textarea "x"
click at [137, 233] on div "Код C_FL-15769" at bounding box center [227, 224] width 315 height 33
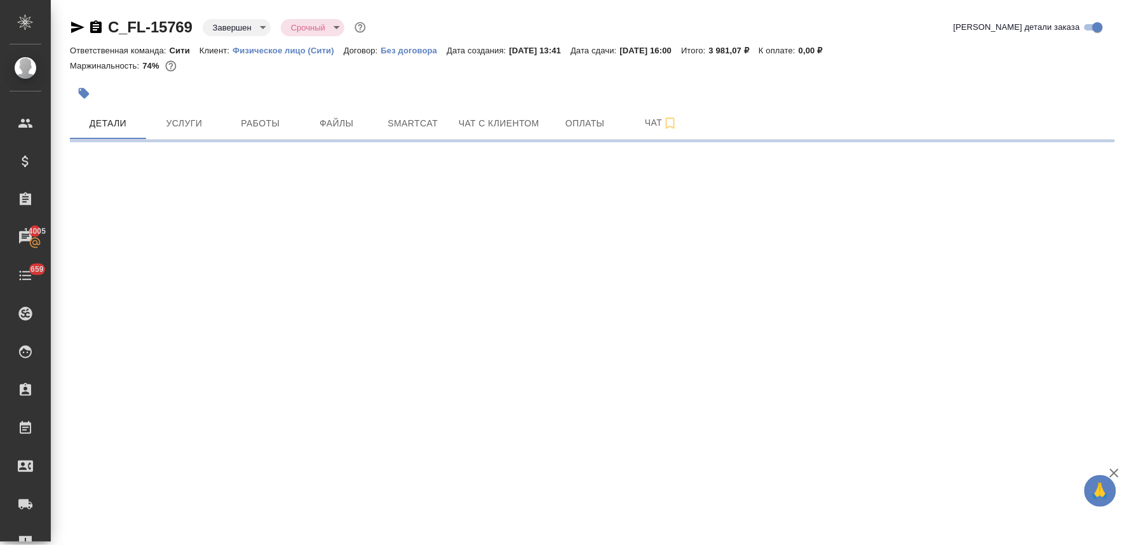
select select "RU"
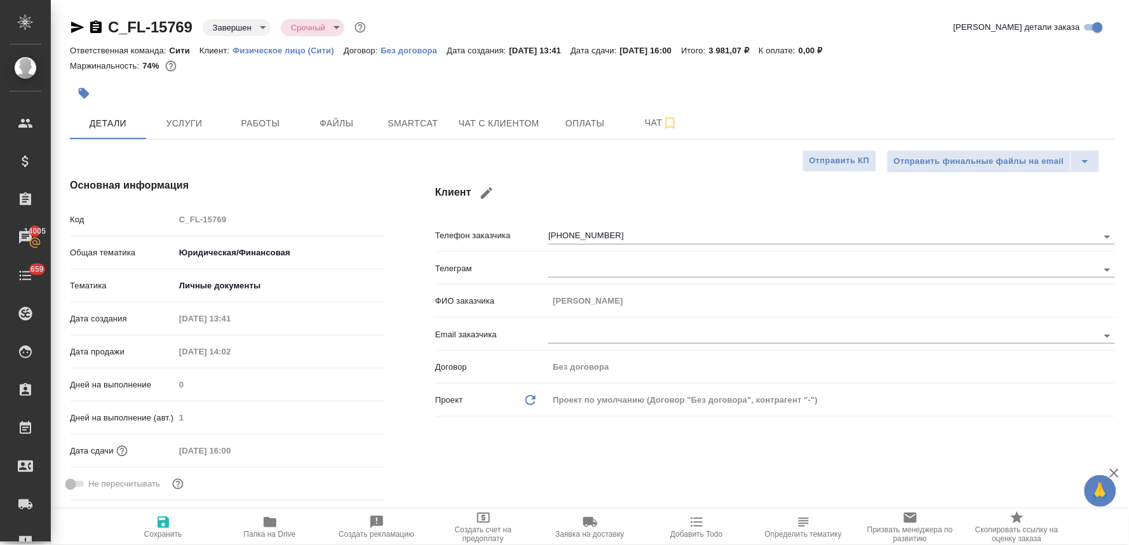
type textarea "x"
click at [160, 236] on div "Код C_FL-15769" at bounding box center [227, 224] width 315 height 33
type textarea "x"
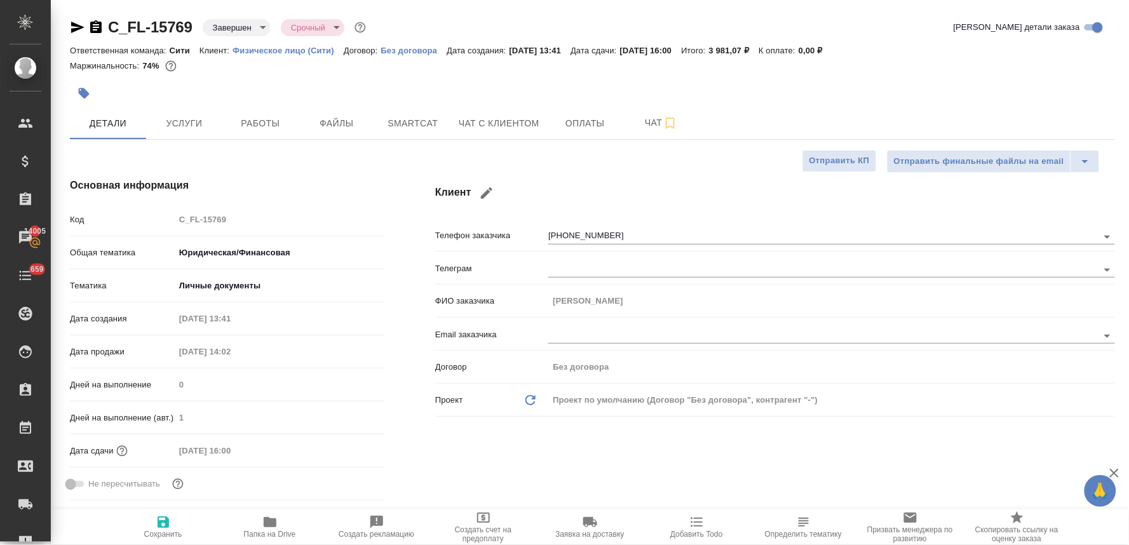
type textarea "x"
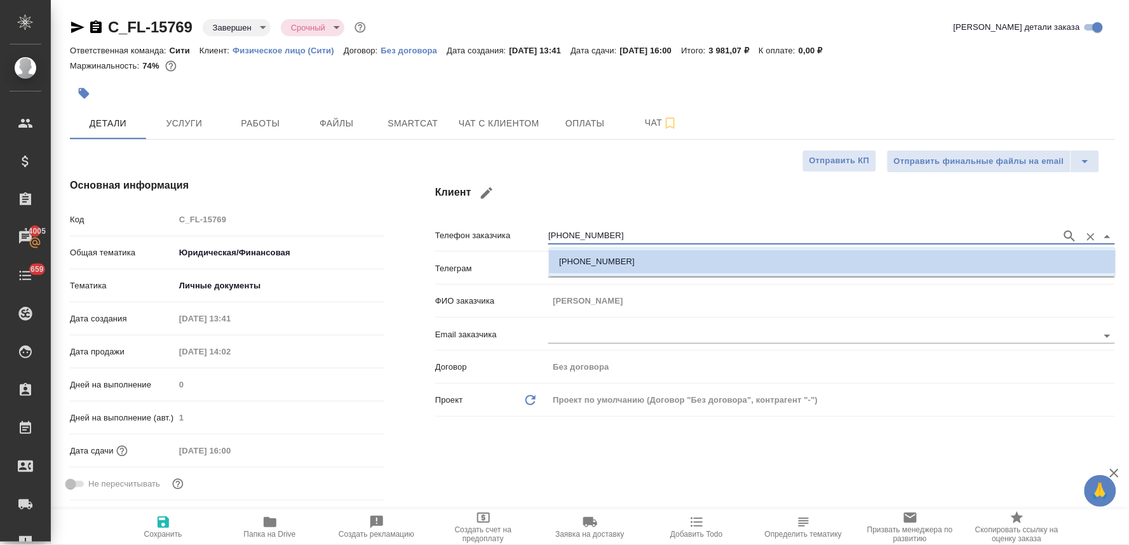
drag, startPoint x: 561, startPoint y: 243, endPoint x: 456, endPoint y: 252, distance: 105.2
click at [460, 252] on div "Телефон заказчика +79166544239" at bounding box center [775, 240] width 680 height 33
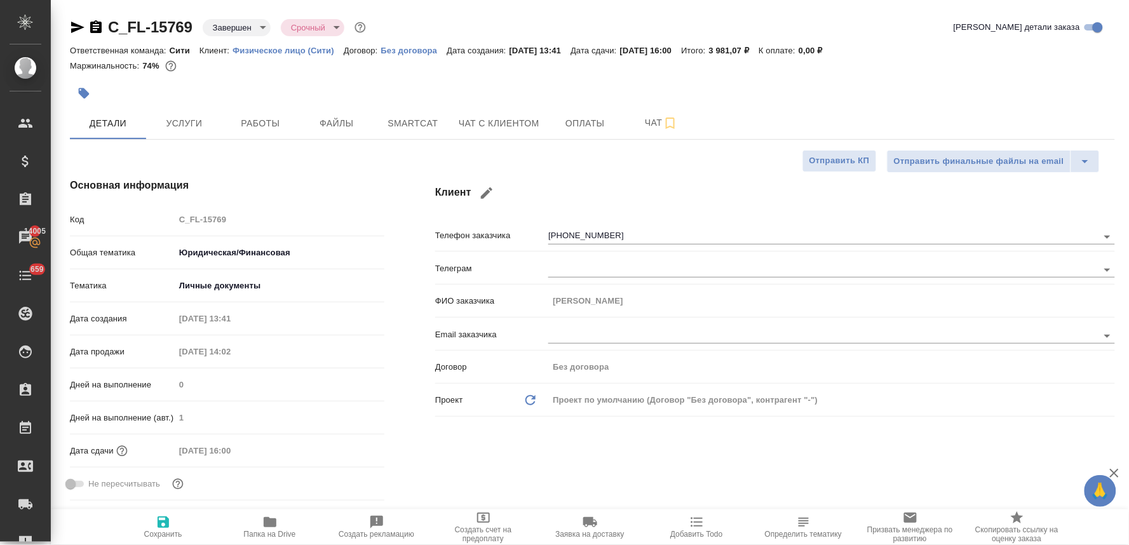
type textarea "x"
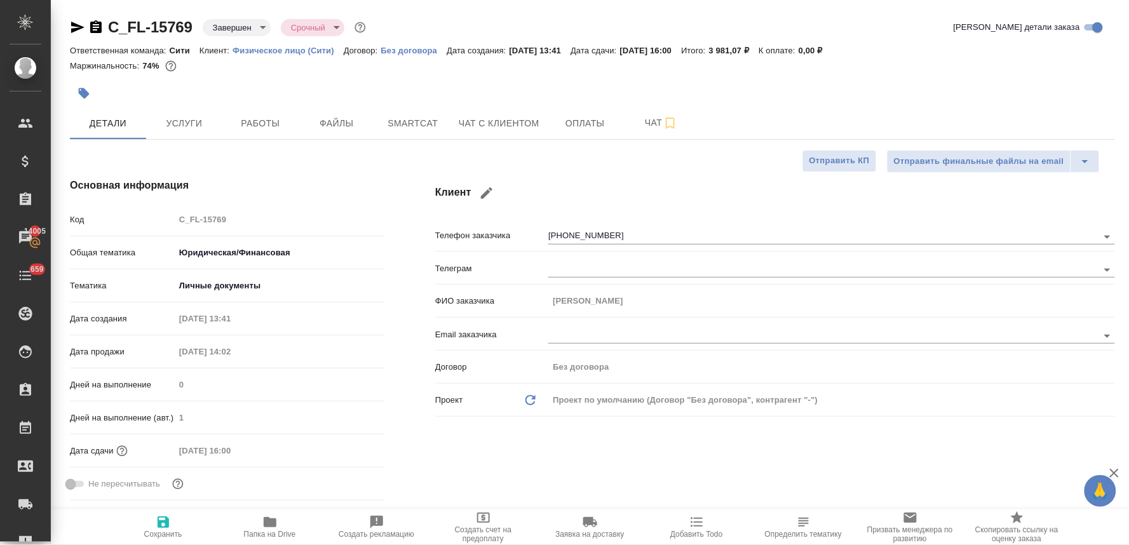
type textarea "x"
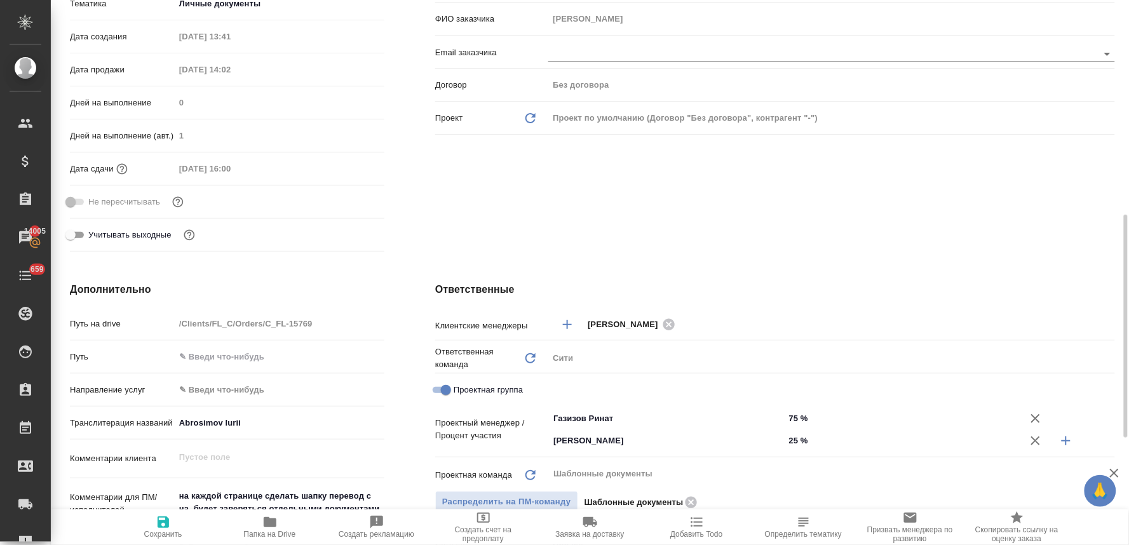
scroll to position [353, 0]
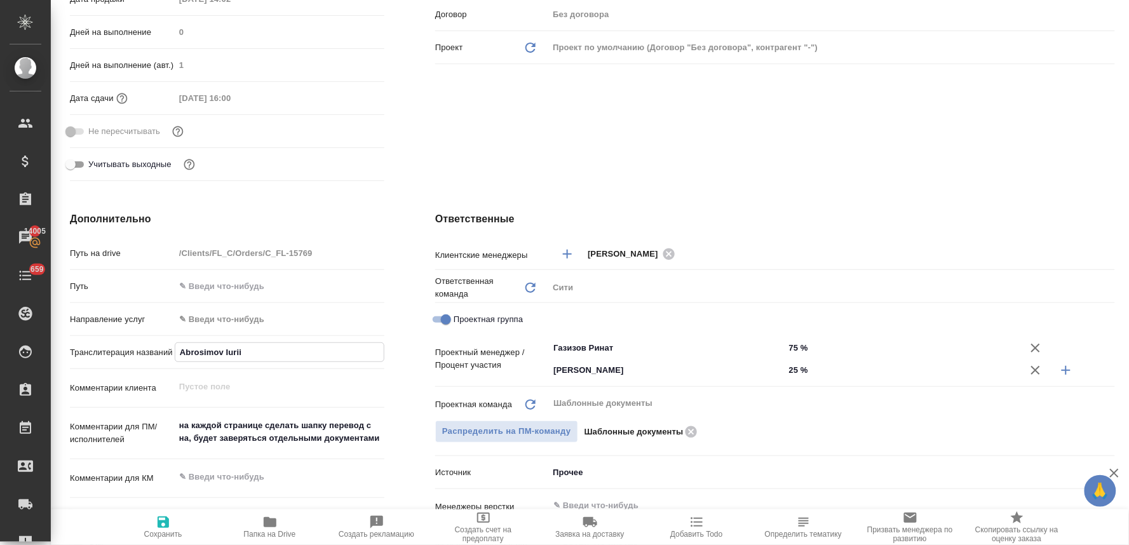
drag, startPoint x: 262, startPoint y: 352, endPoint x: 92, endPoint y: 360, distance: 169.8
click at [98, 360] on div "Транслитерация названий Abrosimov Iurii" at bounding box center [227, 352] width 315 height 22
type textarea "x"
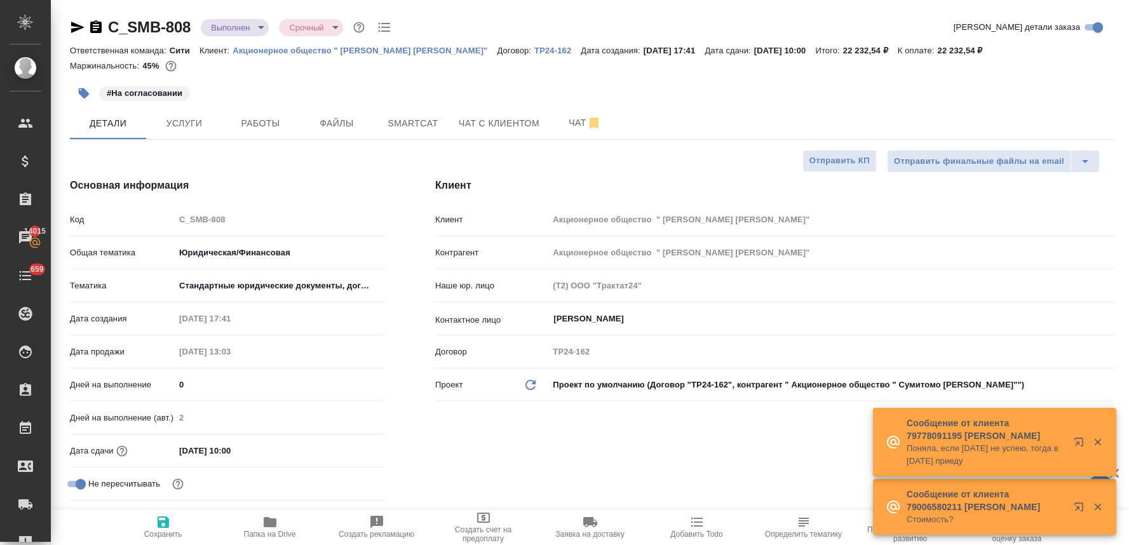
select select "RU"
click at [703, 524] on icon "button" at bounding box center [696, 522] width 15 height 15
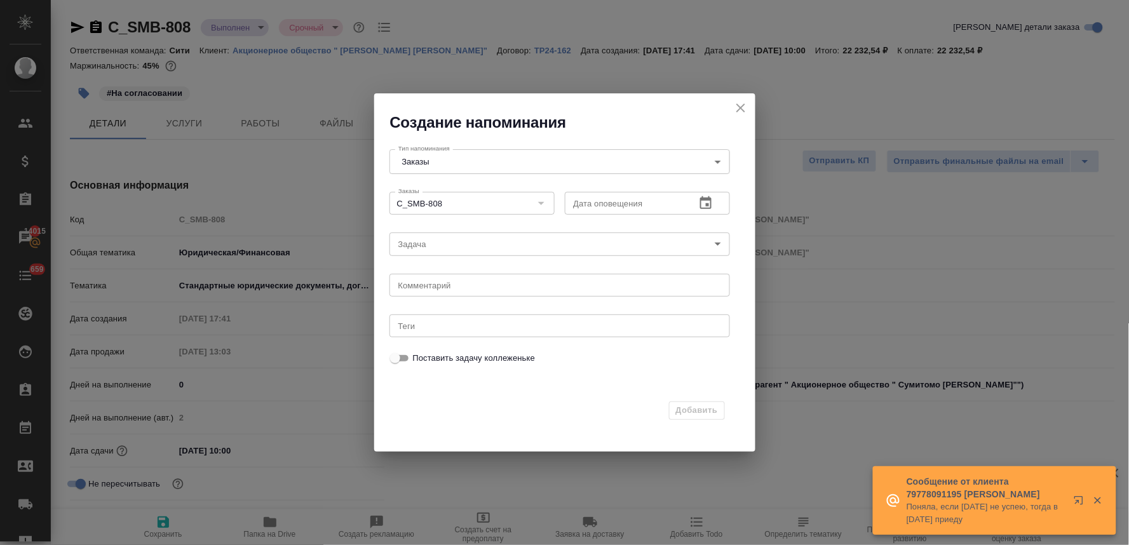
click at [706, 199] on icon "button" at bounding box center [705, 202] width 11 height 13
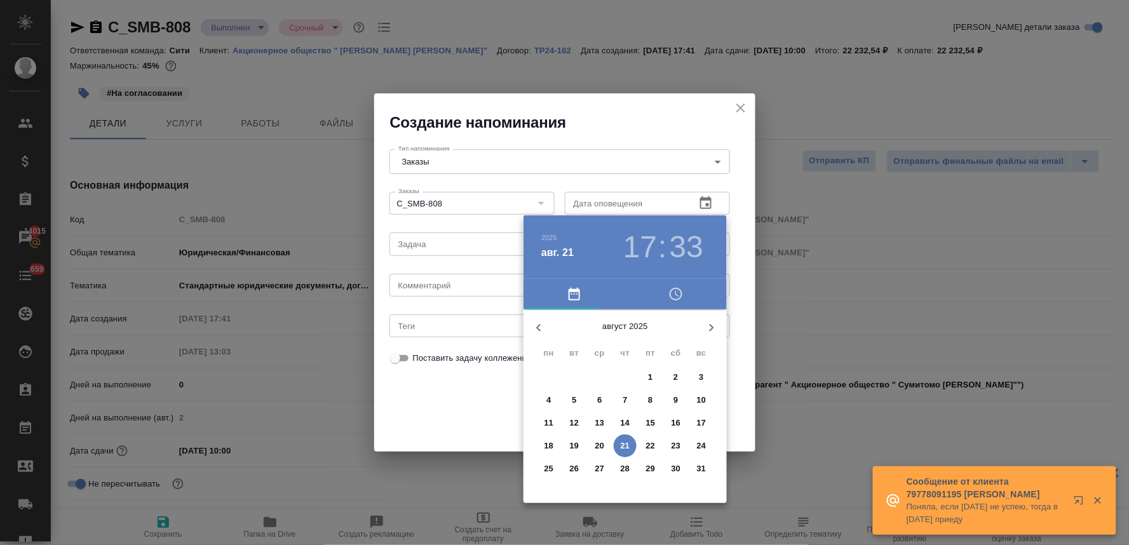
click at [625, 471] on p "28" at bounding box center [626, 469] width 10 height 13
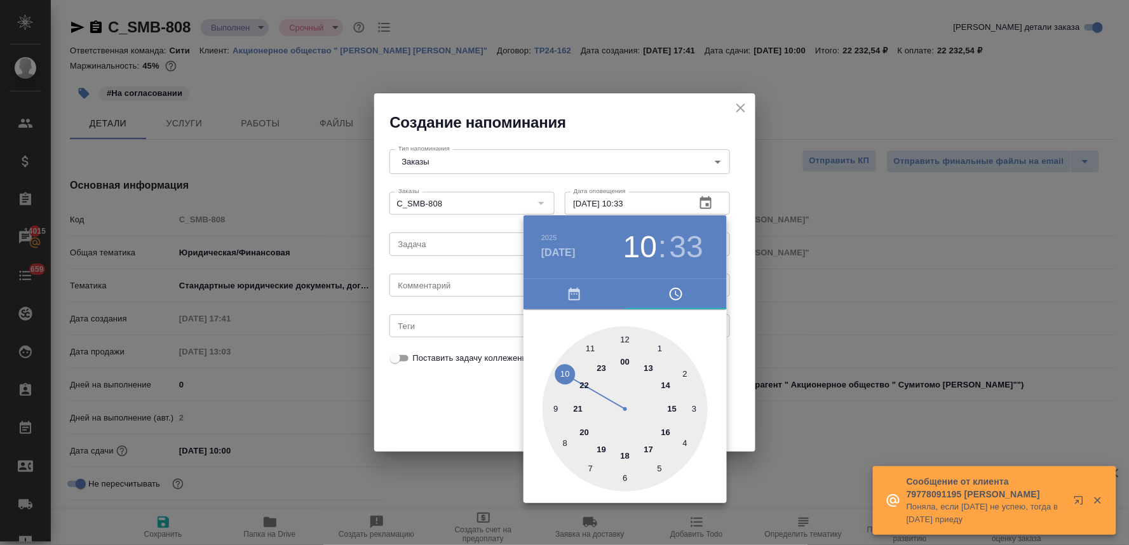
click at [566, 372] on div at bounding box center [625, 409] width 165 height 165
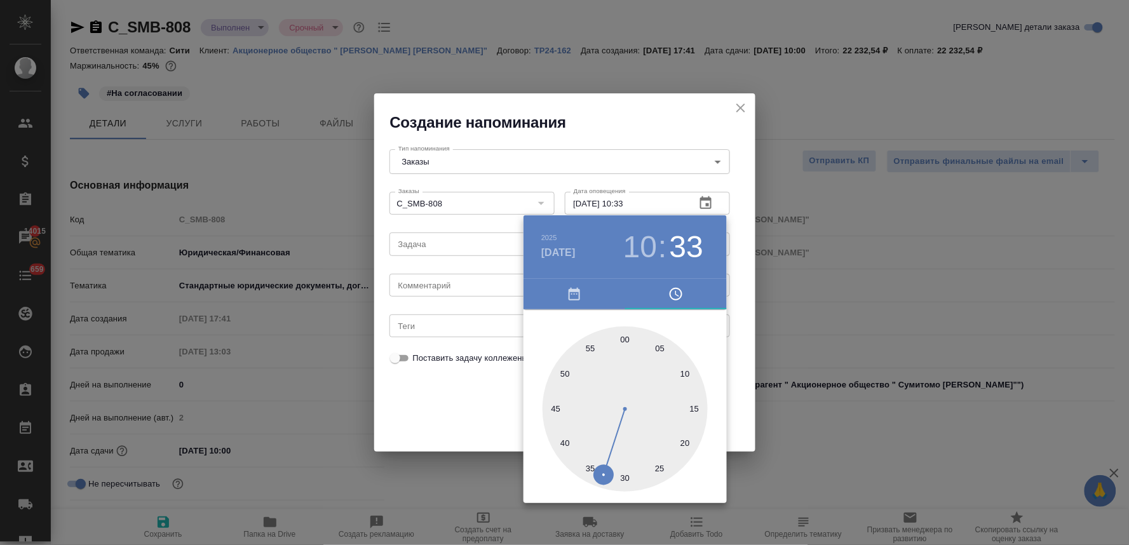
click at [625, 335] on div at bounding box center [625, 409] width 165 height 165
type input "28.08.2025 10:00"
click at [429, 441] on div at bounding box center [564, 272] width 1129 height 545
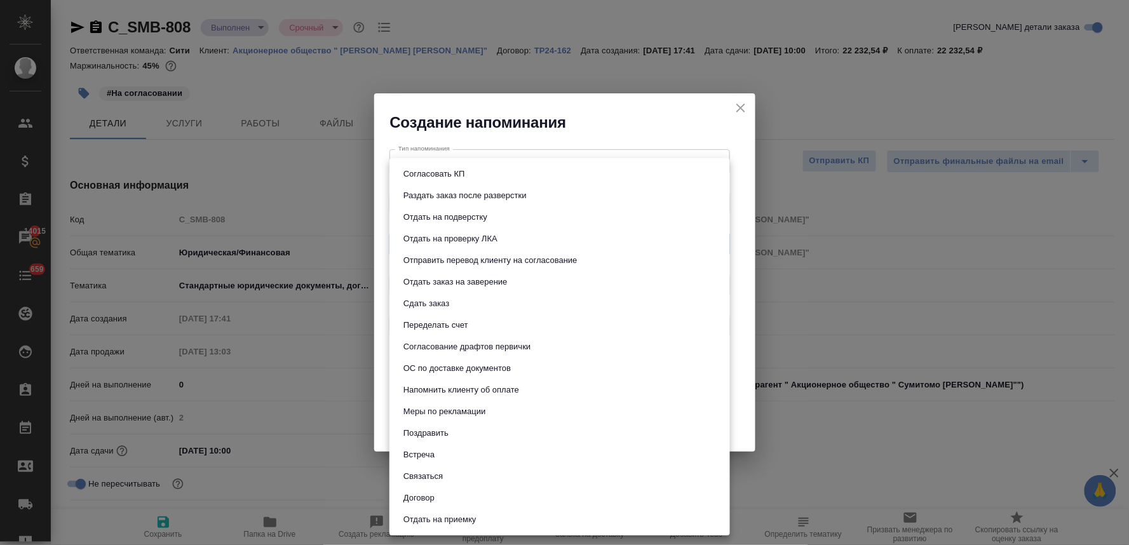
click at [447, 243] on body "🙏 .cls-1 fill:#fff; AWATERA Lyamina Nadezhda Клиенты Спецификации Заказы 14015 …" at bounding box center [564, 272] width 1129 height 545
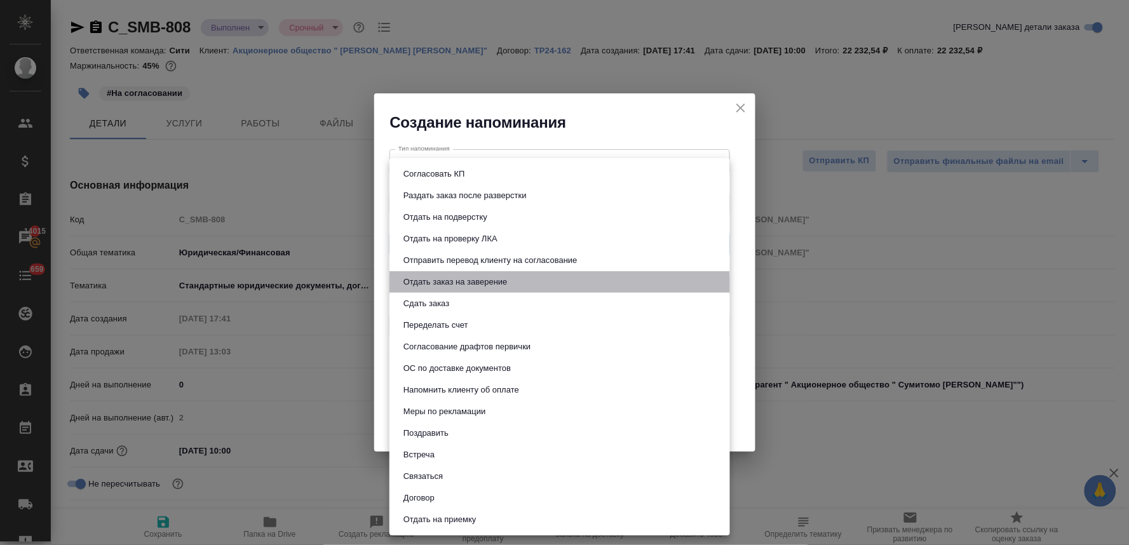
click at [446, 283] on button "Отдать заказ на заверение" at bounding box center [456, 282] width 112 height 14
type input "Отдать заказ на заверение"
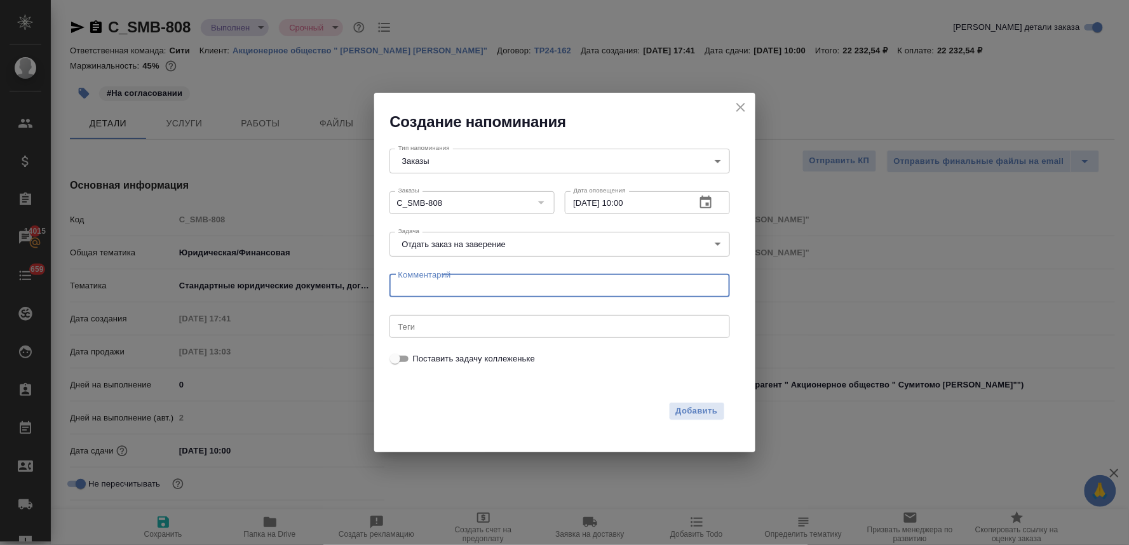
click at [451, 281] on textarea at bounding box center [559, 286] width 323 height 10
type textarea "заверить перевод опросников"
click at [704, 416] on span "Добавить" at bounding box center [697, 411] width 42 height 15
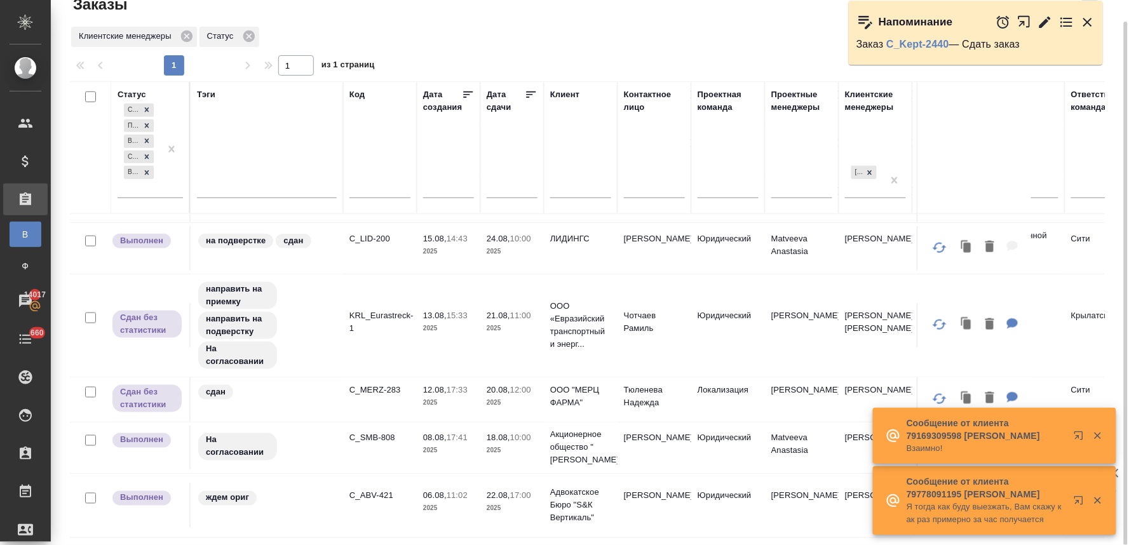
scroll to position [384, 0]
click at [395, 322] on p "KRL_Eurastreck-1" at bounding box center [379, 322] width 61 height 25
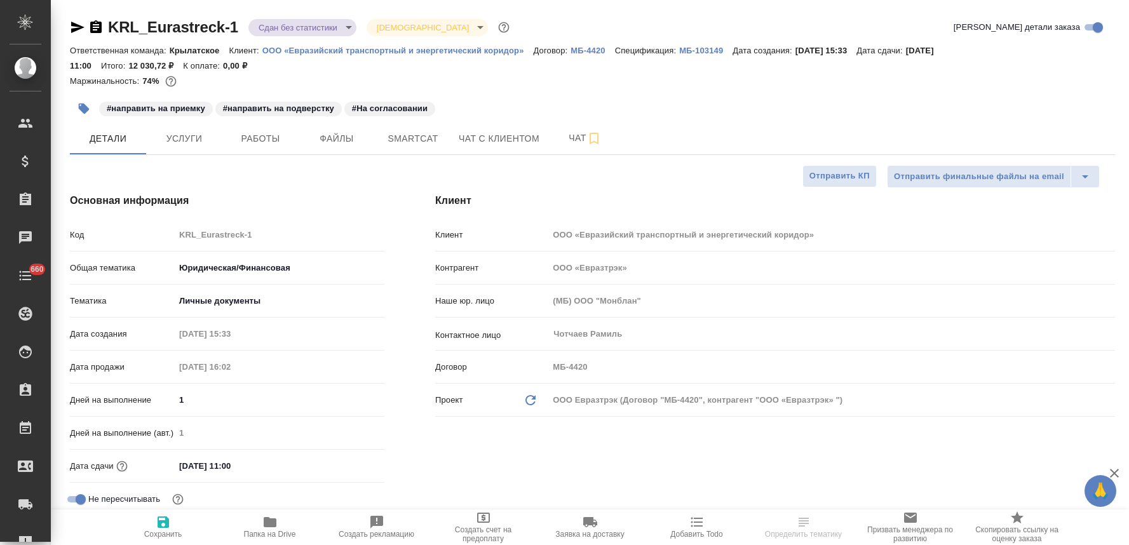
select select "RU"
click at [201, 137] on span "Услуги" at bounding box center [184, 139] width 61 height 16
type input "[PERSON_NAME]"
type input "Matveeva Anastasia"
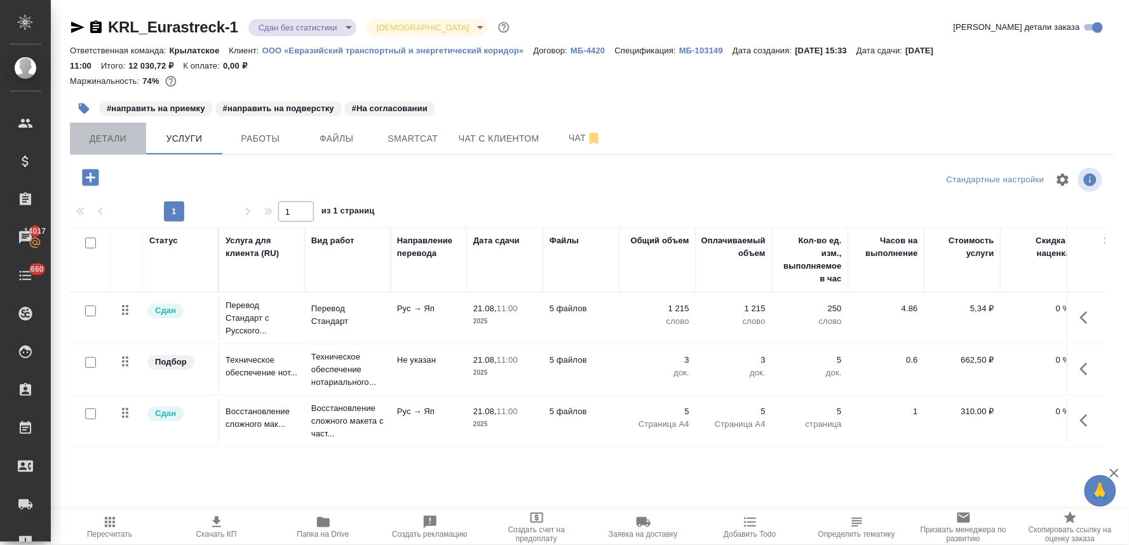
click at [106, 140] on span "Детали" at bounding box center [108, 139] width 61 height 16
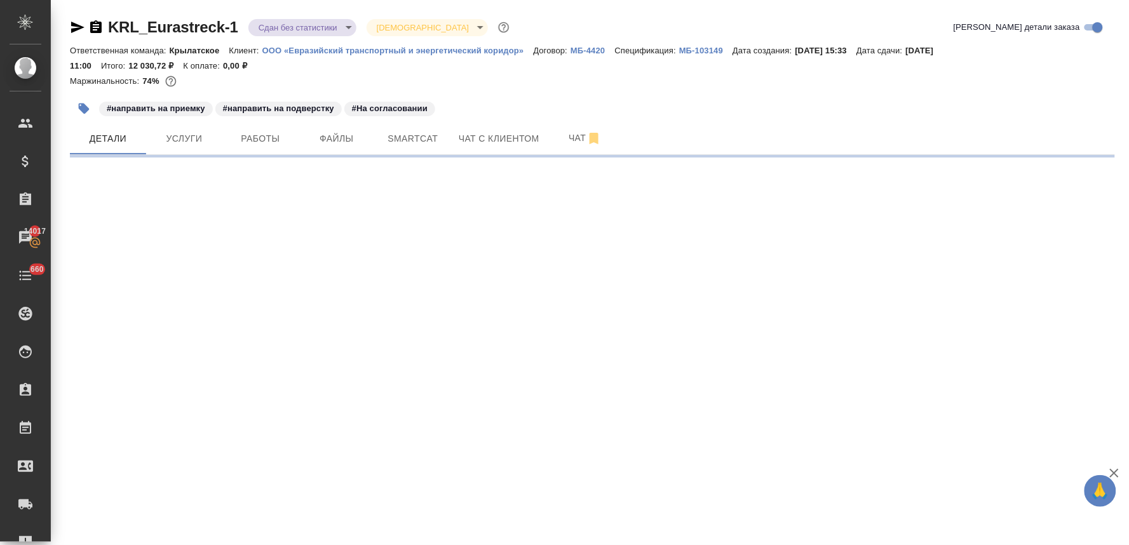
select select "RU"
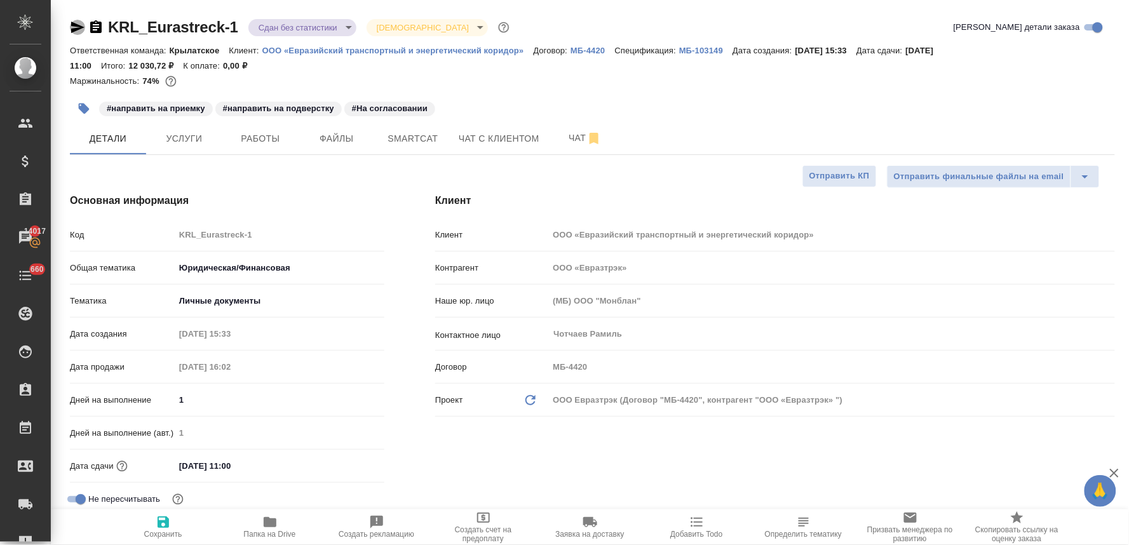
click at [73, 30] on icon "button" at bounding box center [77, 27] width 13 height 11
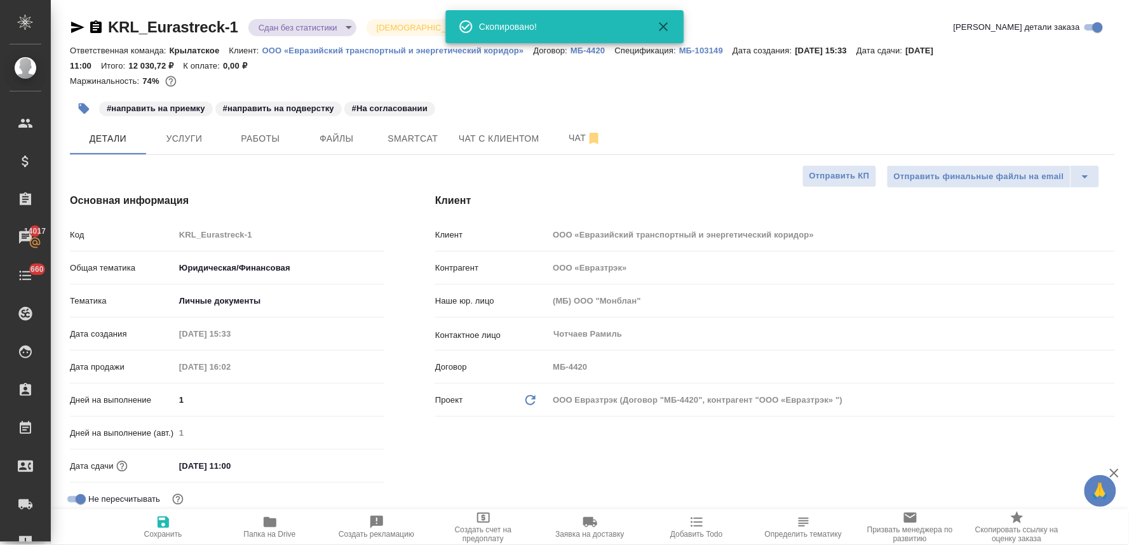
type textarea "x"
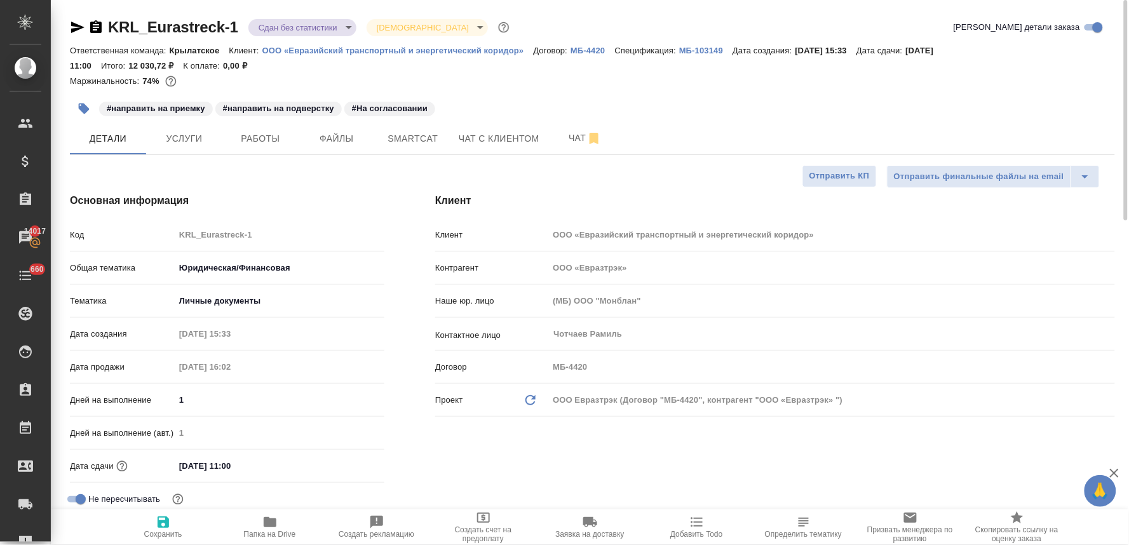
click at [268, 522] on icon "button" at bounding box center [270, 522] width 13 height 10
type textarea "x"
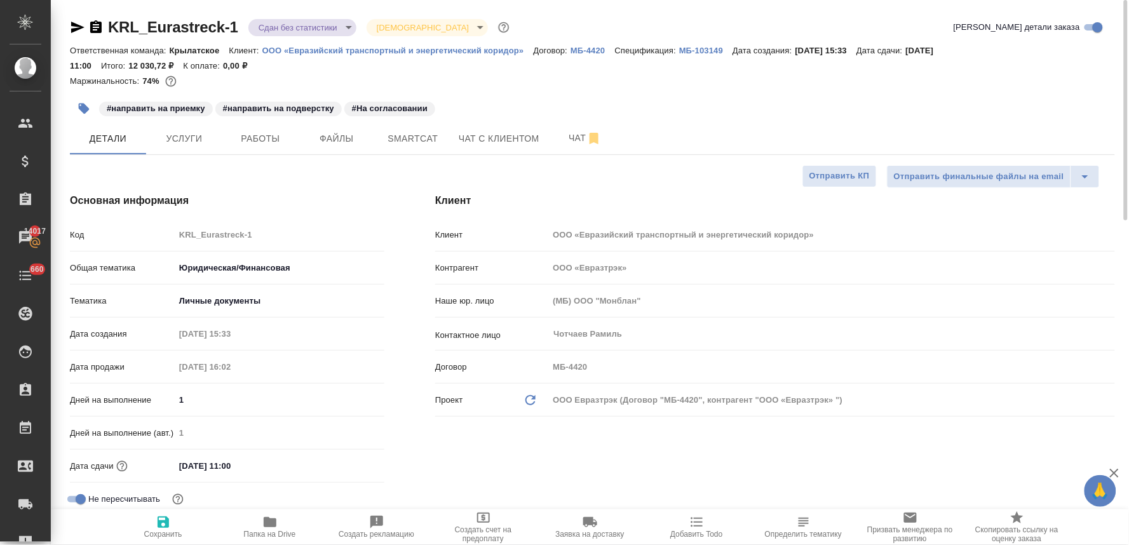
type textarea "x"
click at [77, 24] on icon "button" at bounding box center [77, 27] width 13 height 11
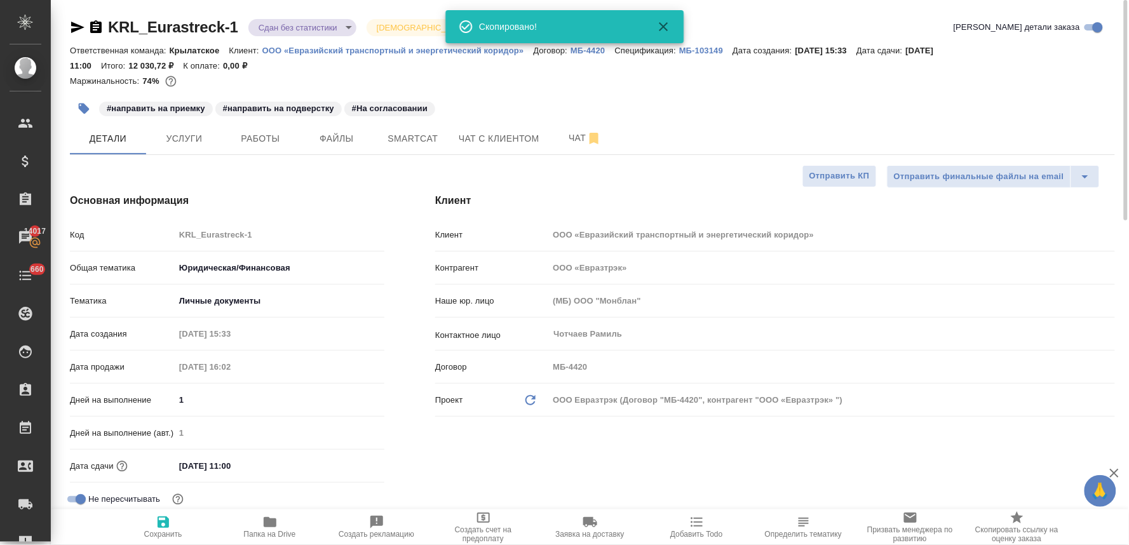
type textarea "x"
